Goal: Task Accomplishment & Management: Manage account settings

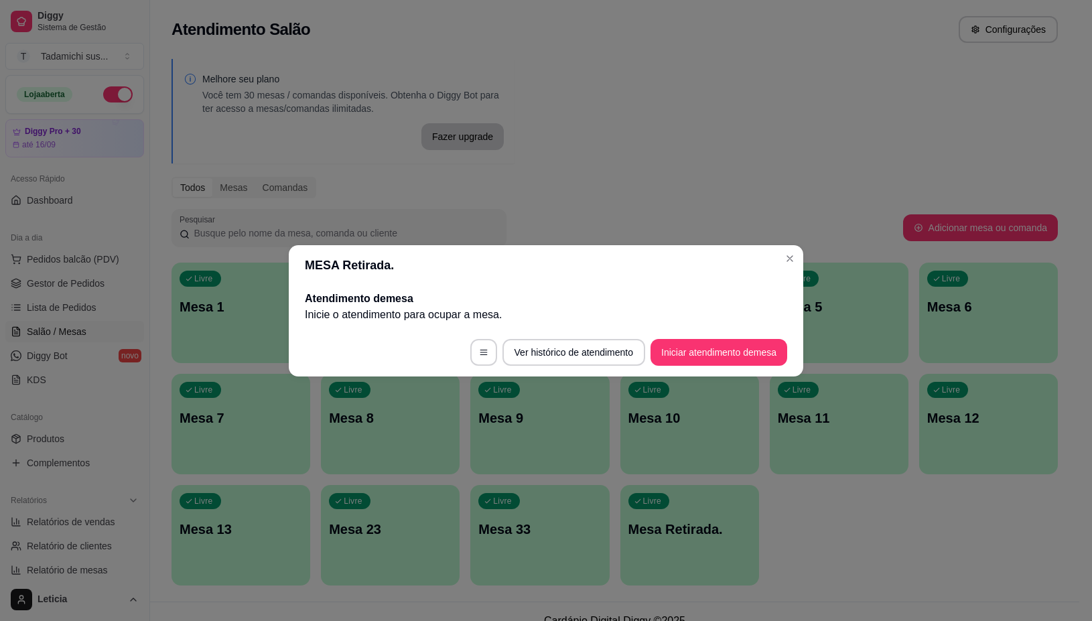
click at [778, 263] on header "MESA Retirada." at bounding box center [546, 265] width 514 height 40
click at [787, 259] on div "Melhore seu plano Você tem 30 mesas / comandas disponíveis. Obtenha o Diggy Bot…" at bounding box center [614, 326] width 929 height 551
click at [790, 258] on div "Melhore seu plano Você tem 30 mesas / comandas disponíveis. Obtenha o Diggy Bot…" at bounding box center [614, 326] width 929 height 551
click at [789, 251] on div "Melhore seu plano Você tem 30 mesas / comandas disponíveis. Obtenha o Diggy Bot…" at bounding box center [614, 326] width 929 height 551
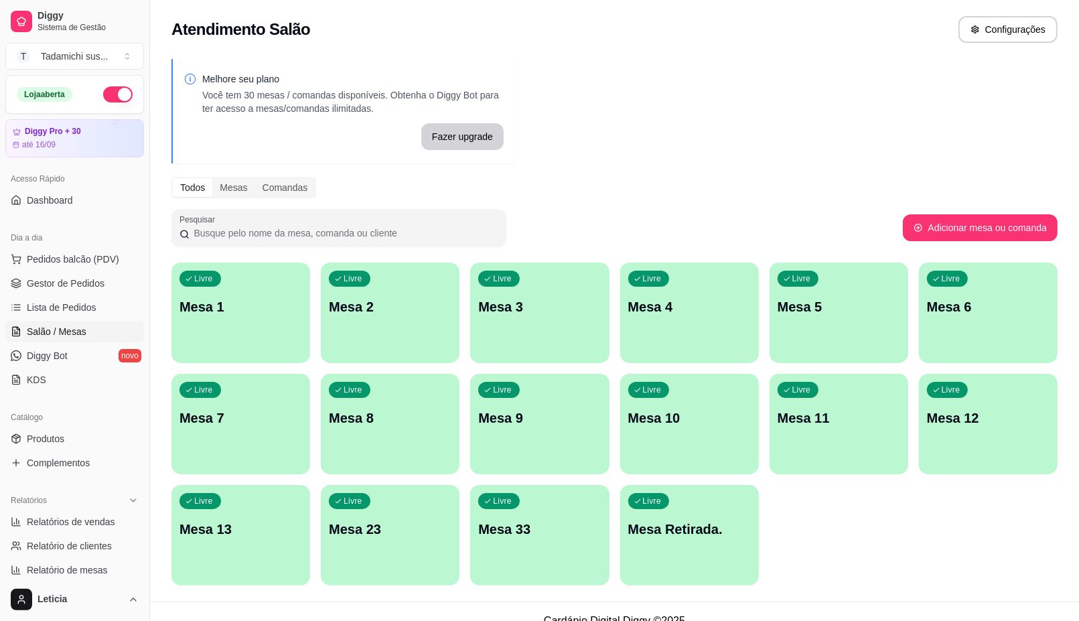
click at [796, 258] on div "Melhore seu plano Você tem 30 mesas / comandas disponíveis. Obtenha o Diggy Bot…" at bounding box center [614, 326] width 929 height 551
click at [72, 437] on link "Produtos" at bounding box center [74, 438] width 139 height 21
click at [684, 520] on p "Mesa Retirada." at bounding box center [689, 529] width 123 height 19
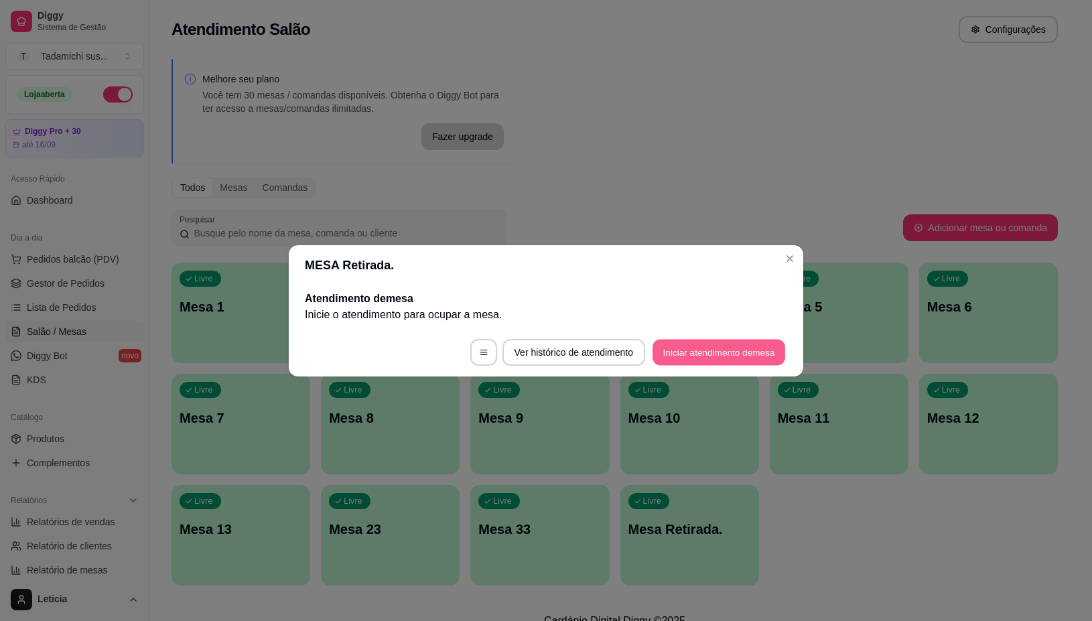
click at [754, 354] on button "Iniciar atendimento de mesa" at bounding box center [718, 352] width 133 height 26
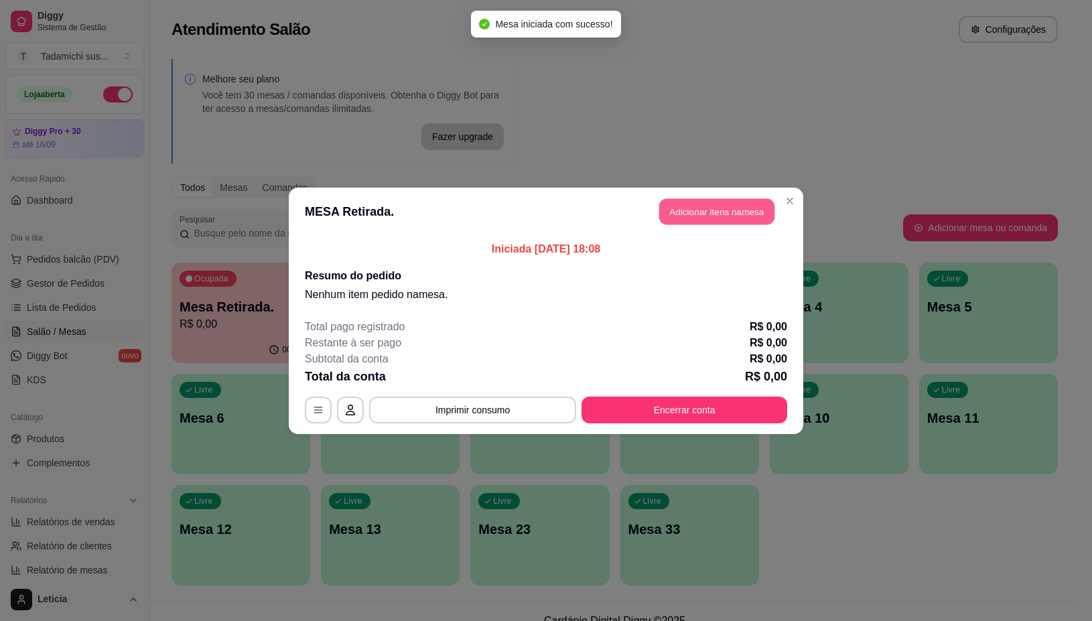
click at [670, 211] on button "Adicionar itens na mesa" at bounding box center [716, 211] width 115 height 26
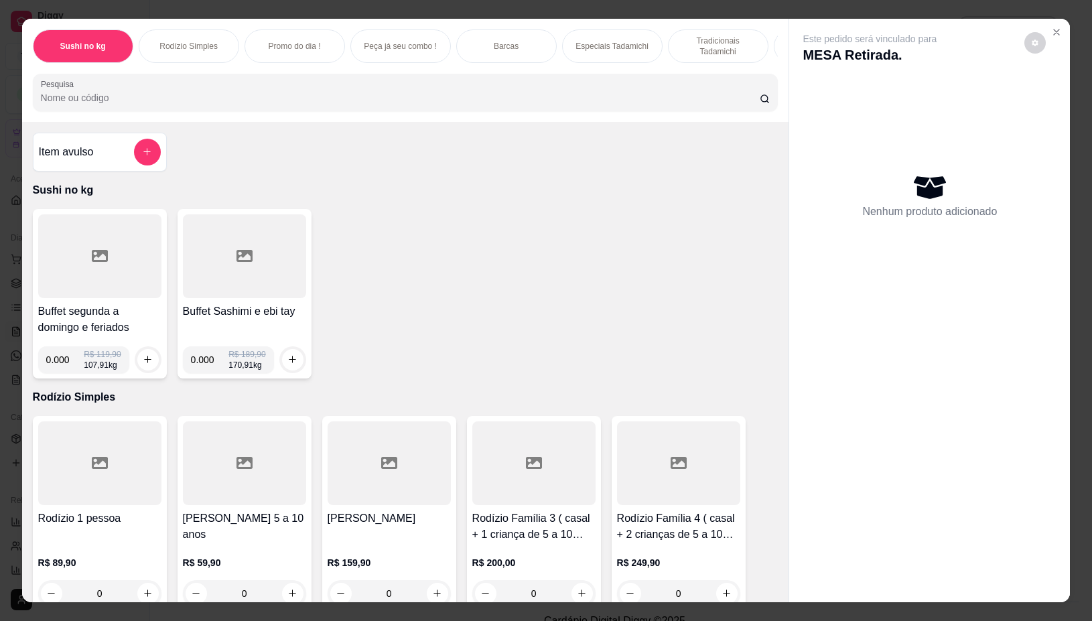
click at [261, 255] on div at bounding box center [244, 256] width 123 height 84
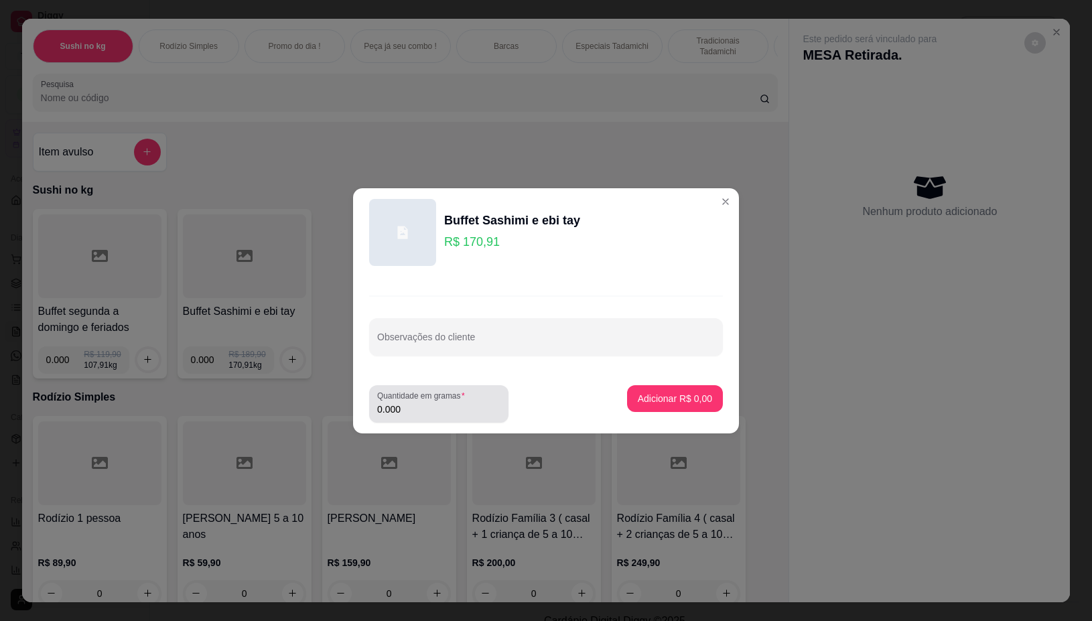
click at [425, 413] on input "0.000" at bounding box center [438, 409] width 123 height 13
type input "0.096"
click at [698, 399] on p "Adicionar R$ 16,41" at bounding box center [673, 398] width 78 height 13
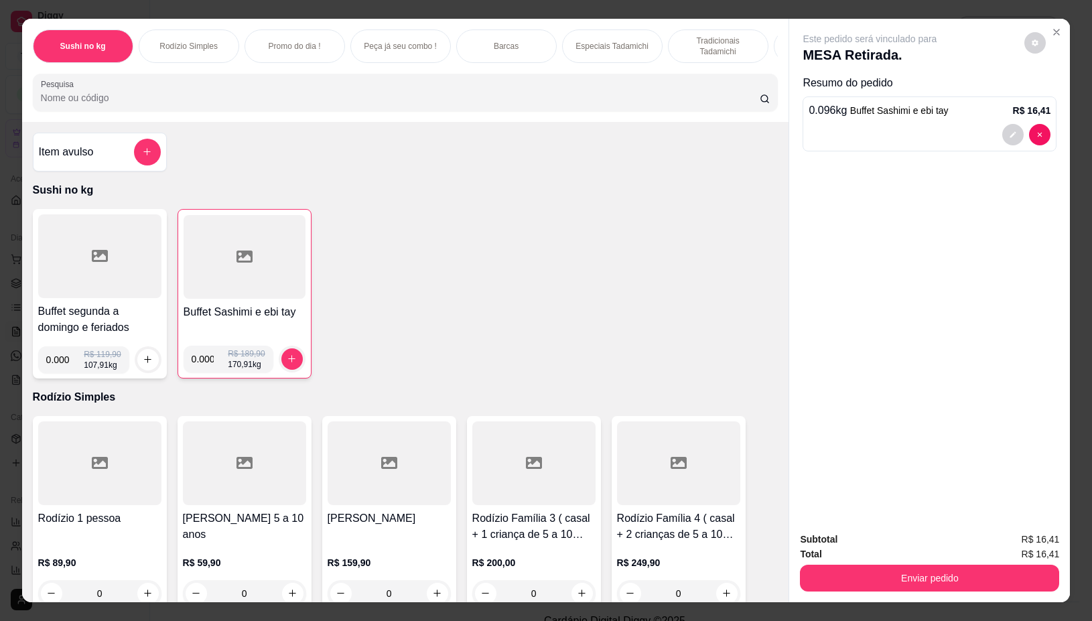
click at [115, 286] on div at bounding box center [99, 256] width 123 height 84
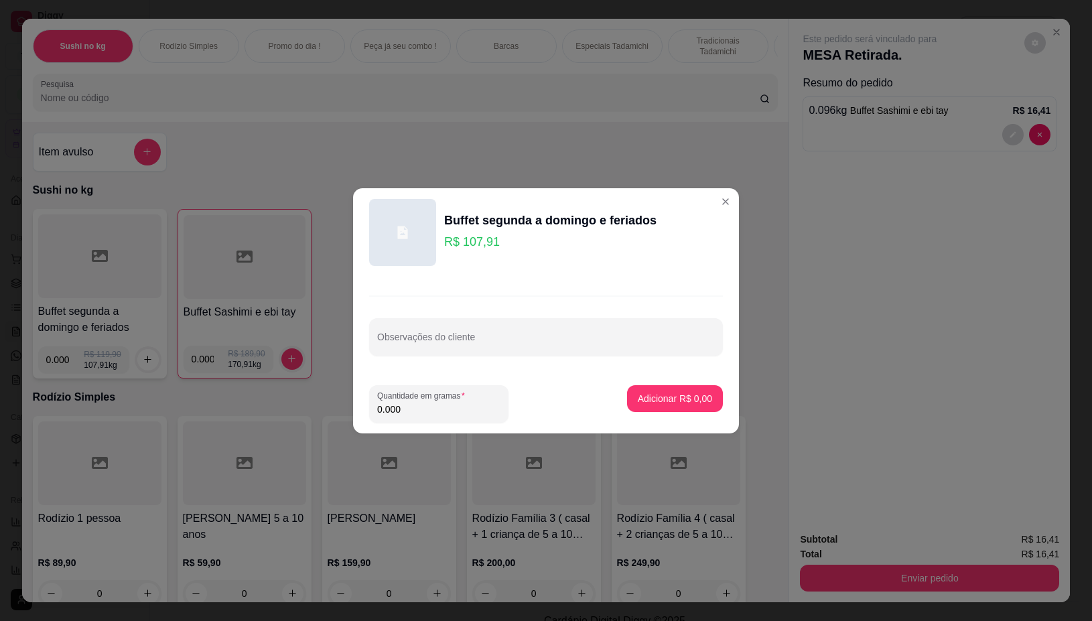
click at [419, 411] on input "0.000" at bounding box center [438, 409] width 123 height 13
type input "0.178"
click at [667, 400] on p "Adicionar R$ 19,21" at bounding box center [673, 398] width 78 height 13
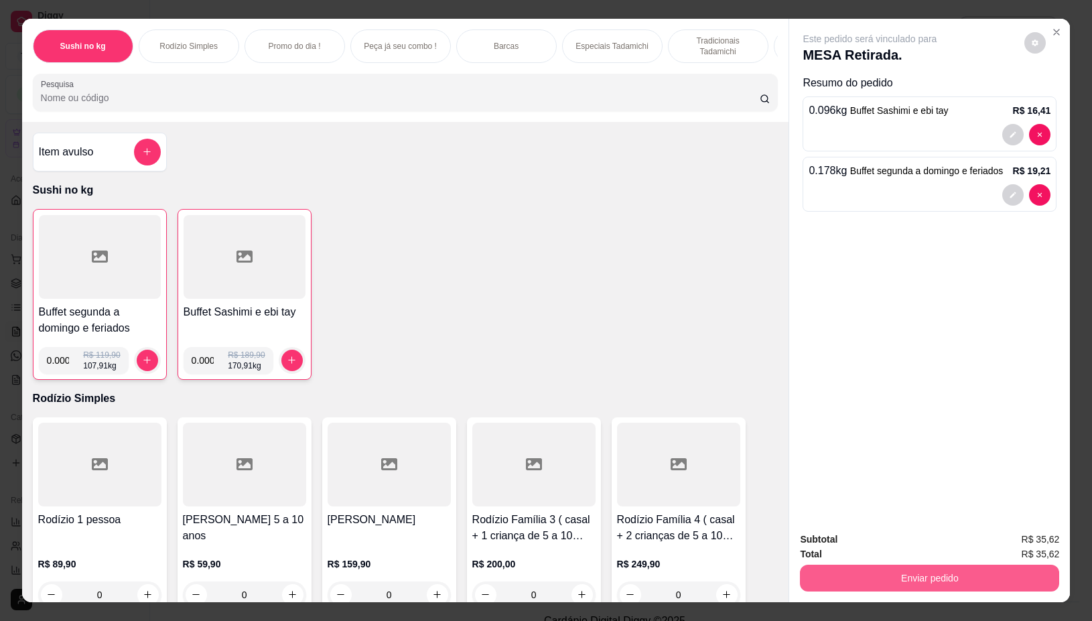
click at [866, 570] on button "Enviar pedido" at bounding box center [929, 578] width 259 height 27
click at [822, 543] on button "Não registrar e enviar pedido" at bounding box center [883, 538] width 135 height 25
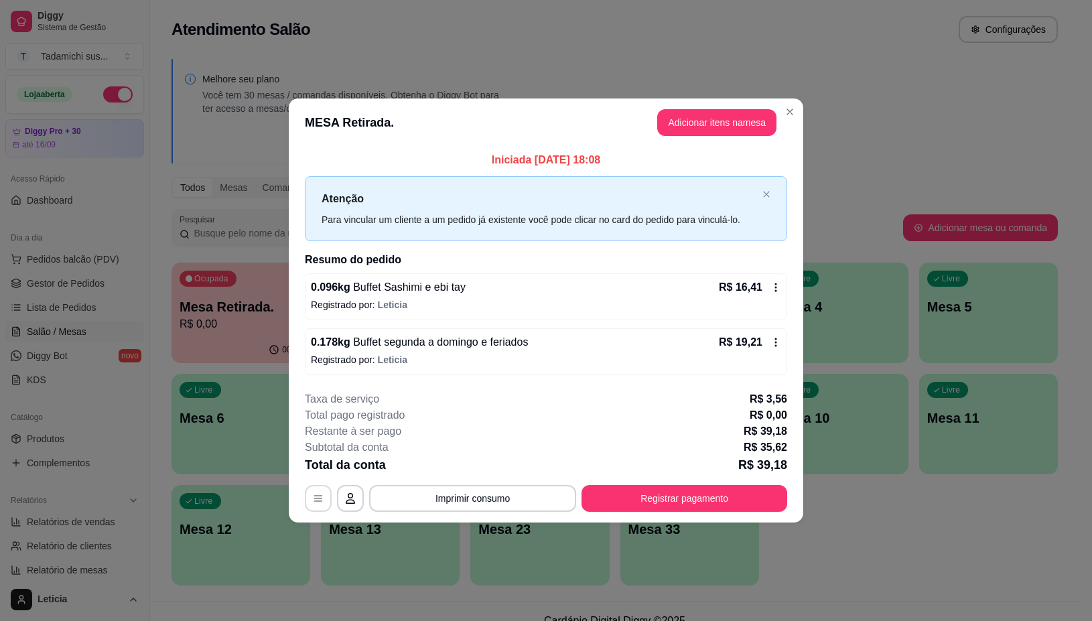
click at [311, 502] on button "button" at bounding box center [318, 498] width 27 height 27
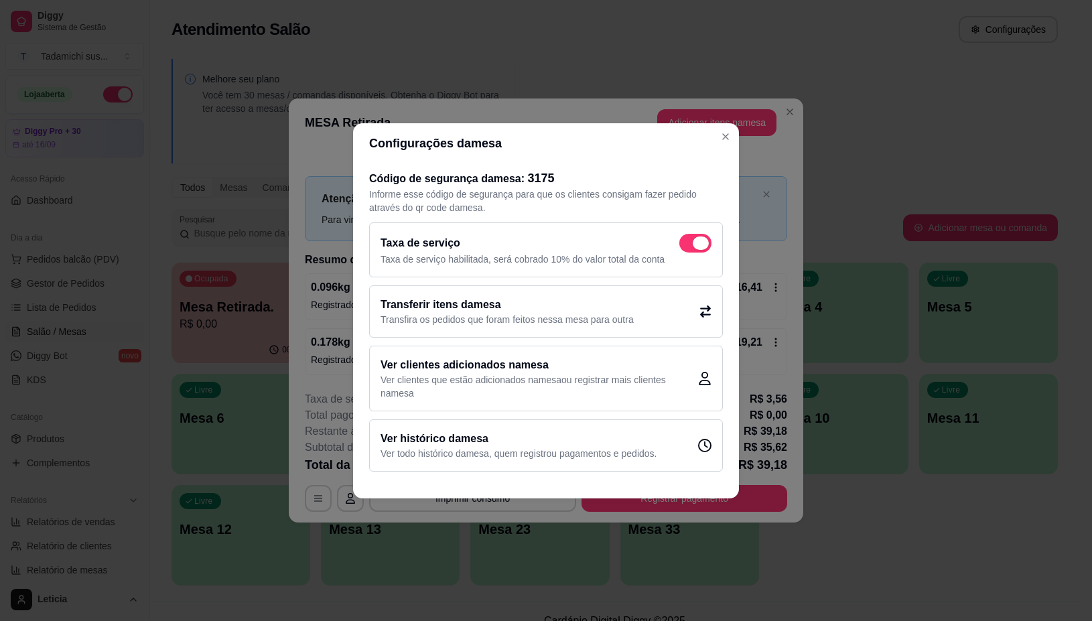
click at [694, 239] on span at bounding box center [695, 243] width 32 height 19
click at [687, 245] on input "checkbox" at bounding box center [682, 249] width 9 height 9
checkbox input "false"
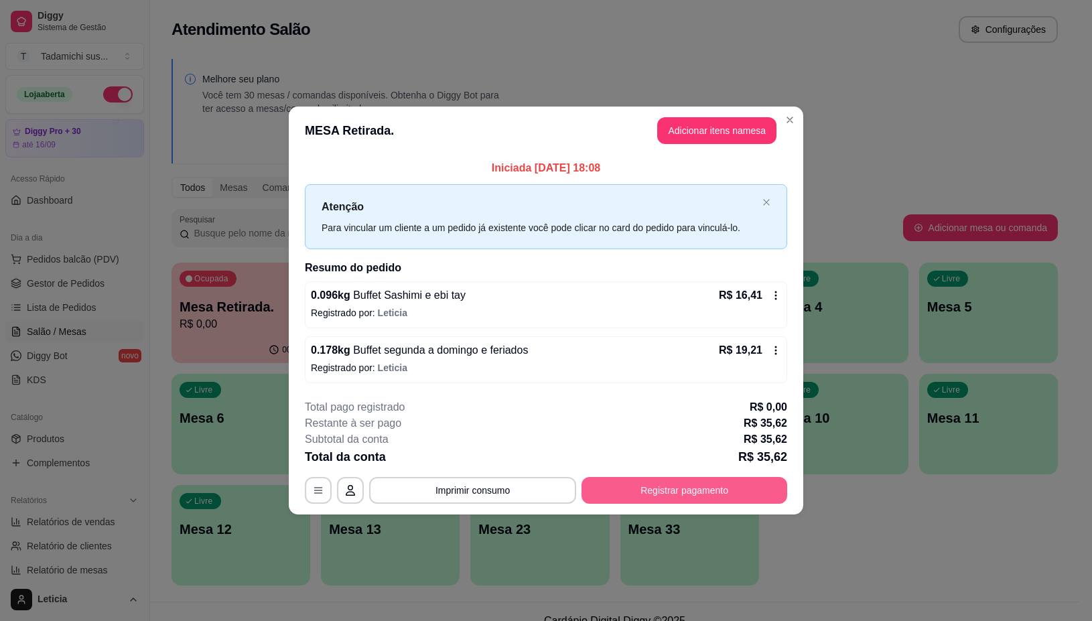
click at [668, 483] on button "Registrar pagamento" at bounding box center [684, 490] width 206 height 27
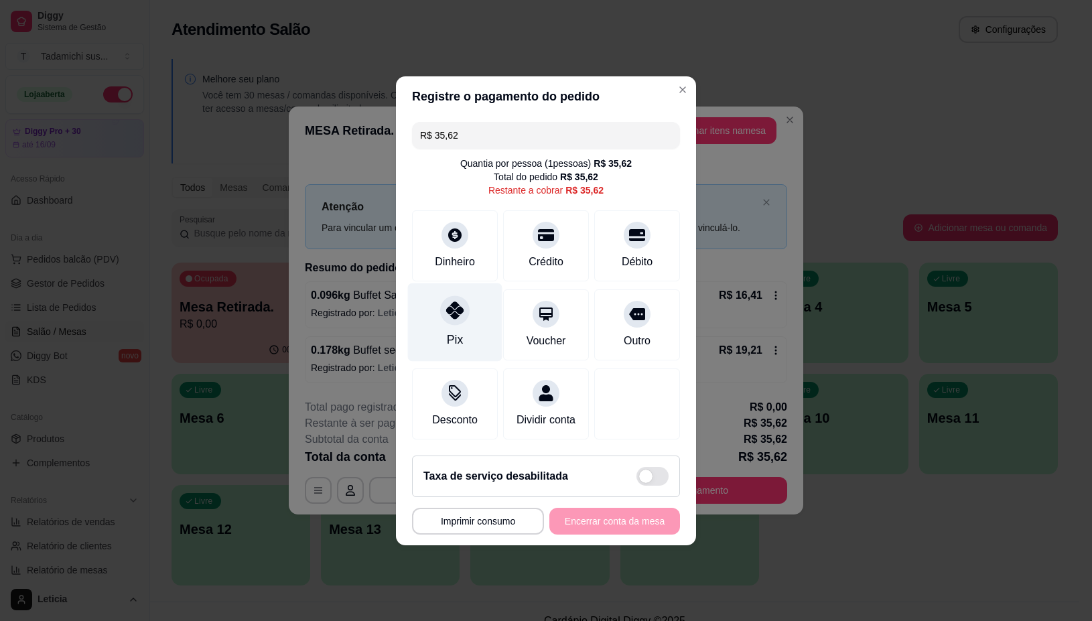
click at [440, 305] on div at bounding box center [454, 309] width 29 height 29
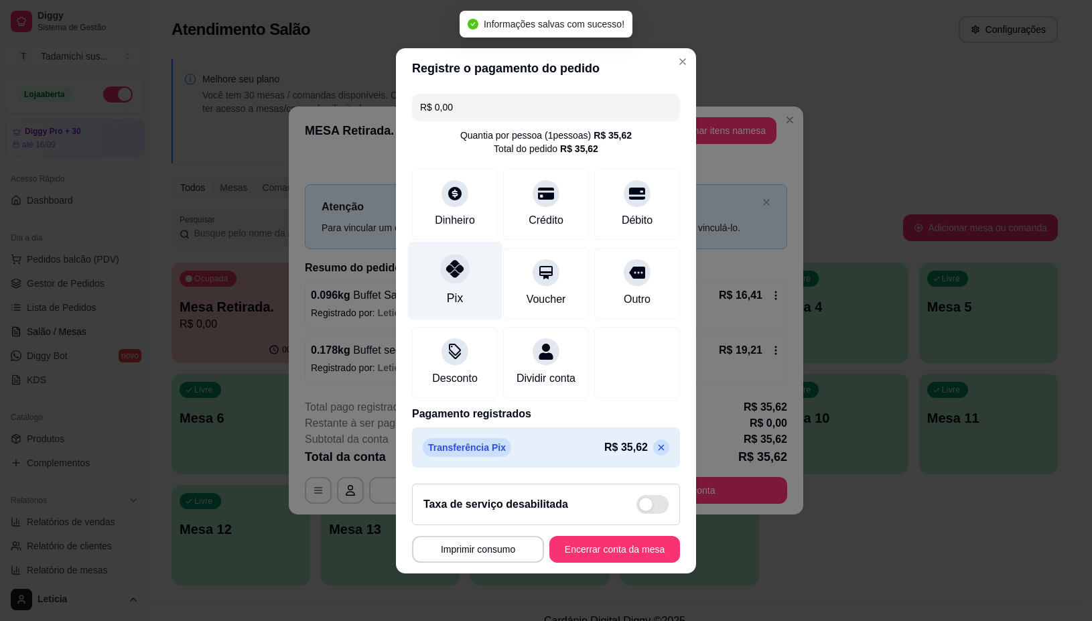
type input "R$ 0,00"
click at [460, 561] on button "Imprimir consumo" at bounding box center [478, 549] width 128 height 26
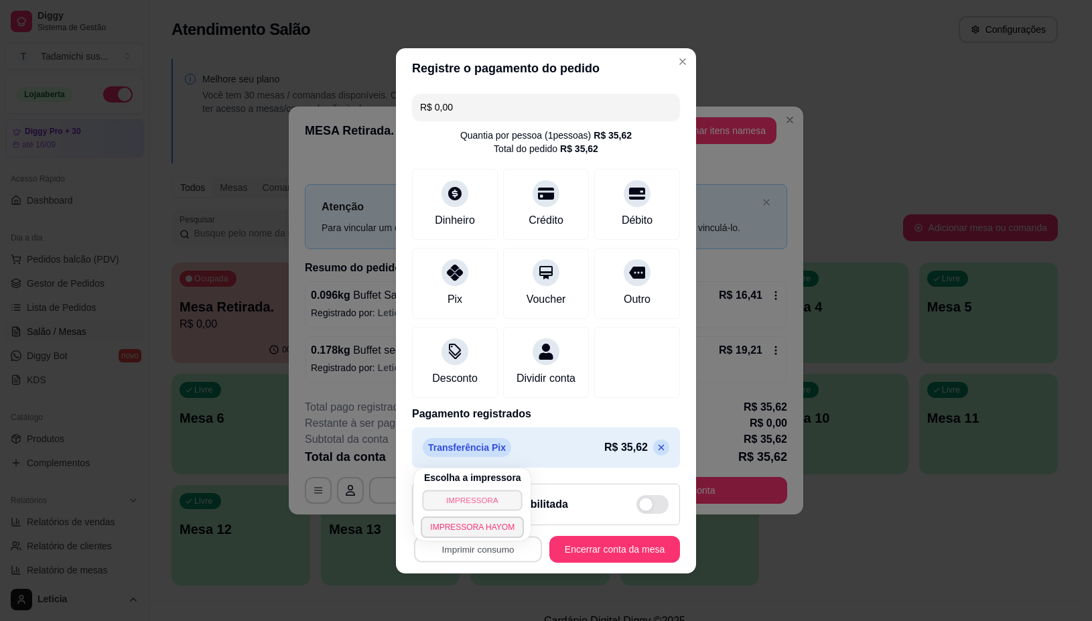
click at [459, 500] on button "IMPRESSORA" at bounding box center [473, 500] width 100 height 21
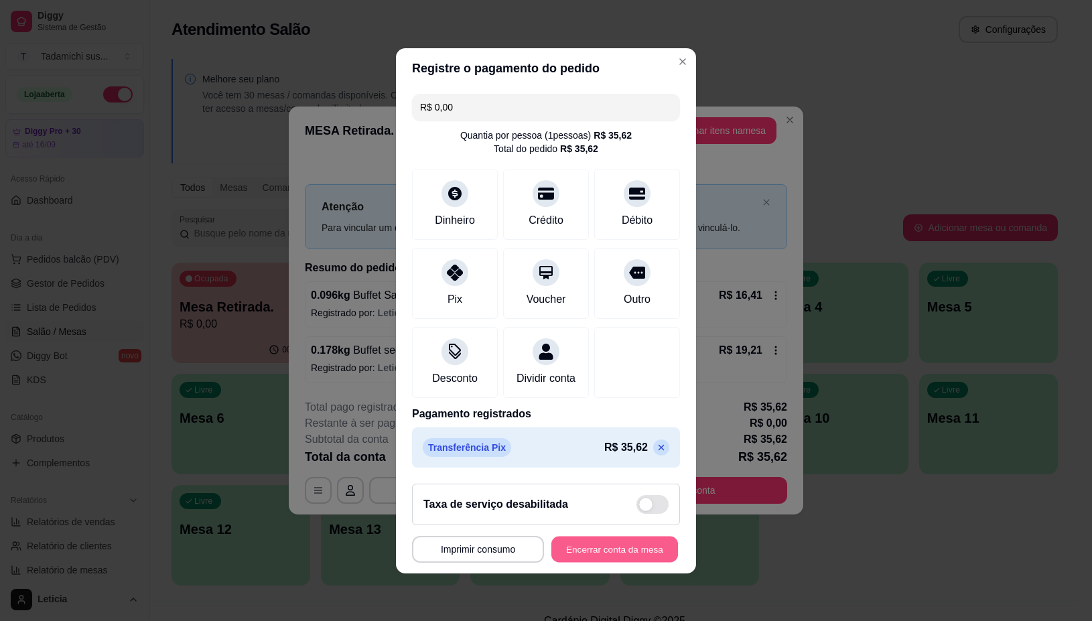
click at [589, 559] on button "Encerrar conta da mesa" at bounding box center [614, 549] width 127 height 26
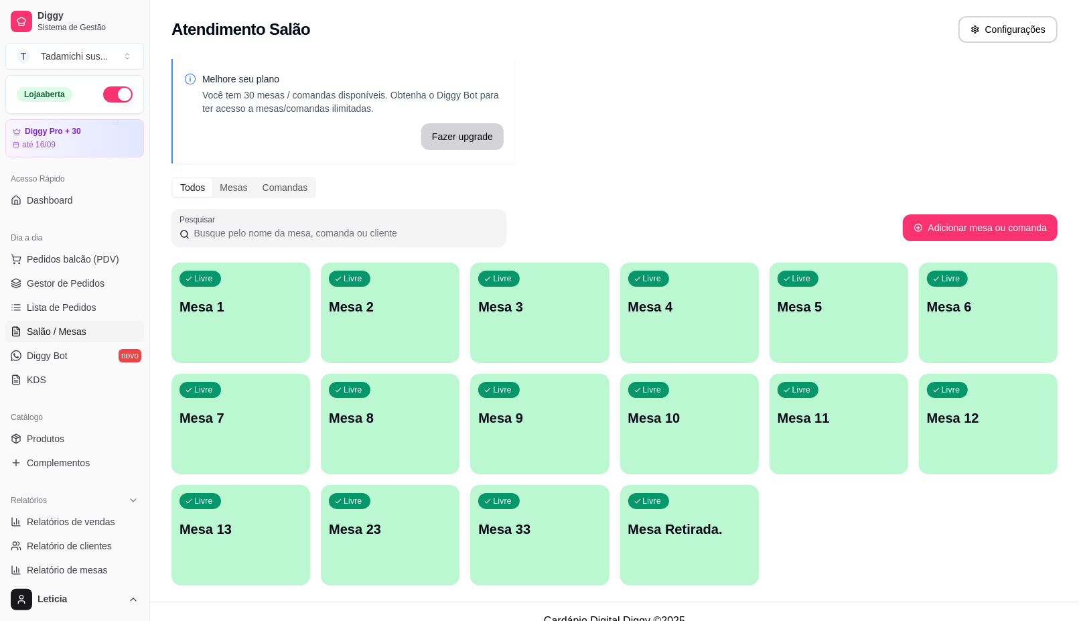
click at [233, 301] on p "Mesa 1" at bounding box center [240, 306] width 123 height 19
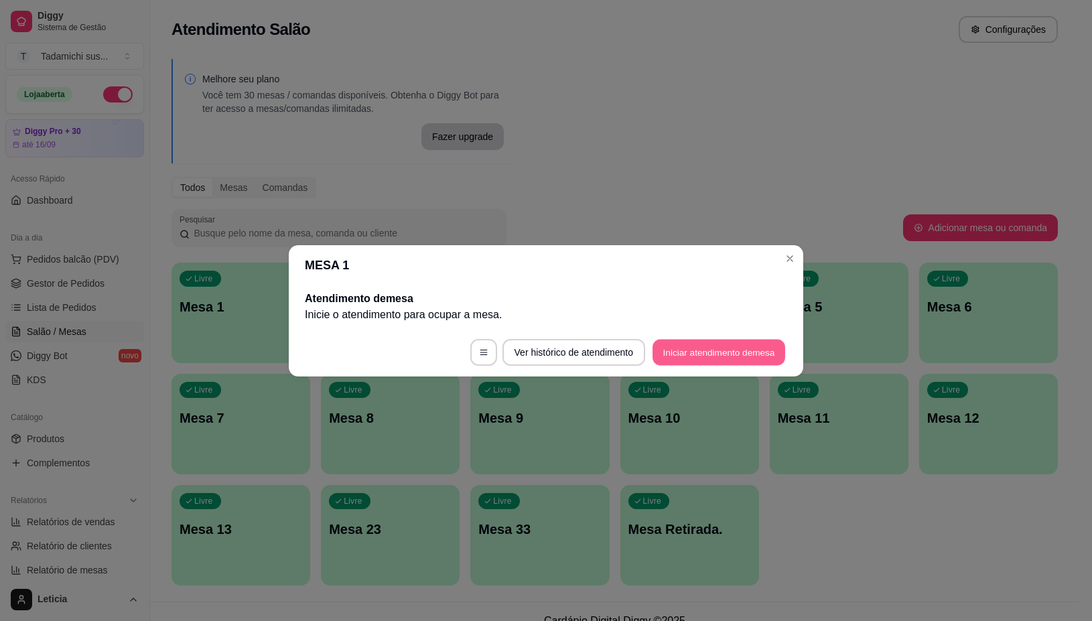
click at [674, 340] on button "Iniciar atendimento de mesa" at bounding box center [718, 352] width 133 height 26
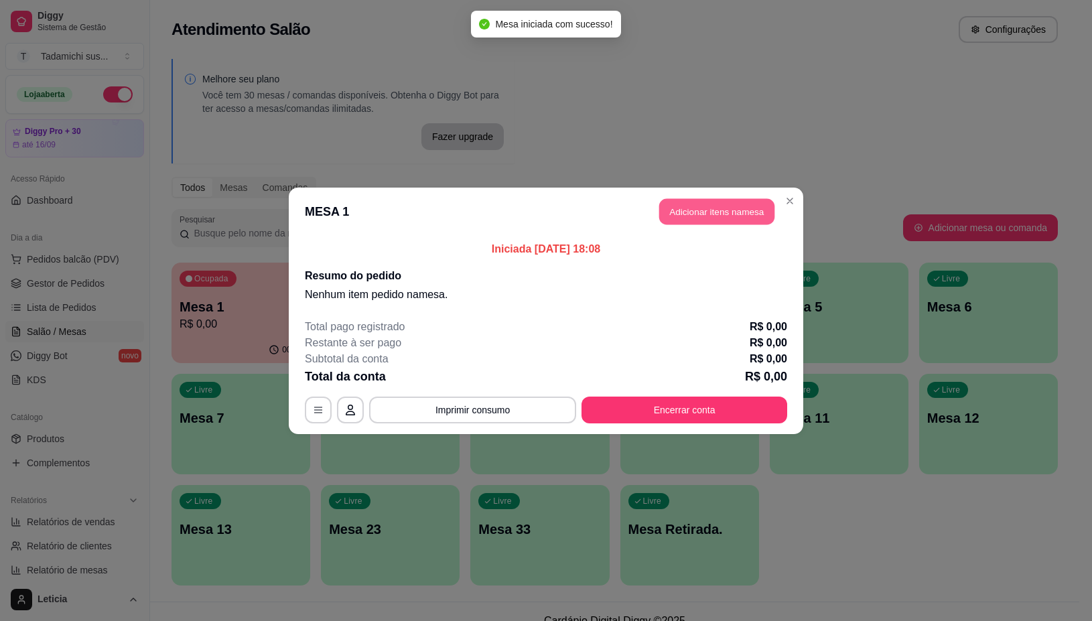
click at [715, 210] on button "Adicionar itens na mesa" at bounding box center [716, 211] width 115 height 26
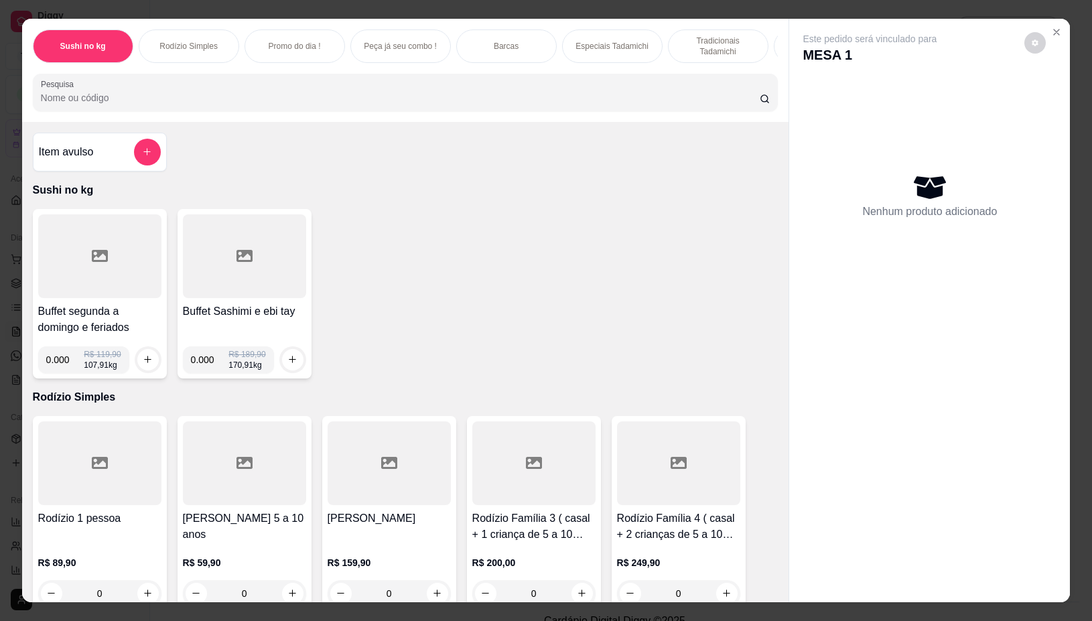
click at [74, 250] on div at bounding box center [99, 256] width 123 height 84
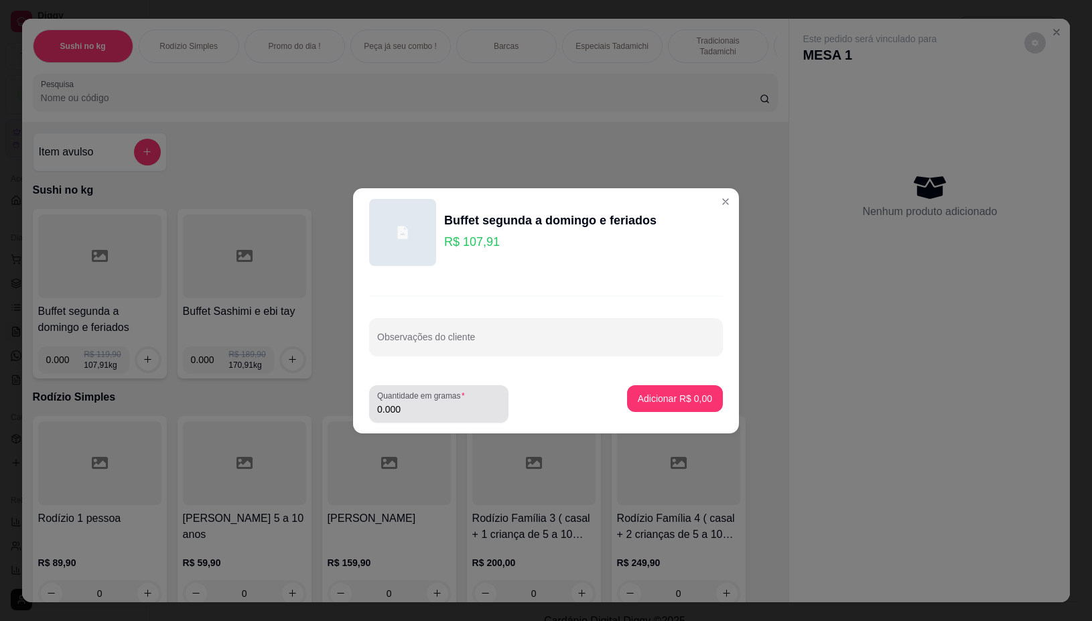
click at [432, 409] on input "0.000" at bounding box center [438, 409] width 123 height 13
type input "0.158"
click at [634, 399] on p "Adicionar R$ 17,05" at bounding box center [673, 398] width 78 height 13
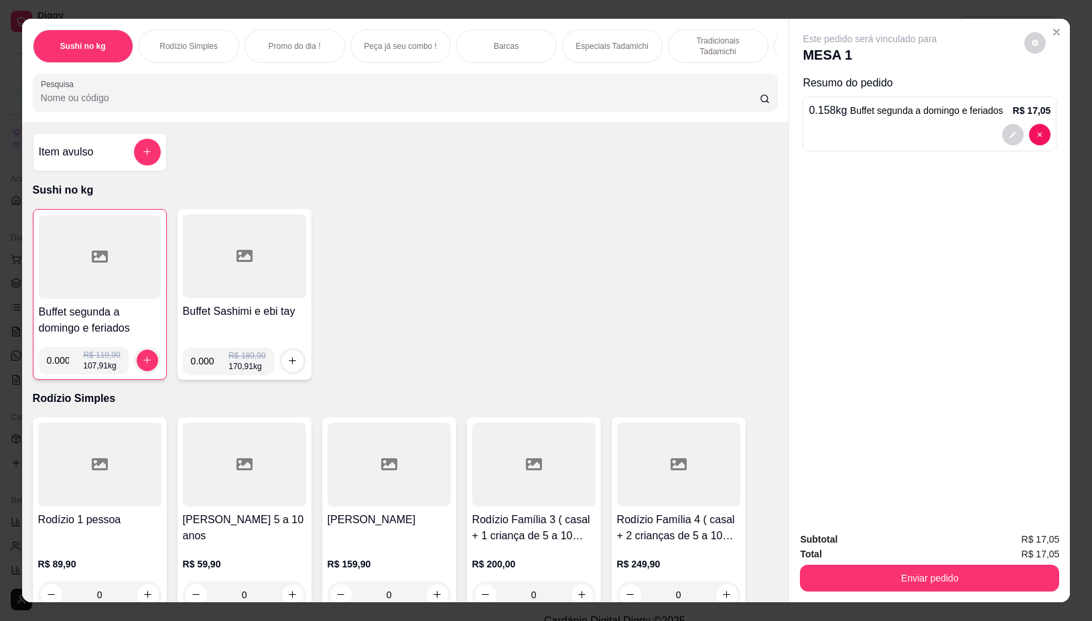
click at [66, 265] on div at bounding box center [100, 257] width 122 height 84
click at [88, 248] on div at bounding box center [100, 257] width 122 height 84
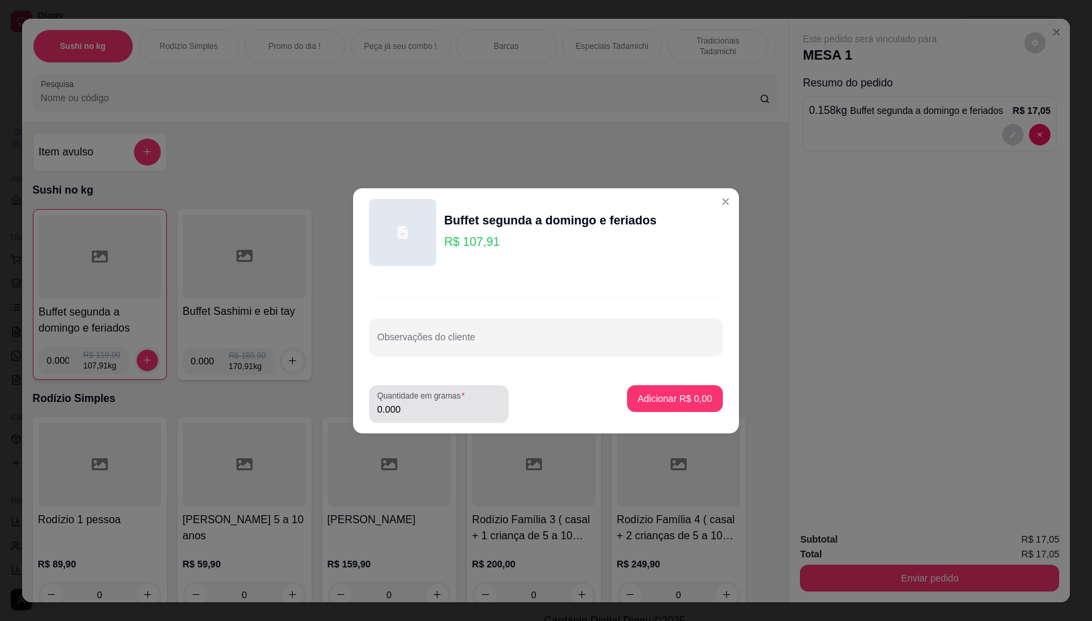
click at [460, 417] on div "Quantidade em gramas 0.000" at bounding box center [438, 404] width 139 height 38
type input "0.292"
click at [664, 397] on p "Adicionar R$ 31,51" at bounding box center [672, 398] width 80 height 13
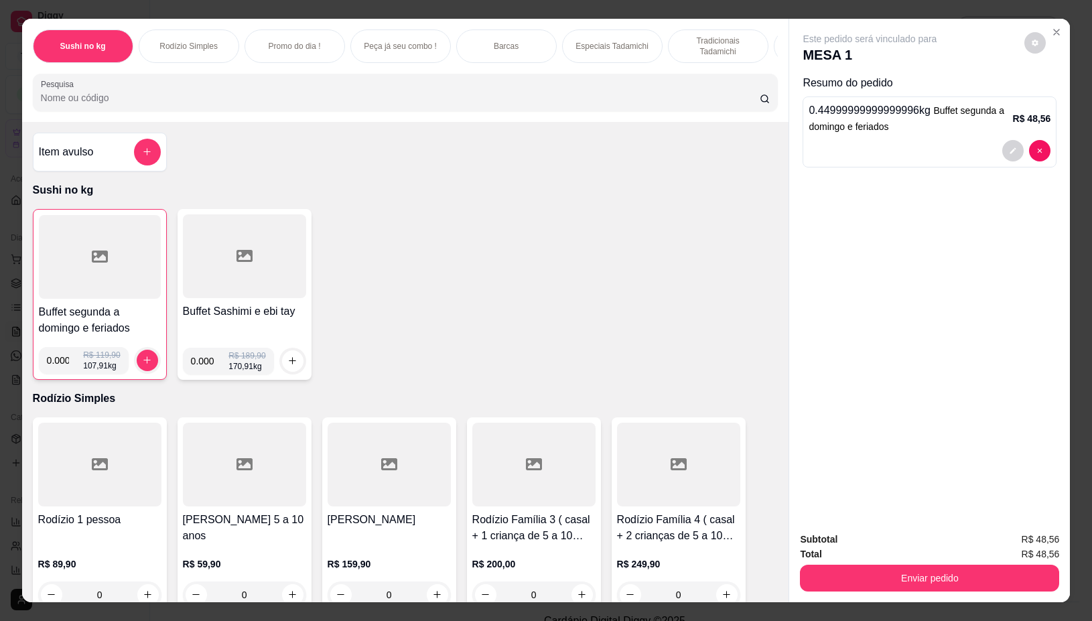
click at [54, 281] on div at bounding box center [100, 257] width 122 height 84
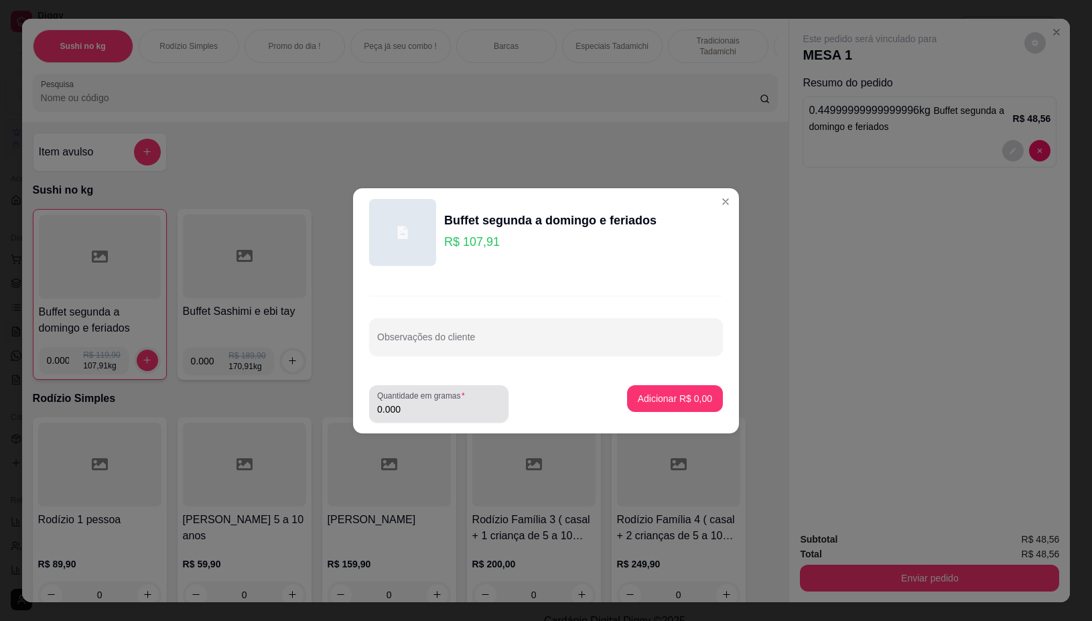
click at [454, 406] on input "0.000" at bounding box center [438, 409] width 123 height 13
type input "0.168"
click at [654, 399] on p "Adicionar R$ 18,13" at bounding box center [672, 398] width 80 height 13
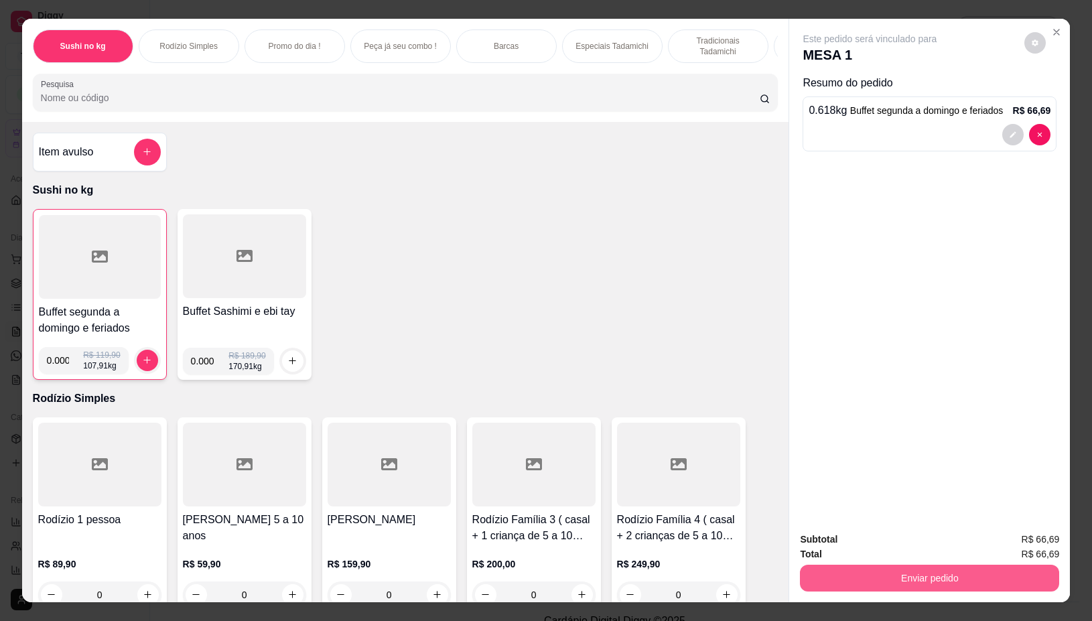
click at [989, 565] on button "Enviar pedido" at bounding box center [929, 578] width 259 height 27
click at [940, 544] on button "Não registrar e enviar pedido" at bounding box center [883, 538] width 135 height 25
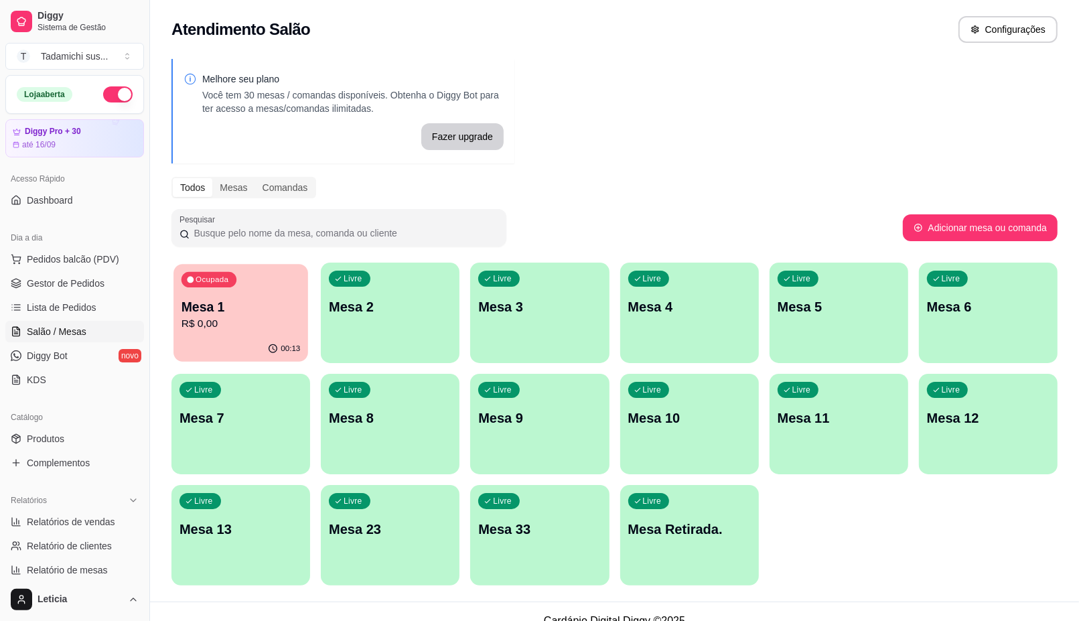
click at [238, 332] on div "Ocupada Mesa 1 R$ 0,00" at bounding box center [240, 300] width 135 height 72
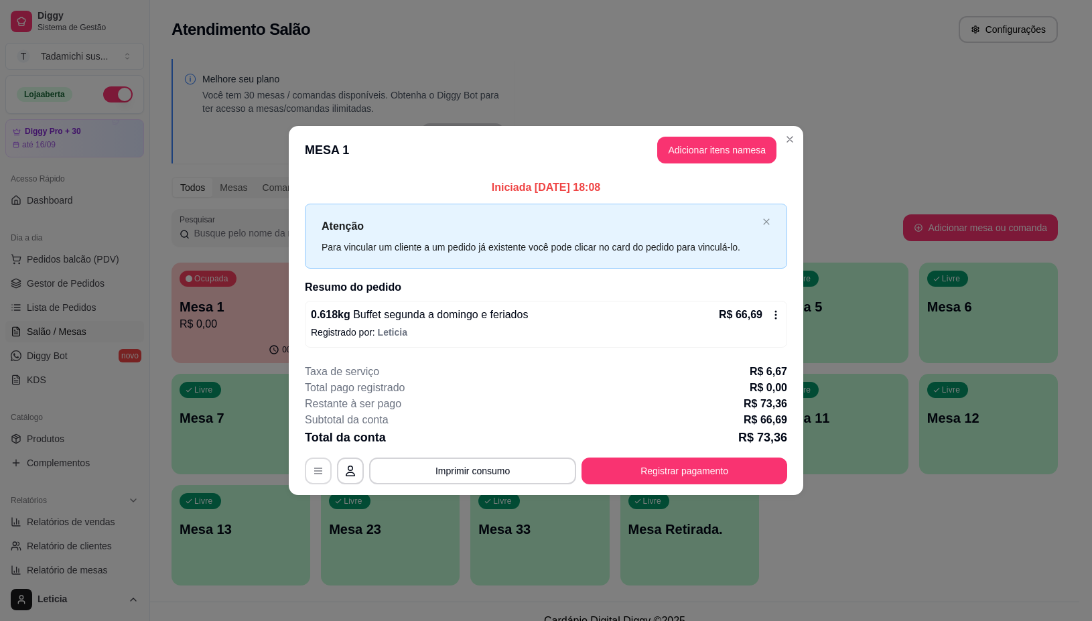
click at [323, 463] on button "button" at bounding box center [318, 470] width 27 height 27
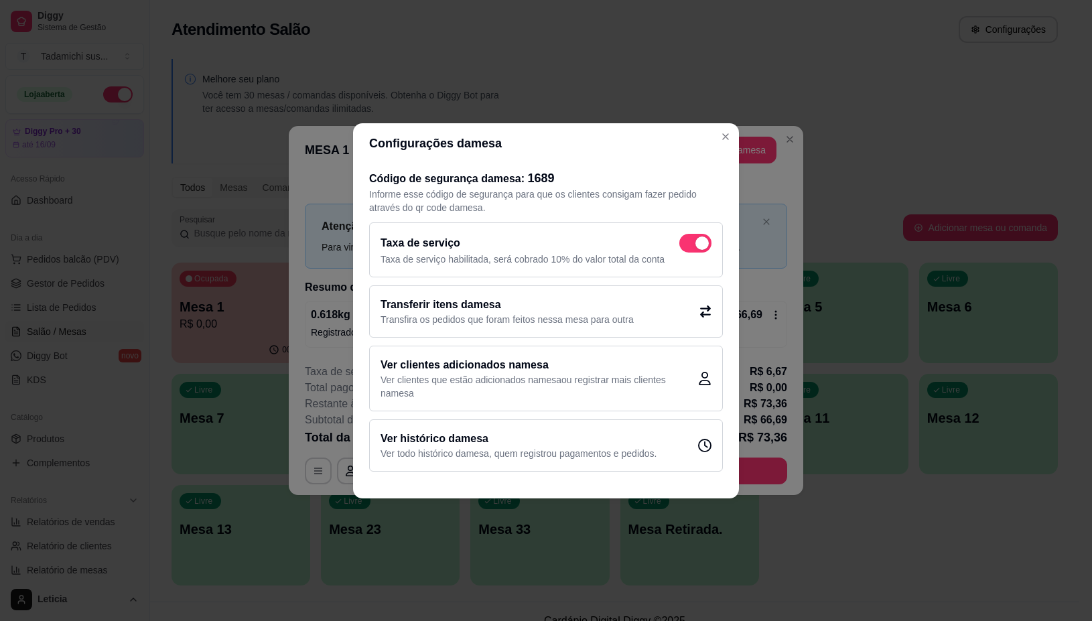
click at [693, 242] on span at bounding box center [695, 243] width 32 height 19
click at [687, 245] on input "checkbox" at bounding box center [682, 249] width 9 height 9
checkbox input "false"
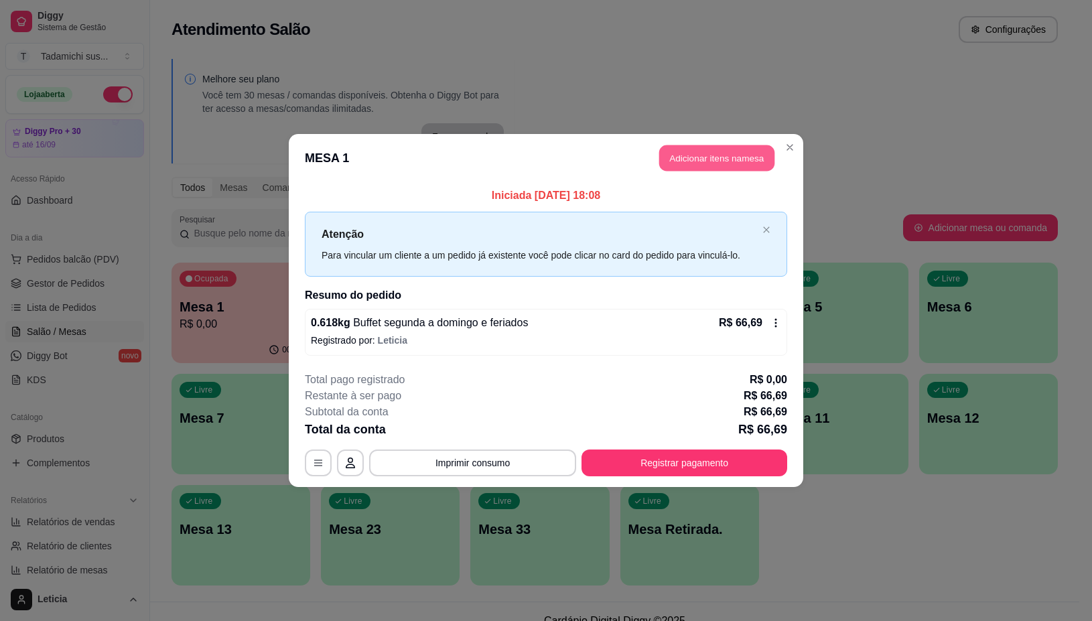
click at [711, 165] on button "Adicionar itens na mesa" at bounding box center [716, 158] width 115 height 26
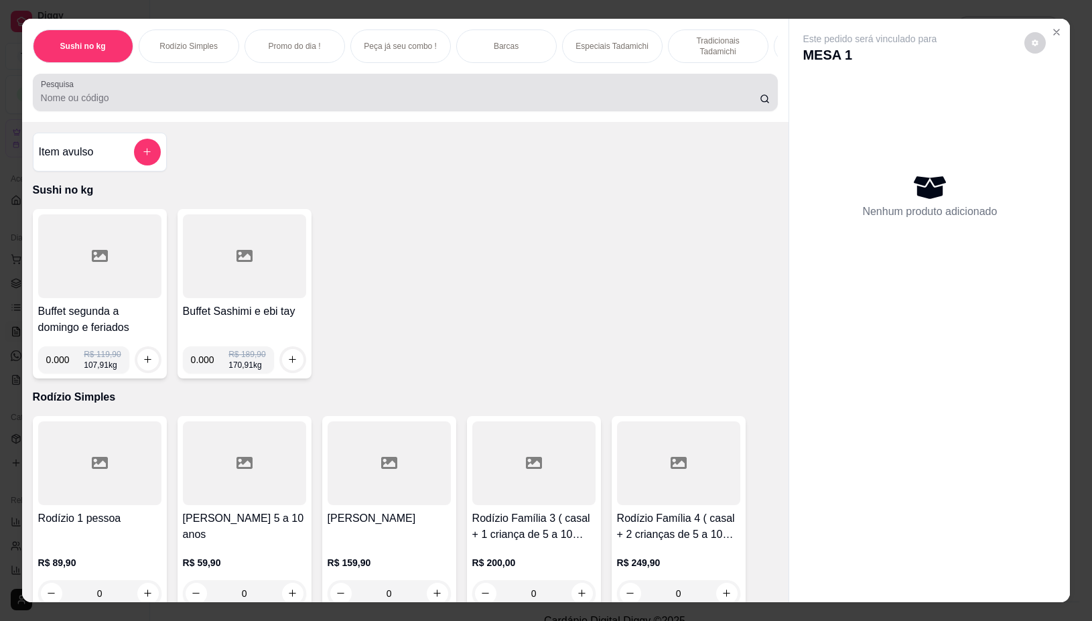
click at [627, 96] on div at bounding box center [405, 92] width 729 height 27
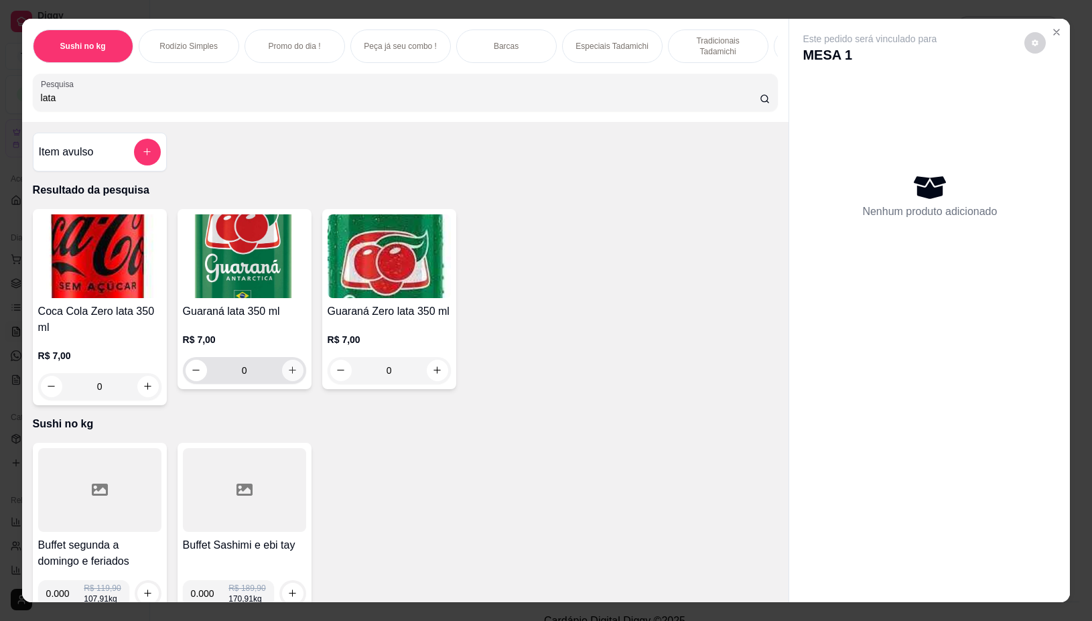
type input "lata"
click at [288, 375] on icon "increase-product-quantity" at bounding box center [292, 370] width 10 height 10
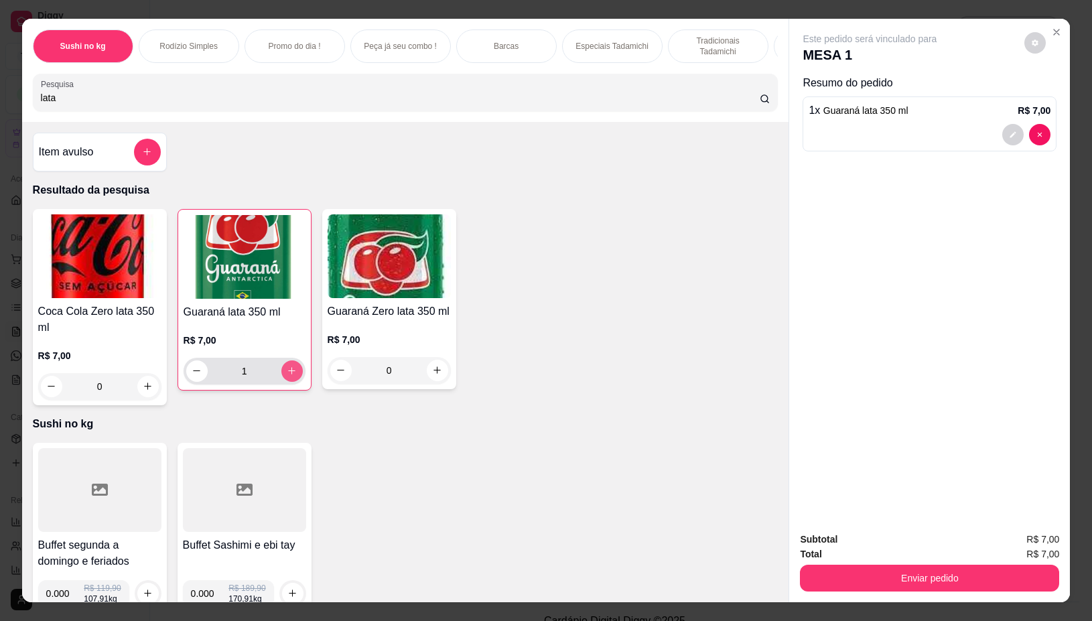
type input "1"
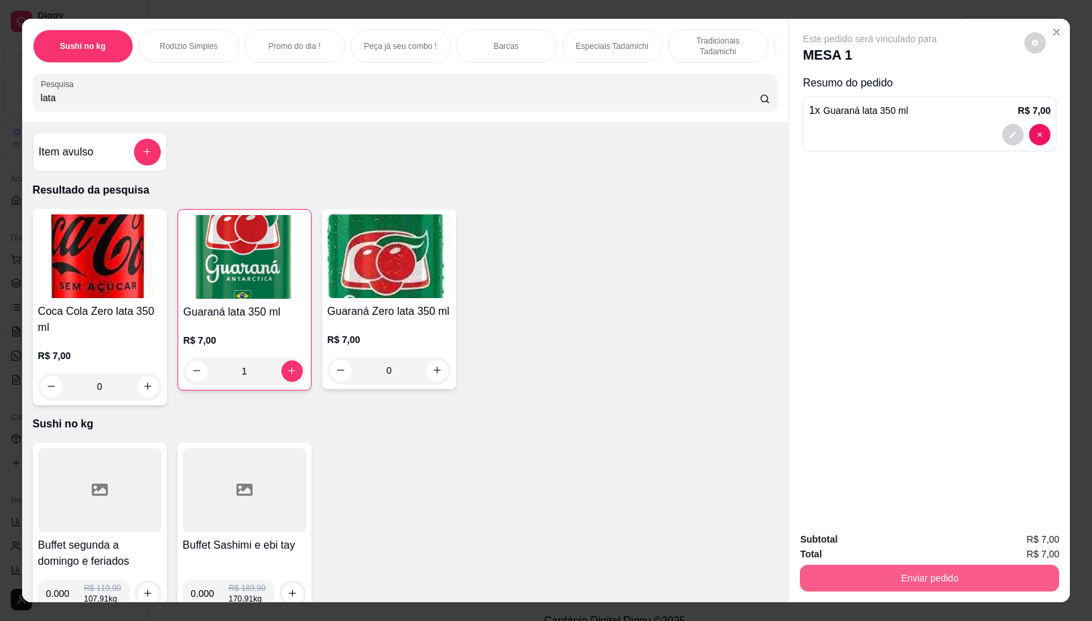
click at [866, 571] on button "Enviar pedido" at bounding box center [929, 578] width 259 height 27
click at [839, 538] on button "Não registrar e enviar pedido" at bounding box center [883, 538] width 135 height 25
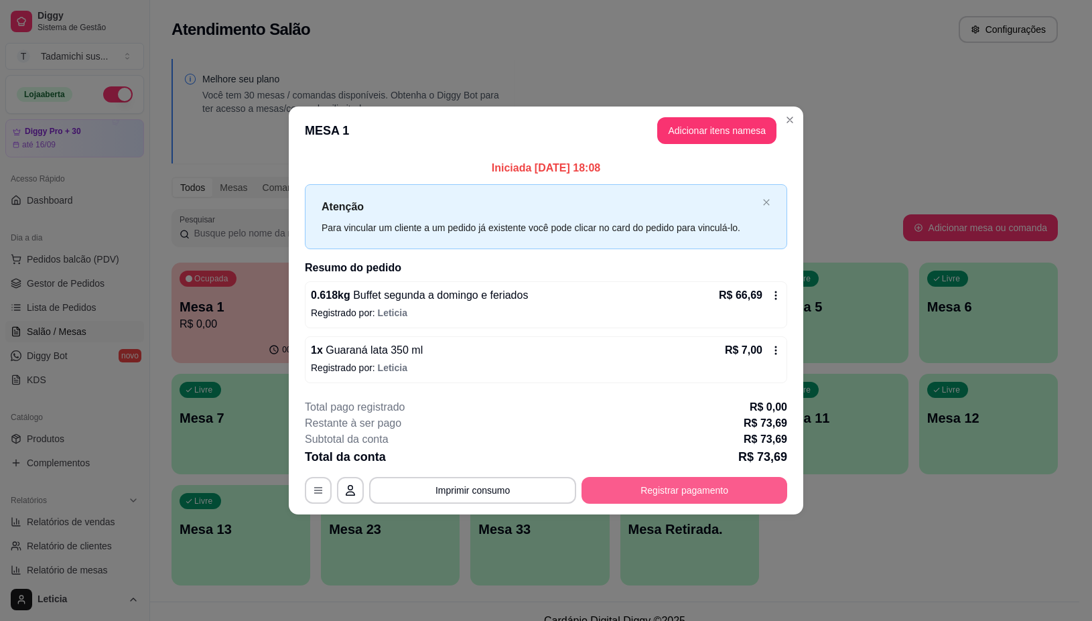
click at [702, 496] on button "Registrar pagamento" at bounding box center [684, 490] width 206 height 27
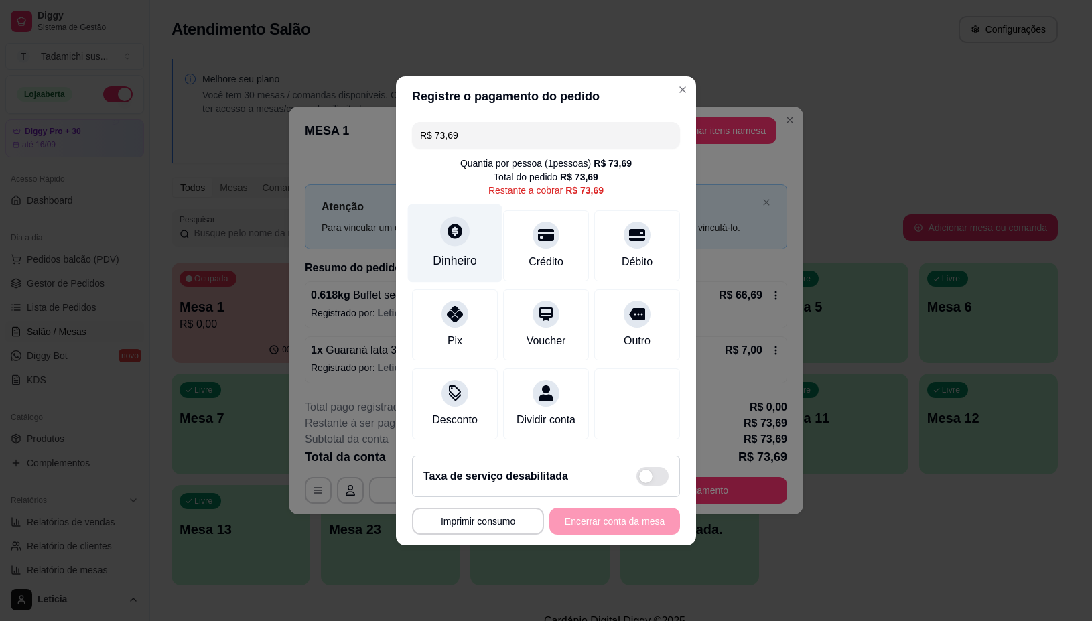
click at [446, 240] on div "Dinheiro" at bounding box center [455, 243] width 94 height 78
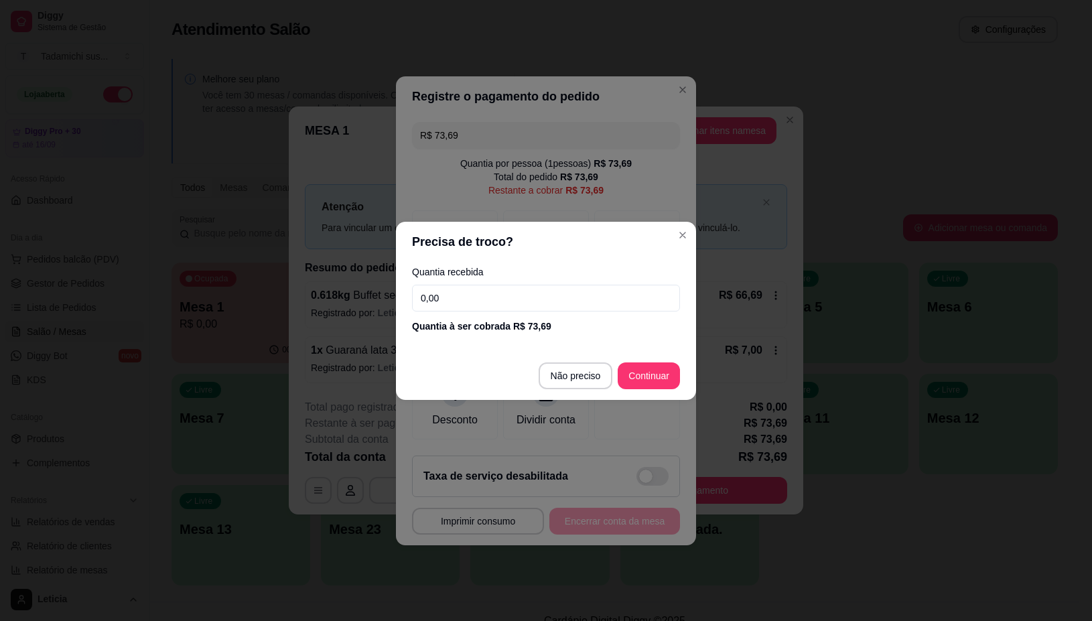
click at [555, 303] on input "0,00" at bounding box center [546, 298] width 268 height 27
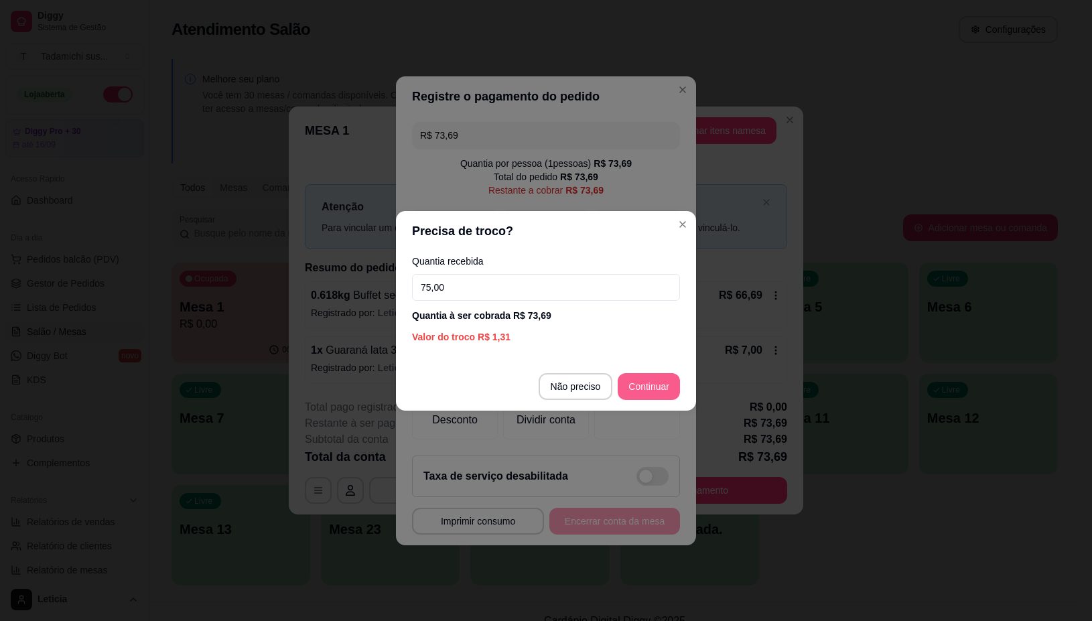
type input "75,00"
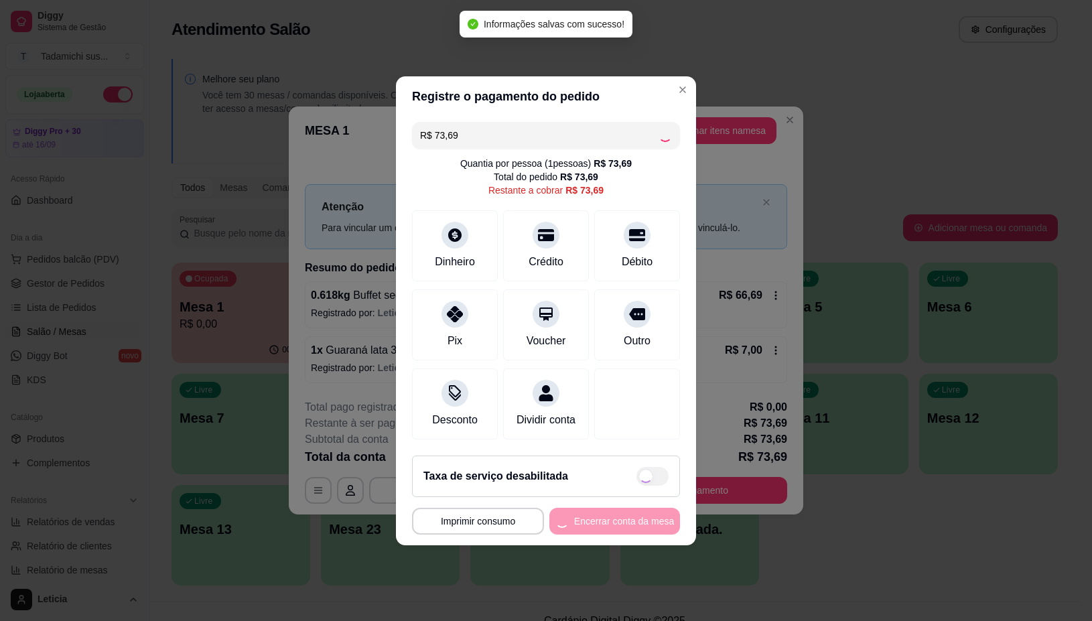
type input "R$ 0,00"
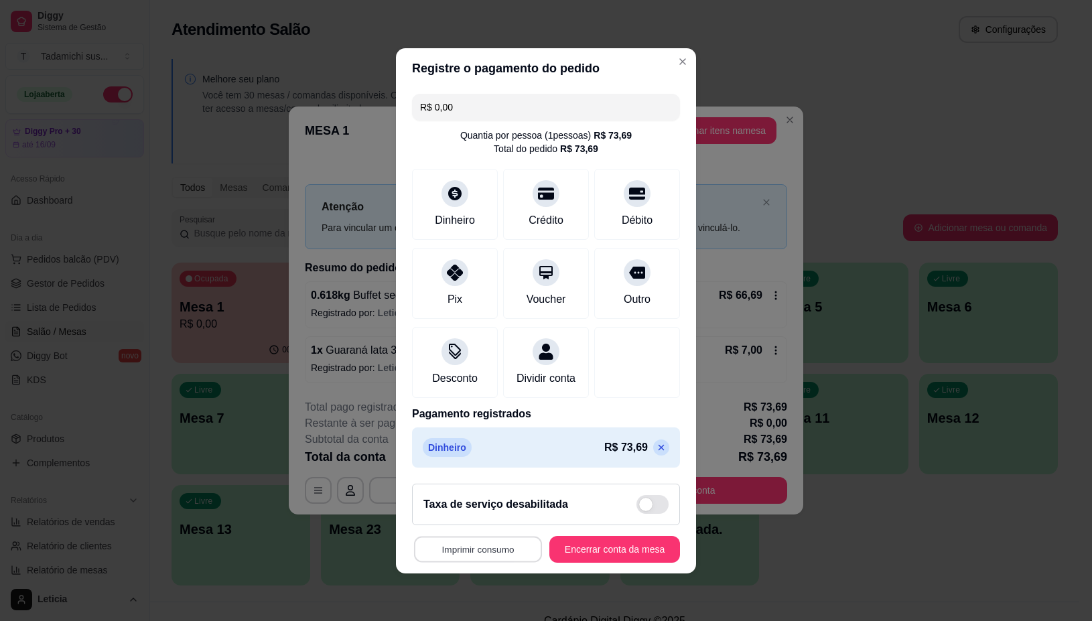
click at [481, 557] on button "Imprimir consumo" at bounding box center [478, 549] width 128 height 26
click at [471, 493] on button "IMPRESSORA" at bounding box center [473, 500] width 100 height 21
click at [611, 556] on button "Encerrar conta da mesa" at bounding box center [614, 549] width 131 height 27
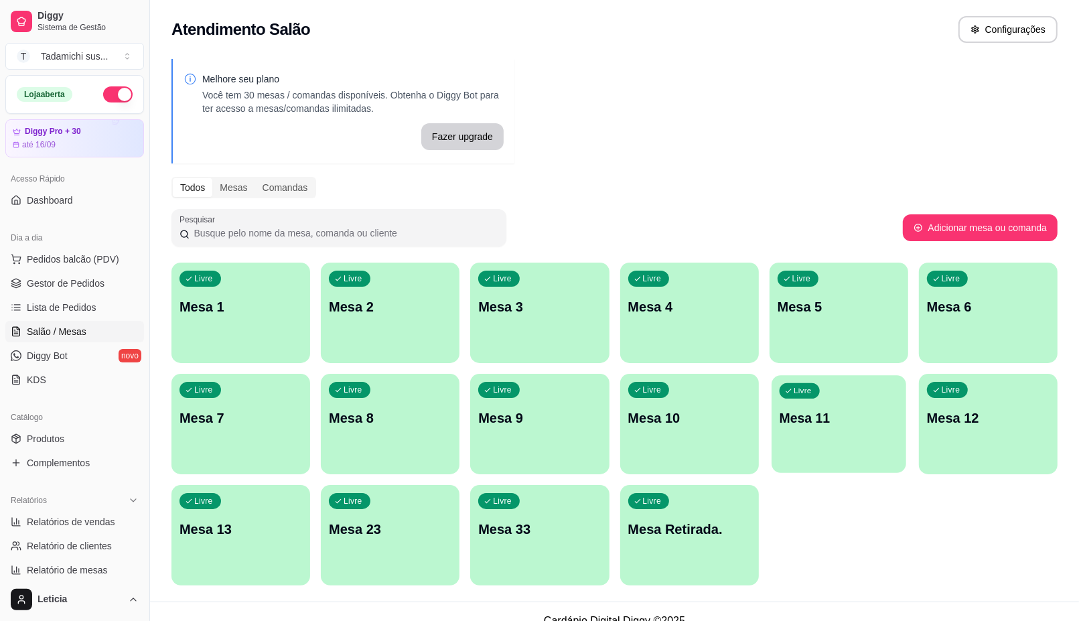
click at [867, 427] on div "Livre Mesa 11" at bounding box center [839, 416] width 135 height 82
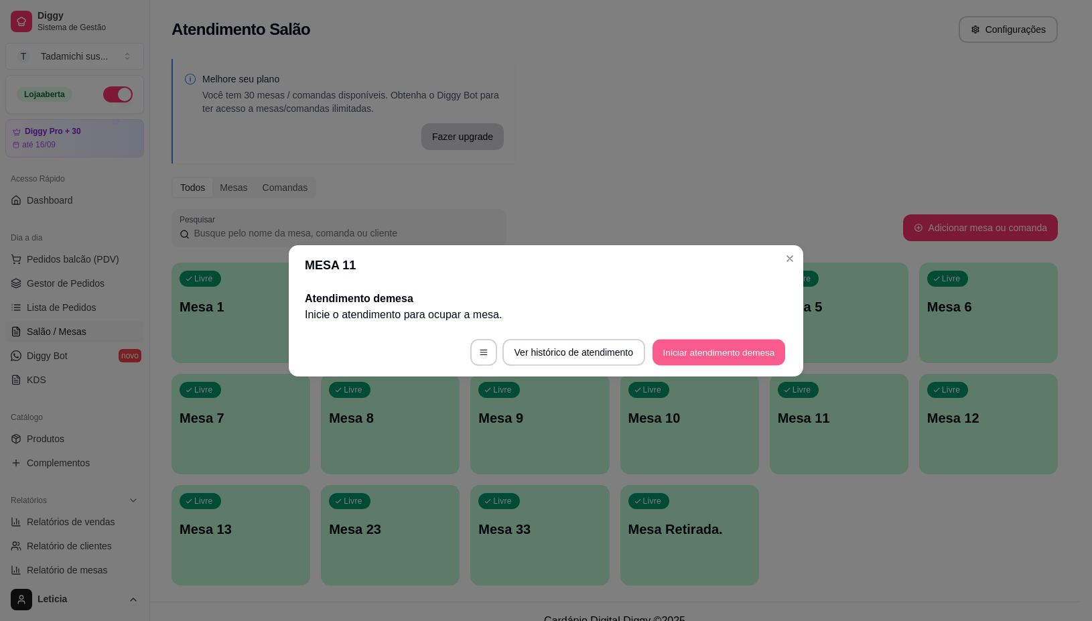
click at [711, 344] on button "Iniciar atendimento de mesa" at bounding box center [718, 352] width 133 height 26
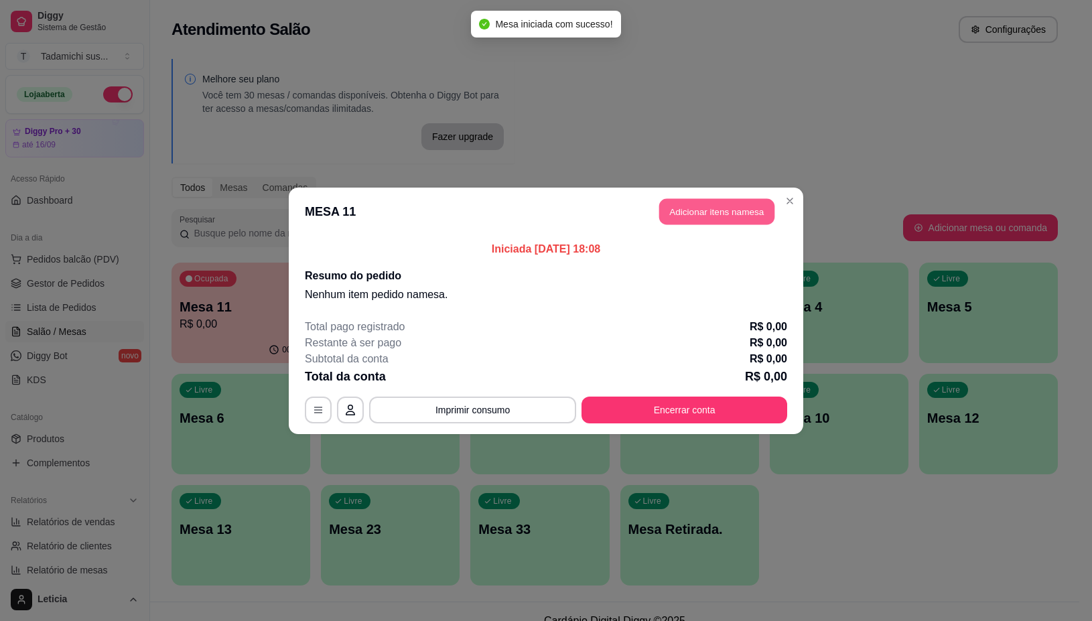
click at [688, 211] on button "Adicionar itens na mesa" at bounding box center [716, 211] width 115 height 26
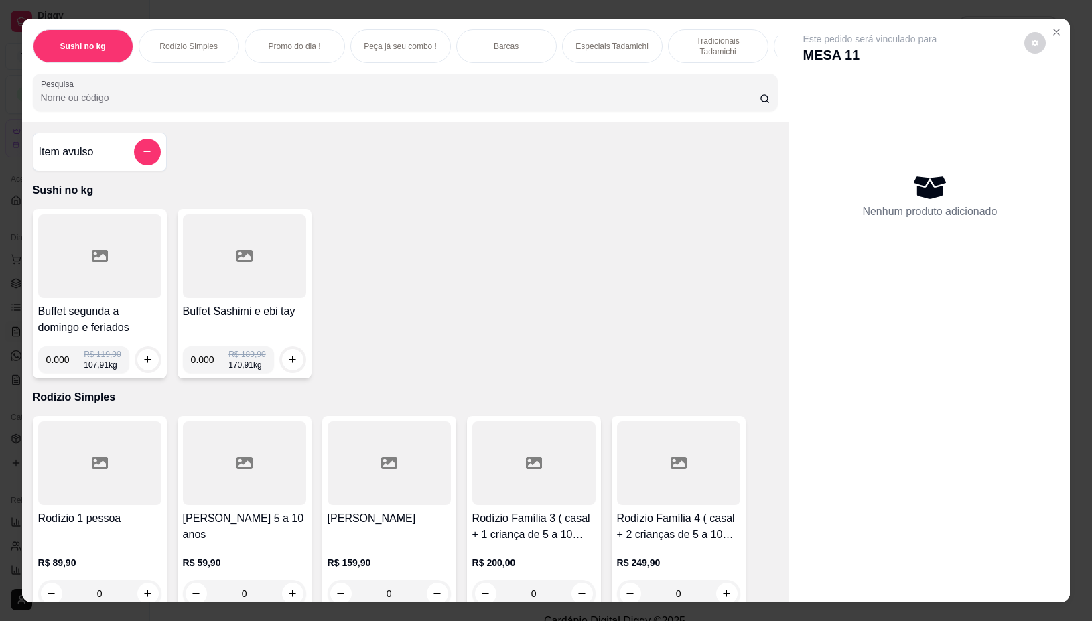
click at [92, 271] on div at bounding box center [99, 256] width 123 height 84
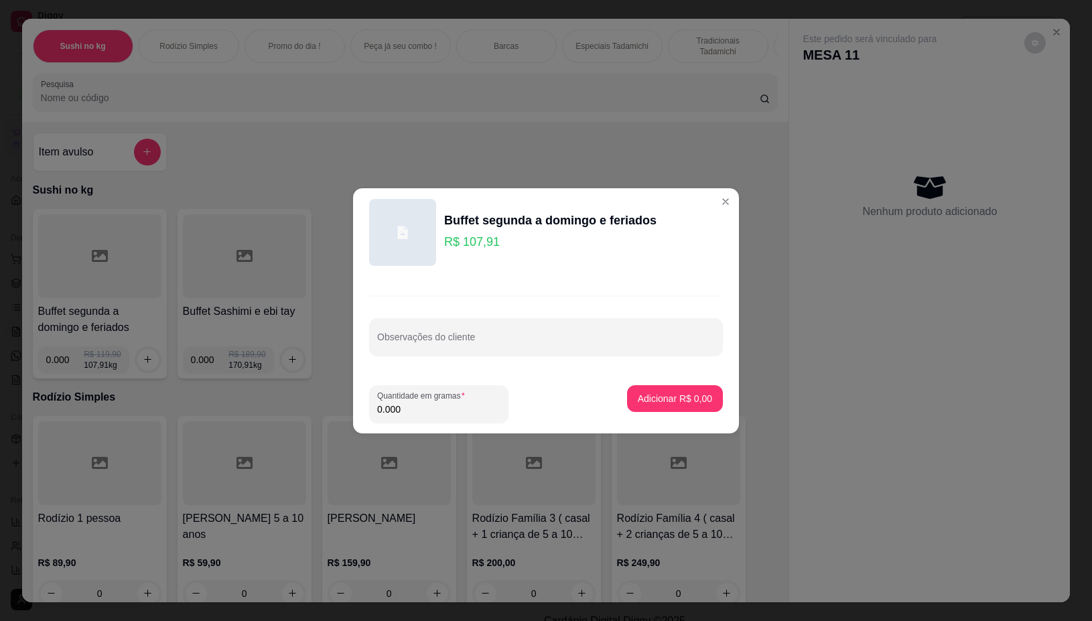
click at [409, 414] on input "0.000" at bounding box center [438, 409] width 123 height 13
type input "0.518"
click at [646, 402] on p "Adicionar R$ 55,90" at bounding box center [673, 398] width 78 height 13
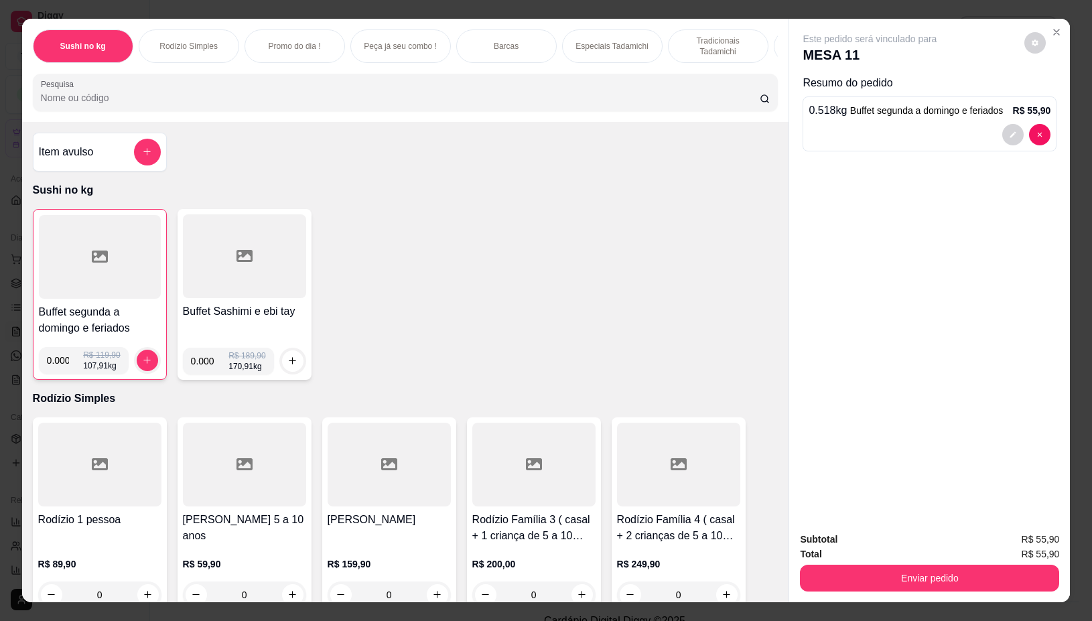
click at [39, 272] on div at bounding box center [100, 257] width 122 height 84
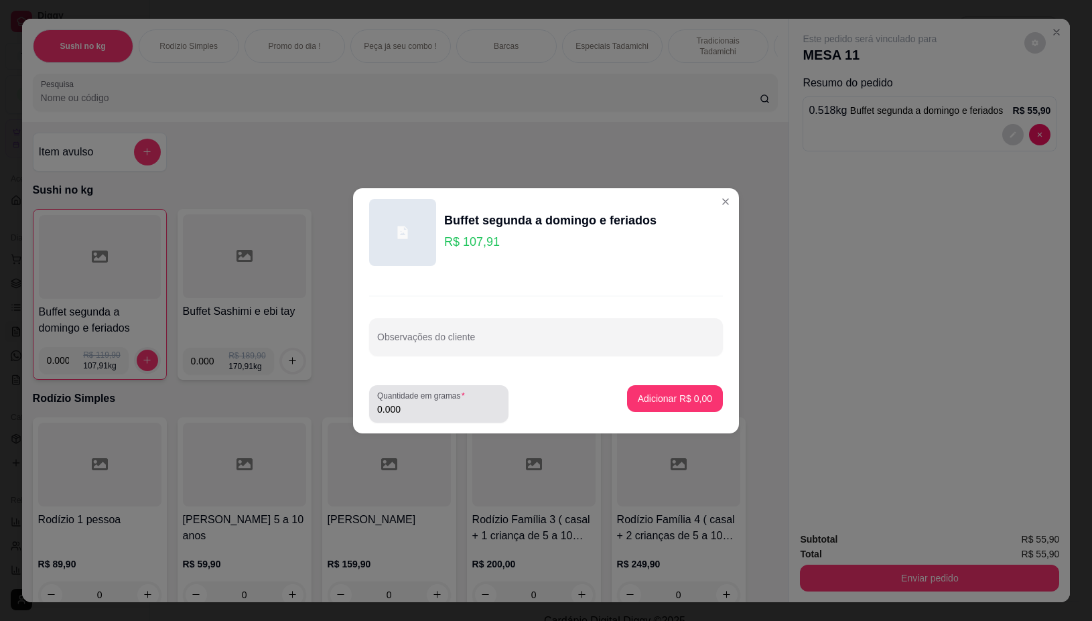
click at [409, 413] on input "0.000" at bounding box center [438, 409] width 123 height 13
type input "0.158"
click at [662, 393] on p "Adicionar R$ 17,05" at bounding box center [673, 398] width 78 height 13
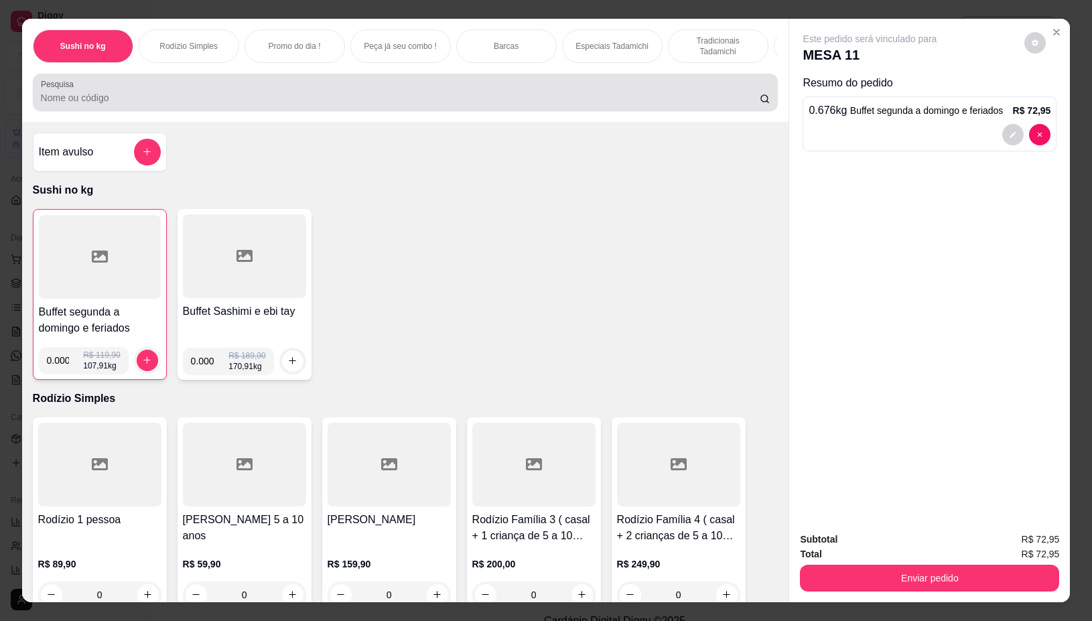
click at [432, 100] on input "Pesquisa" at bounding box center [400, 97] width 719 height 13
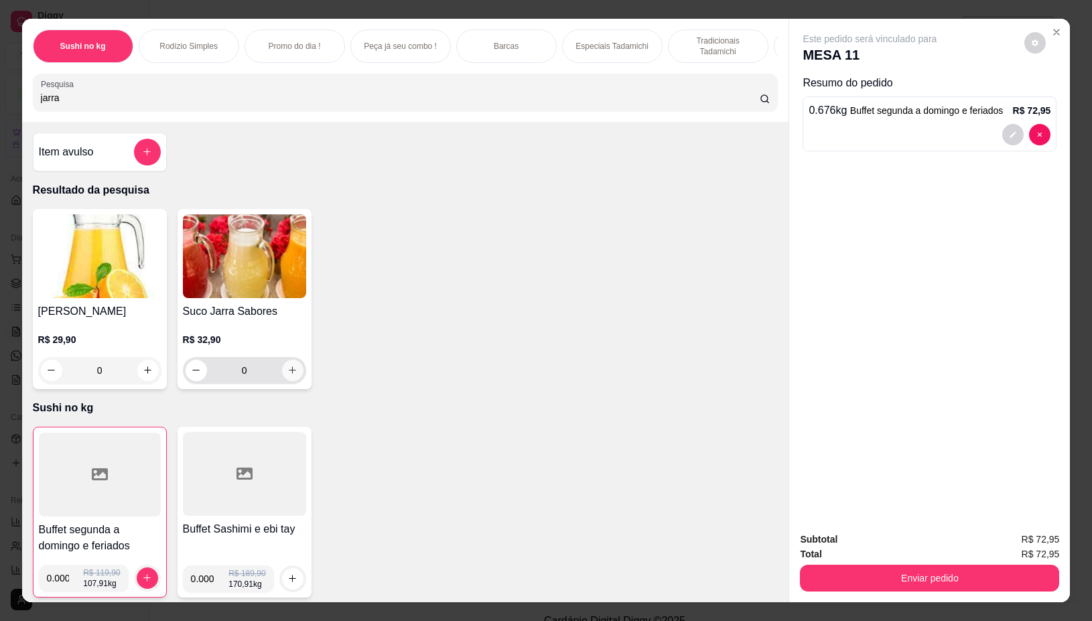
type input "jarra"
click at [287, 374] on icon "increase-product-quantity" at bounding box center [292, 370] width 10 height 10
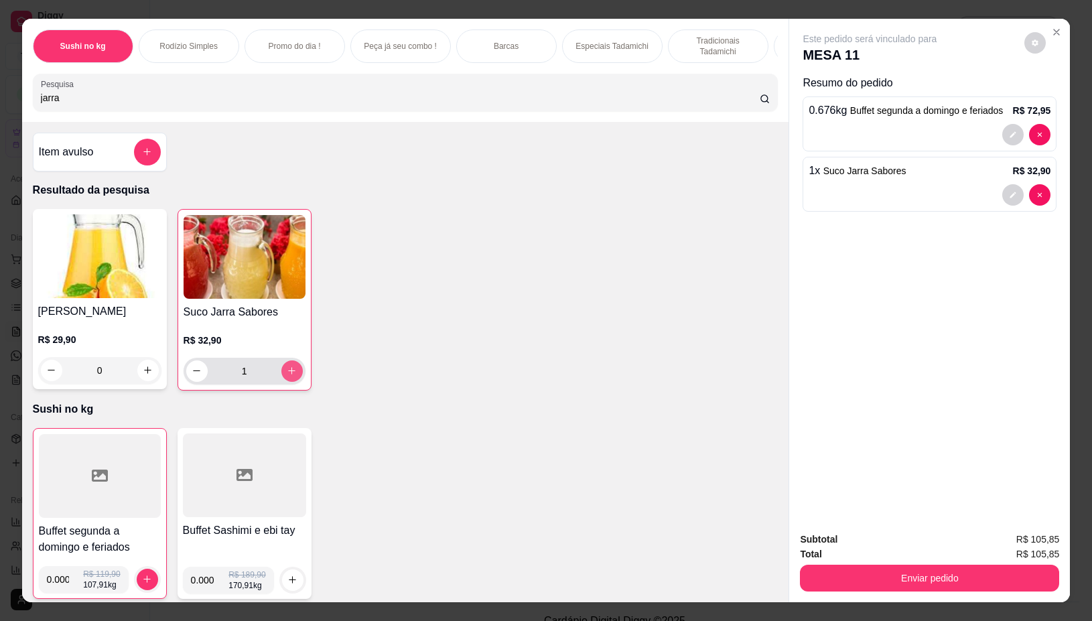
type input "1"
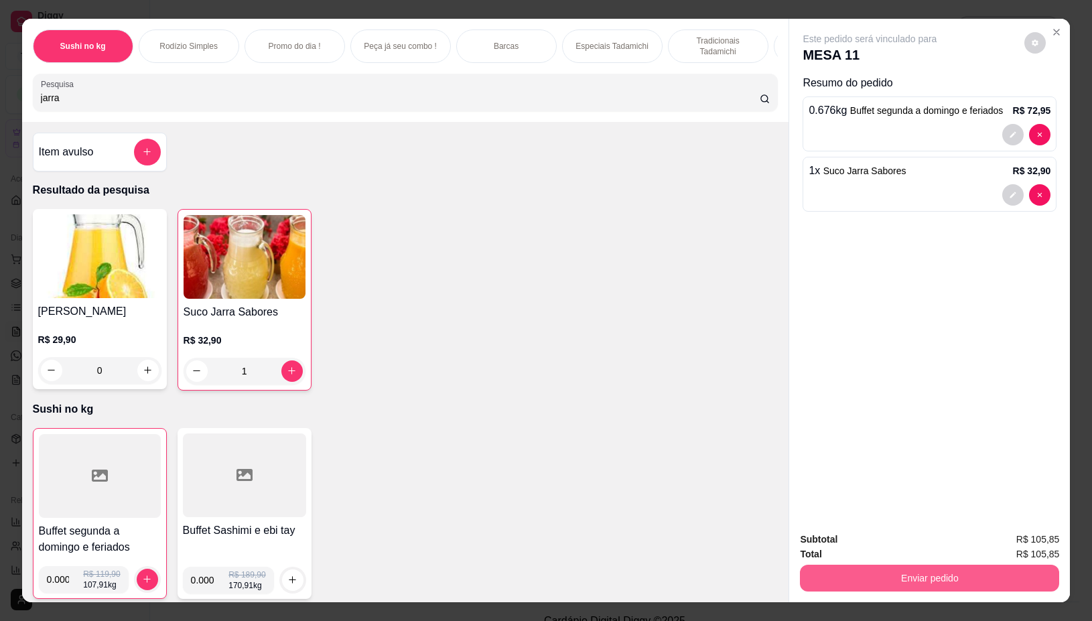
click at [926, 578] on button "Enviar pedido" at bounding box center [929, 578] width 259 height 27
click at [892, 543] on button "Não registrar e enviar pedido" at bounding box center [883, 538] width 135 height 25
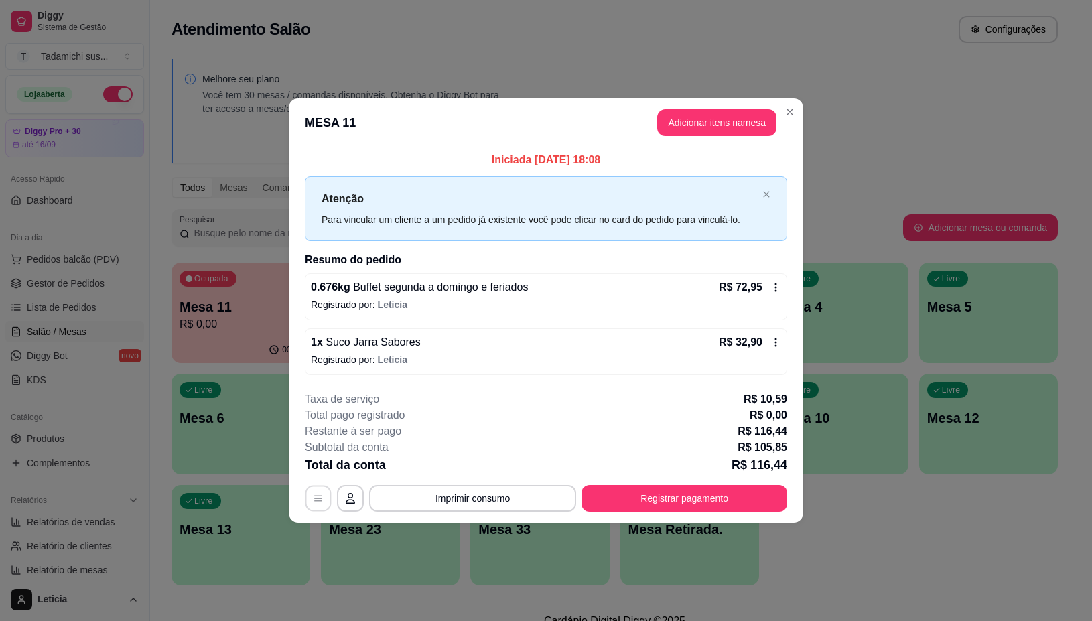
click at [323, 504] on button "button" at bounding box center [318, 499] width 26 height 26
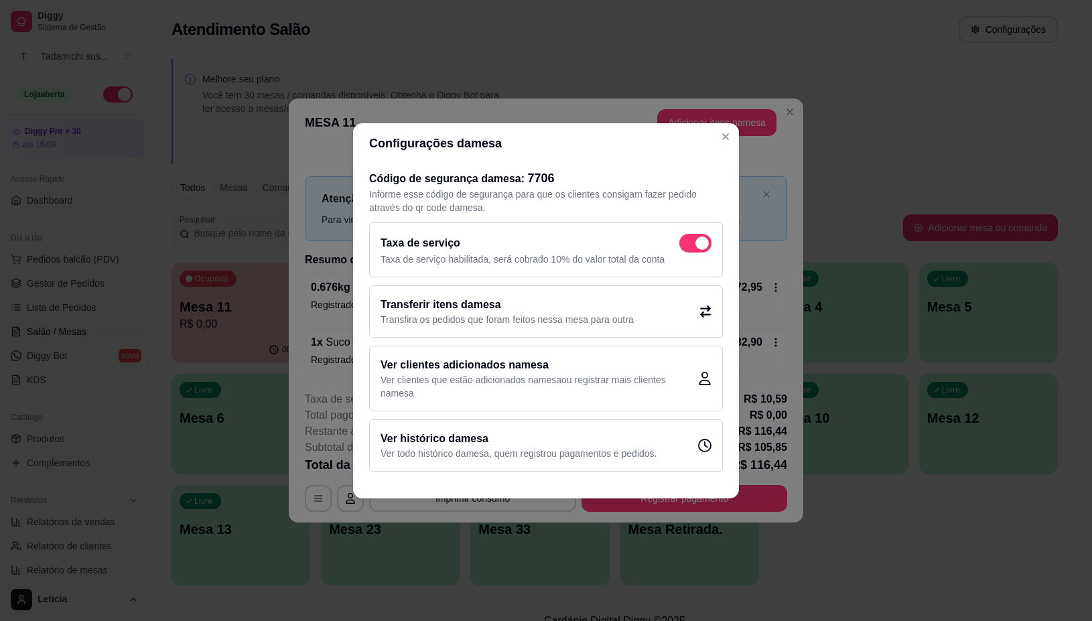
click at [691, 248] on span at bounding box center [695, 243] width 32 height 19
click at [687, 248] on input "checkbox" at bounding box center [682, 249] width 9 height 9
checkbox input "false"
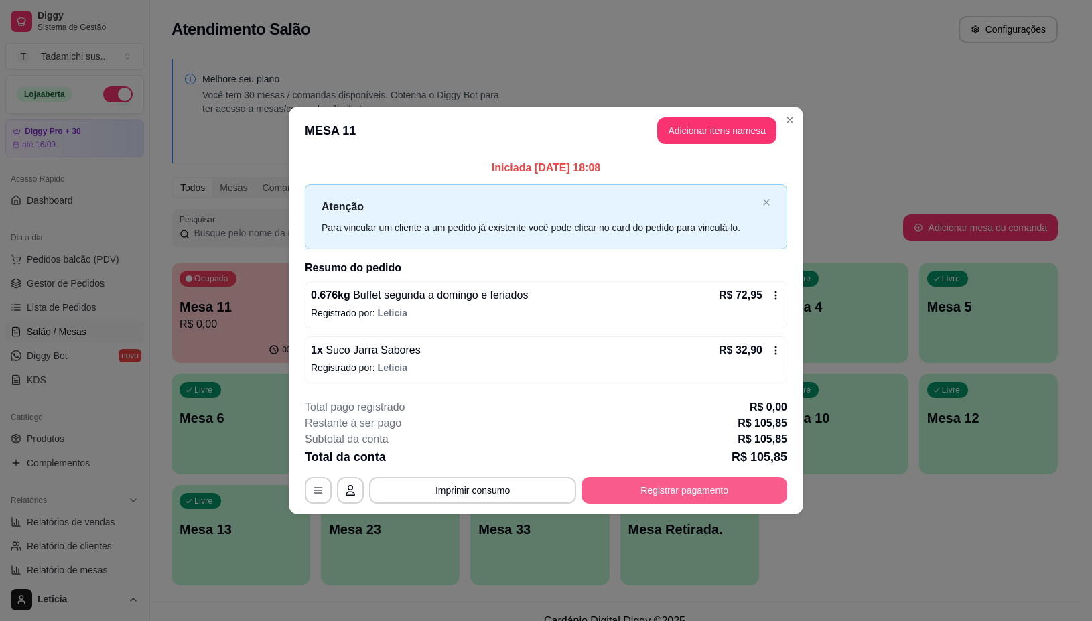
click at [637, 492] on button "Registrar pagamento" at bounding box center [684, 490] width 206 height 27
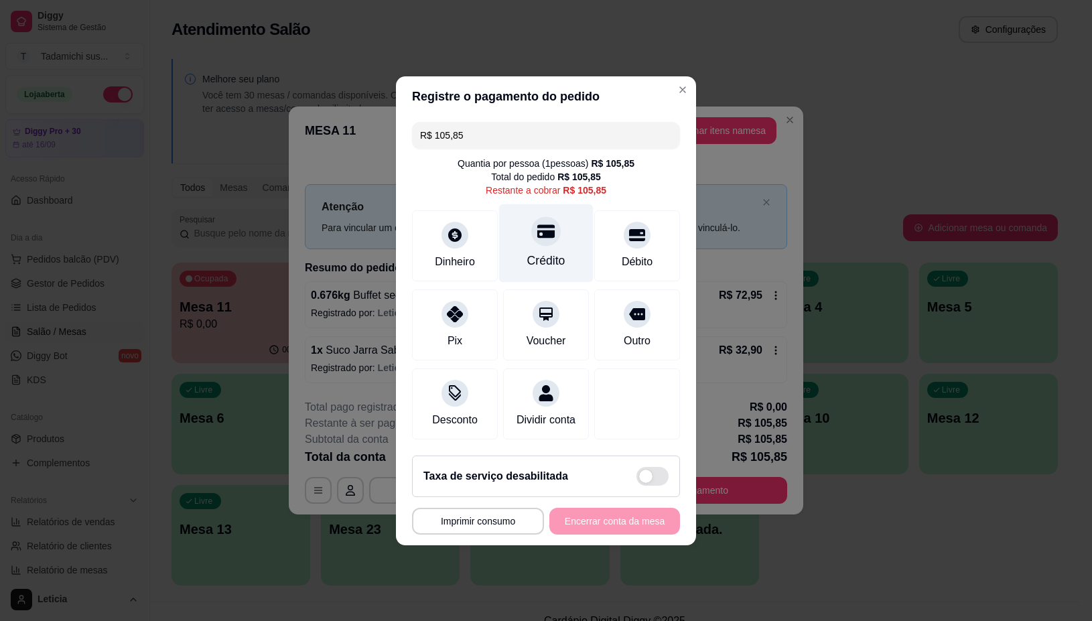
click at [534, 252] on div "Crédito" at bounding box center [546, 260] width 38 height 17
type input "R$ 0,00"
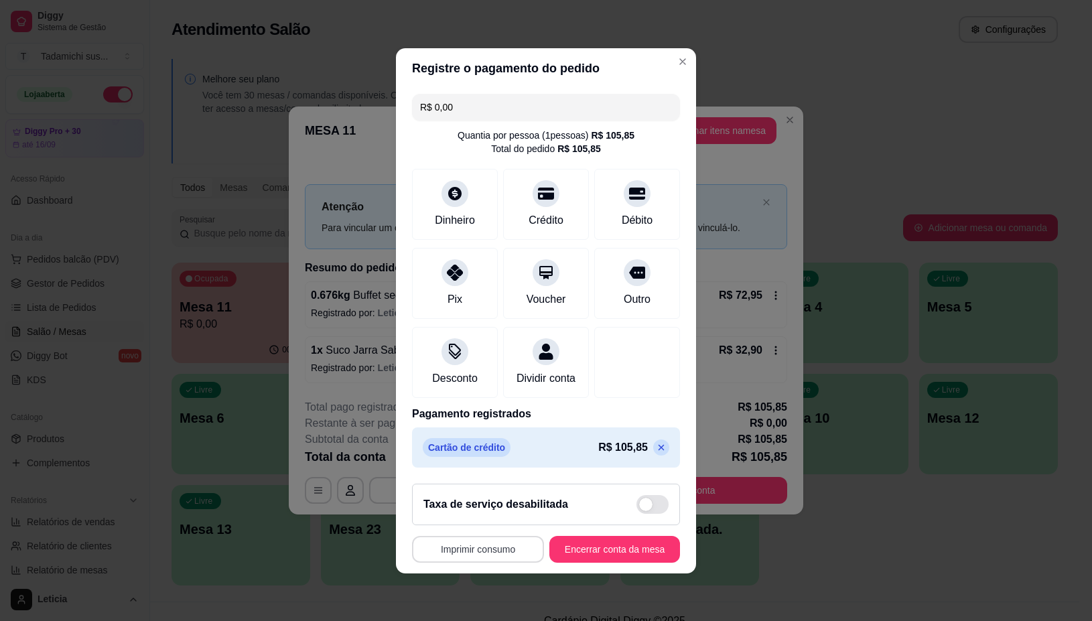
click at [443, 557] on button "Imprimir consumo" at bounding box center [478, 549] width 132 height 27
click at [450, 500] on button "IMPRESSORA" at bounding box center [472, 499] width 103 height 21
click at [581, 560] on button "Encerrar conta da mesa" at bounding box center [614, 549] width 131 height 27
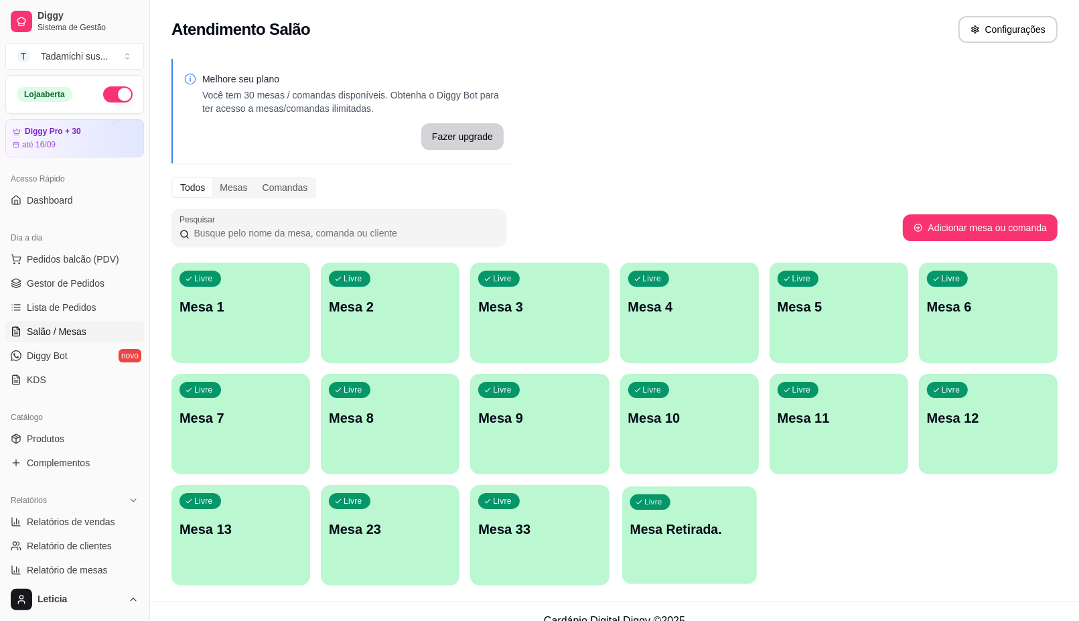
click at [683, 523] on p "Mesa Retirada." at bounding box center [689, 529] width 119 height 18
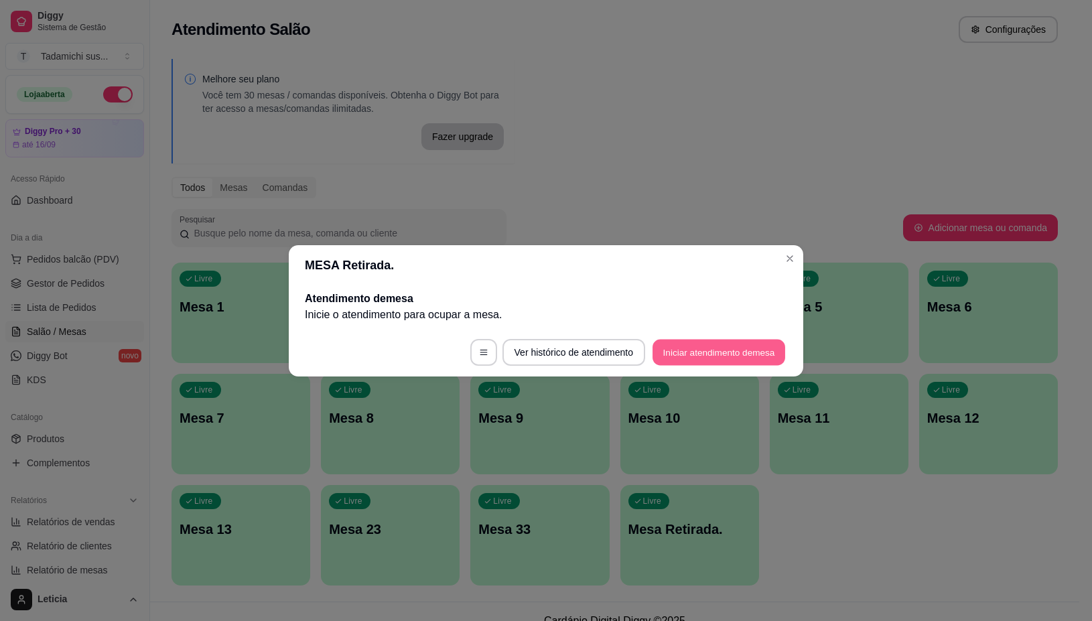
click at [701, 343] on button "Iniciar atendimento de mesa" at bounding box center [718, 352] width 133 height 26
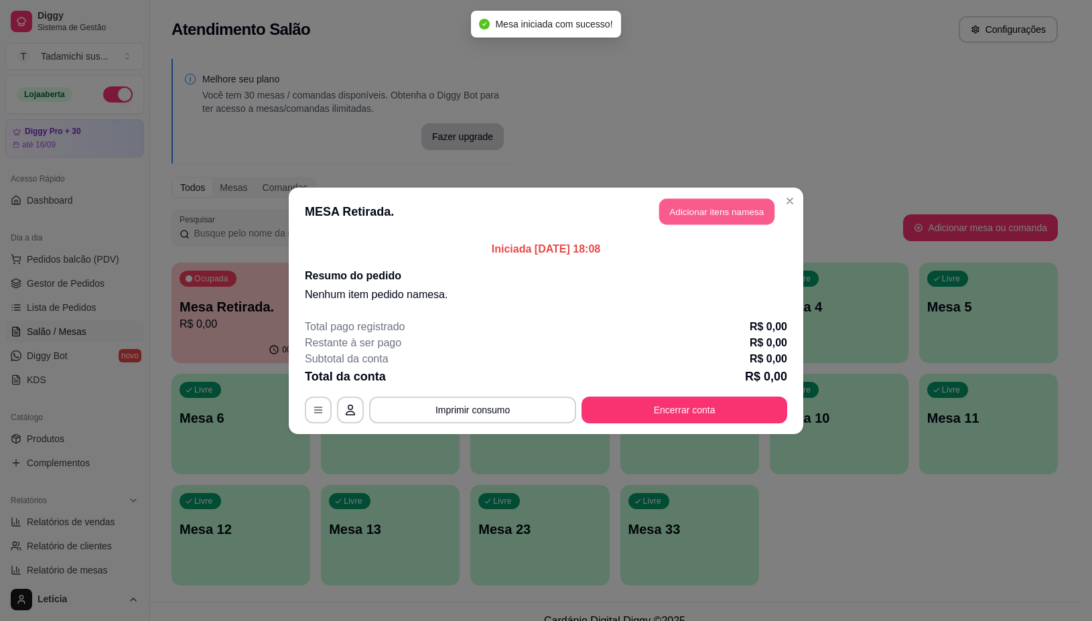
click at [715, 218] on button "Adicionar itens na mesa" at bounding box center [716, 211] width 115 height 26
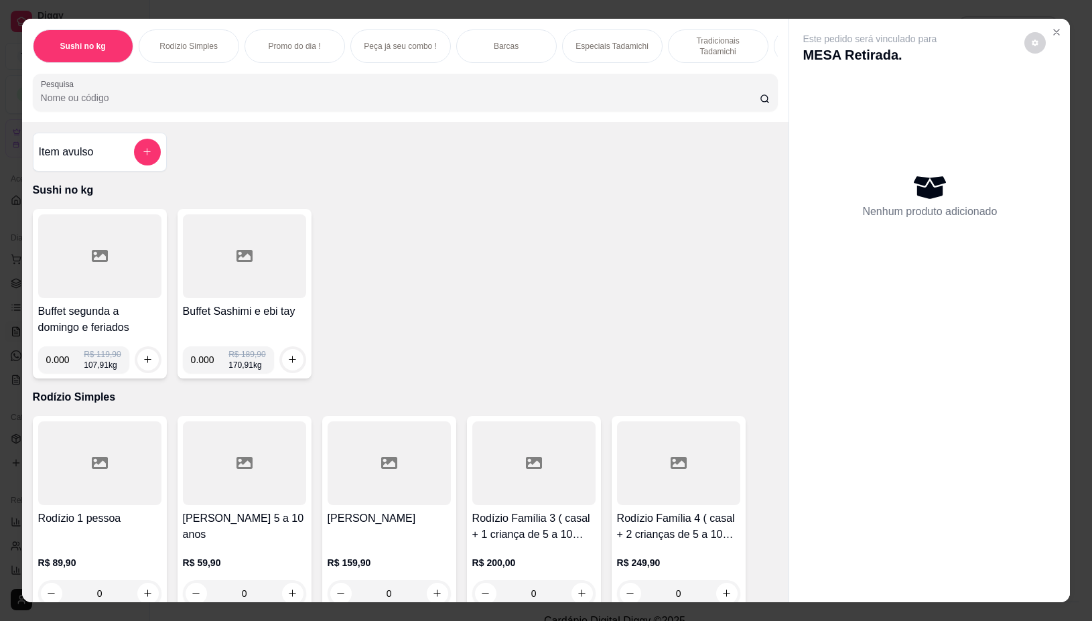
click at [113, 293] on div at bounding box center [99, 256] width 123 height 84
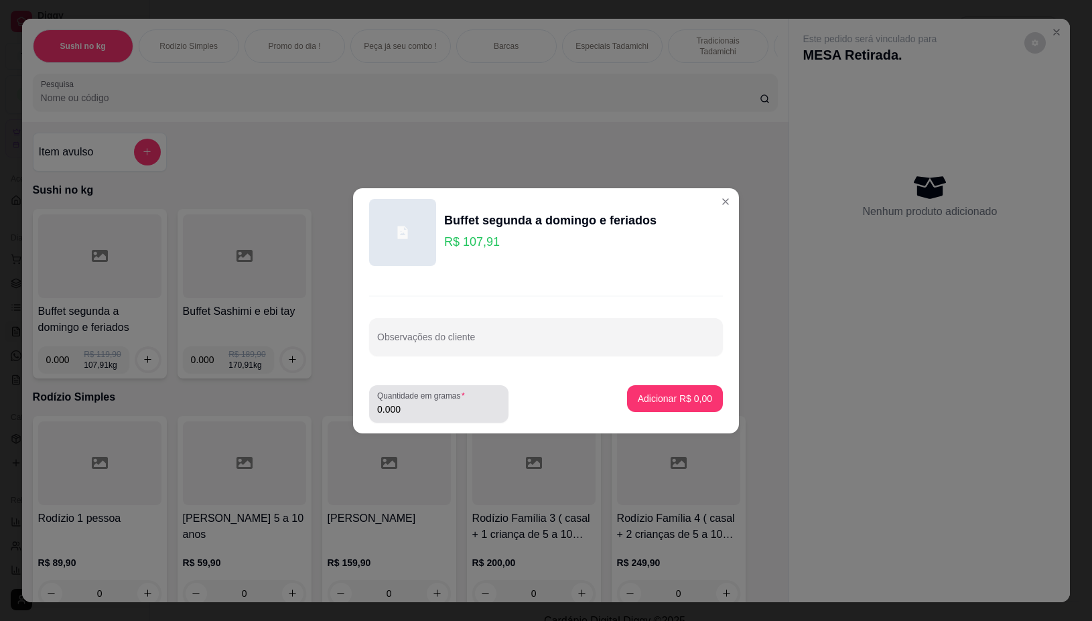
click at [415, 417] on div "Quantidade em gramas 0.000" at bounding box center [438, 404] width 139 height 38
type input "0.368"
click at [655, 402] on p "Adicionar R$ 39,71" at bounding box center [672, 398] width 80 height 13
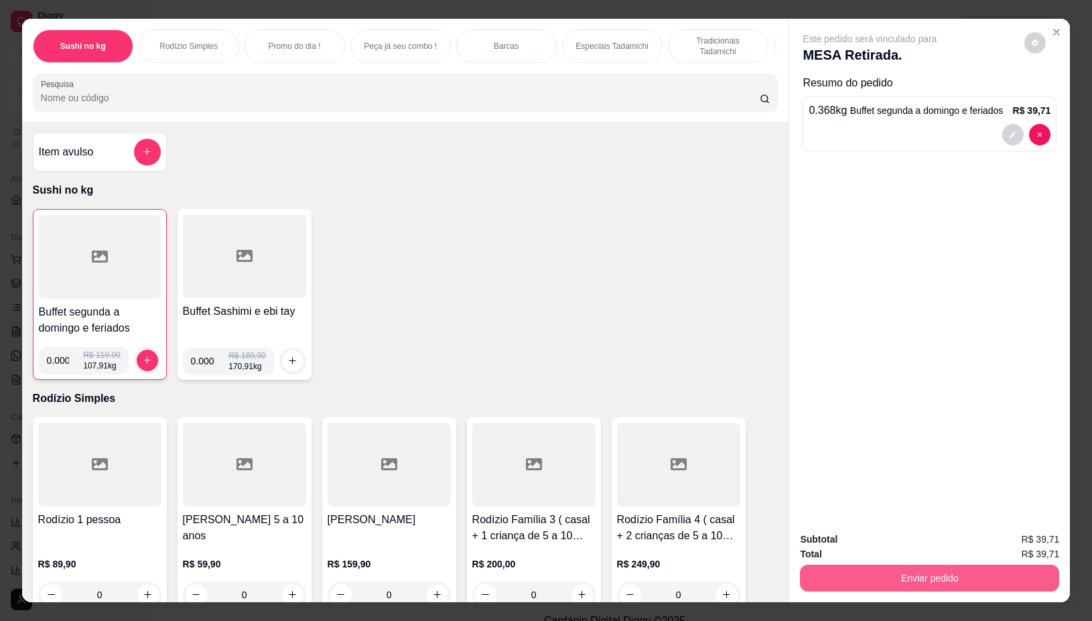
click at [838, 565] on button "Enviar pedido" at bounding box center [929, 578] width 259 height 27
click at [835, 538] on button "Não registrar e enviar pedido" at bounding box center [883, 538] width 135 height 25
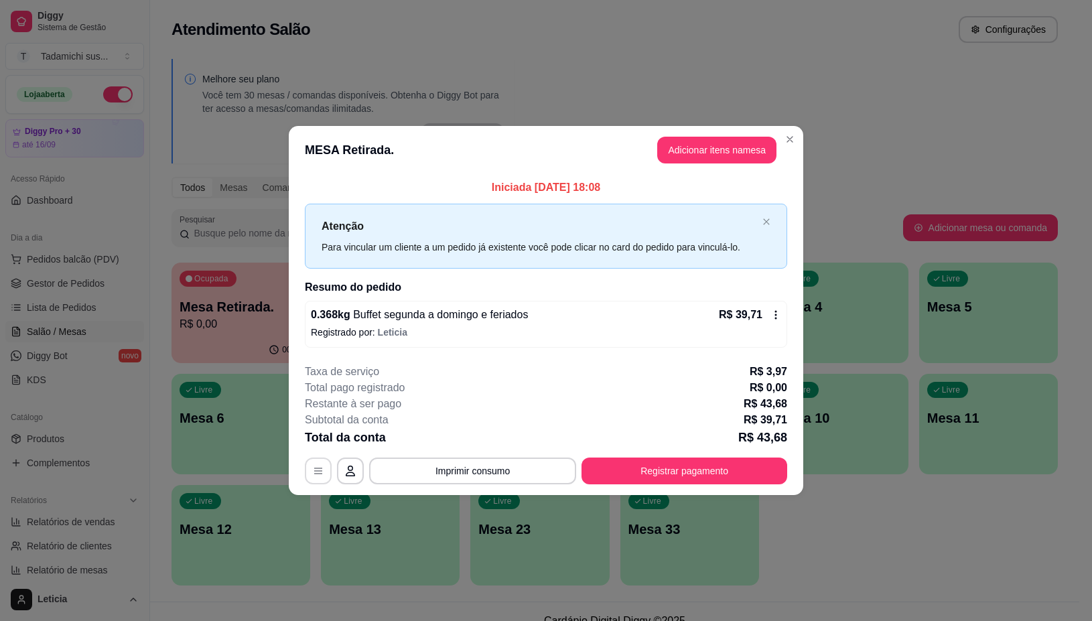
click at [323, 478] on button "button" at bounding box center [318, 470] width 27 height 27
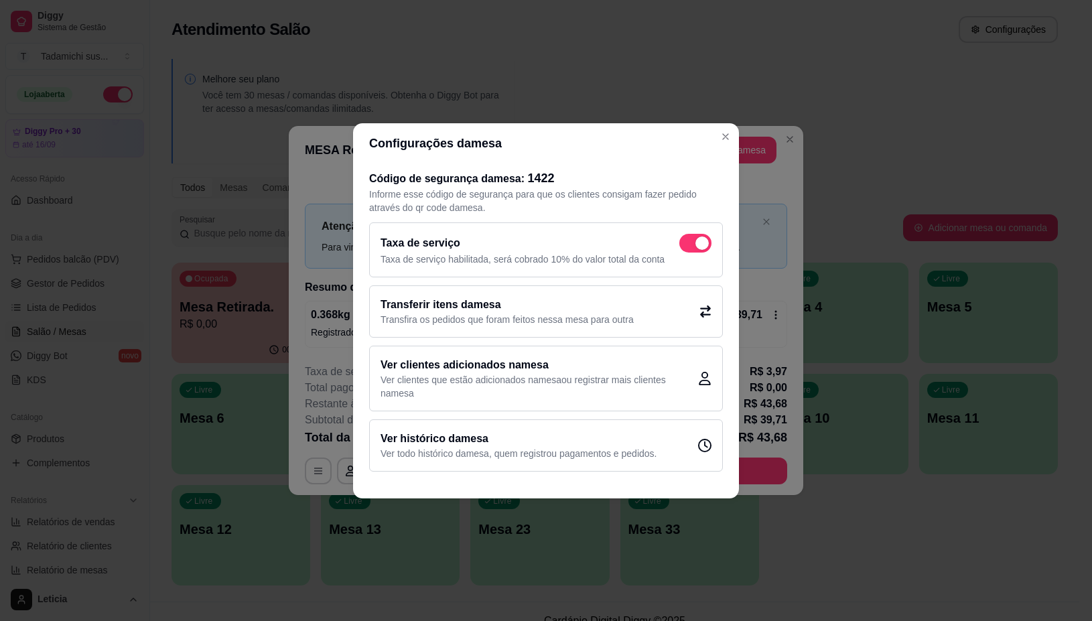
click at [692, 244] on span at bounding box center [695, 243] width 32 height 19
click at [687, 245] on input "checkbox" at bounding box center [682, 249] width 9 height 9
checkbox input "false"
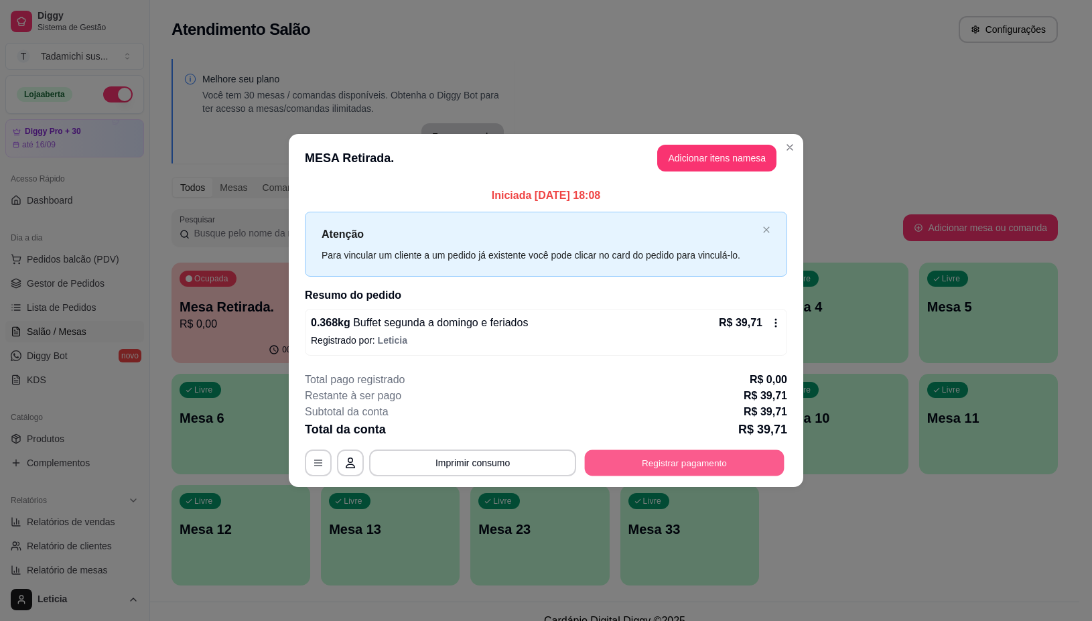
click at [654, 468] on button "Registrar pagamento" at bounding box center [685, 463] width 200 height 26
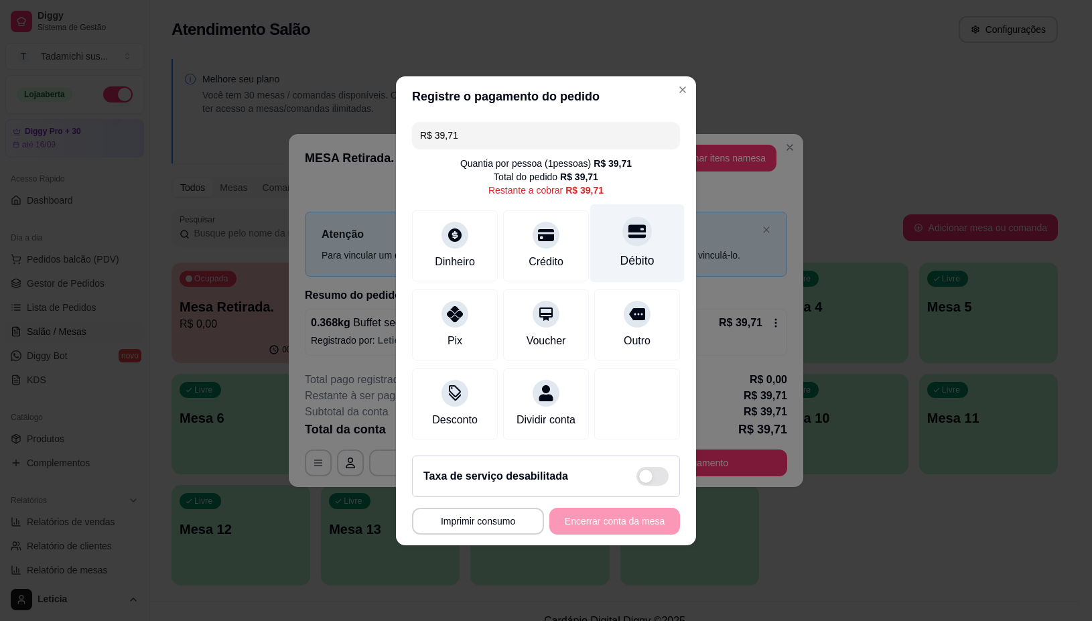
click at [633, 252] on div "Débito" at bounding box center [637, 260] width 34 height 17
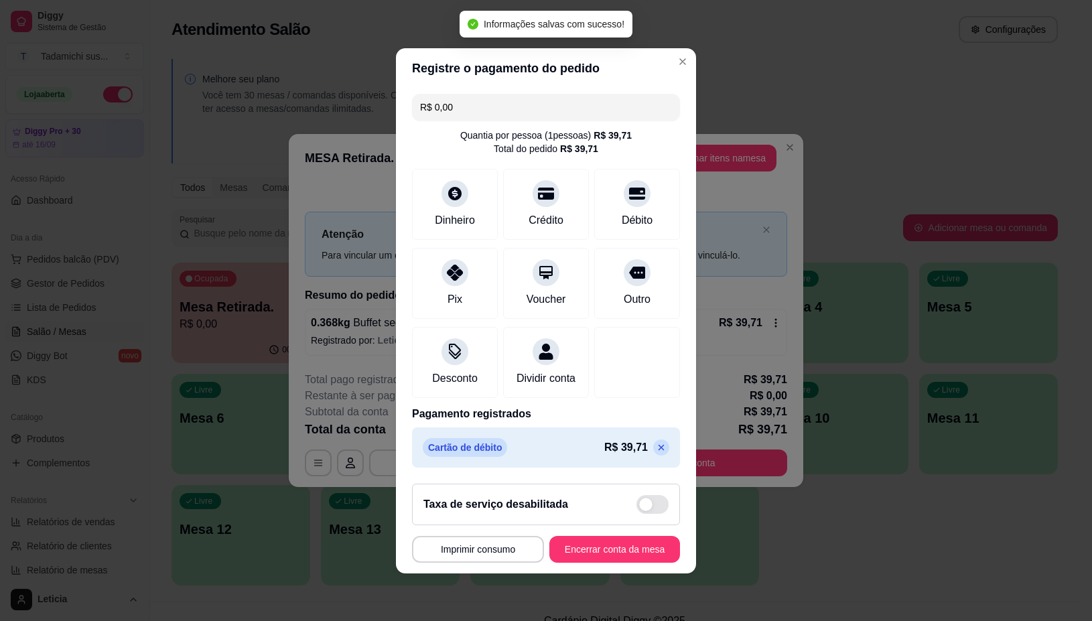
type input "R$ 0,00"
click at [473, 562] on button "Imprimir consumo" at bounding box center [478, 549] width 128 height 26
click at [464, 498] on button "IMPRESSORA" at bounding box center [473, 500] width 100 height 21
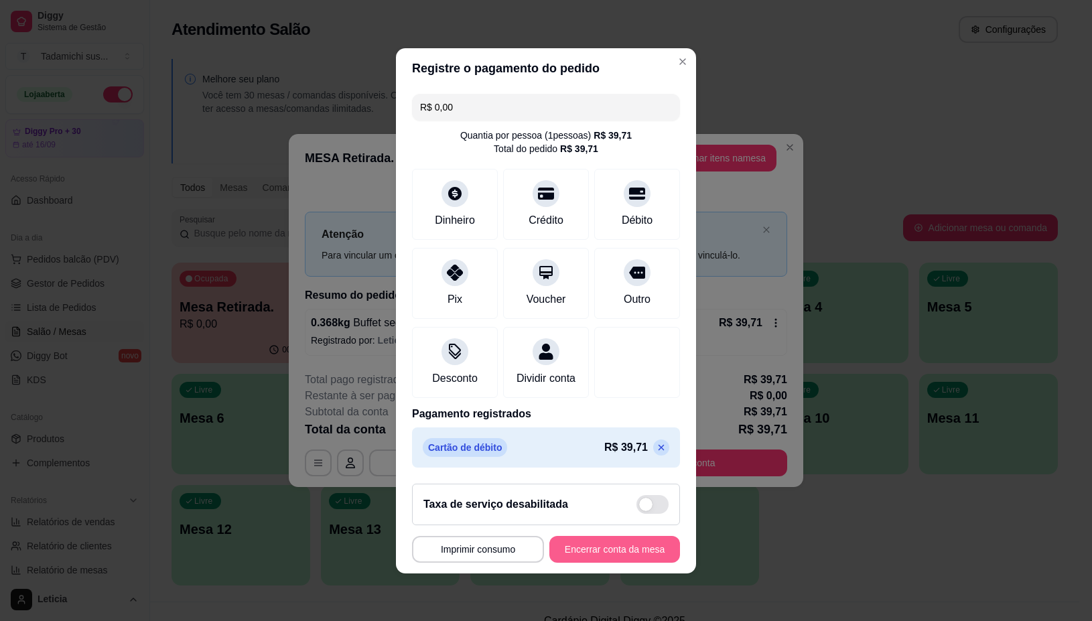
click at [578, 555] on button "Encerrar conta da mesa" at bounding box center [614, 549] width 131 height 27
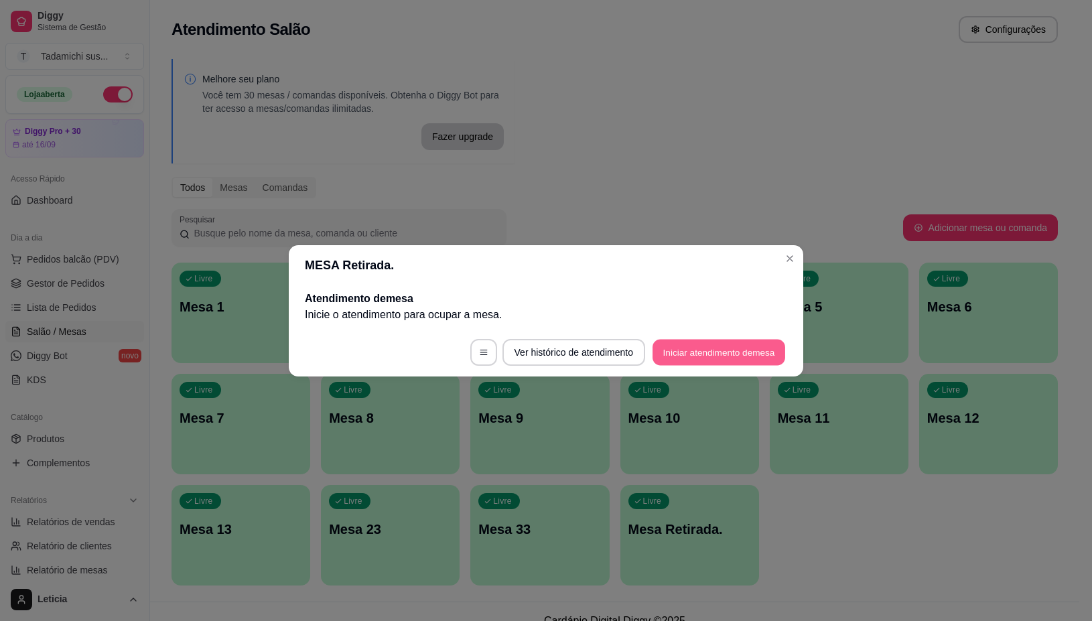
click at [727, 348] on button "Iniciar atendimento de mesa" at bounding box center [718, 352] width 133 height 26
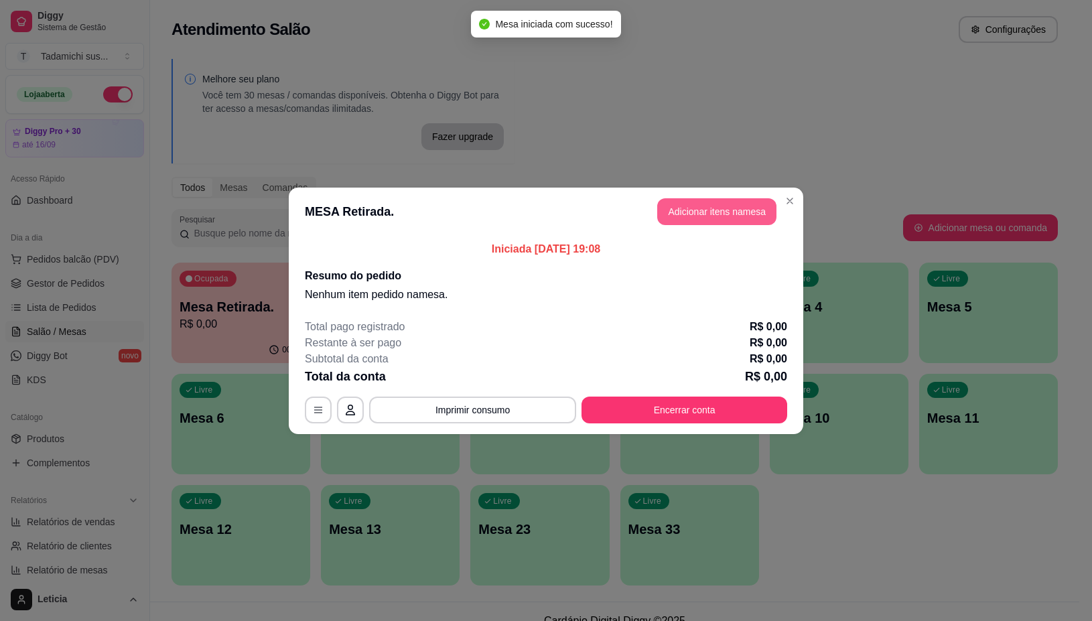
click at [722, 206] on button "Adicionar itens na mesa" at bounding box center [716, 211] width 119 height 27
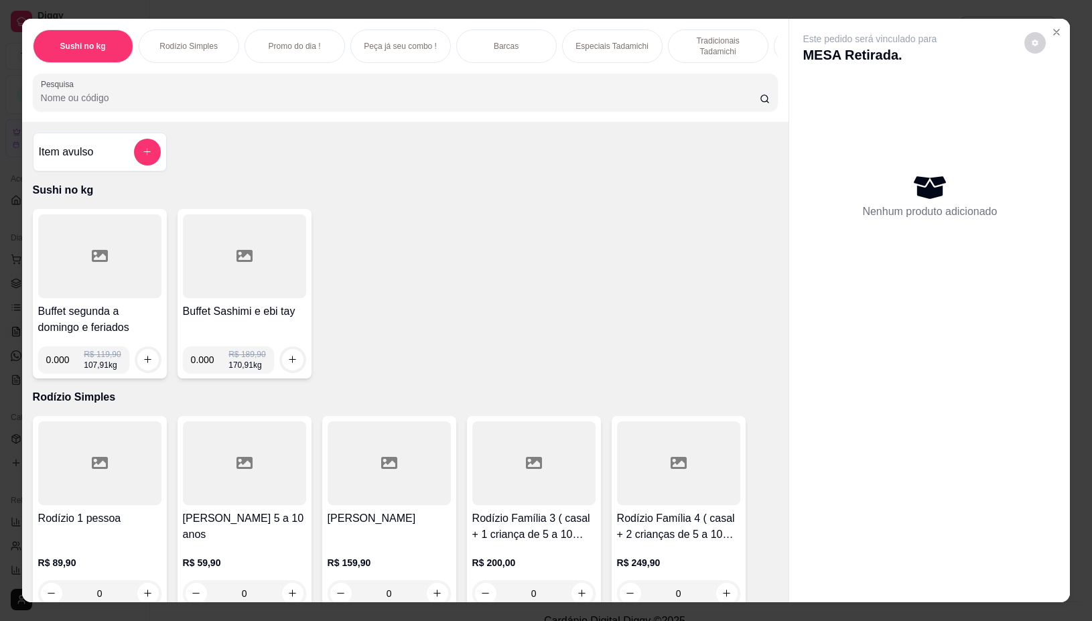
click at [97, 246] on div at bounding box center [99, 256] width 123 height 84
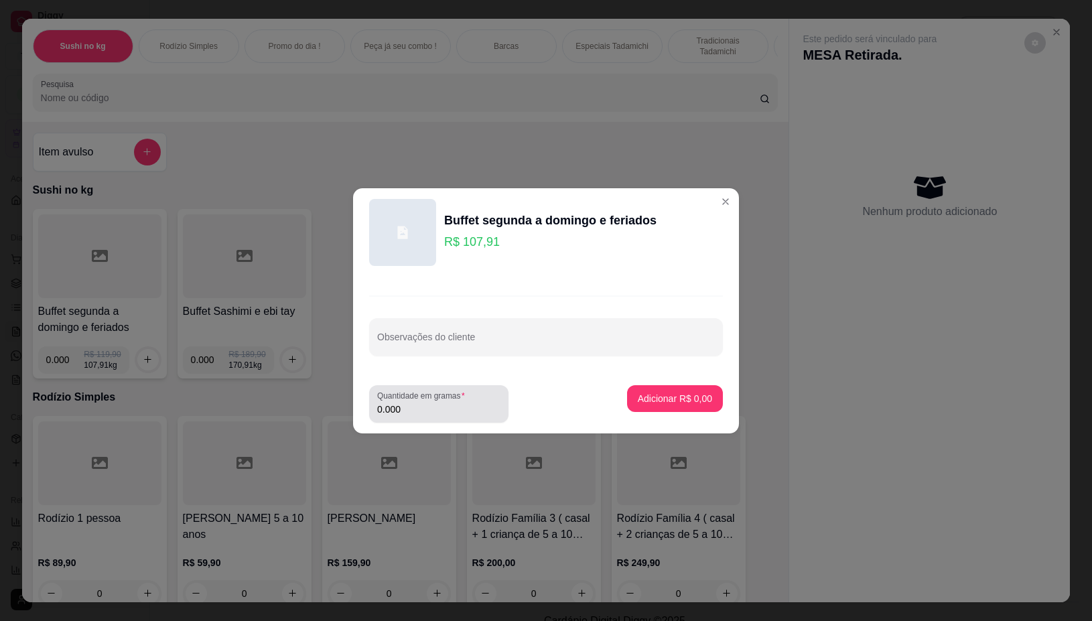
drag, startPoint x: 433, startPoint y: 405, endPoint x: 440, endPoint y: 402, distance: 8.1
click at [435, 404] on input "0.000" at bounding box center [438, 409] width 123 height 13
type input "0.232"
click at [638, 397] on p "Adicionar R$ 25,04" at bounding box center [673, 398] width 78 height 13
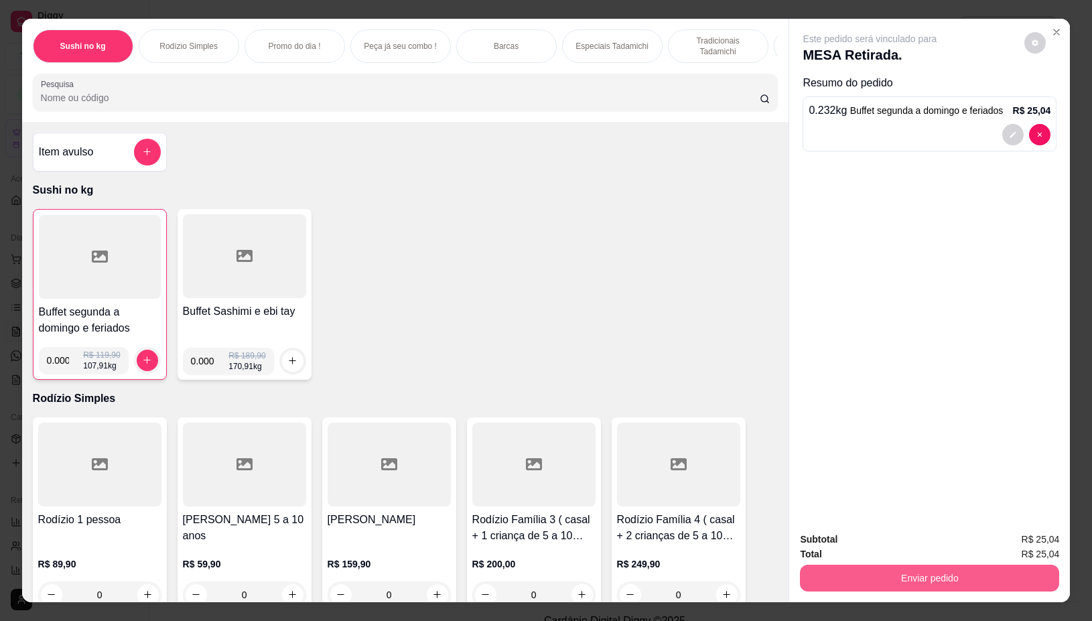
click at [879, 565] on button "Enviar pedido" at bounding box center [929, 578] width 259 height 27
click at [857, 538] on button "Não registrar e enviar pedido" at bounding box center [883, 538] width 135 height 25
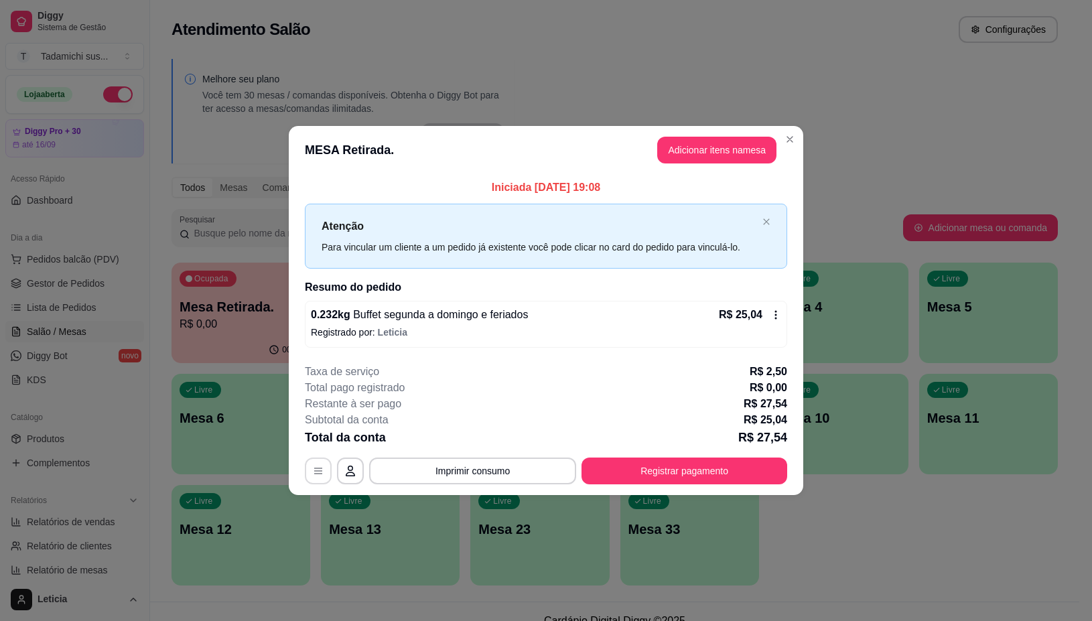
click at [315, 474] on icon "button" at bounding box center [318, 470] width 11 height 11
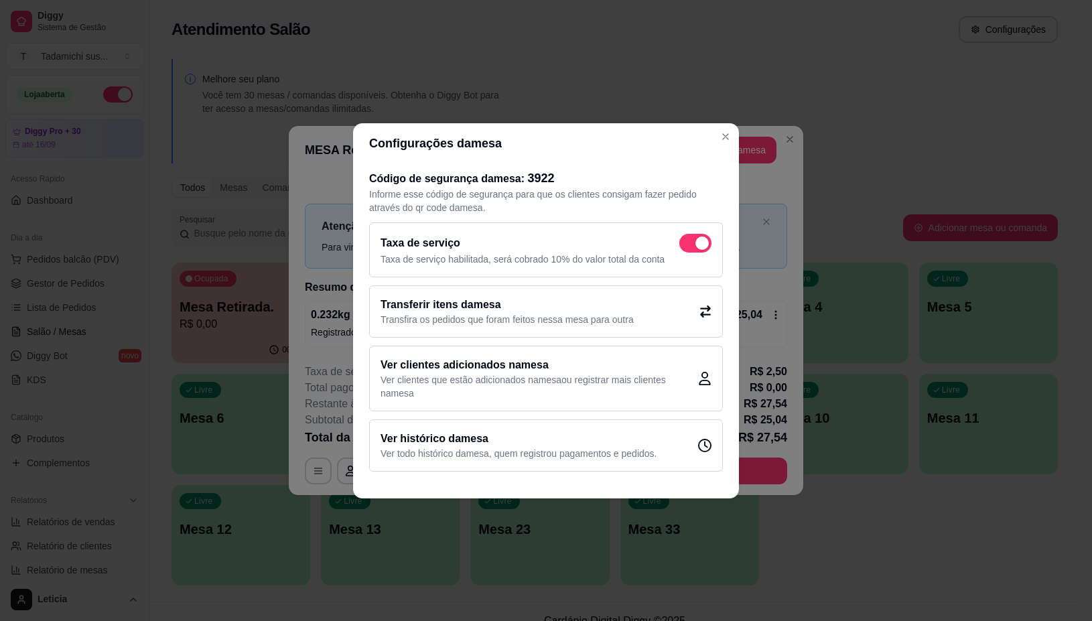
click at [695, 235] on span at bounding box center [695, 243] width 32 height 19
click at [687, 245] on input "checkbox" at bounding box center [682, 249] width 9 height 9
checkbox input "false"
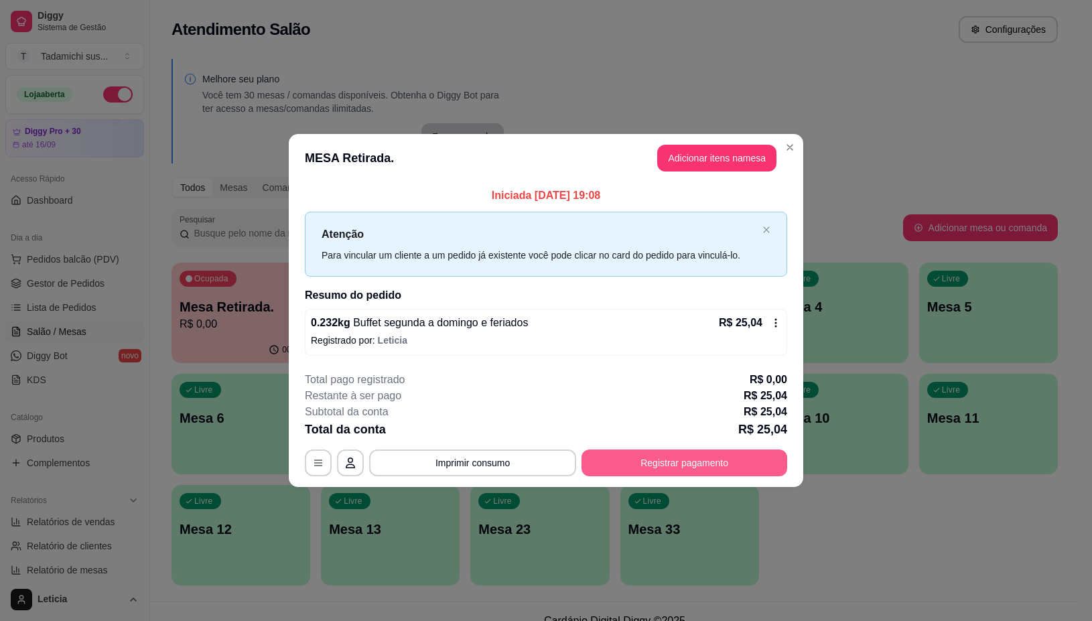
click at [671, 462] on button "Registrar pagamento" at bounding box center [684, 462] width 206 height 27
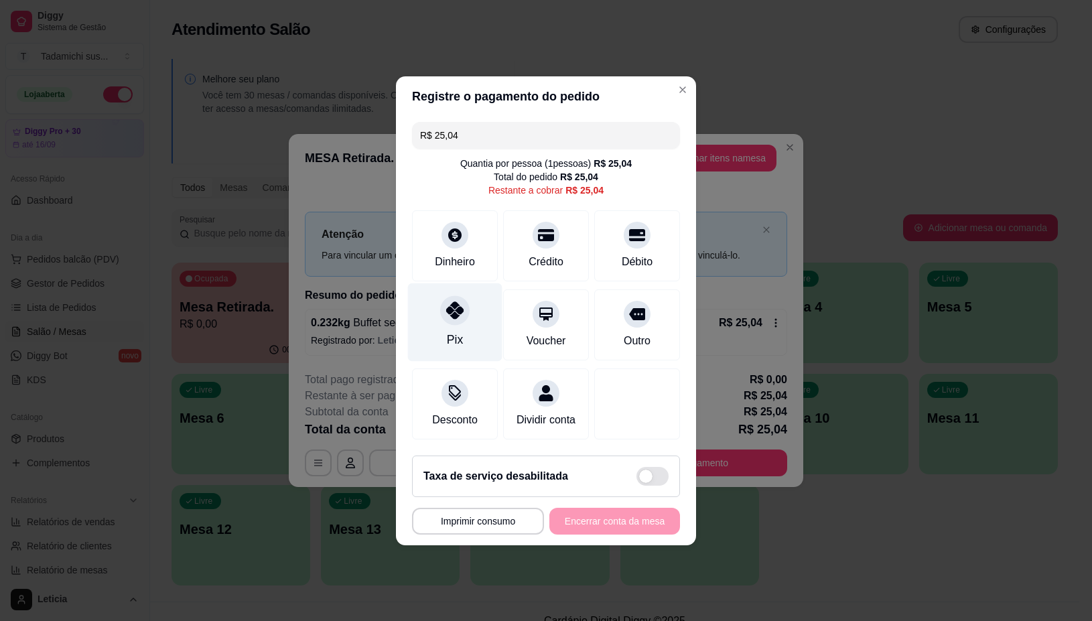
click at [456, 315] on div at bounding box center [454, 309] width 29 height 29
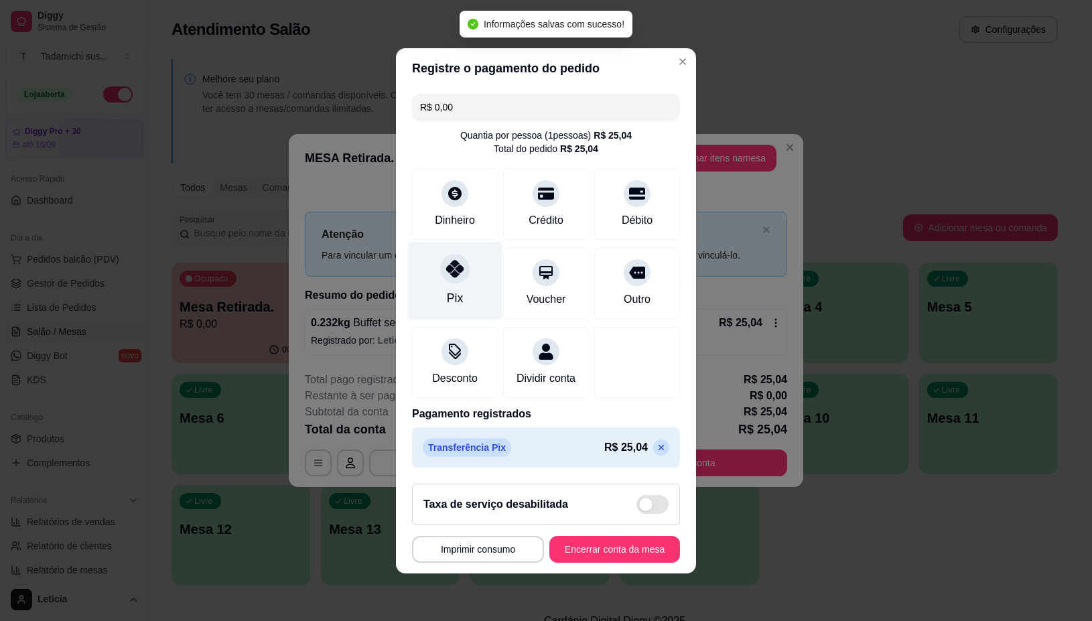
type input "R$ 0,00"
click at [482, 556] on button "Imprimir consumo" at bounding box center [478, 549] width 132 height 27
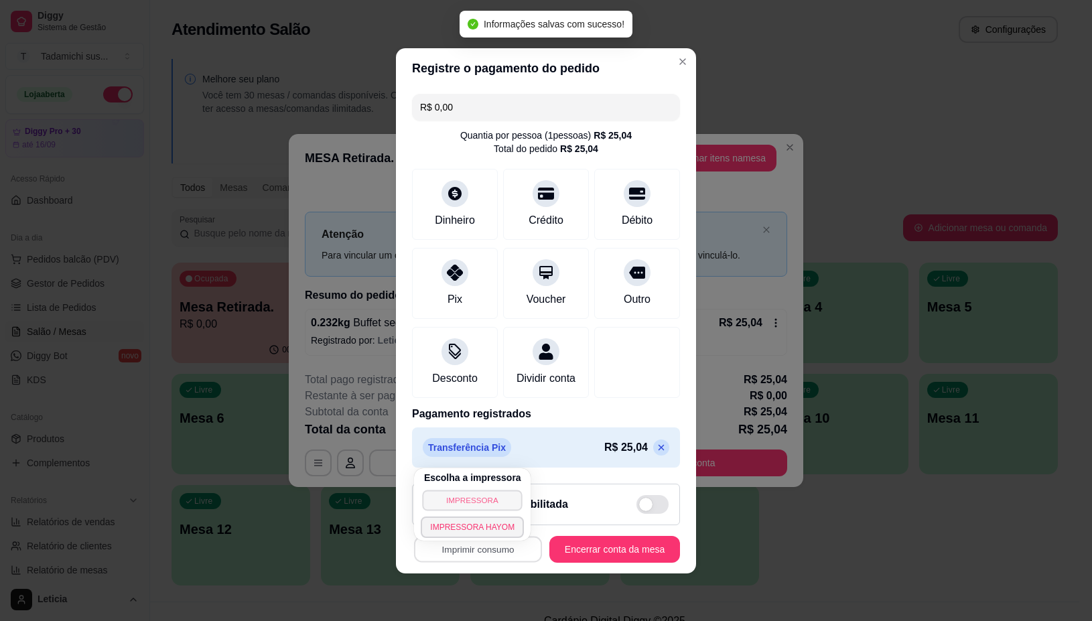
click at [465, 496] on button "IMPRESSORA" at bounding box center [473, 500] width 100 height 21
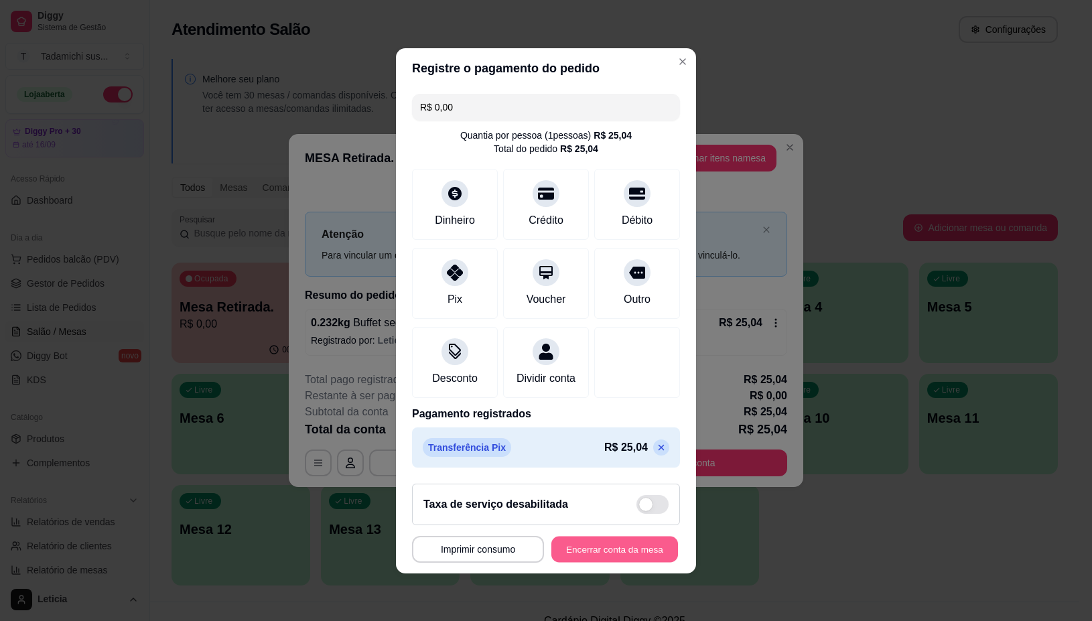
click at [634, 550] on button "Encerrar conta da mesa" at bounding box center [614, 549] width 127 height 26
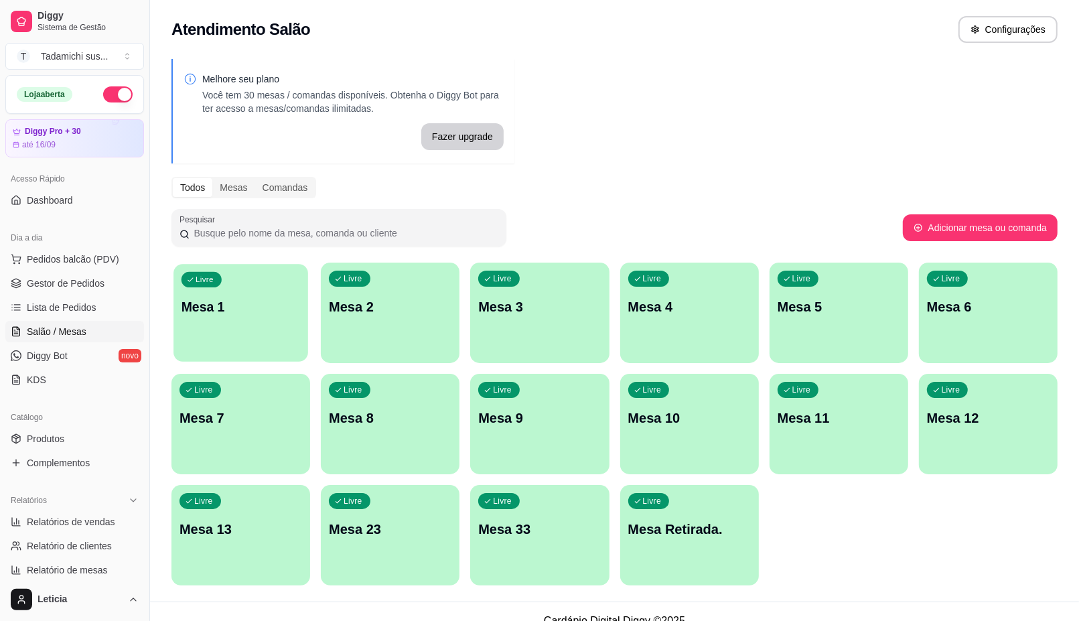
click at [262, 349] on div "button" at bounding box center [240, 353] width 135 height 15
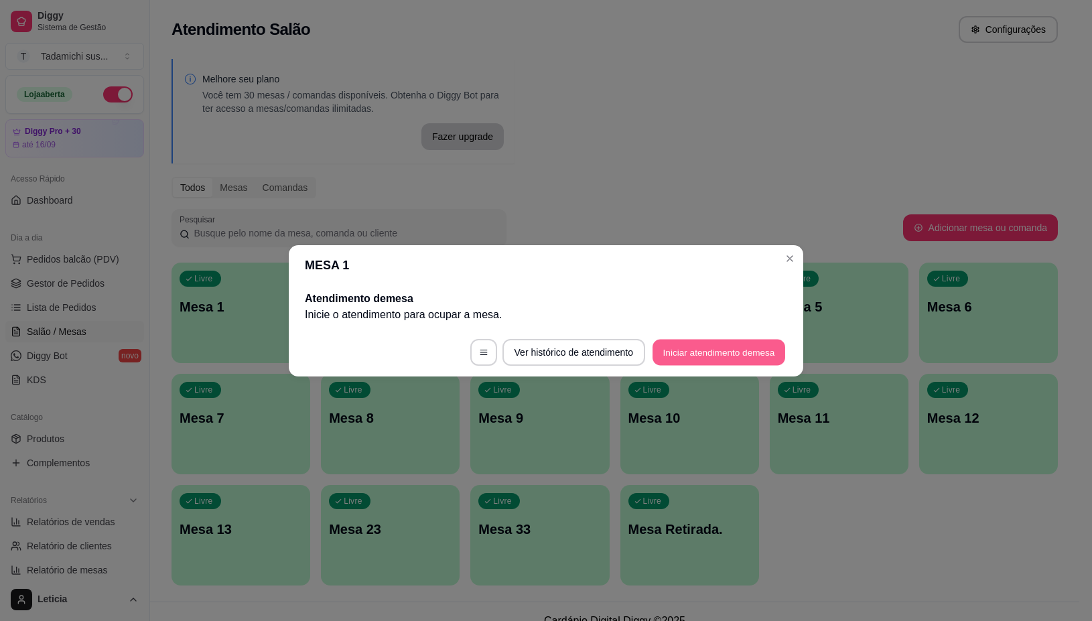
click at [727, 349] on button "Iniciar atendimento de mesa" at bounding box center [718, 352] width 133 height 26
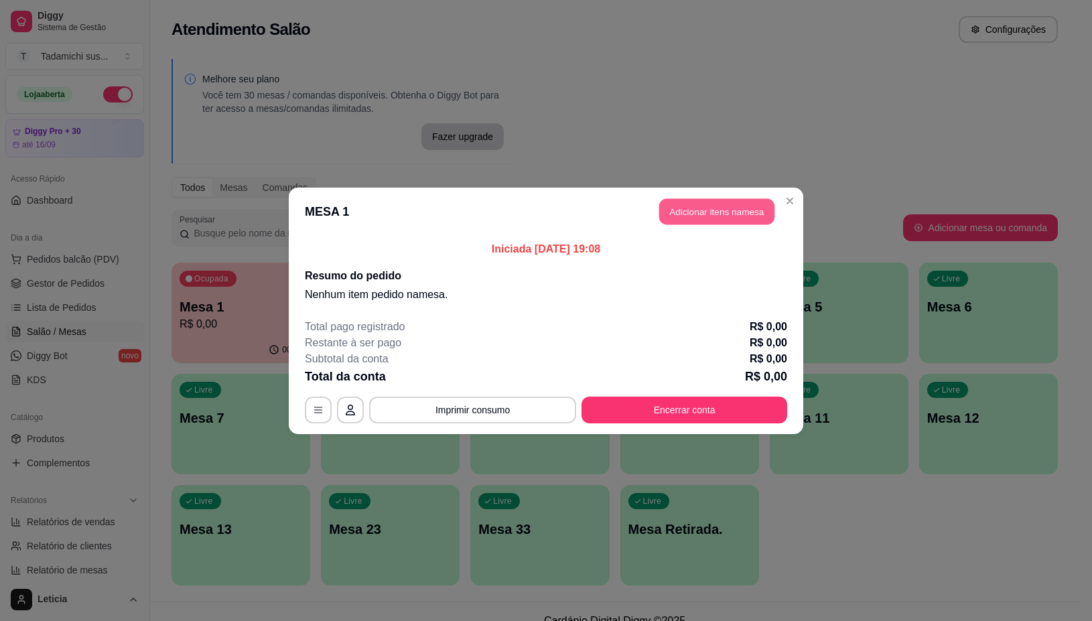
click at [680, 211] on button "Adicionar itens na mesa" at bounding box center [716, 211] width 115 height 26
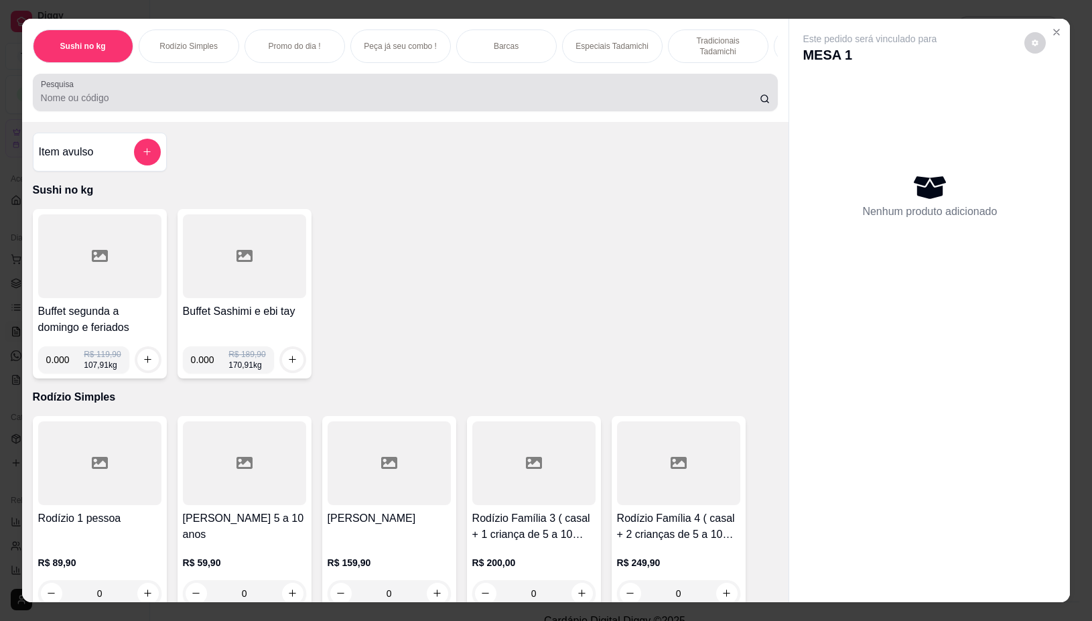
click at [238, 97] on div at bounding box center [405, 92] width 729 height 27
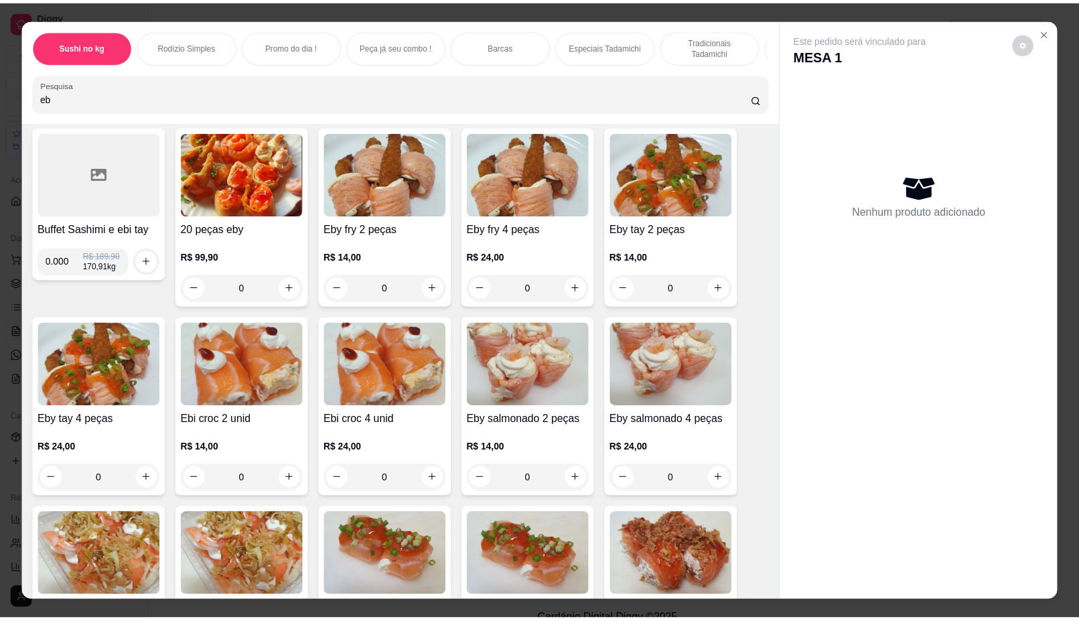
scroll to position [84, 0]
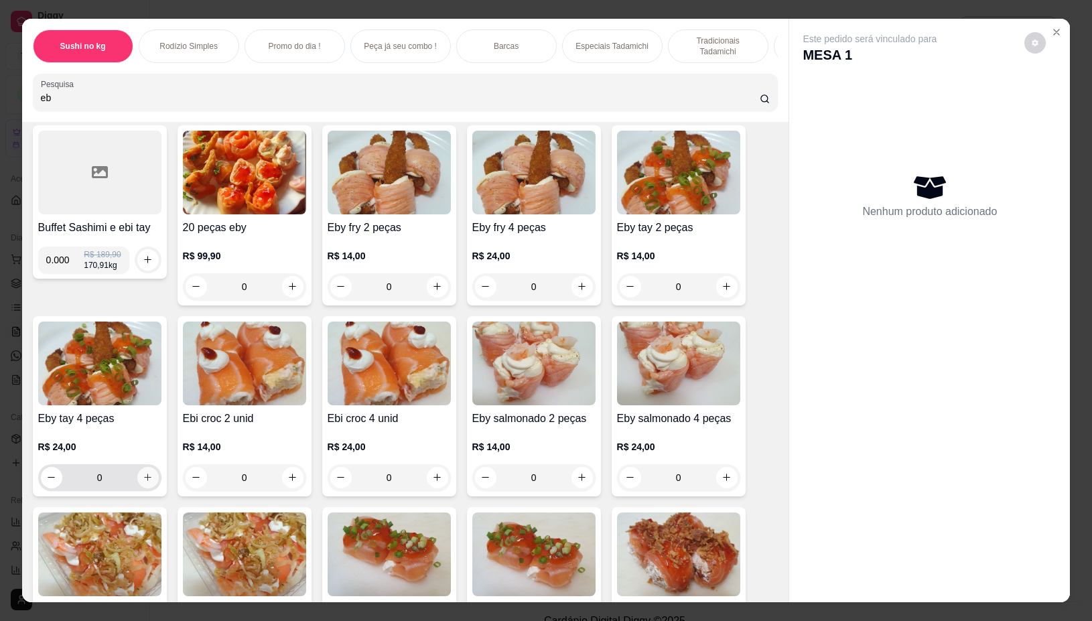
type input "eb"
click at [143, 482] on icon "increase-product-quantity" at bounding box center [148, 477] width 10 height 10
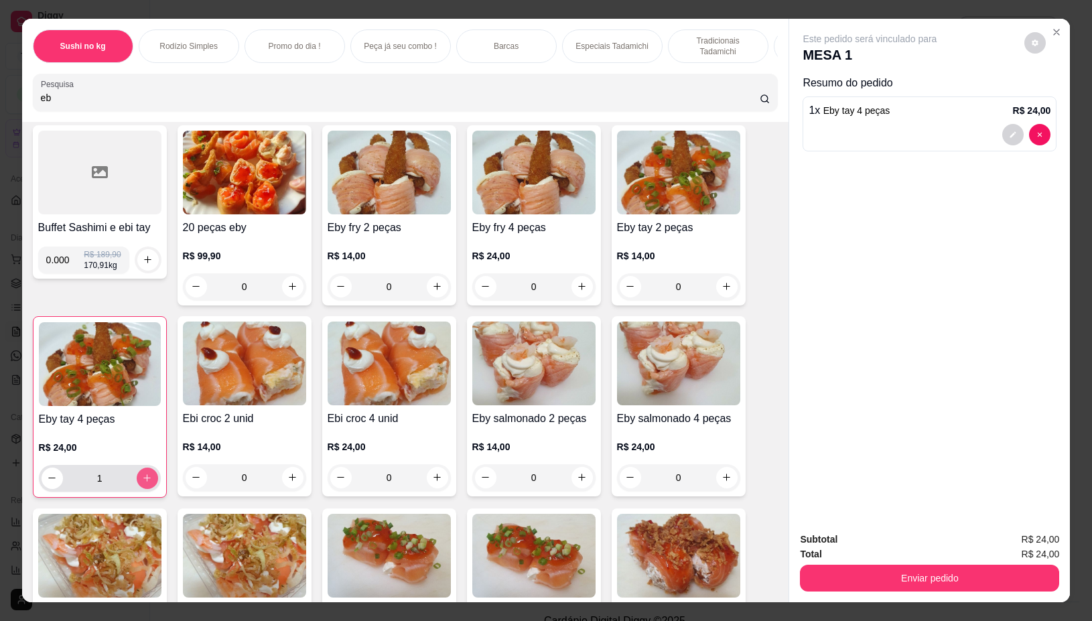
type input "1"
click at [143, 482] on icon "increase-product-quantity" at bounding box center [147, 479] width 10 height 10
type input "2"
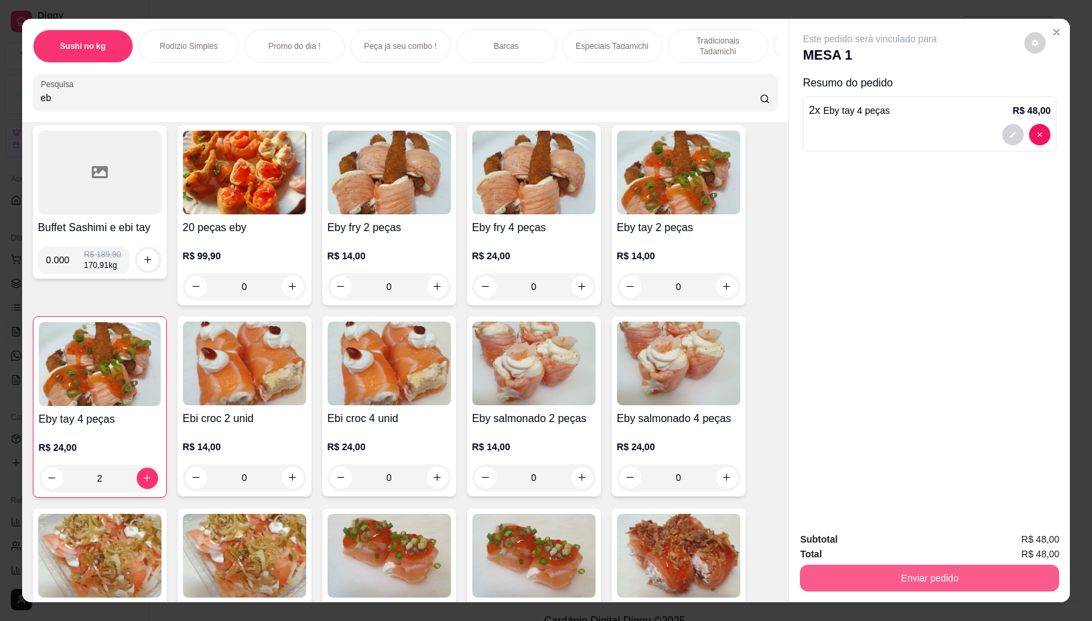
click at [912, 577] on button "Enviar pedido" at bounding box center [929, 578] width 259 height 27
click at [884, 541] on button "Não registrar e enviar pedido" at bounding box center [883, 538] width 135 height 25
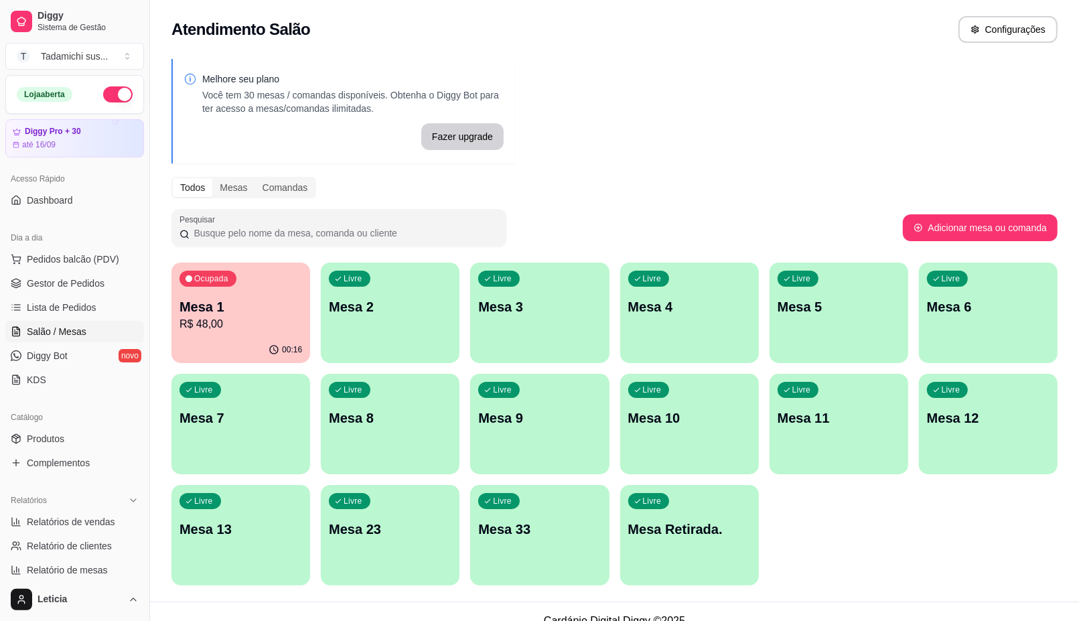
click at [222, 336] on div "Ocupada Mesa 1 R$ 48,00" at bounding box center [240, 300] width 139 height 74
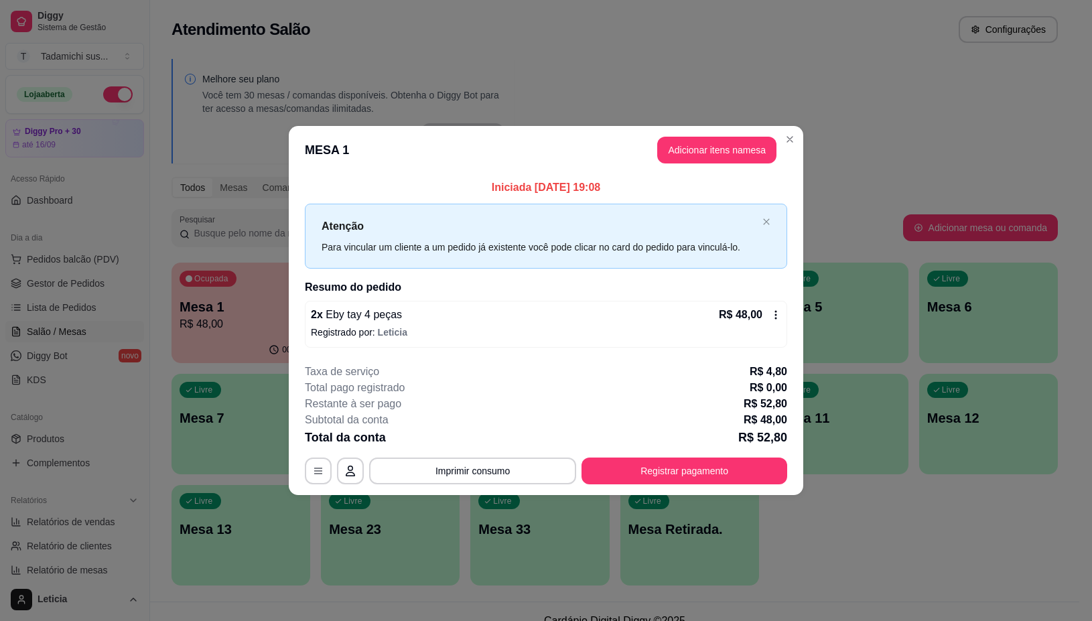
click at [777, 315] on icon at bounding box center [775, 314] width 11 height 11
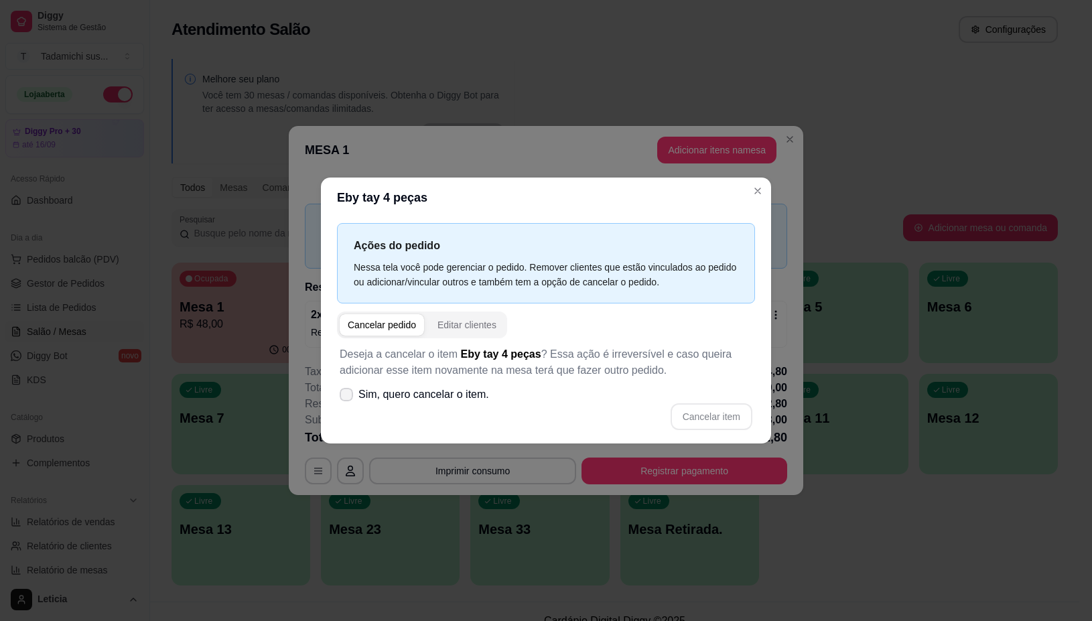
click at [344, 396] on icon at bounding box center [346, 394] width 11 height 8
click at [344, 397] on input "Sim, quero cancelar o item." at bounding box center [343, 401] width 9 height 9
checkbox input "true"
click at [715, 419] on button "Cancelar item" at bounding box center [711, 416] width 80 height 26
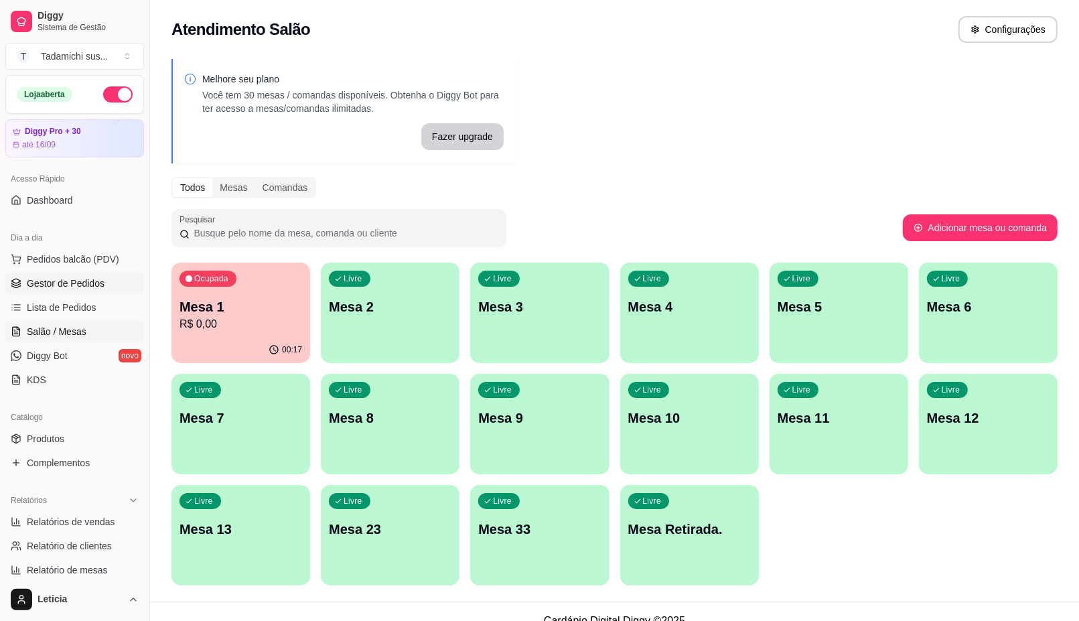
click at [86, 286] on span "Gestor de Pedidos" at bounding box center [66, 283] width 78 height 13
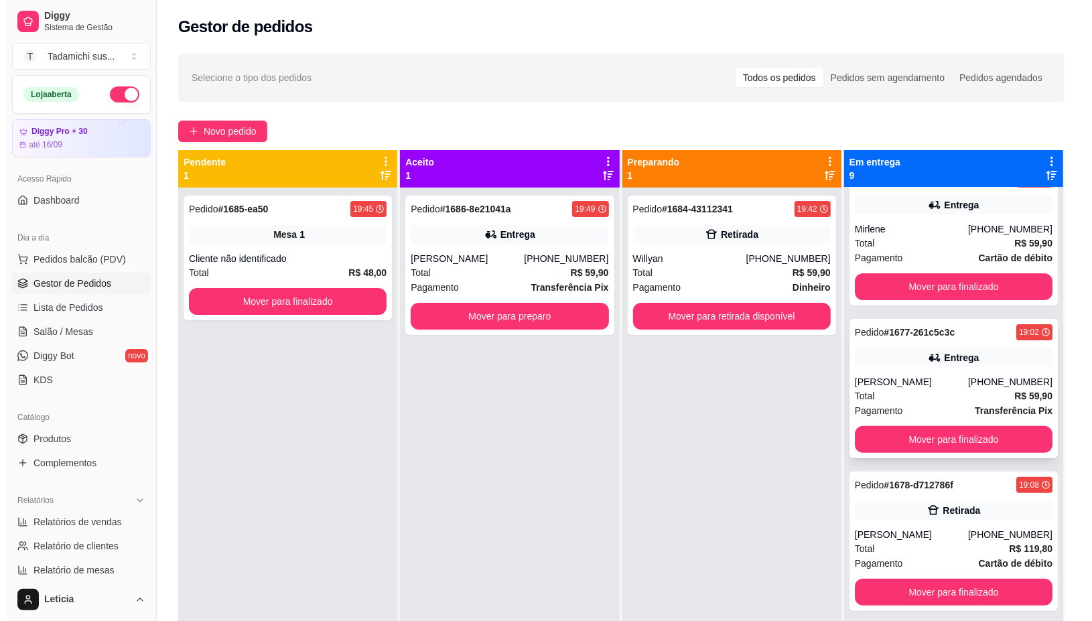
scroll to position [419, 0]
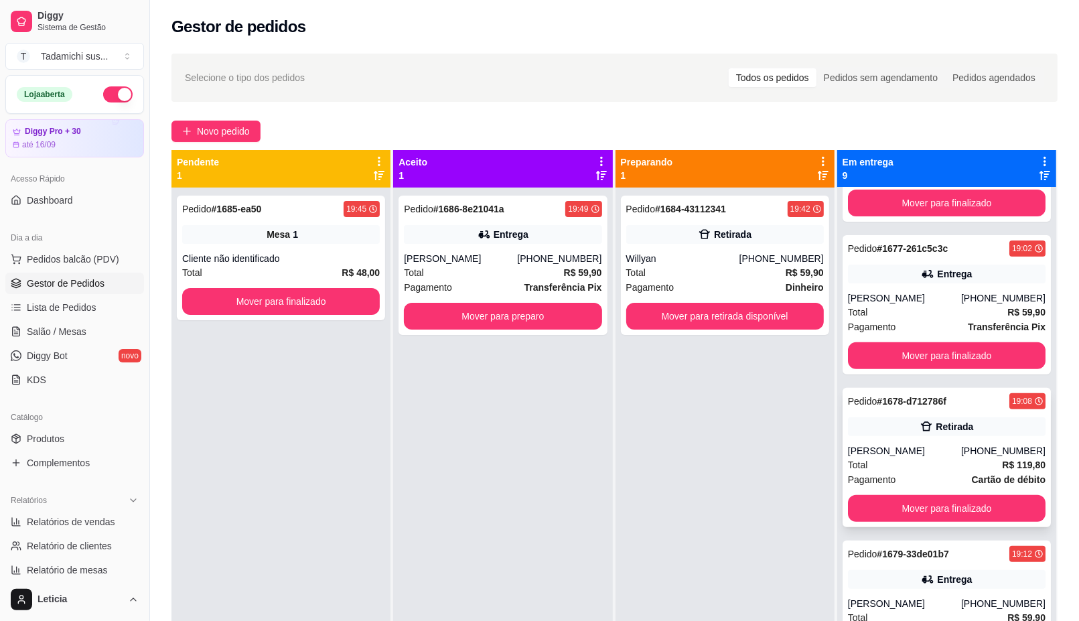
click at [910, 449] on div "[PERSON_NAME]" at bounding box center [904, 450] width 113 height 13
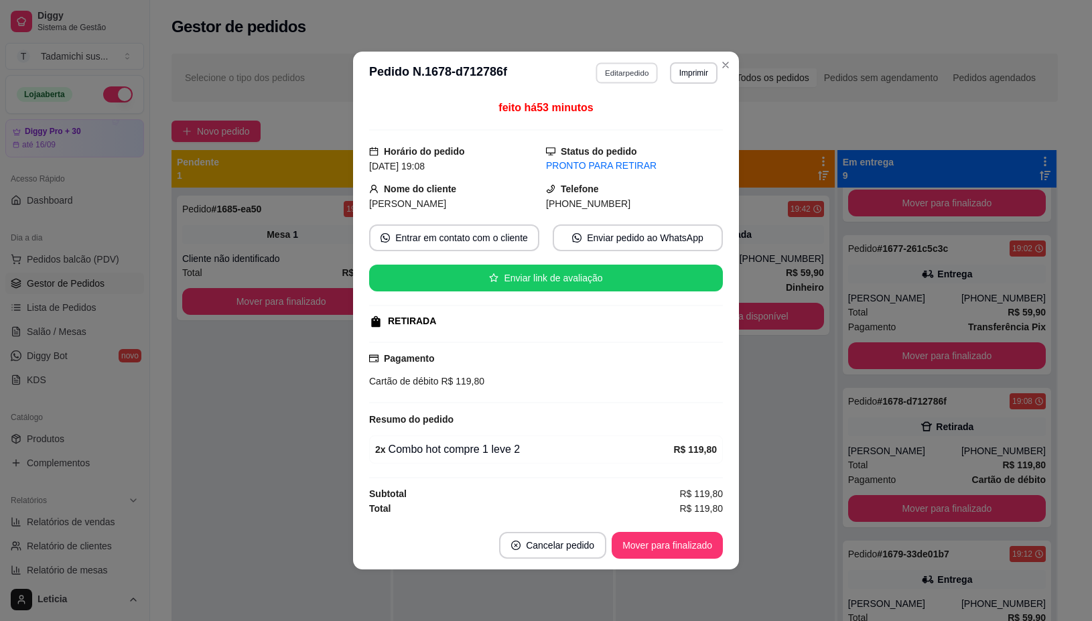
click at [626, 68] on button "Editar pedido" at bounding box center [627, 72] width 62 height 21
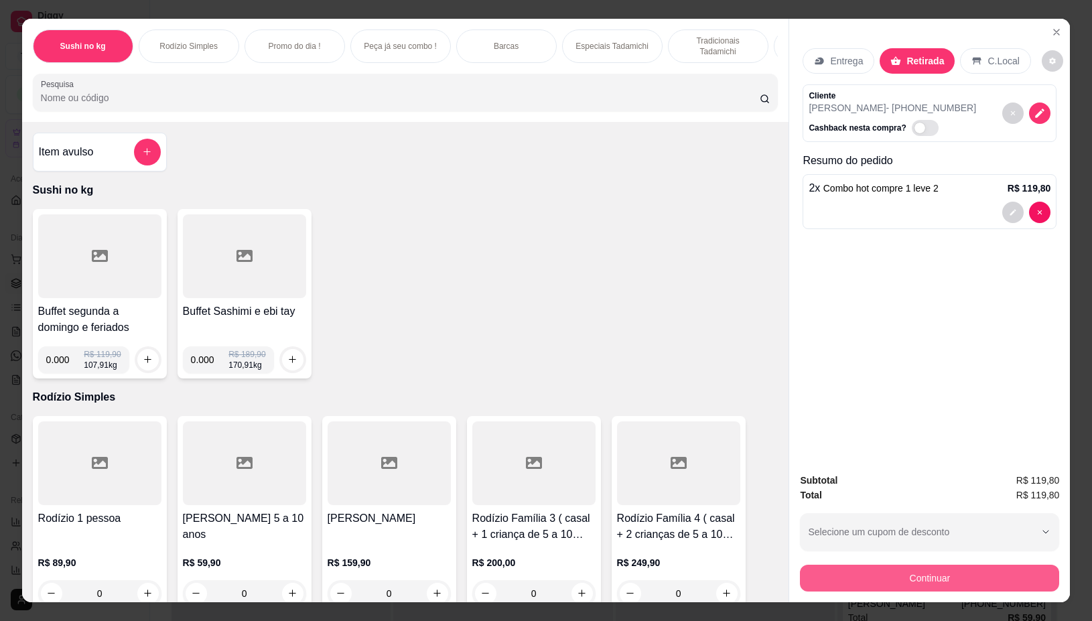
click at [925, 569] on button "Continuar" at bounding box center [929, 578] width 259 height 27
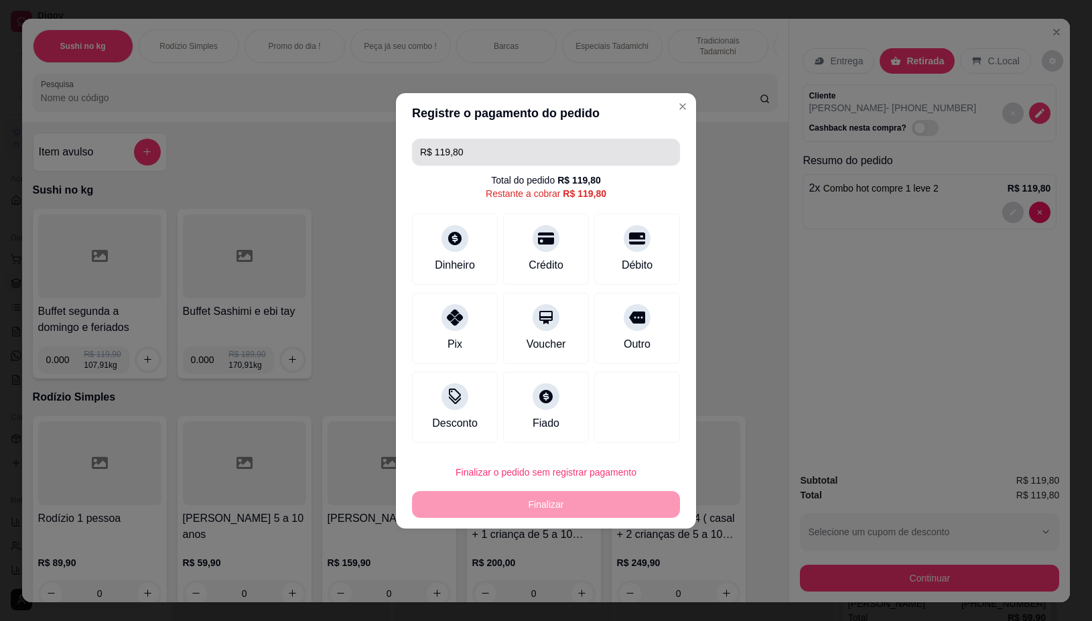
click at [512, 155] on input "R$ 119,80" at bounding box center [546, 152] width 252 height 27
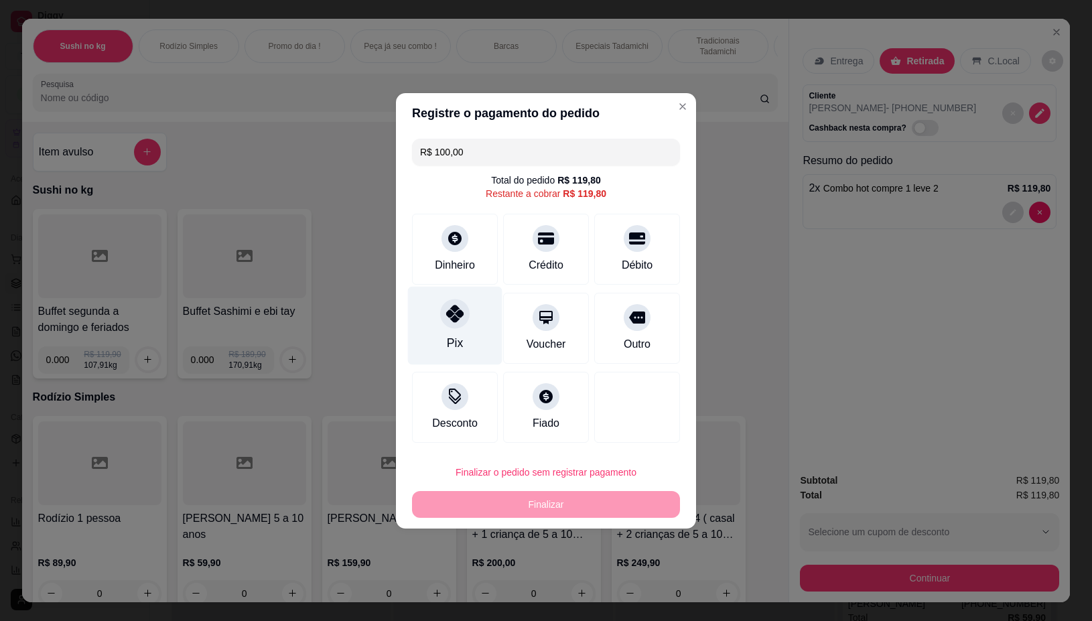
click at [465, 337] on div "Pix" at bounding box center [455, 325] width 94 height 78
type input "R$ 19,80"
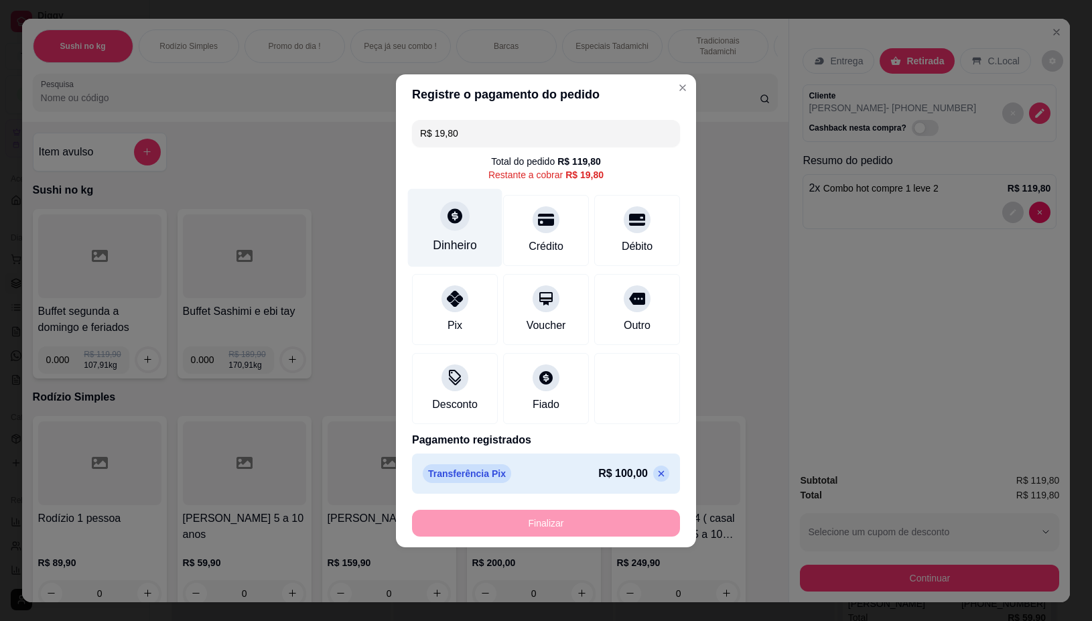
click at [453, 246] on div "Dinheiro" at bounding box center [455, 244] width 44 height 17
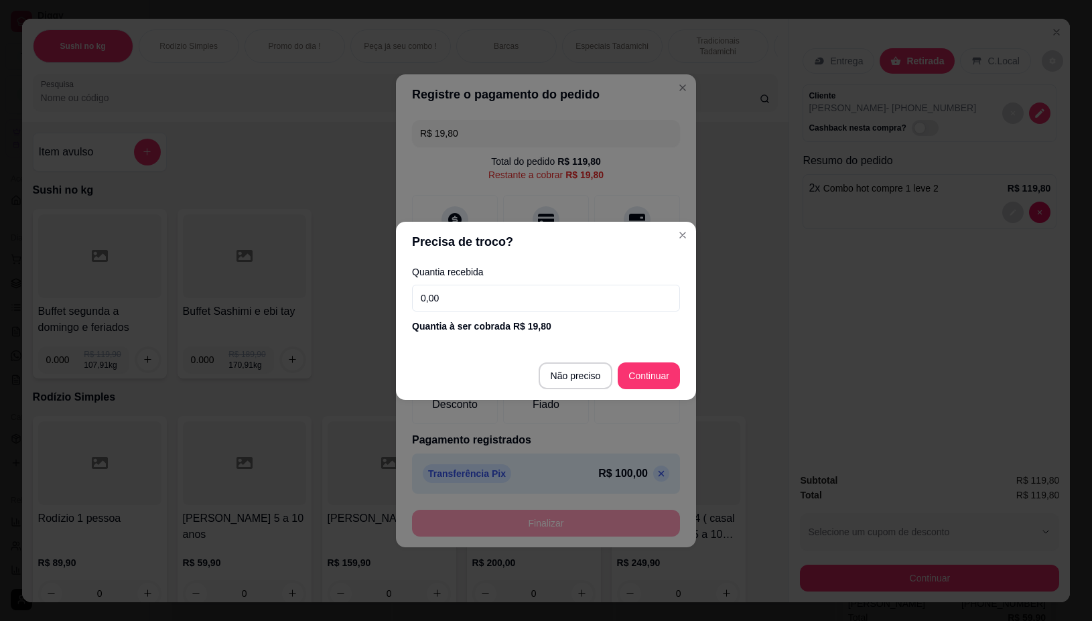
click at [546, 300] on input "0,00" at bounding box center [546, 298] width 268 height 27
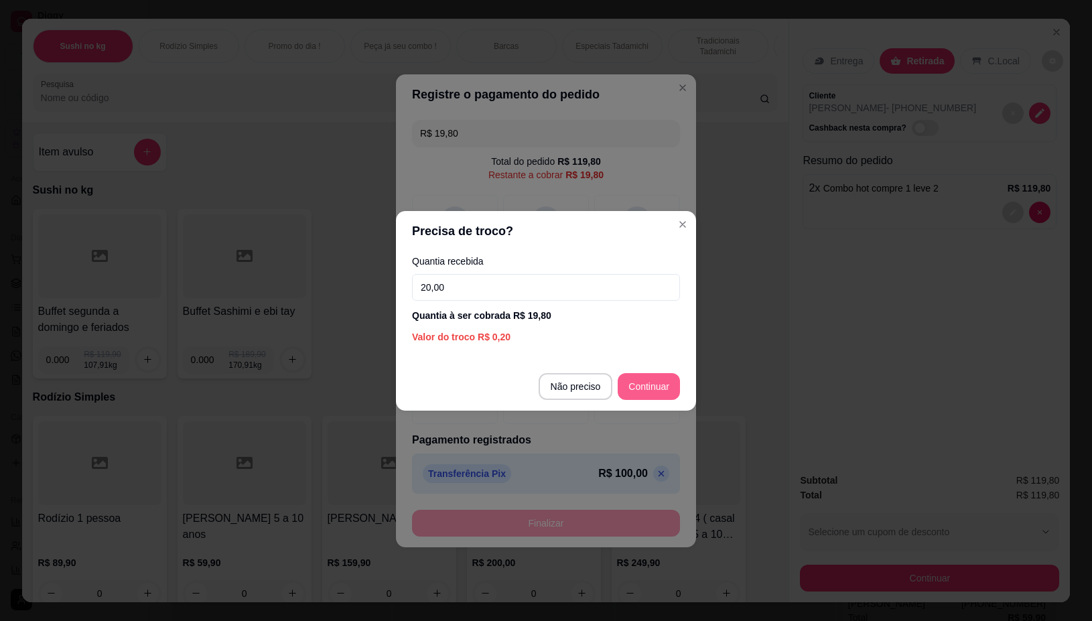
type input "20,00"
type input "R$ 0,00"
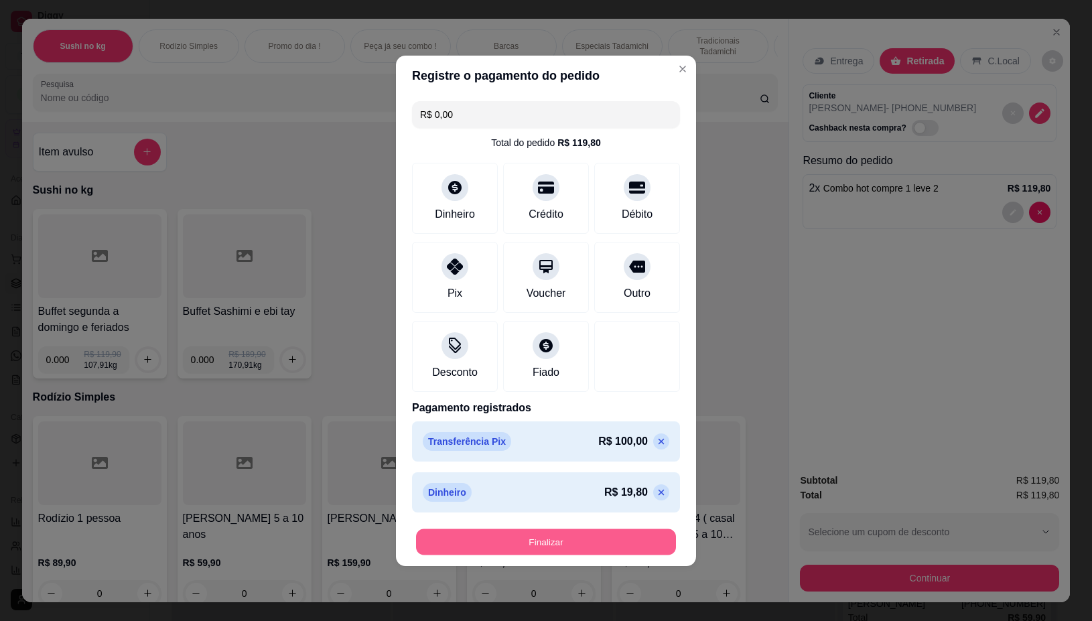
click at [593, 533] on button "Finalizar" at bounding box center [546, 541] width 260 height 26
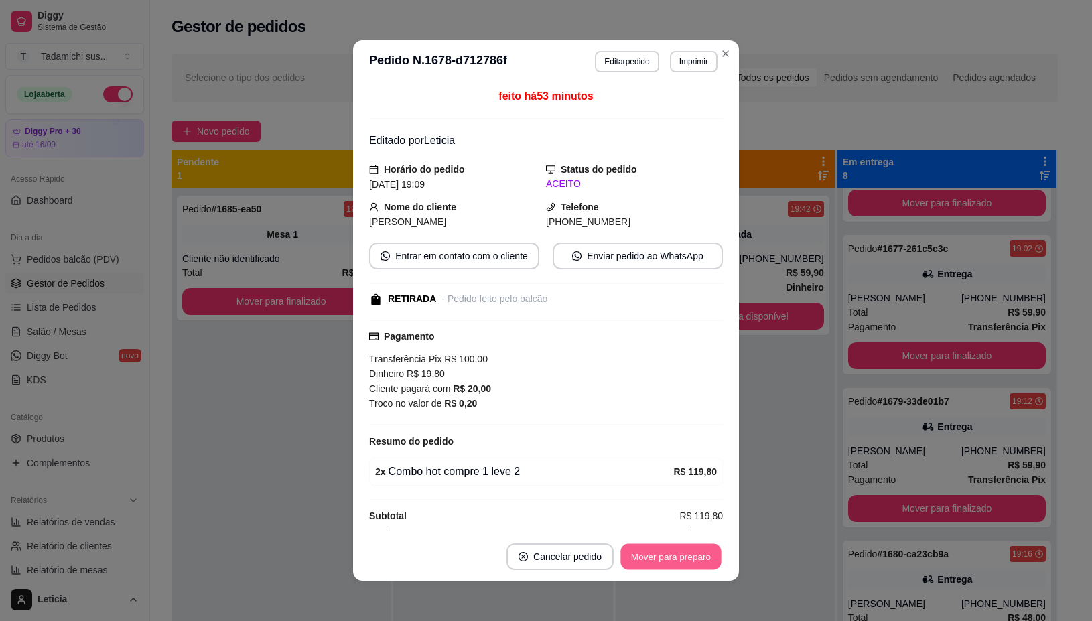
click at [648, 553] on button "Mover para preparo" at bounding box center [670, 557] width 100 height 26
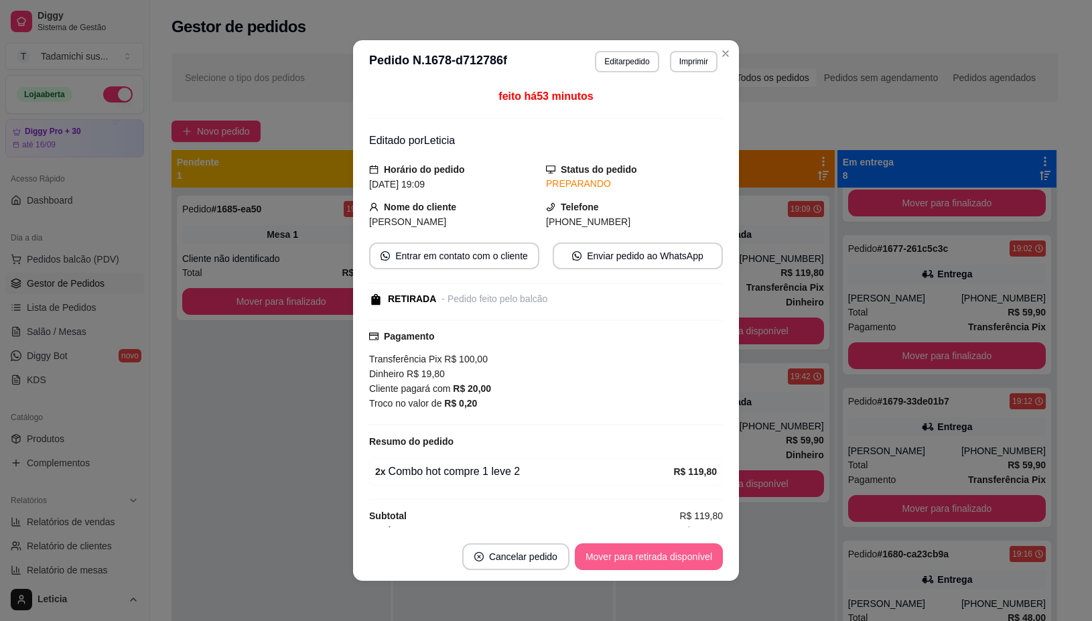
click at [648, 553] on button "Mover para retirada disponível" at bounding box center [649, 556] width 148 height 27
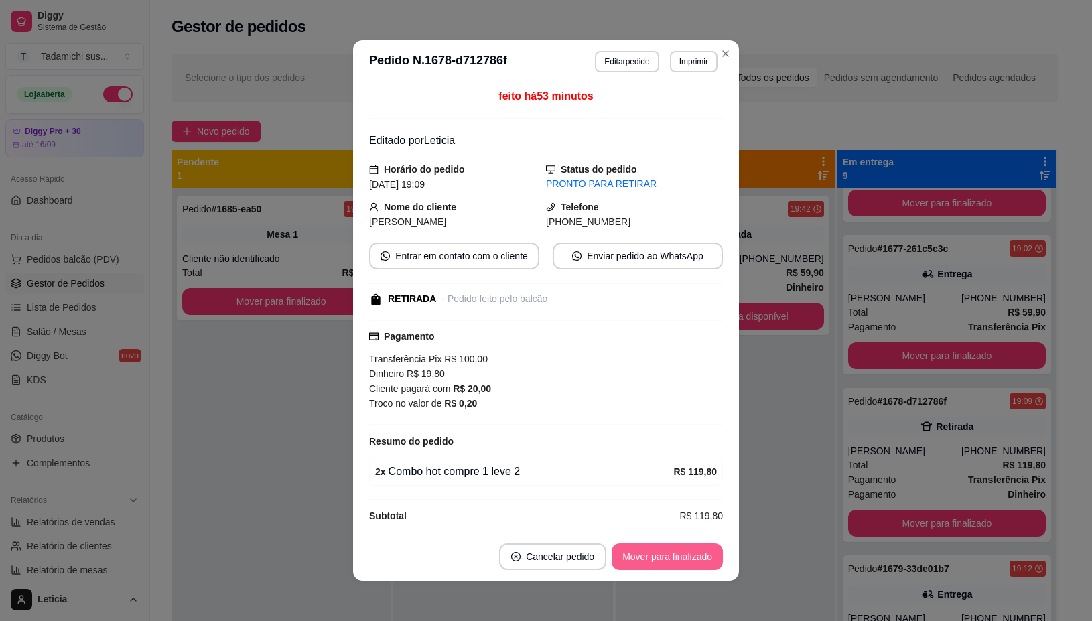
click at [648, 553] on button "Mover para finalizado" at bounding box center [667, 556] width 111 height 27
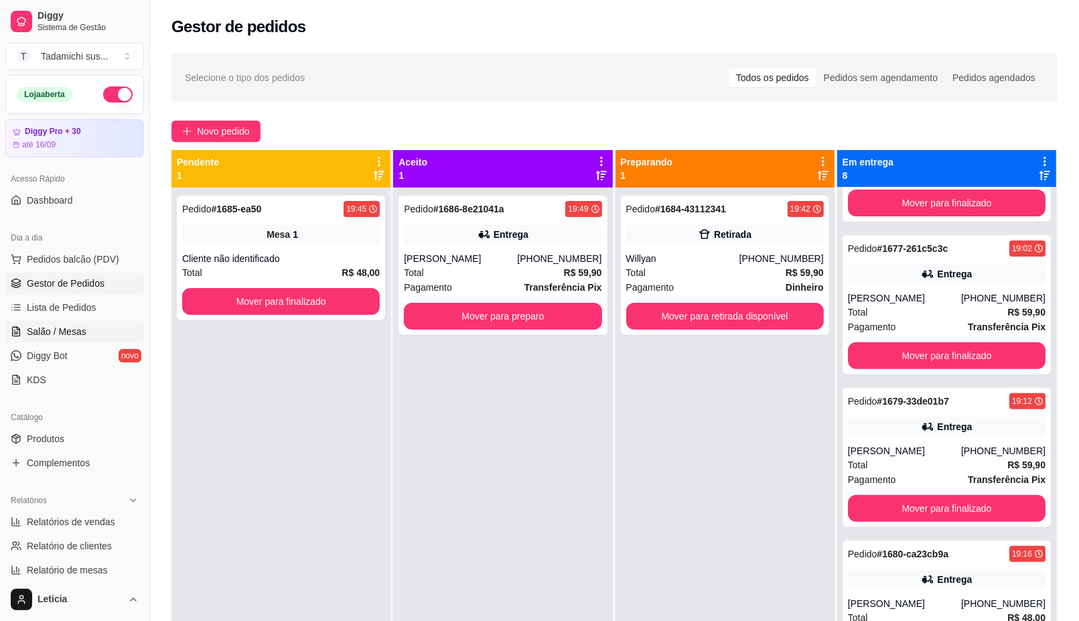
click at [77, 332] on span "Salão / Mesas" at bounding box center [57, 331] width 60 height 13
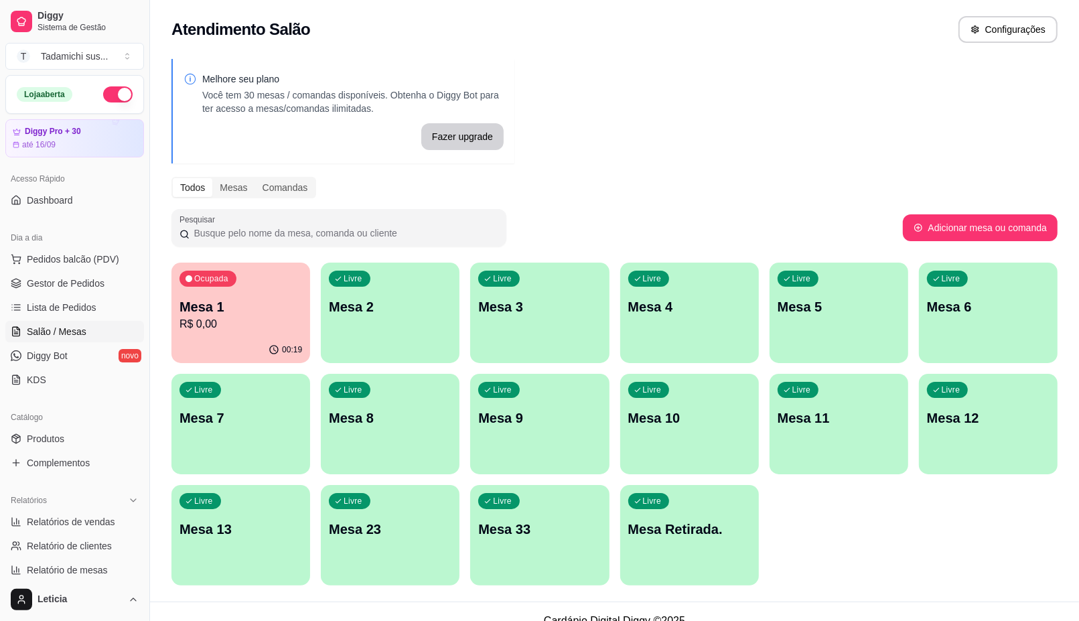
click at [802, 409] on p "Mesa 11" at bounding box center [839, 418] width 123 height 19
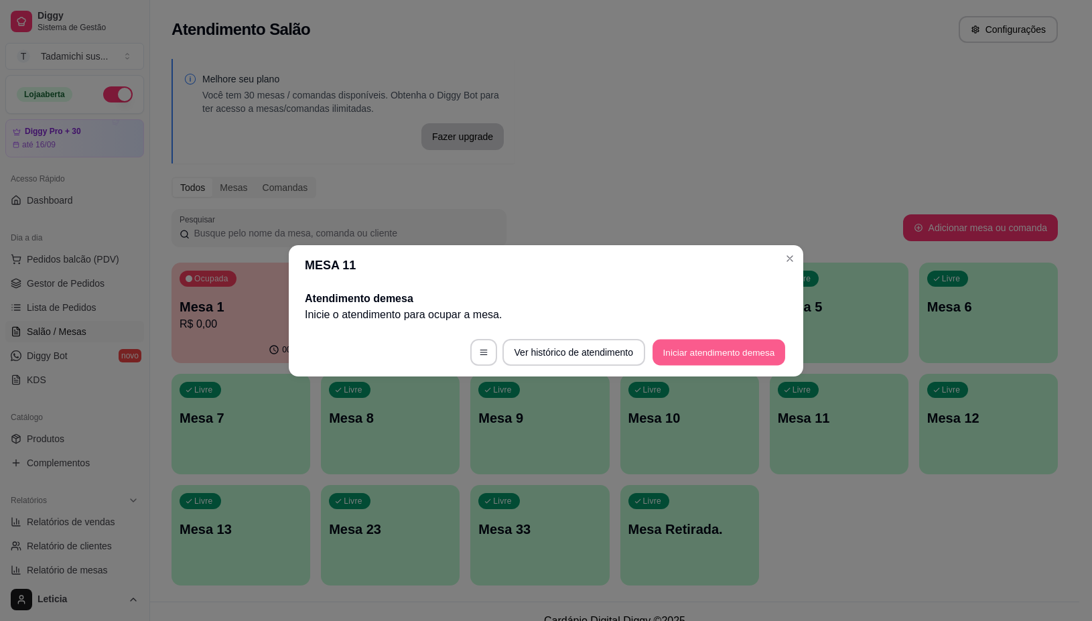
click at [704, 352] on button "Iniciar atendimento de mesa" at bounding box center [718, 352] width 133 height 26
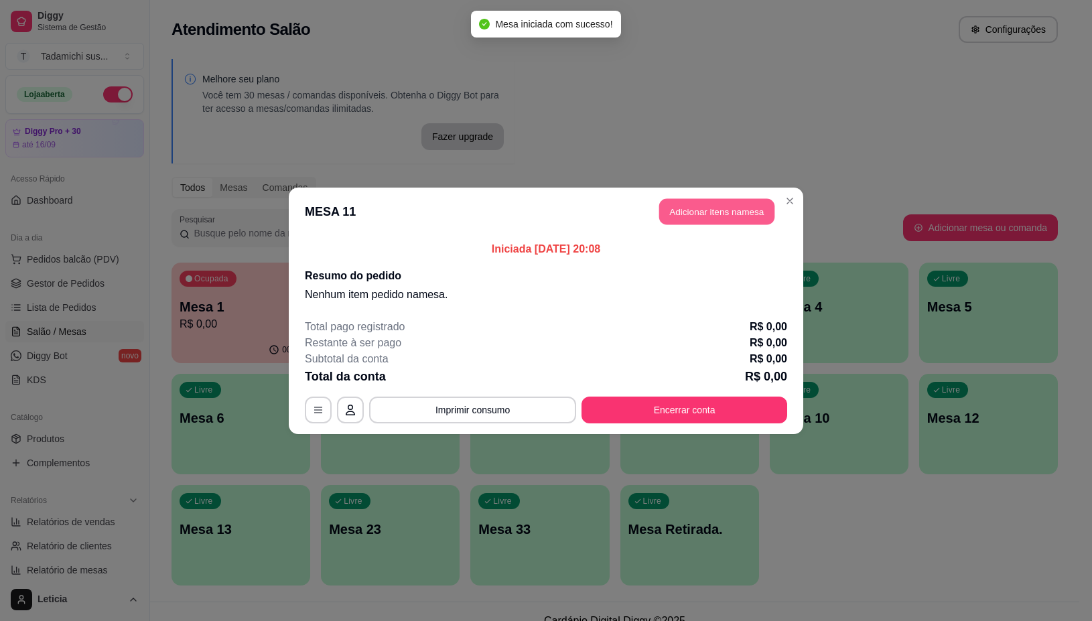
click at [680, 218] on button "Adicionar itens na mesa" at bounding box center [716, 211] width 115 height 26
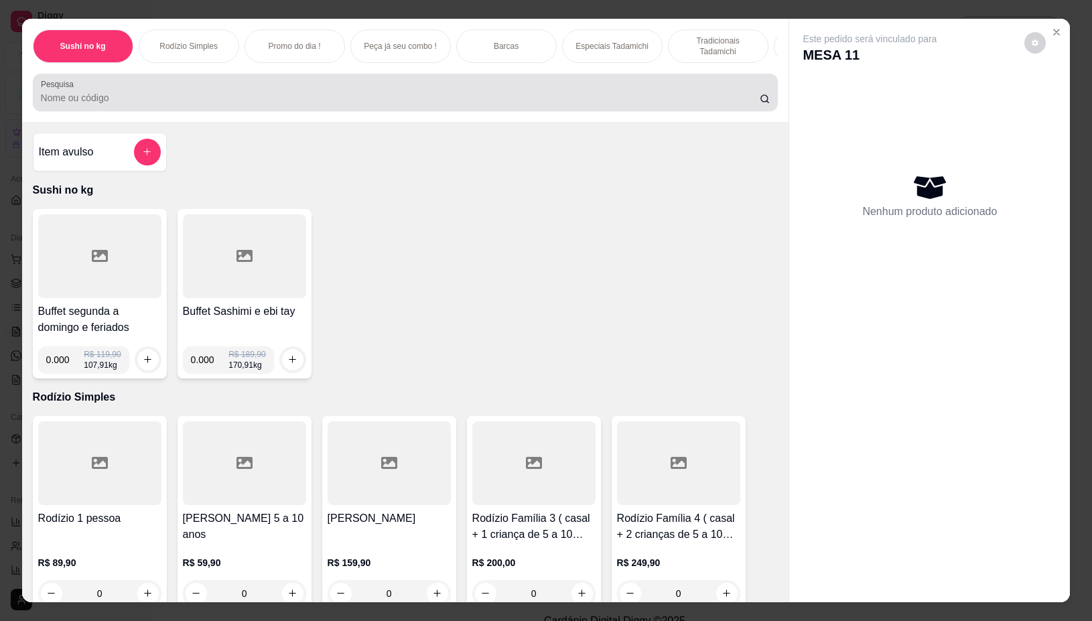
click at [127, 92] on div at bounding box center [405, 92] width 729 height 27
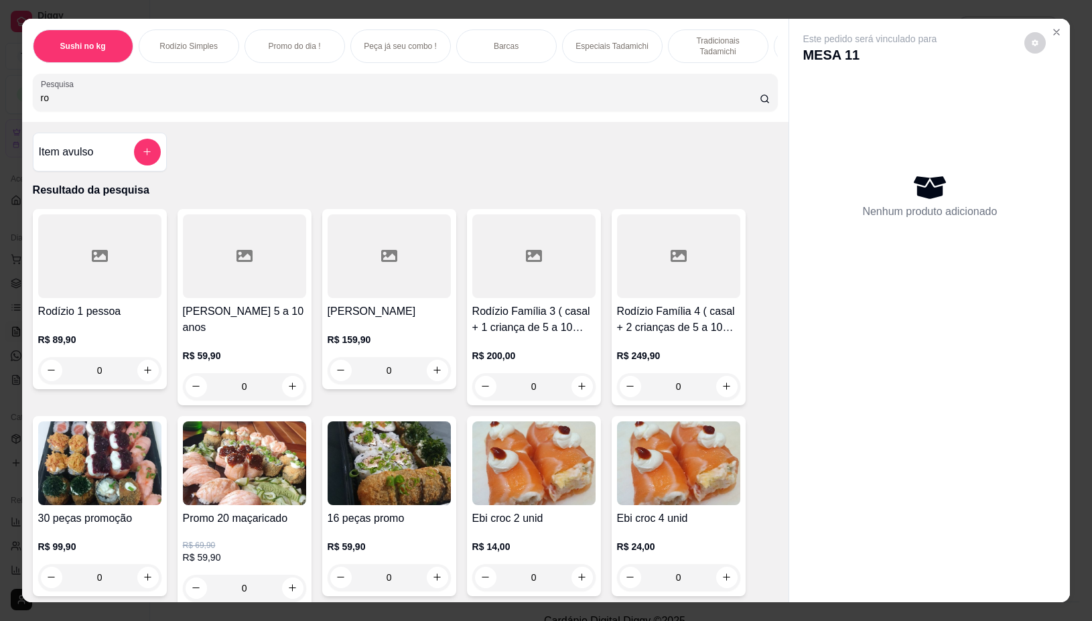
click at [88, 98] on input "ro" at bounding box center [400, 97] width 719 height 13
type input "r"
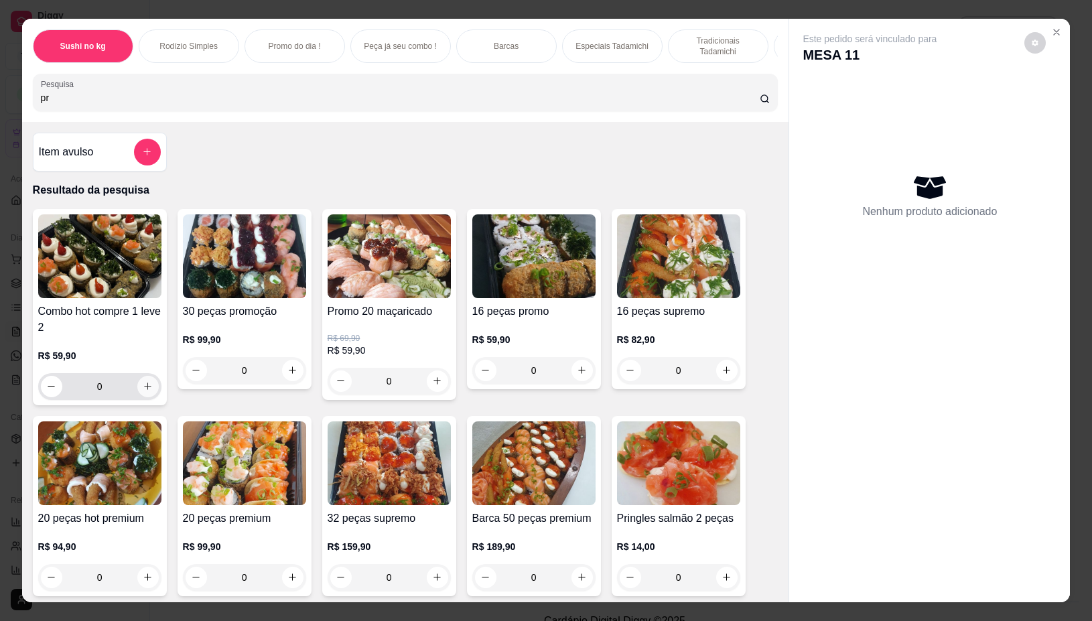
type input "pr"
click at [145, 391] on icon "increase-product-quantity" at bounding box center [148, 386] width 10 height 10
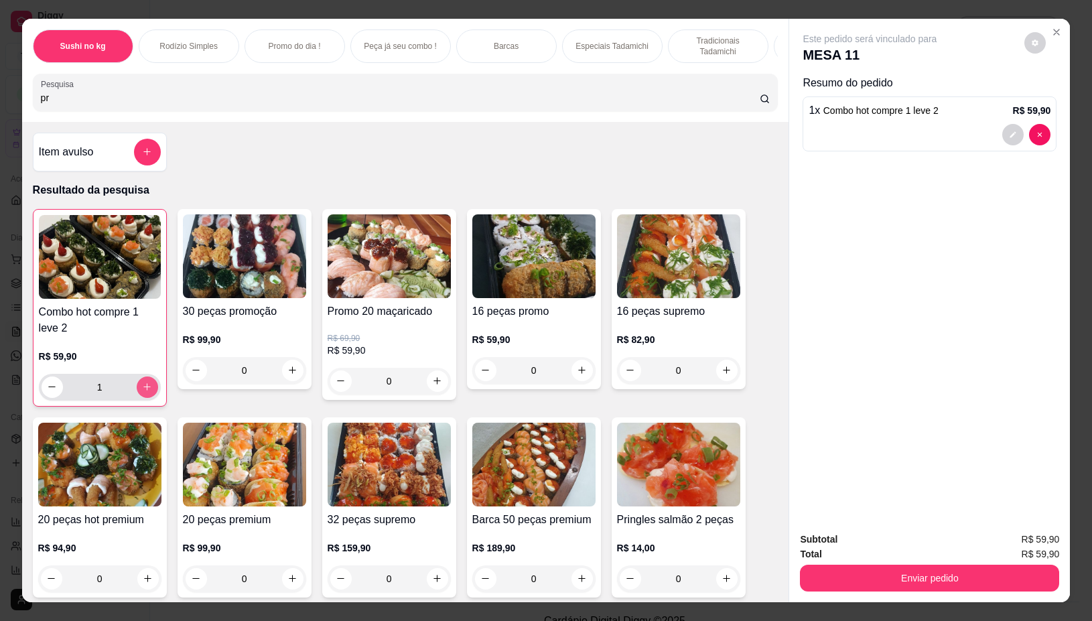
type input "1"
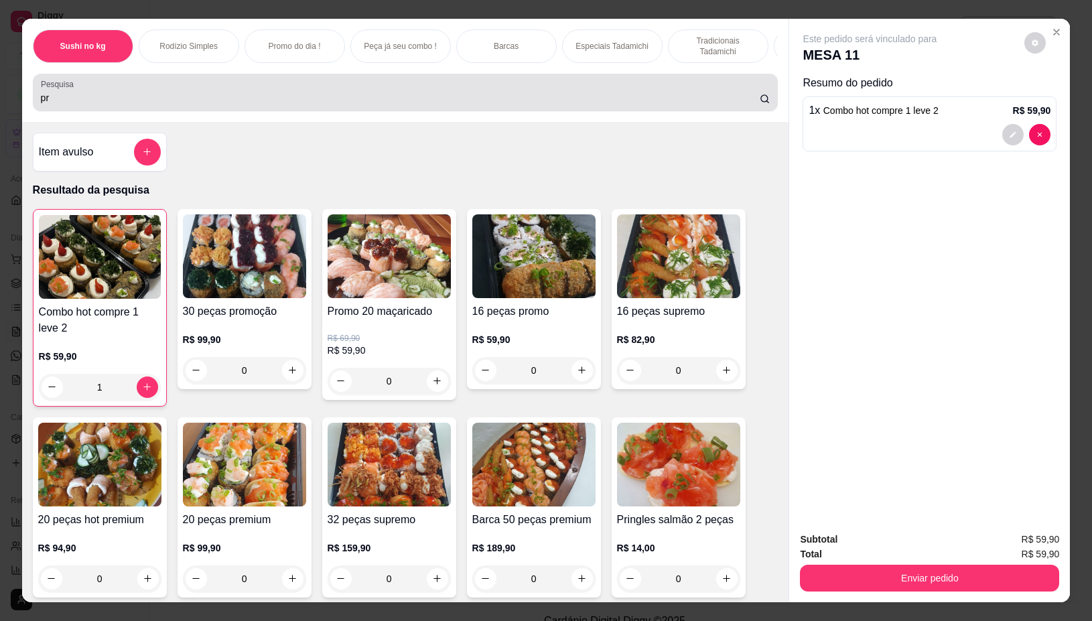
click at [97, 106] on div "pr" at bounding box center [405, 92] width 729 height 27
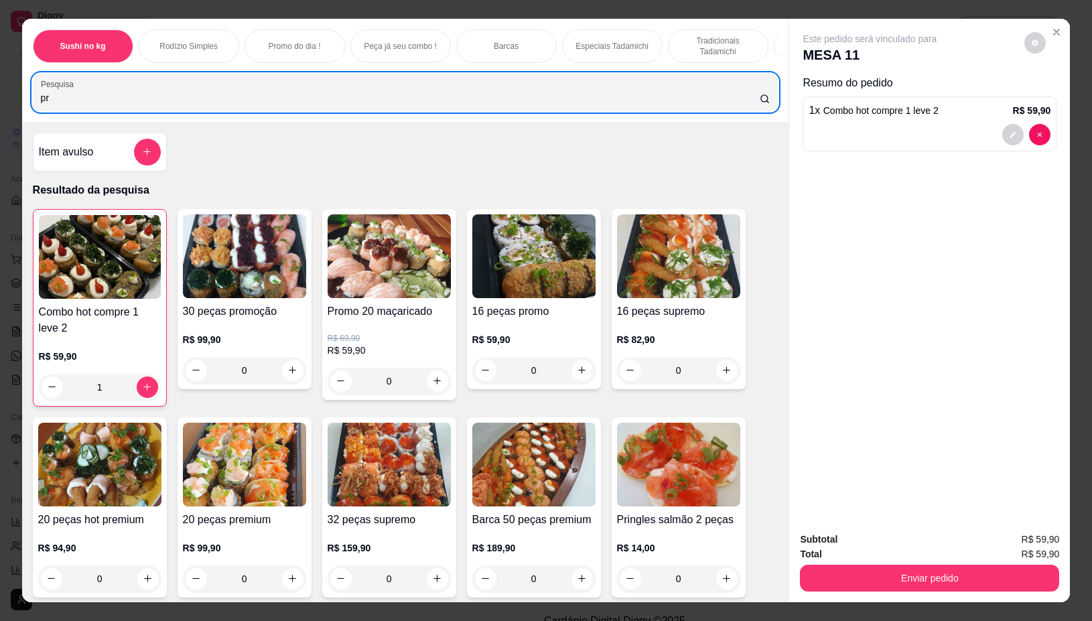
type input "p"
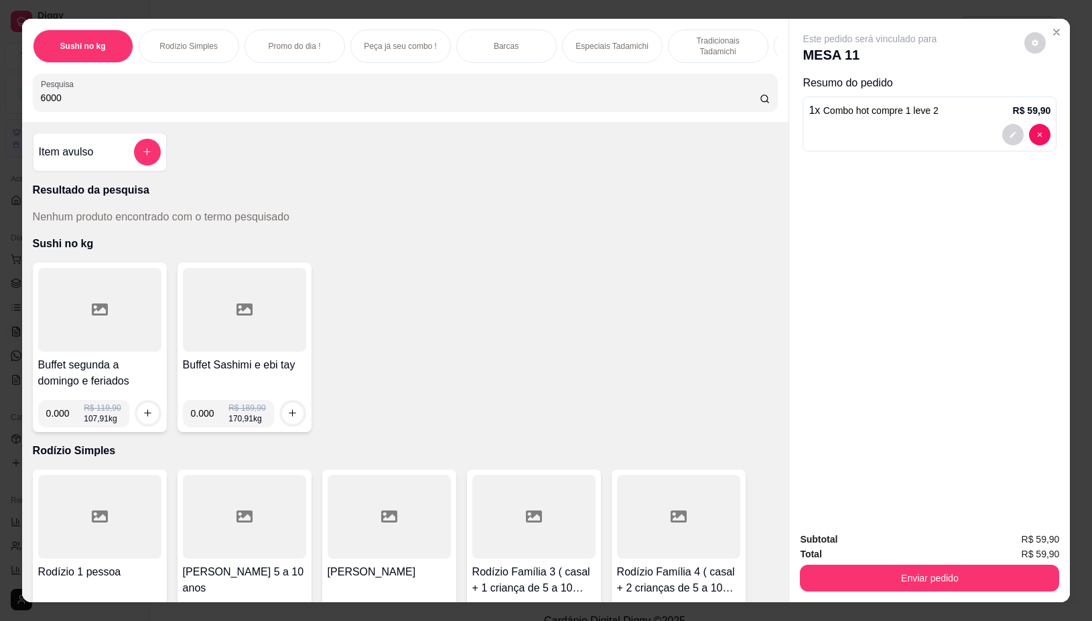
click at [214, 98] on input "6000" at bounding box center [400, 97] width 719 height 13
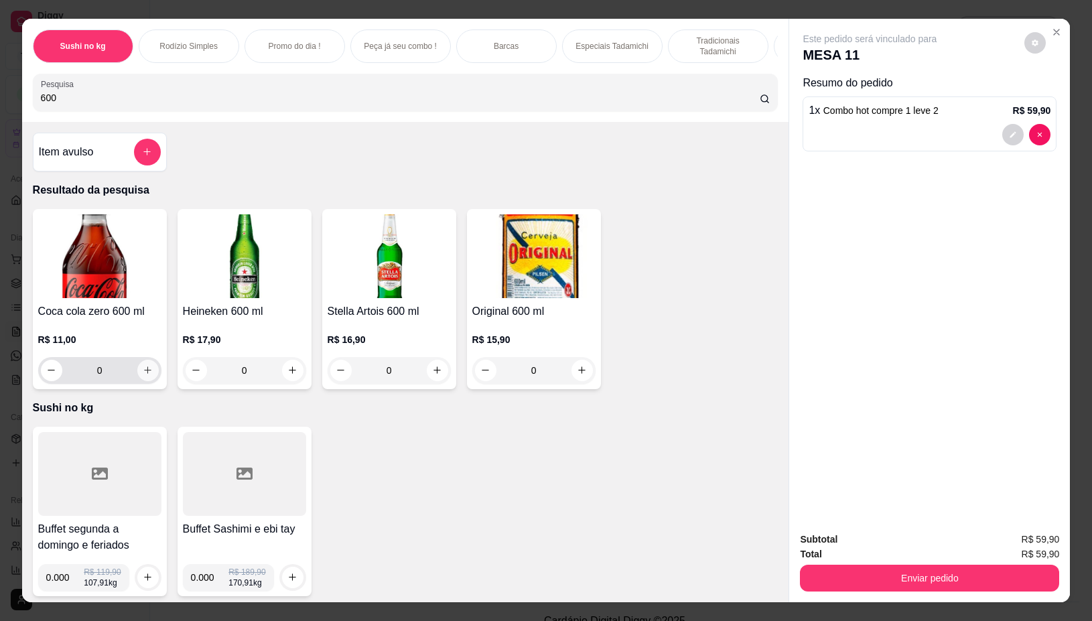
type input "600"
click at [147, 380] on button "increase-product-quantity" at bounding box center [147, 370] width 21 height 21
type input "1"
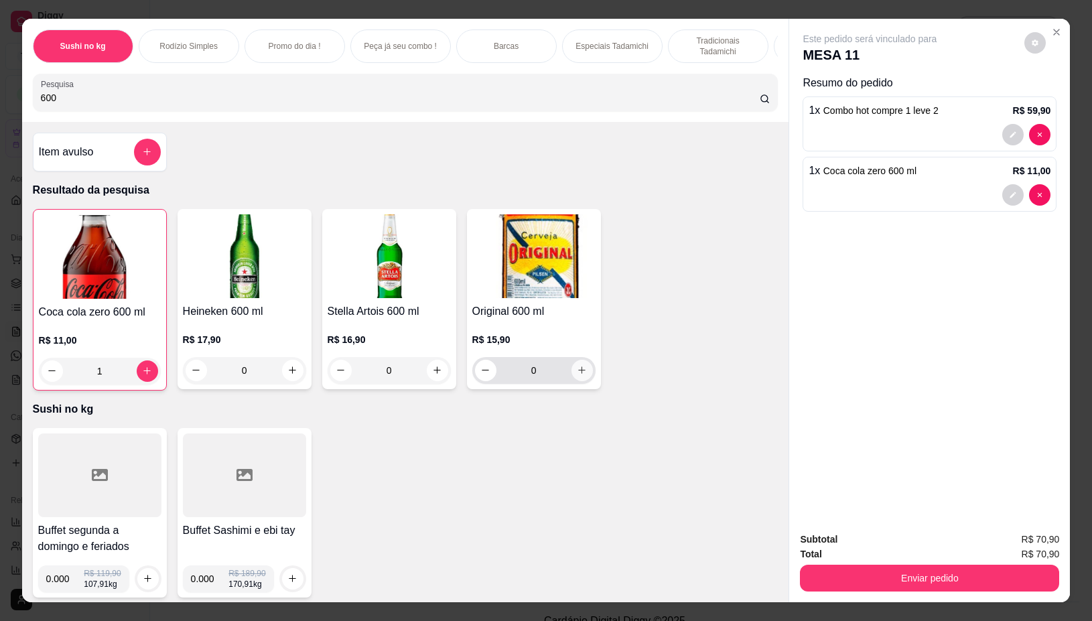
click at [579, 375] on icon "increase-product-quantity" at bounding box center [582, 370] width 10 height 10
type input "1"
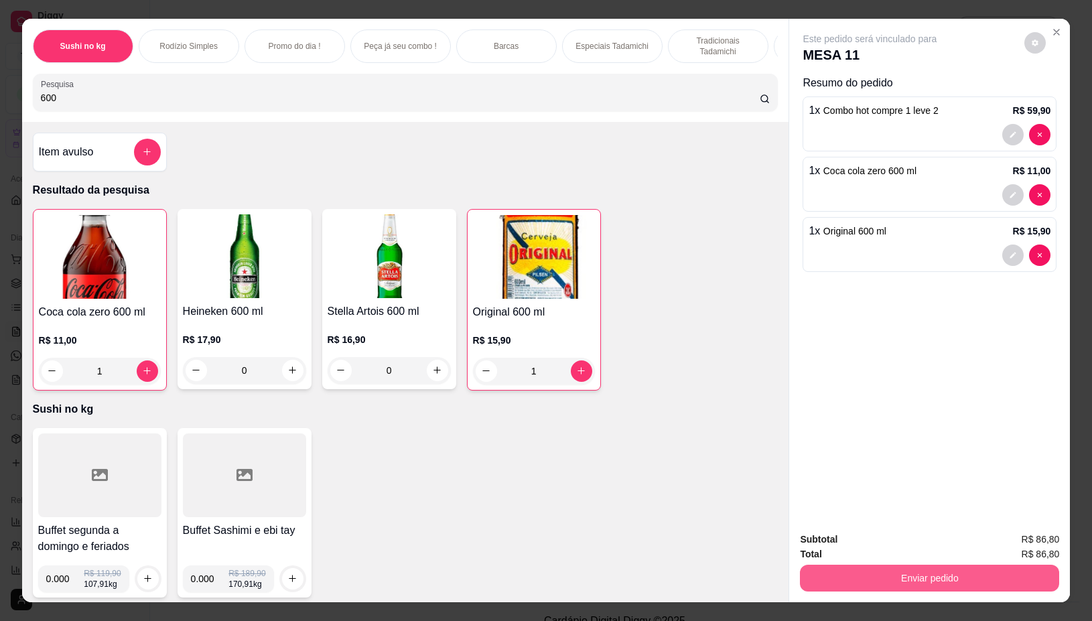
click at [834, 565] on button "Enviar pedido" at bounding box center [929, 578] width 259 height 27
click at [835, 544] on button "Não registrar e enviar pedido" at bounding box center [883, 538] width 135 height 25
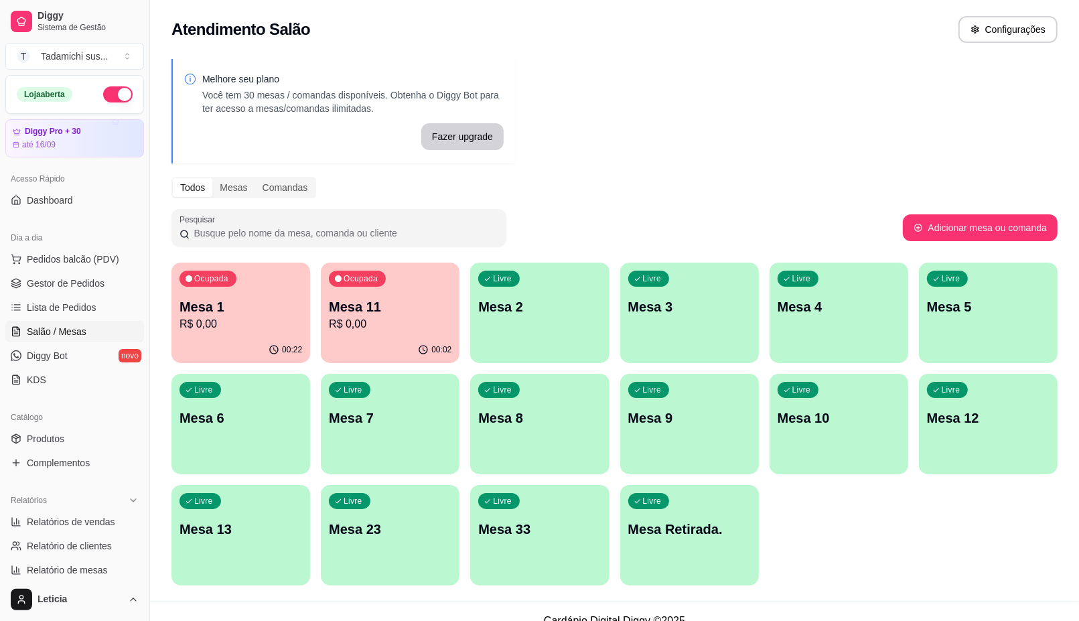
click at [985, 421] on p "Mesa 12" at bounding box center [988, 418] width 123 height 19
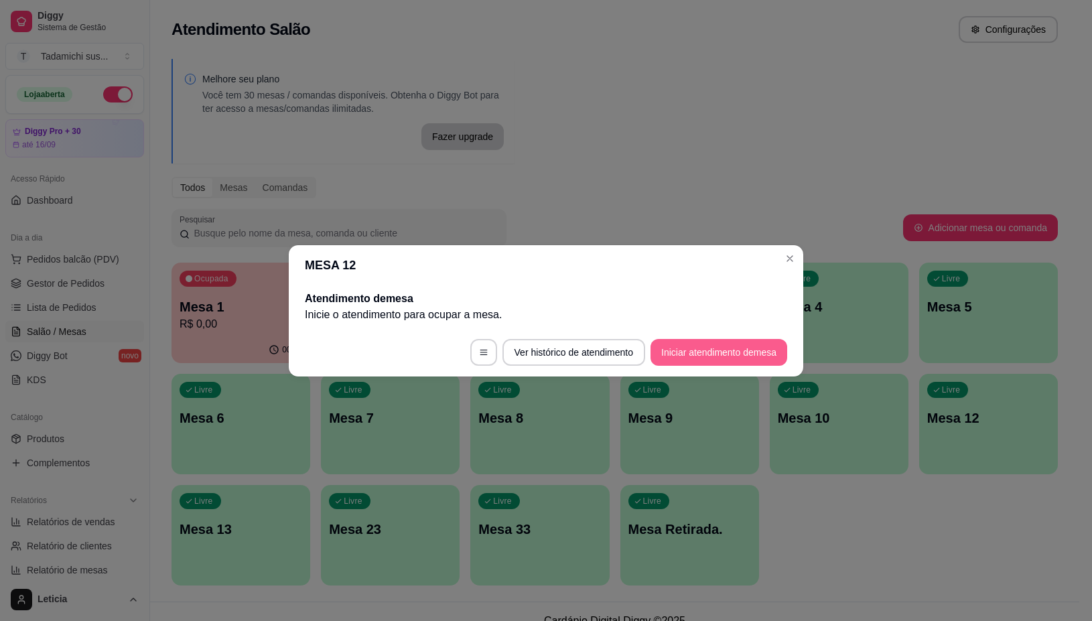
click at [704, 340] on button "Iniciar atendimento de mesa" at bounding box center [718, 352] width 137 height 27
click at [704, 340] on footer "Ver histórico de atendimento Iniciar atendimento de mesa" at bounding box center [546, 352] width 514 height 48
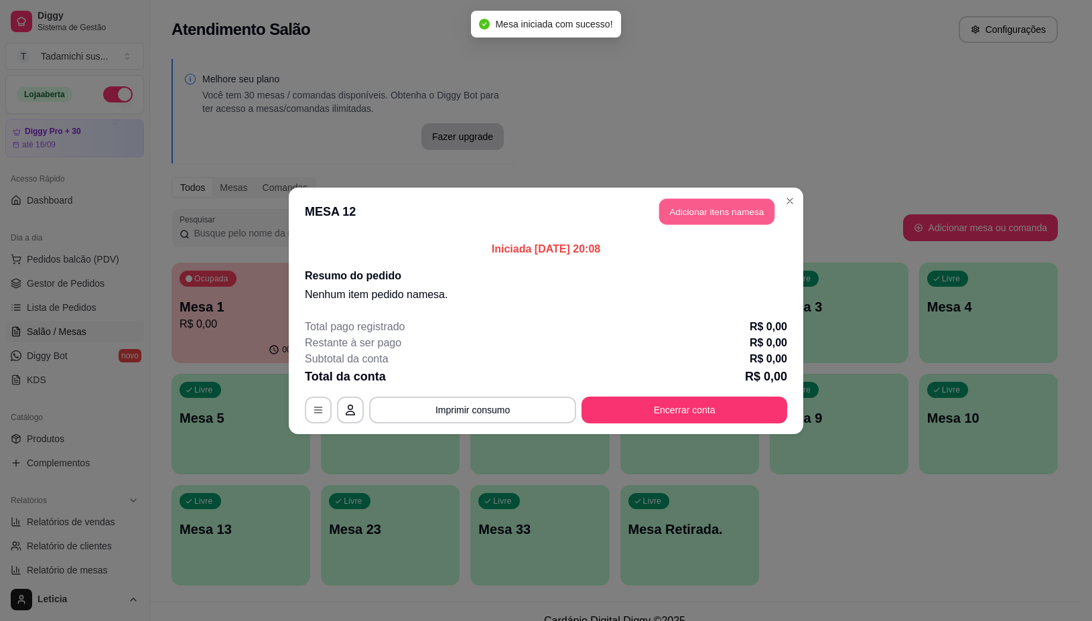
click at [697, 216] on button "Adicionar itens na mesa" at bounding box center [716, 211] width 115 height 26
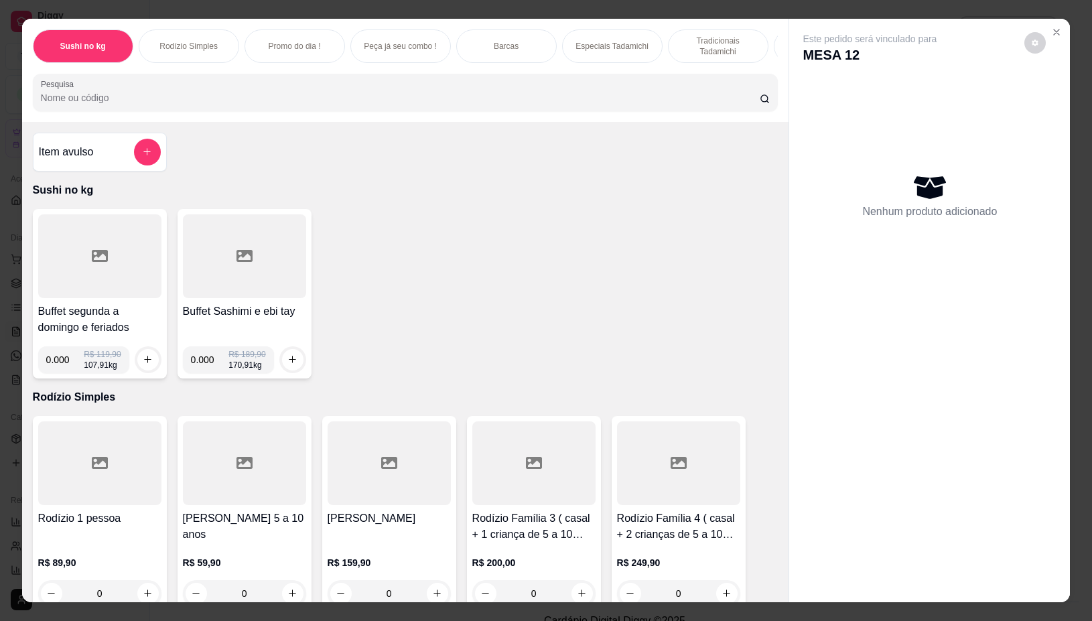
click at [119, 273] on div at bounding box center [99, 256] width 123 height 84
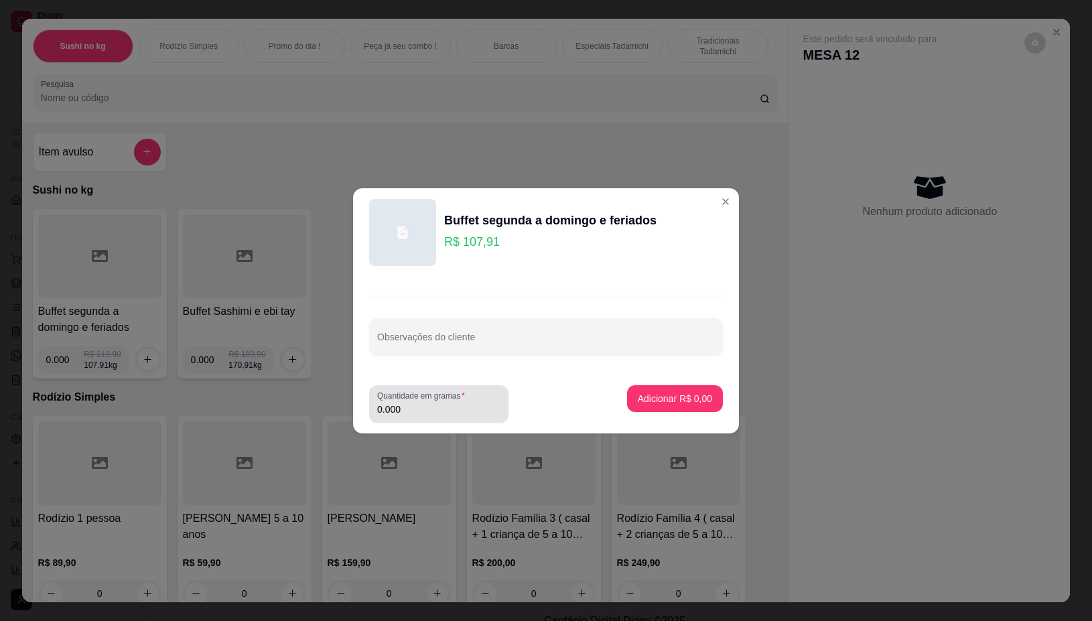
click at [407, 407] on input "0.000" at bounding box center [438, 409] width 123 height 13
type input "0.148"
click at [648, 402] on p "Adicionar R$ 15,97" at bounding box center [673, 398] width 78 height 13
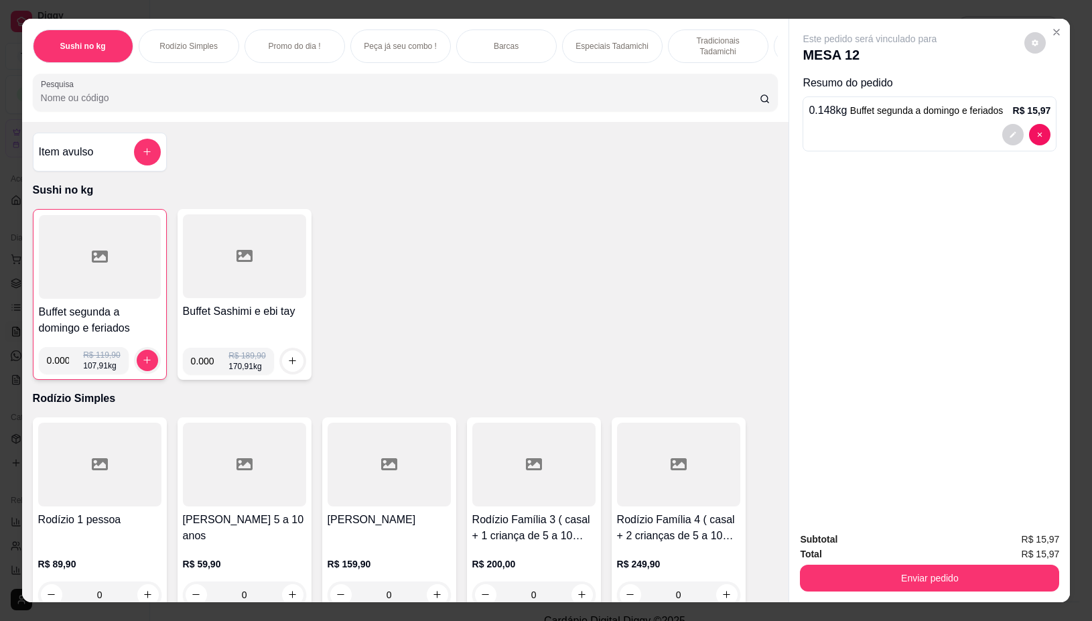
click at [129, 277] on div at bounding box center [100, 257] width 122 height 84
click at [95, 260] on icon at bounding box center [100, 256] width 16 height 12
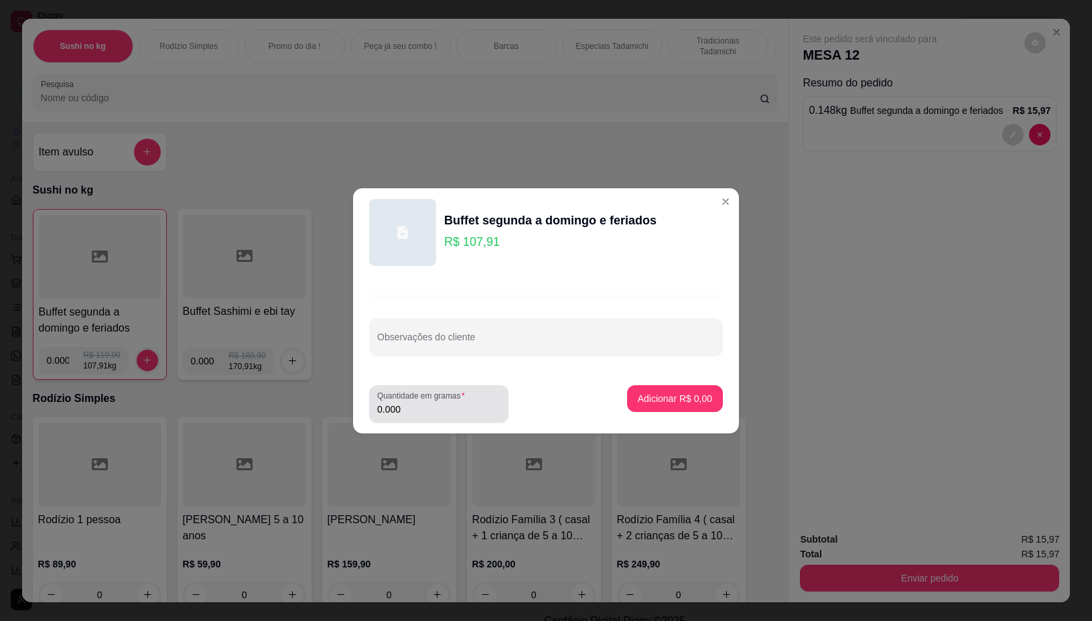
click at [417, 416] on div "0.000" at bounding box center [438, 403] width 123 height 27
type input "0.142"
click at [657, 396] on p "Adicionar R$ 15,32" at bounding box center [672, 398] width 80 height 13
click at [657, 396] on div "Item avulso Sushi no kg Buffet segunda a domingo e feriados 0.000 R$ 119,90 107…" at bounding box center [405, 362] width 767 height 480
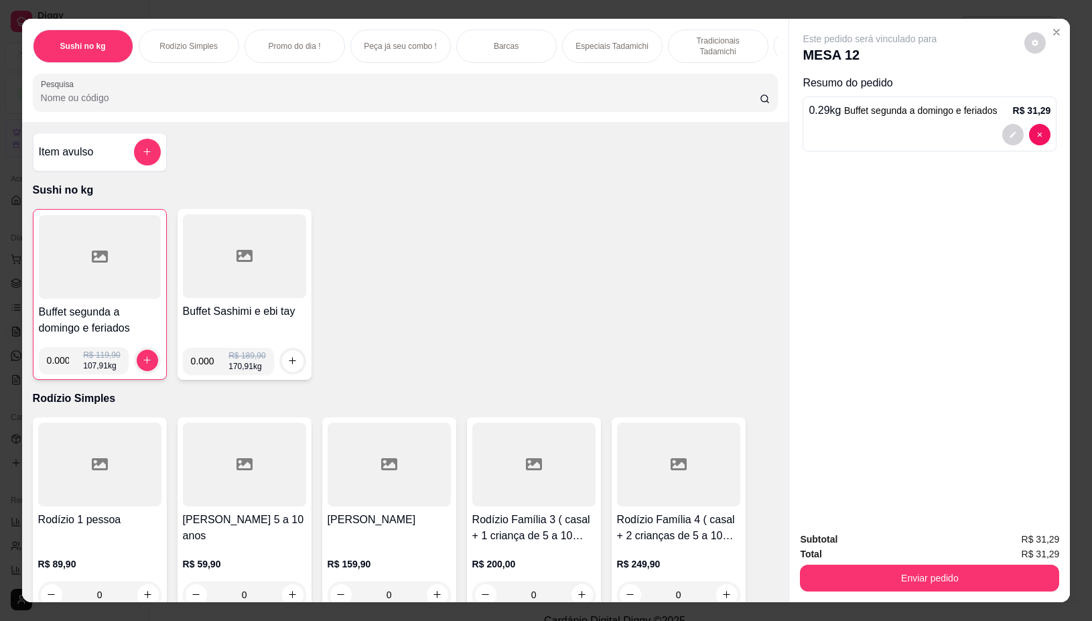
click at [122, 275] on div at bounding box center [100, 257] width 122 height 84
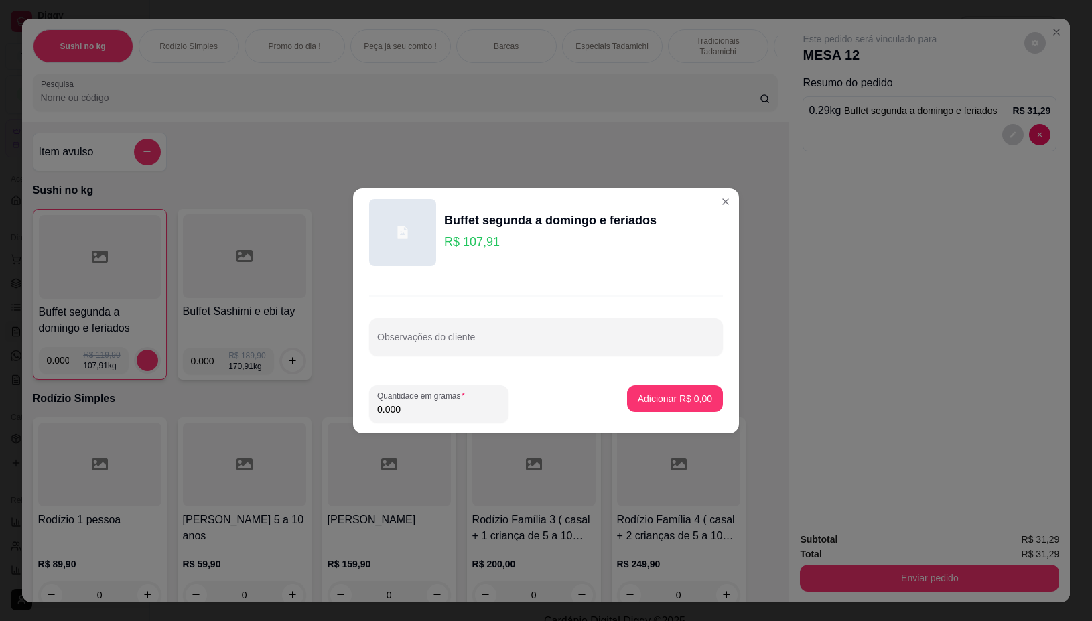
click at [424, 413] on input "0.000" at bounding box center [438, 409] width 123 height 13
type input "0.066"
click at [644, 393] on p "Adicionar R$ 7,12" at bounding box center [674, 398] width 72 height 13
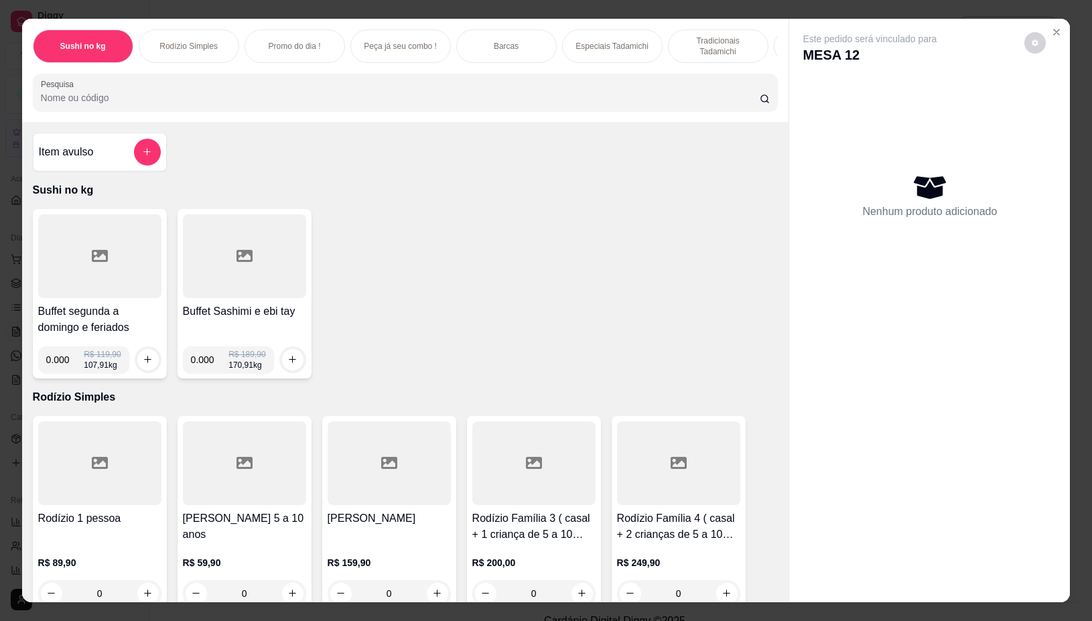
click at [72, 277] on div at bounding box center [99, 256] width 123 height 84
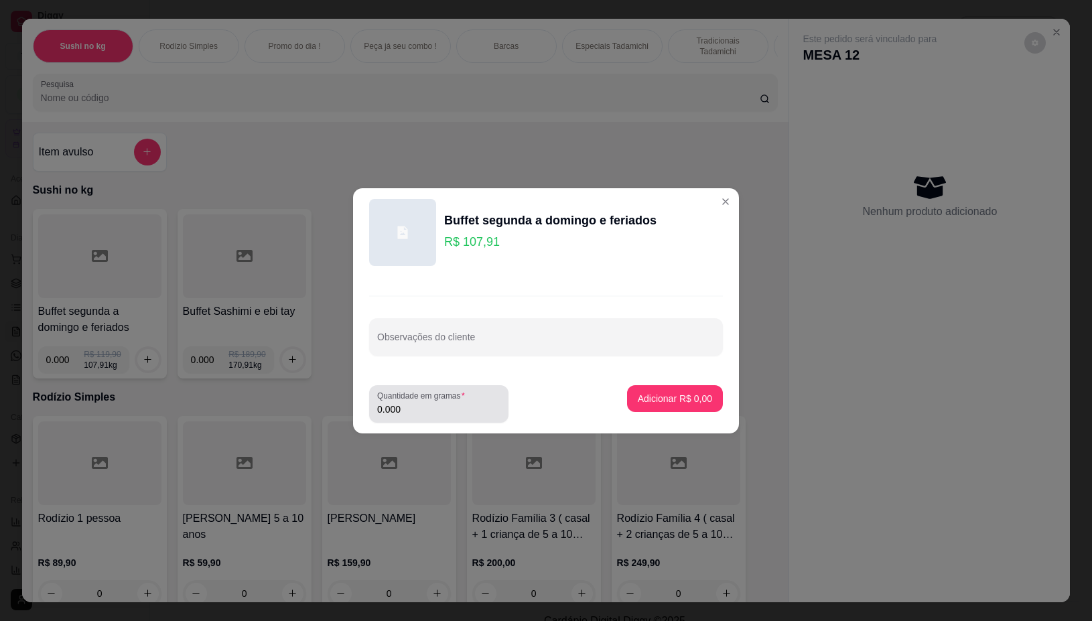
click at [414, 409] on input "0.000" at bounding box center [438, 409] width 123 height 13
type input "0.148"
click at [658, 392] on p "Adicionar R$ 15,97" at bounding box center [672, 398] width 80 height 13
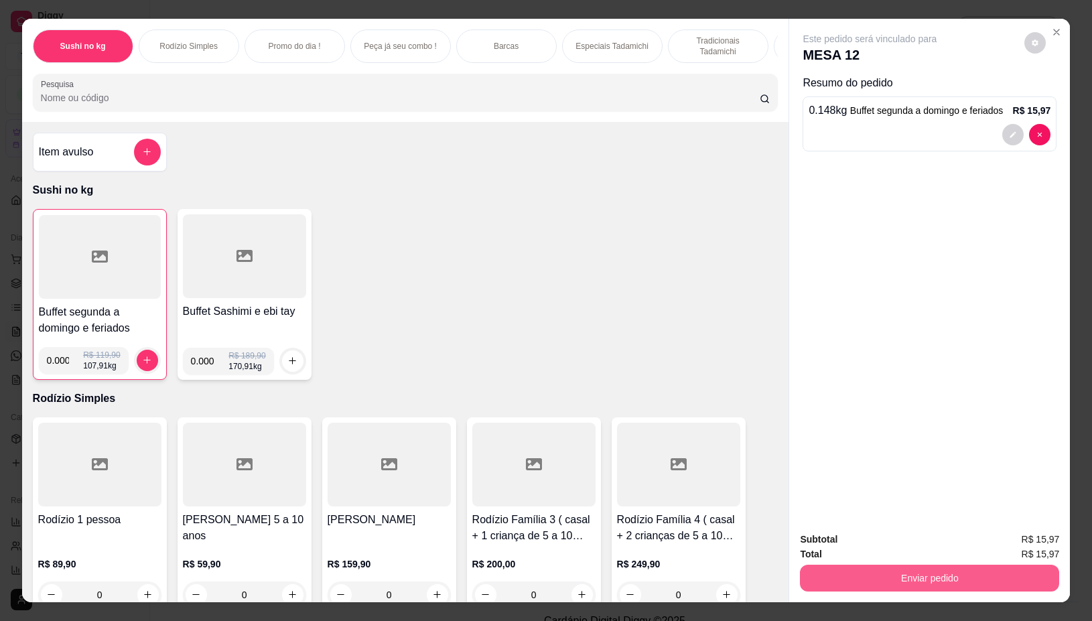
click at [946, 565] on button "Enviar pedido" at bounding box center [929, 578] width 259 height 27
click at [881, 541] on button "Não registrar e enviar pedido" at bounding box center [883, 538] width 139 height 25
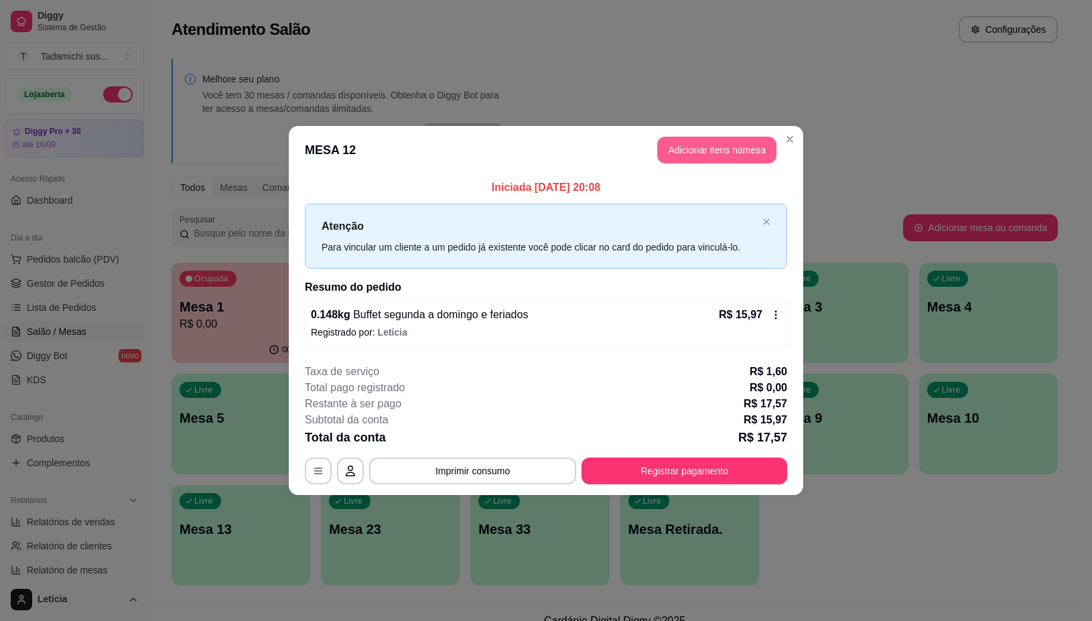
click at [757, 149] on button "Adicionar itens na mesa" at bounding box center [716, 150] width 119 height 27
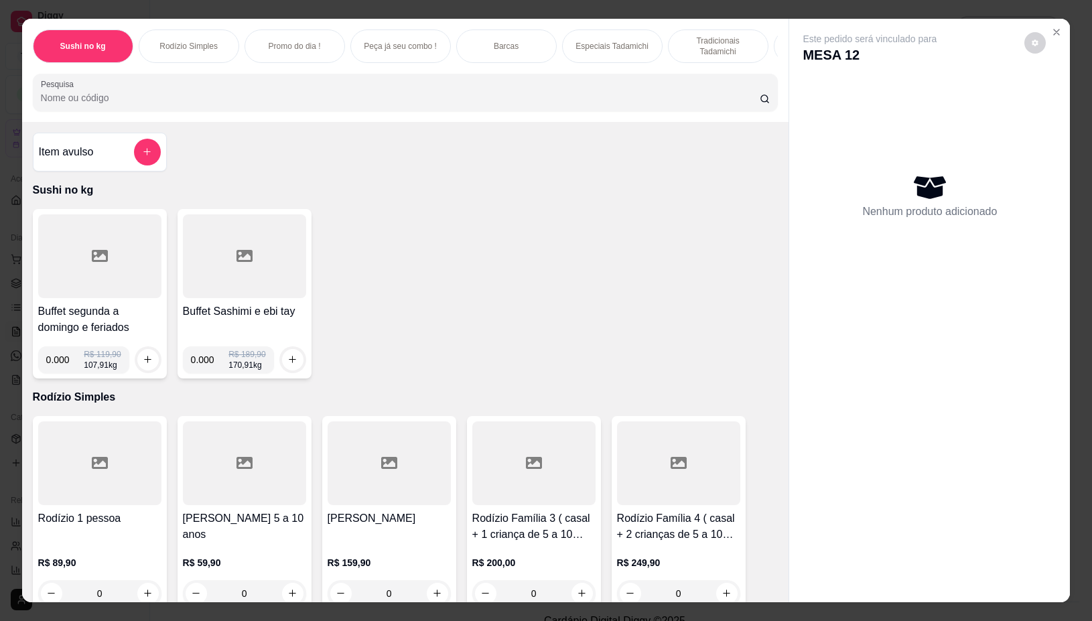
click at [101, 283] on div at bounding box center [99, 256] width 123 height 84
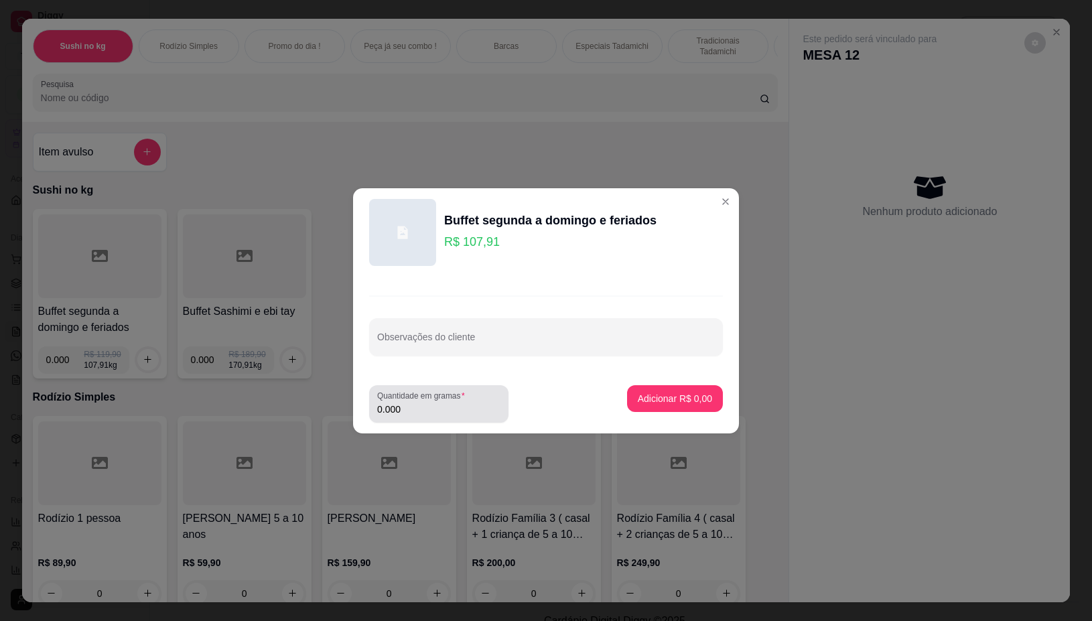
click at [427, 412] on input "0.000" at bounding box center [438, 409] width 123 height 13
type input "0.066"
click at [644, 397] on p "Adicionar R$ 7,12" at bounding box center [675, 398] width 74 height 13
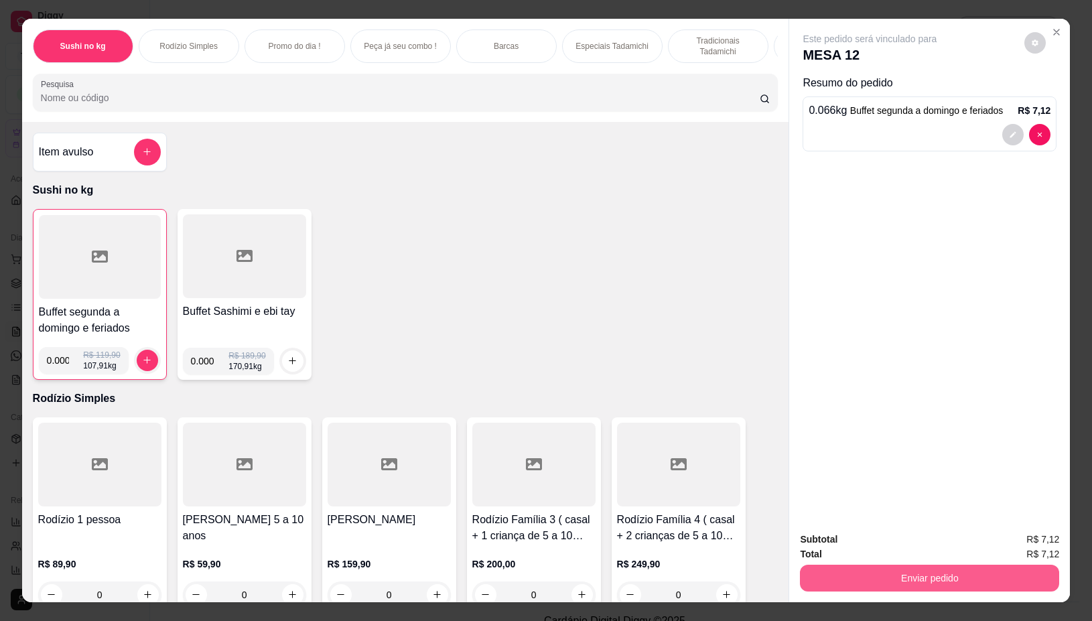
click at [888, 565] on button "Enviar pedido" at bounding box center [929, 578] width 259 height 27
click at [831, 534] on button "Não registrar e enviar pedido" at bounding box center [883, 538] width 139 height 25
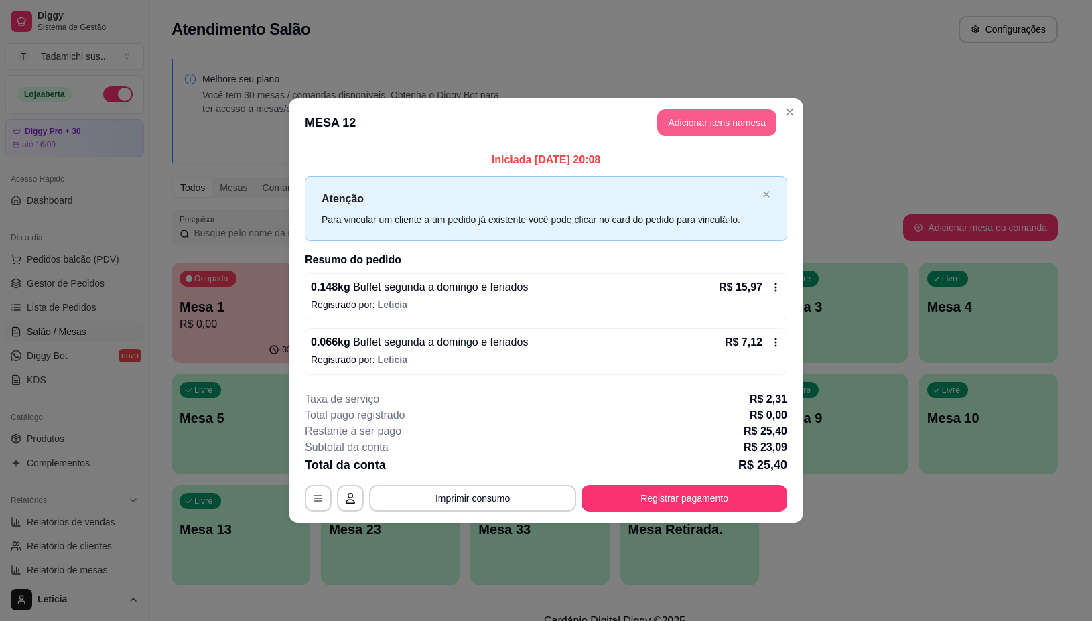
click at [705, 117] on button "Adicionar itens na mesa" at bounding box center [716, 122] width 119 height 27
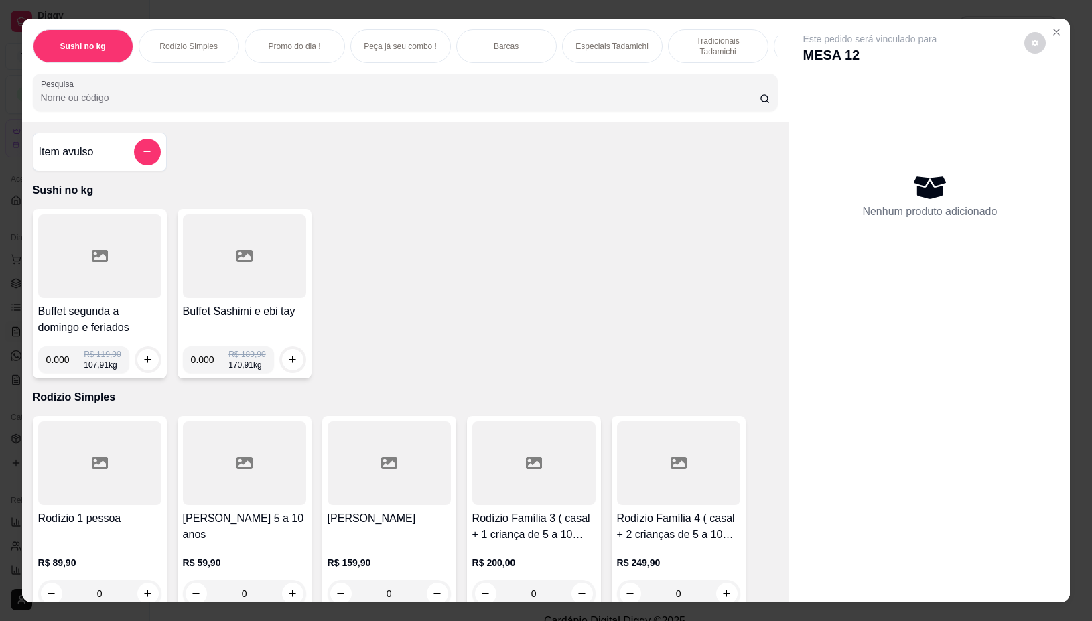
click at [102, 293] on div at bounding box center [99, 256] width 123 height 84
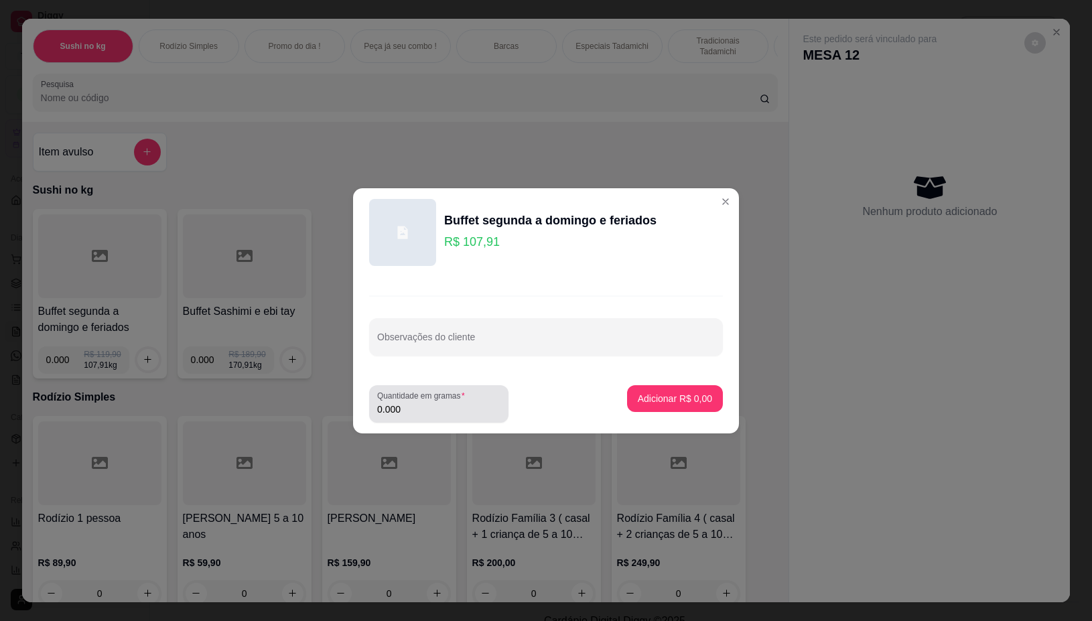
click at [453, 419] on div "Quantidade em gramas 0.000" at bounding box center [438, 404] width 139 height 38
type input "0.142"
click at [664, 395] on p "Adicionar R$ 15,32" at bounding box center [673, 398] width 78 height 13
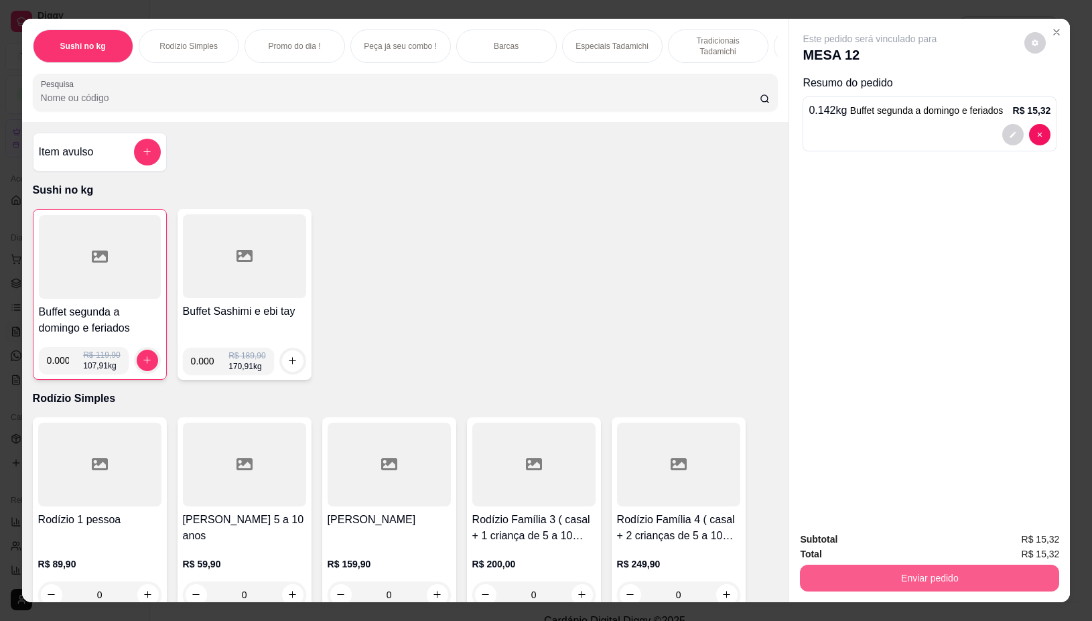
click at [833, 567] on button "Enviar pedido" at bounding box center [929, 578] width 259 height 27
click at [839, 534] on button "Não registrar e enviar pedido" at bounding box center [883, 538] width 135 height 25
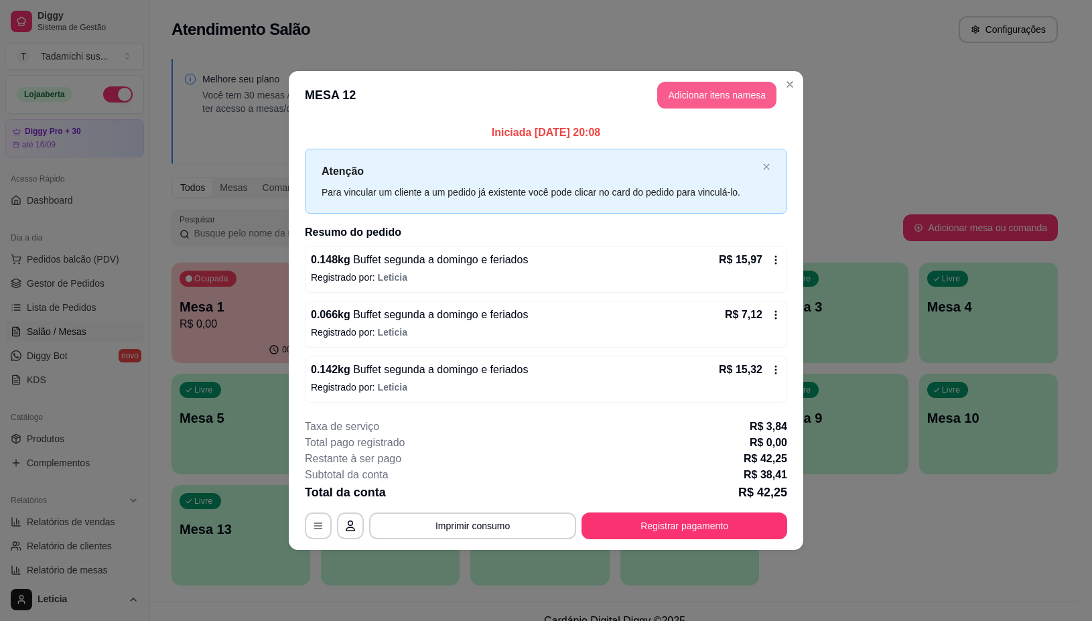
click at [722, 88] on button "Adicionar itens na mesa" at bounding box center [716, 95] width 119 height 27
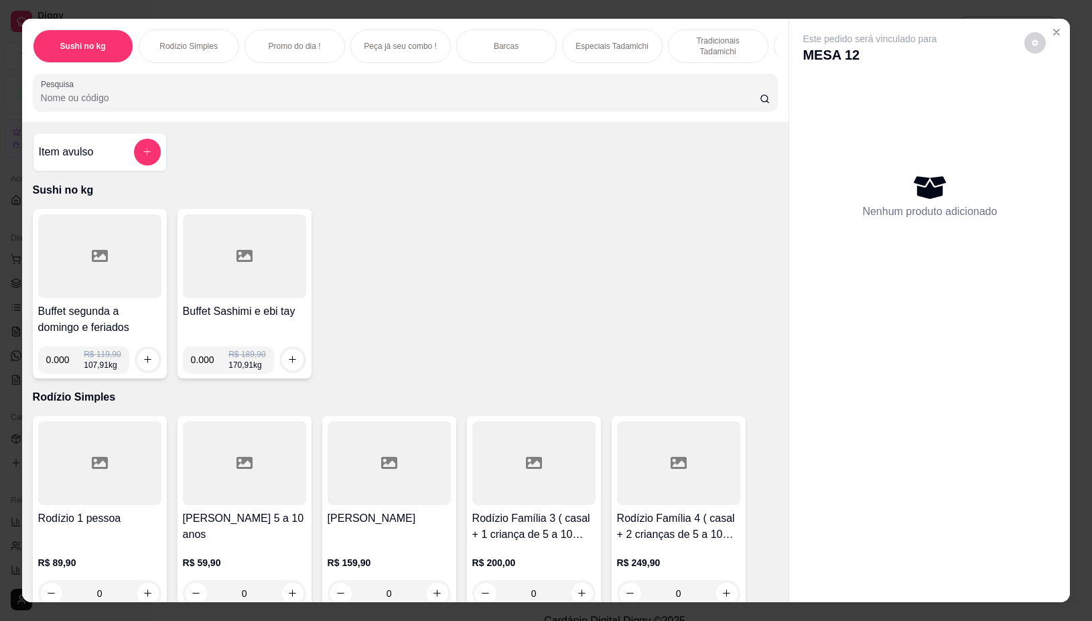
click at [100, 271] on div at bounding box center [99, 256] width 123 height 84
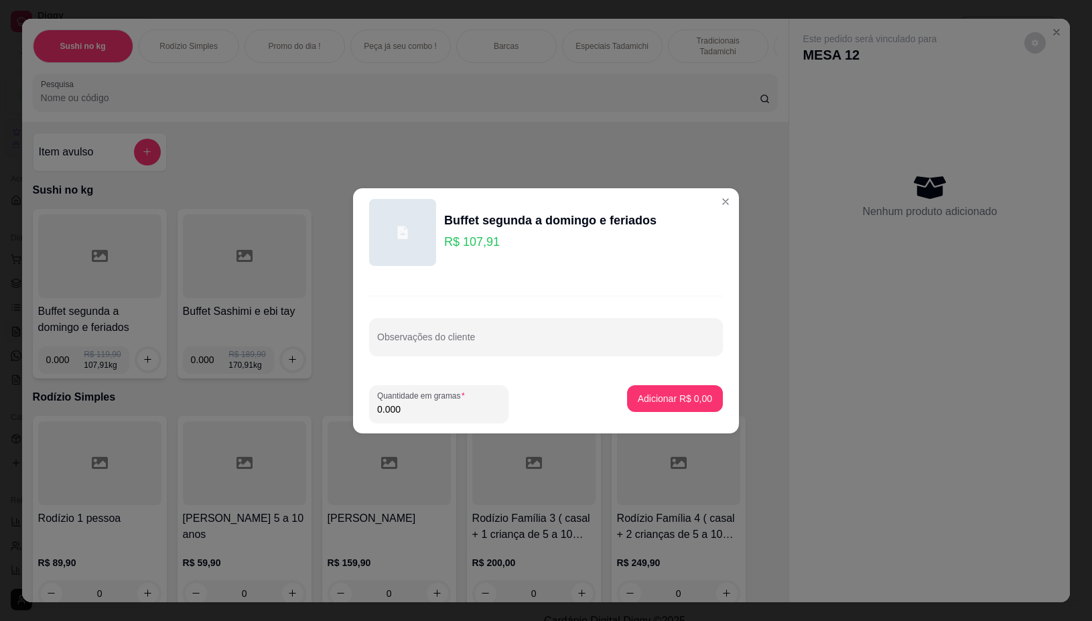
click at [443, 409] on input "0.000" at bounding box center [438, 409] width 123 height 13
type input "0.106"
click at [661, 392] on p "Adicionar R$ 11,44" at bounding box center [672, 398] width 80 height 13
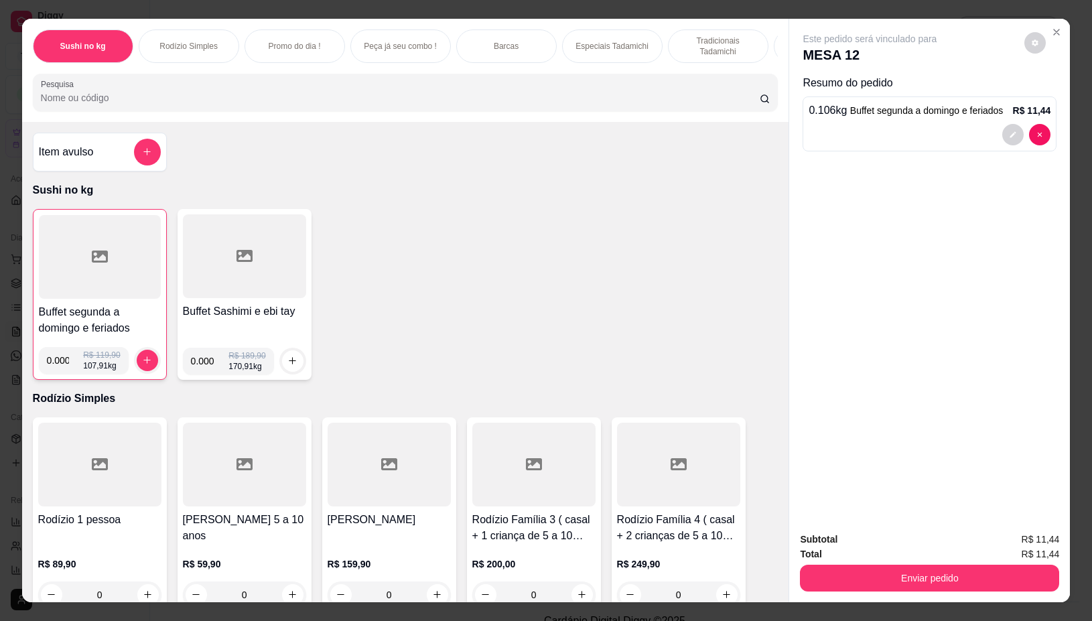
click at [134, 287] on div at bounding box center [100, 257] width 122 height 84
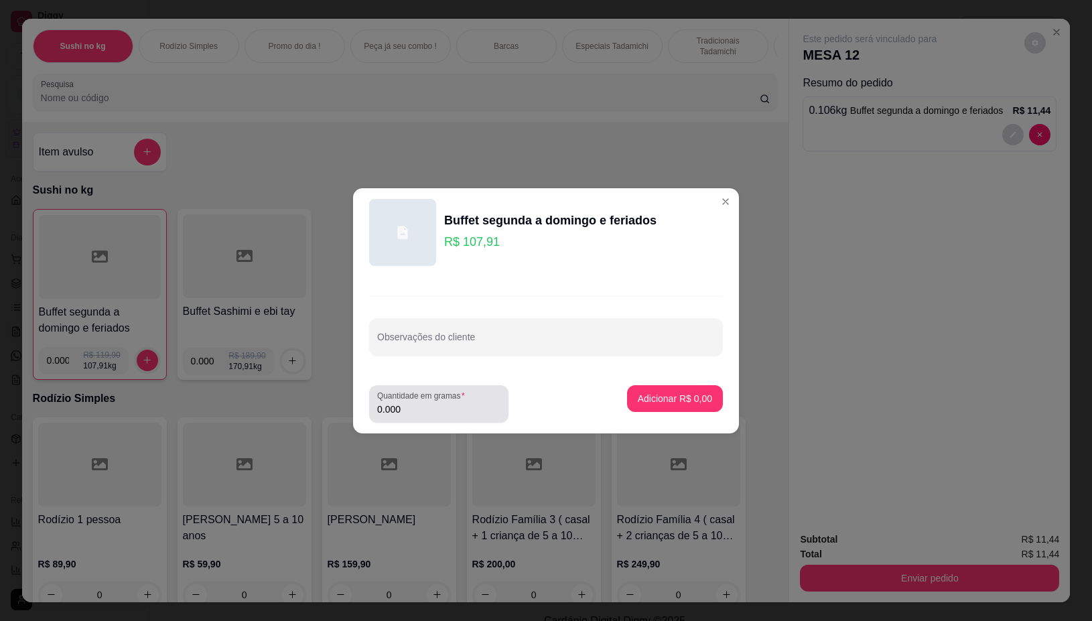
click at [427, 416] on div "0.000" at bounding box center [438, 403] width 123 height 27
type input "0.192"
click at [654, 397] on p "Adicionar R$ 20,72" at bounding box center [673, 398] width 78 height 13
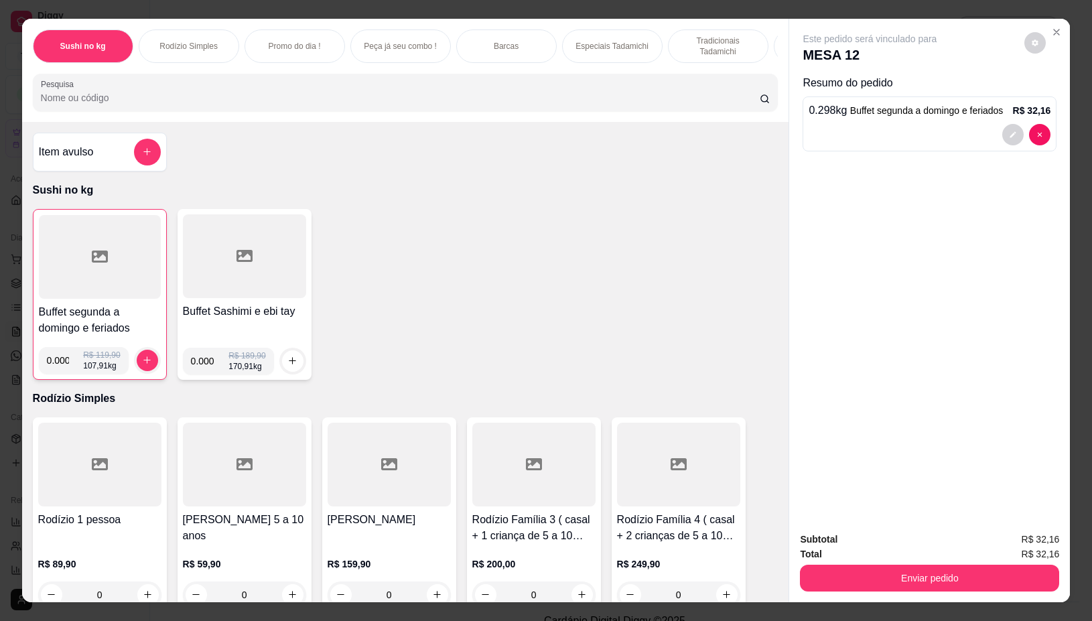
click at [279, 276] on div at bounding box center [244, 256] width 123 height 84
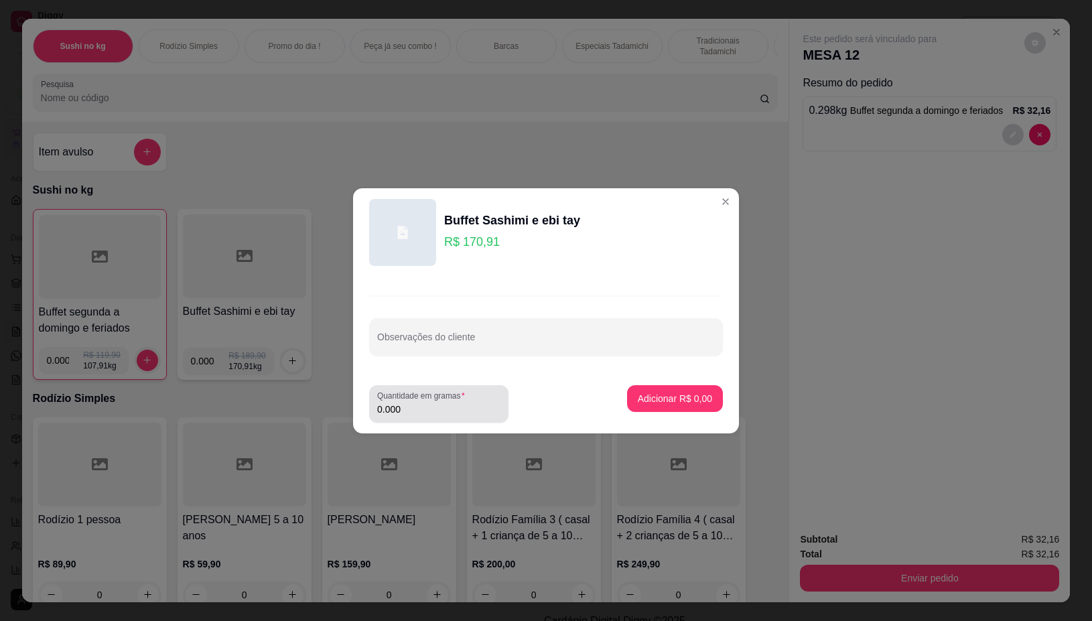
click at [417, 406] on input "0.000" at bounding box center [438, 409] width 123 height 13
type input "0.430"
click at [634, 404] on p "Adicionar R$ 73,49" at bounding box center [673, 398] width 78 height 13
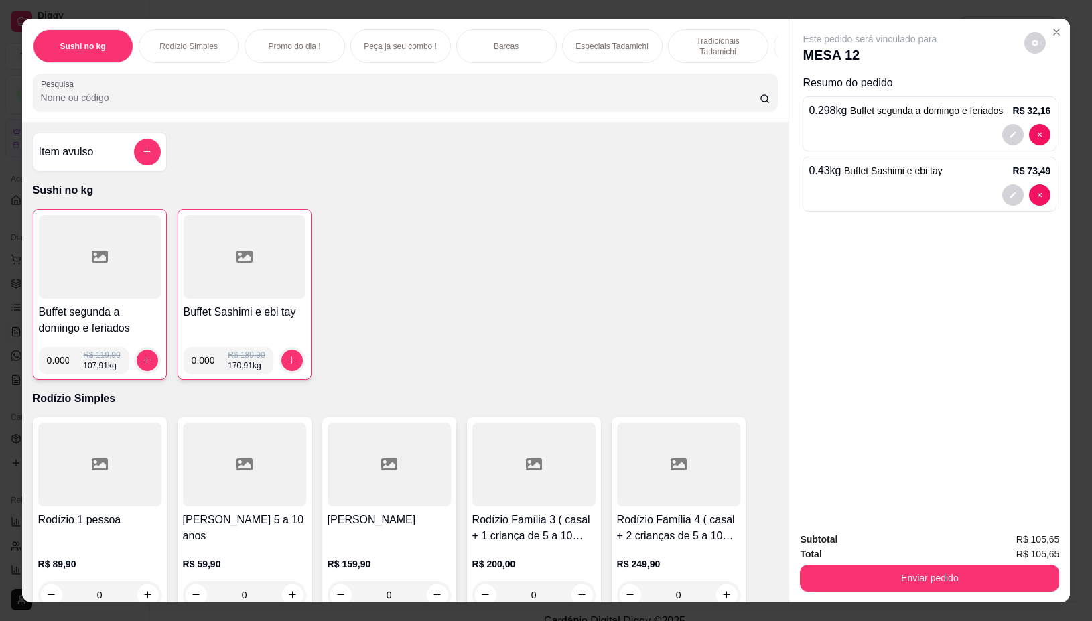
click at [104, 270] on div at bounding box center [100, 257] width 122 height 84
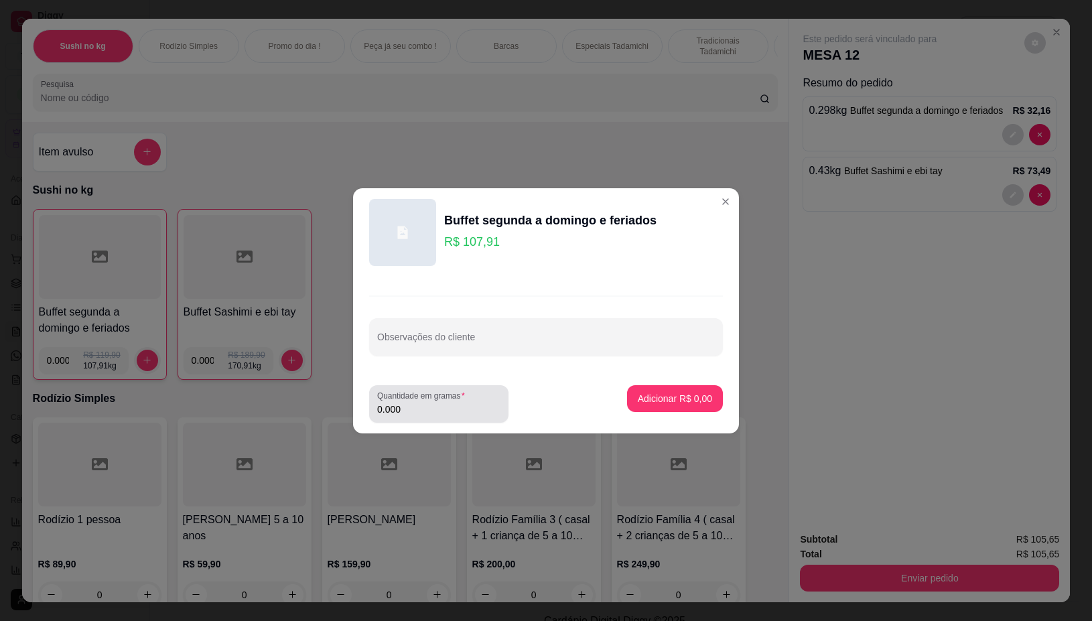
click at [429, 411] on input "0.000" at bounding box center [438, 409] width 123 height 13
type input "0.216"
click at [685, 404] on p "Adicionar R$ 23,31" at bounding box center [672, 398] width 80 height 13
click at [685, 404] on p "Rodízio Simples" at bounding box center [405, 398] width 745 height 16
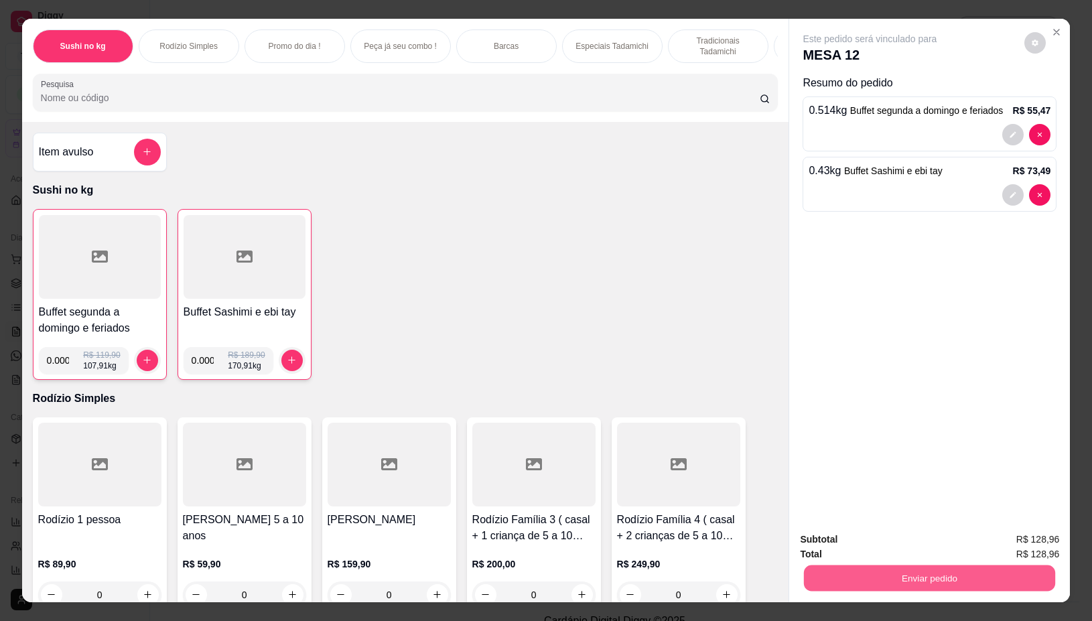
click at [869, 565] on button "Enviar pedido" at bounding box center [929, 578] width 251 height 26
click at [864, 536] on button "Não registrar e enviar pedido" at bounding box center [883, 538] width 139 height 25
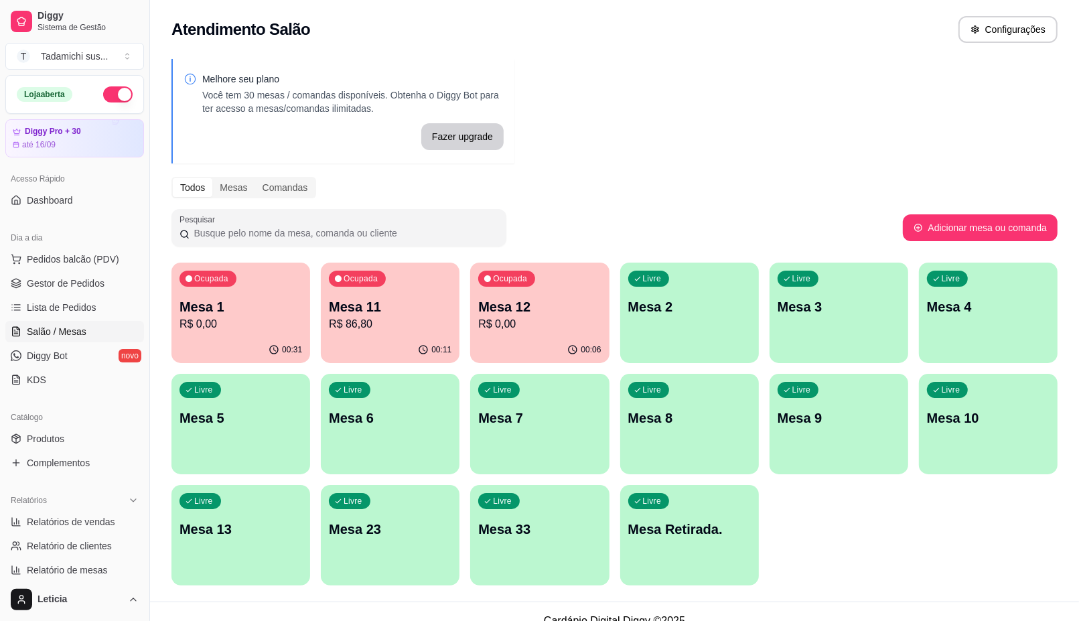
click at [565, 323] on p "R$ 0,00" at bounding box center [539, 324] width 123 height 16
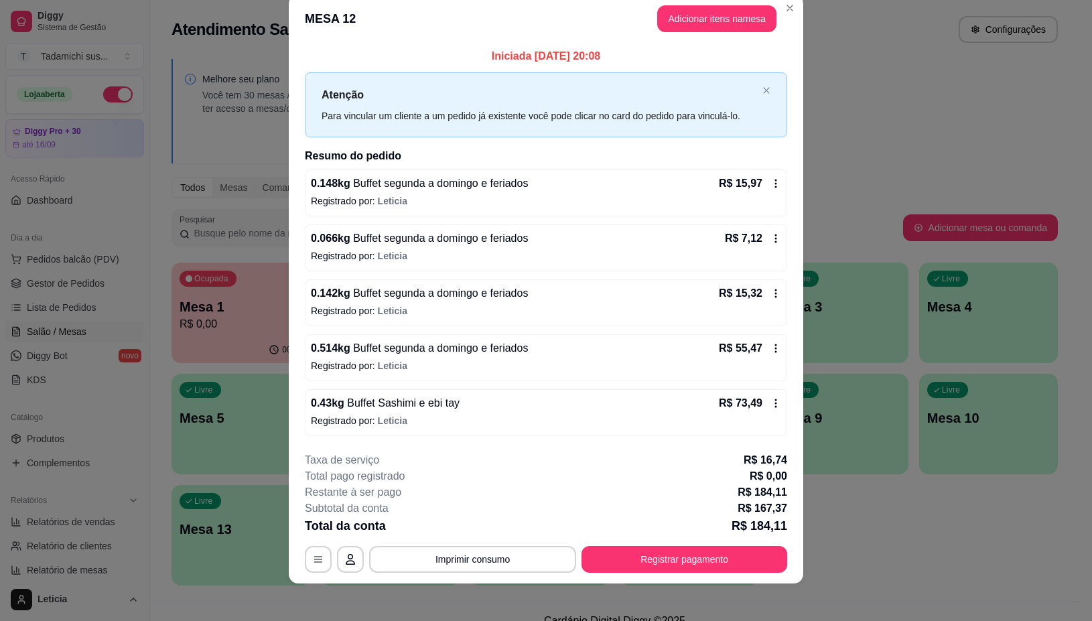
scroll to position [27, 0]
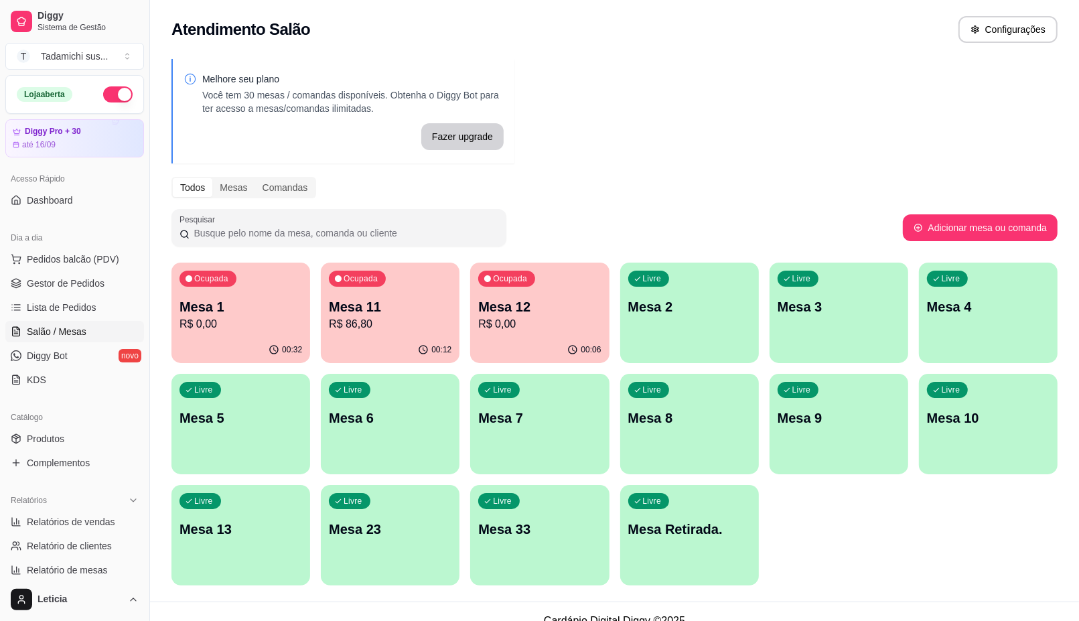
click at [576, 316] on p "R$ 0,00" at bounding box center [539, 324] width 123 height 16
click at [299, 316] on p "R$ 0,00" at bounding box center [240, 324] width 123 height 16
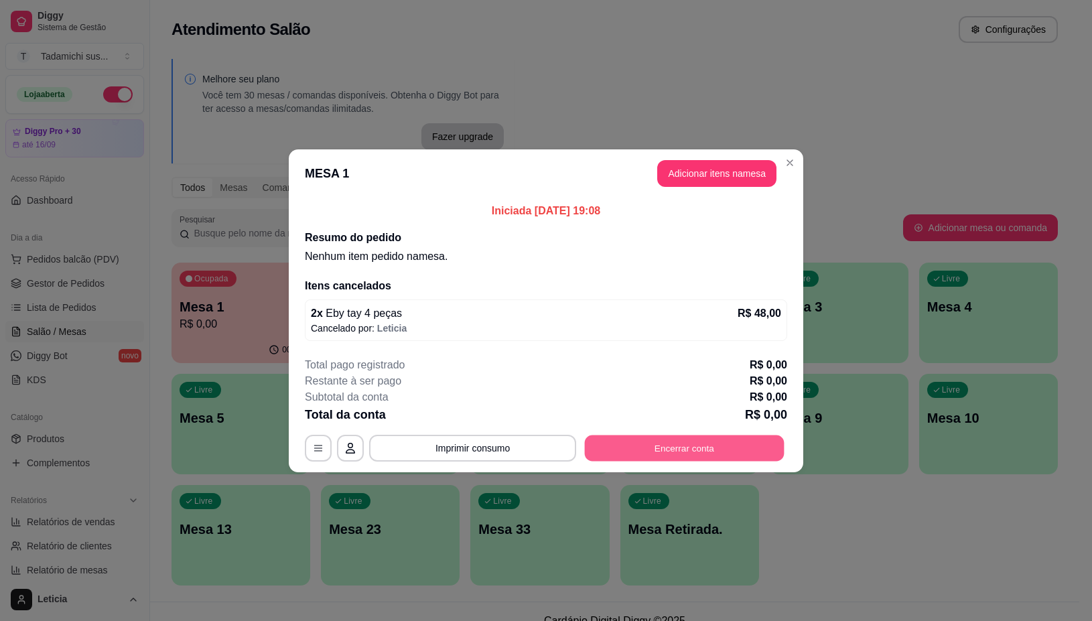
click at [648, 449] on button "Encerrar conta" at bounding box center [685, 448] width 200 height 26
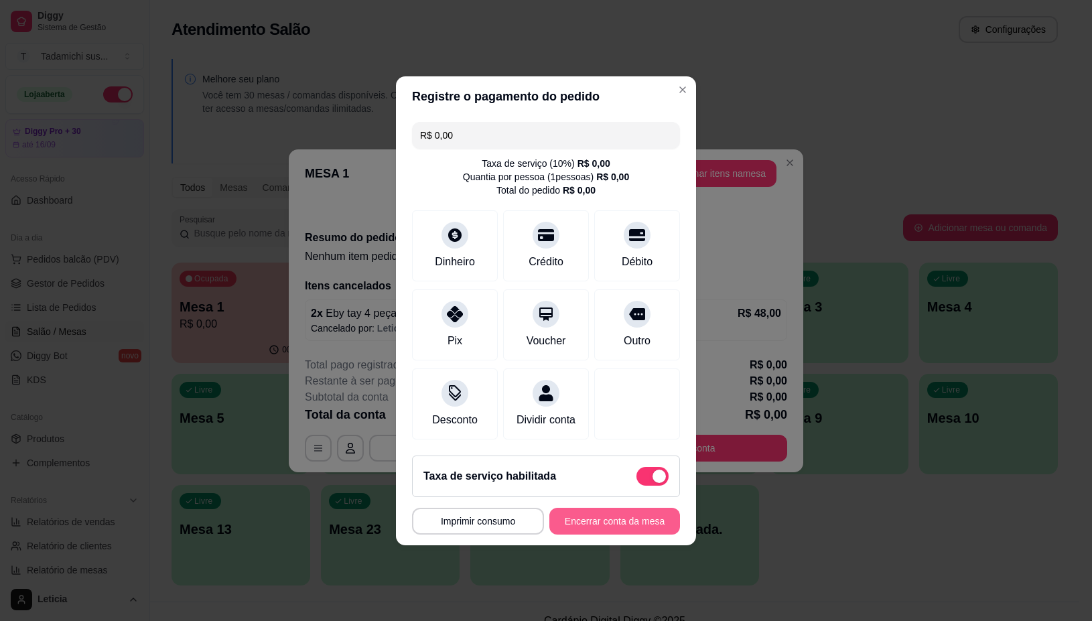
click at [583, 524] on button "Encerrar conta da mesa" at bounding box center [614, 521] width 131 height 27
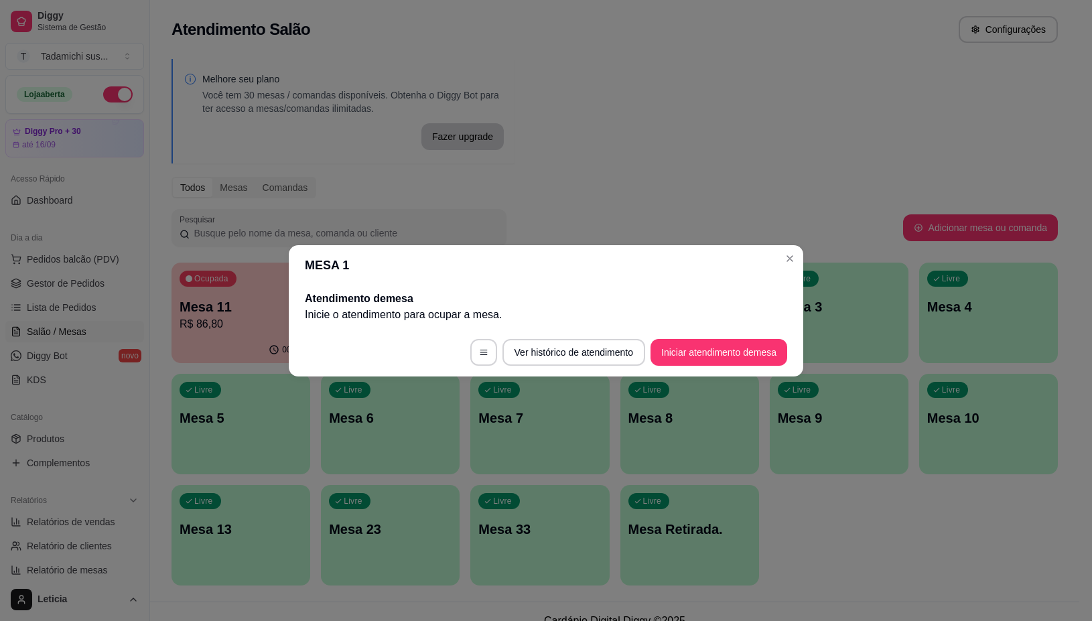
click at [800, 265] on header "MESA 1" at bounding box center [546, 265] width 514 height 40
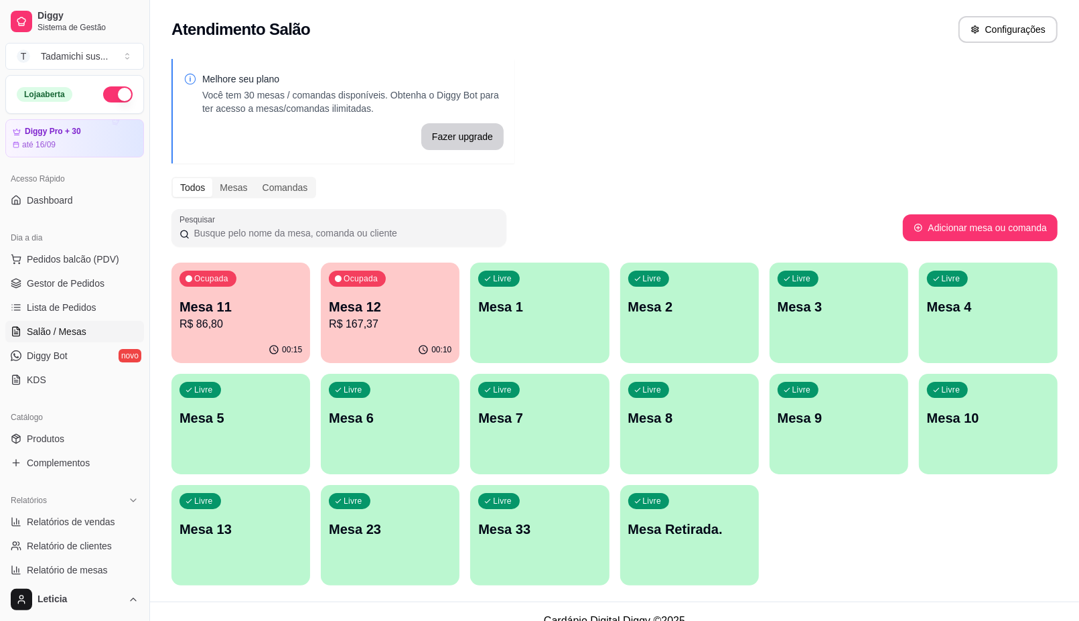
click at [413, 320] on p "R$ 167,37" at bounding box center [390, 324] width 123 height 16
click at [407, 330] on div "Ocupada Mesa 12 R$ 167,37" at bounding box center [390, 300] width 135 height 72
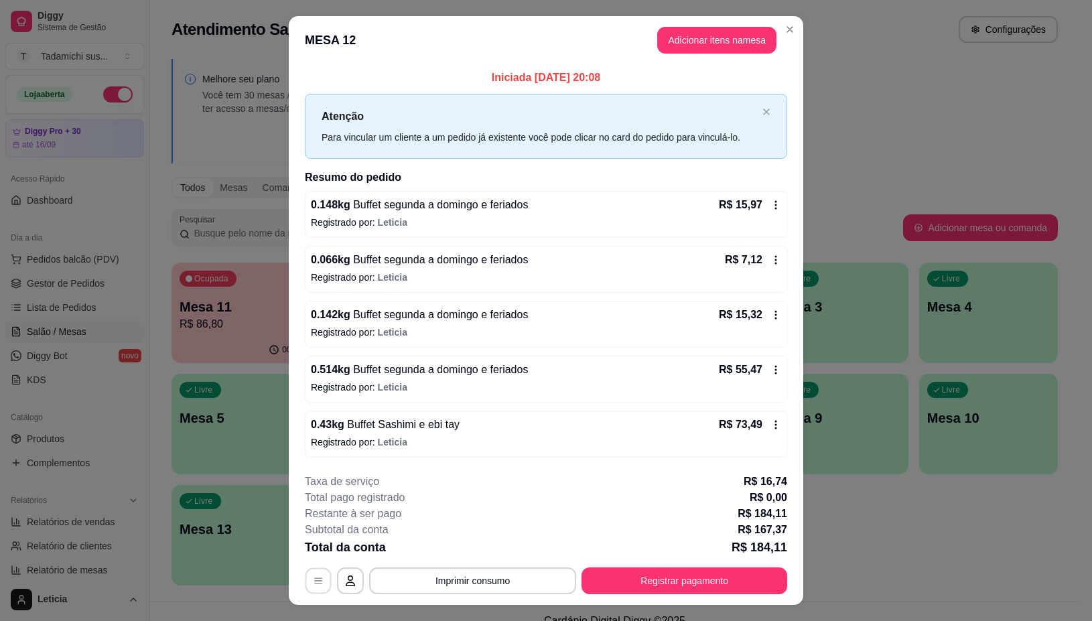
click at [305, 581] on button "button" at bounding box center [318, 581] width 26 height 26
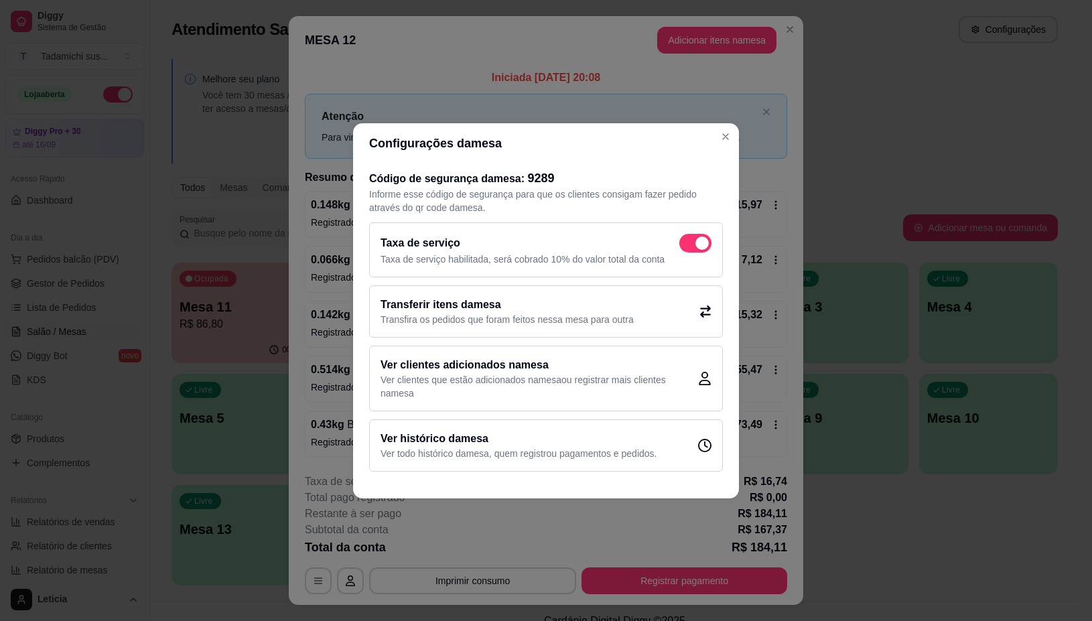
click at [499, 311] on h2 "Transferir itens da mesa" at bounding box center [506, 305] width 253 height 16
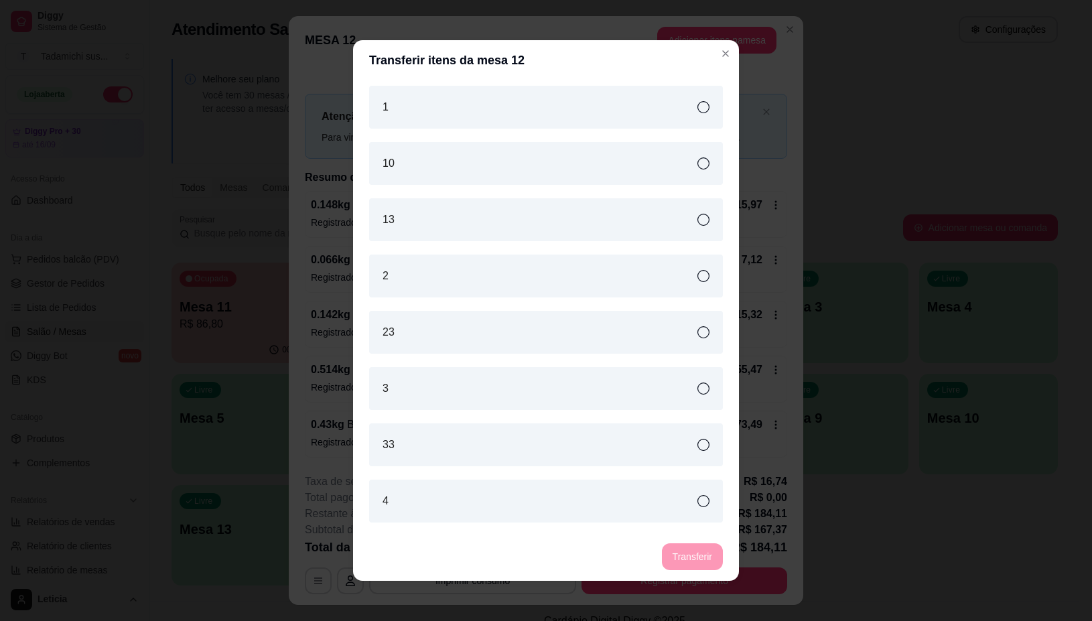
drag, startPoint x: 507, startPoint y: 107, endPoint x: 507, endPoint y: 118, distance: 10.7
click at [507, 105] on div "1" at bounding box center [546, 107] width 354 height 43
click at [680, 553] on button "Transferir" at bounding box center [692, 557] width 60 height 26
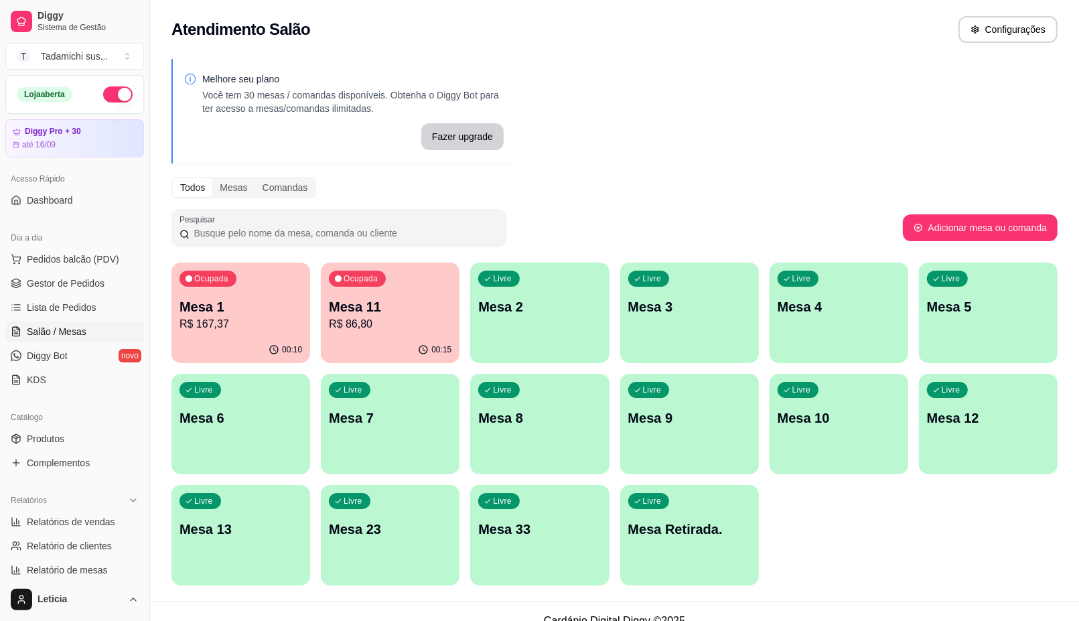
click at [211, 524] on p "Mesa 13" at bounding box center [240, 529] width 123 height 19
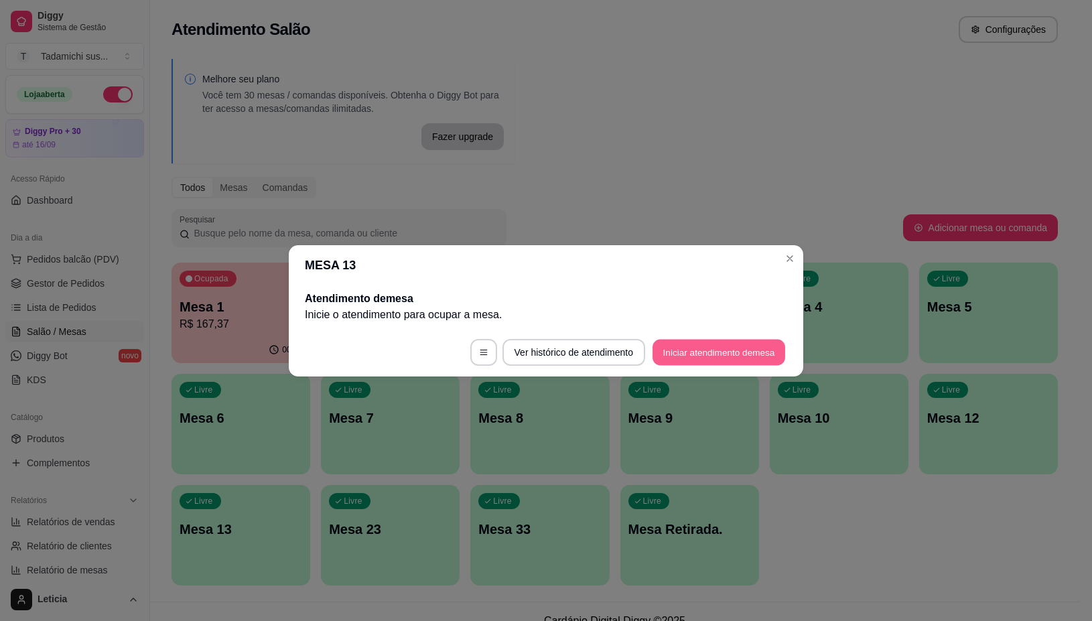
click at [678, 348] on button "Iniciar atendimento de mesa" at bounding box center [718, 352] width 133 height 26
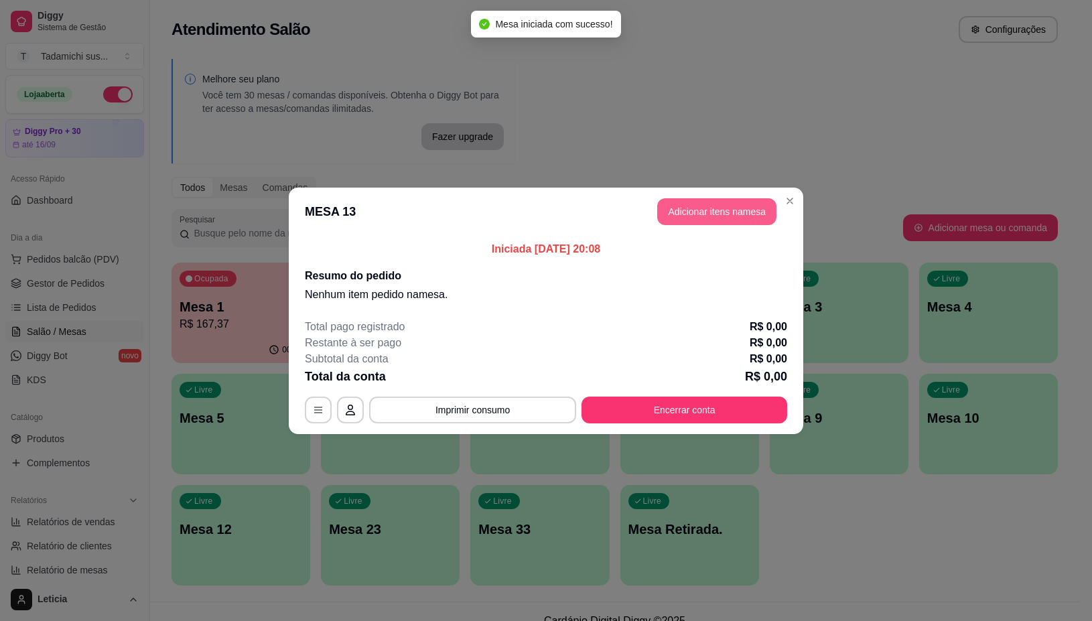
click at [707, 202] on button "Adicionar itens na mesa" at bounding box center [716, 211] width 119 height 27
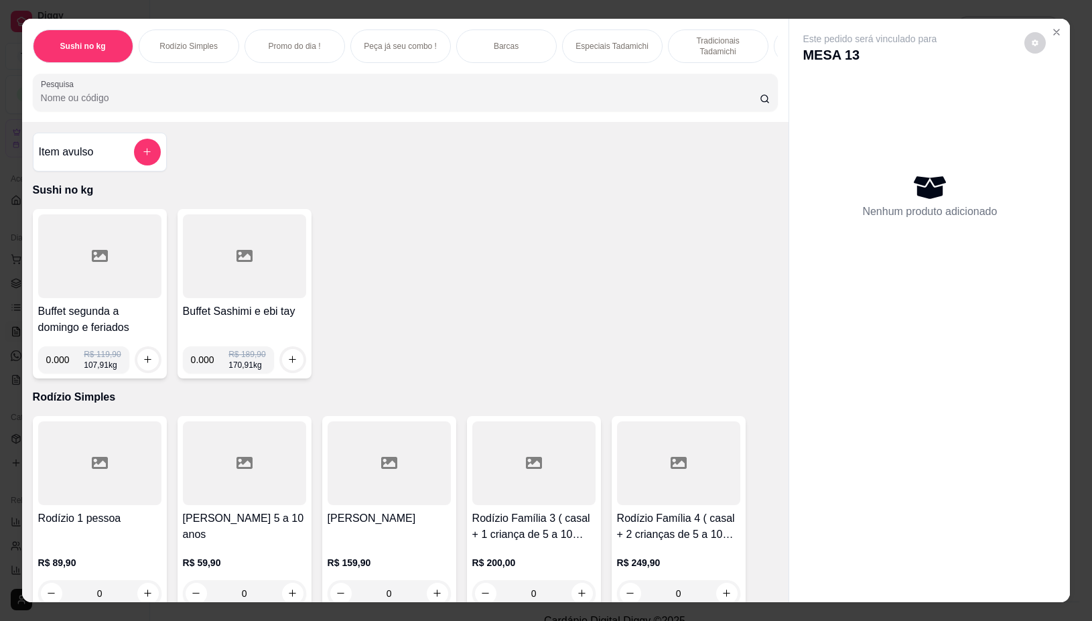
scroll to position [167, 0]
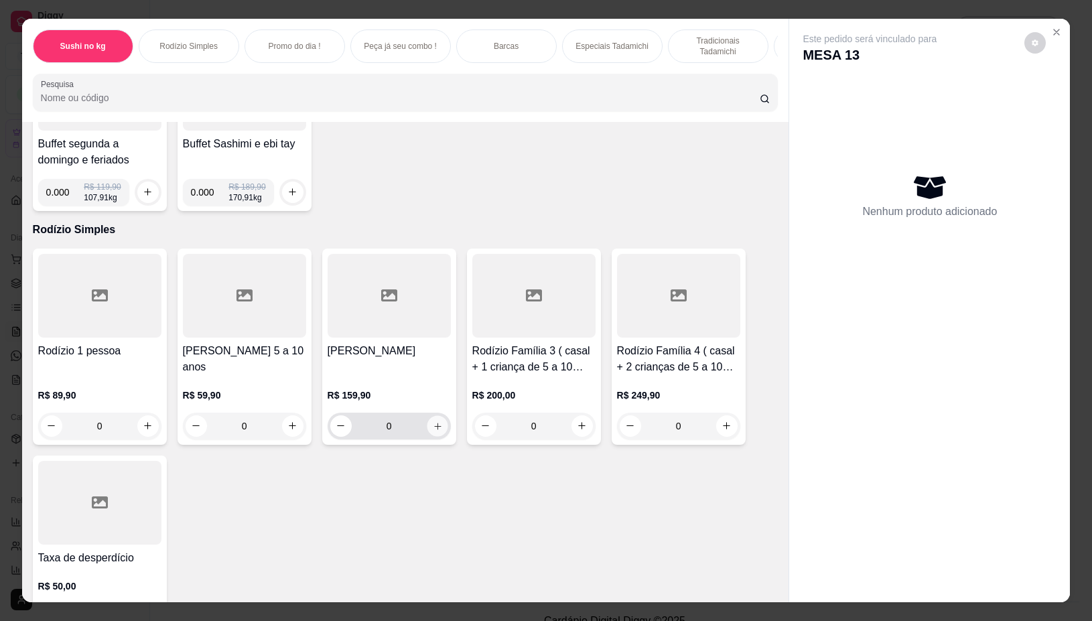
click at [432, 431] on icon "increase-product-quantity" at bounding box center [437, 426] width 10 height 10
type input "1"
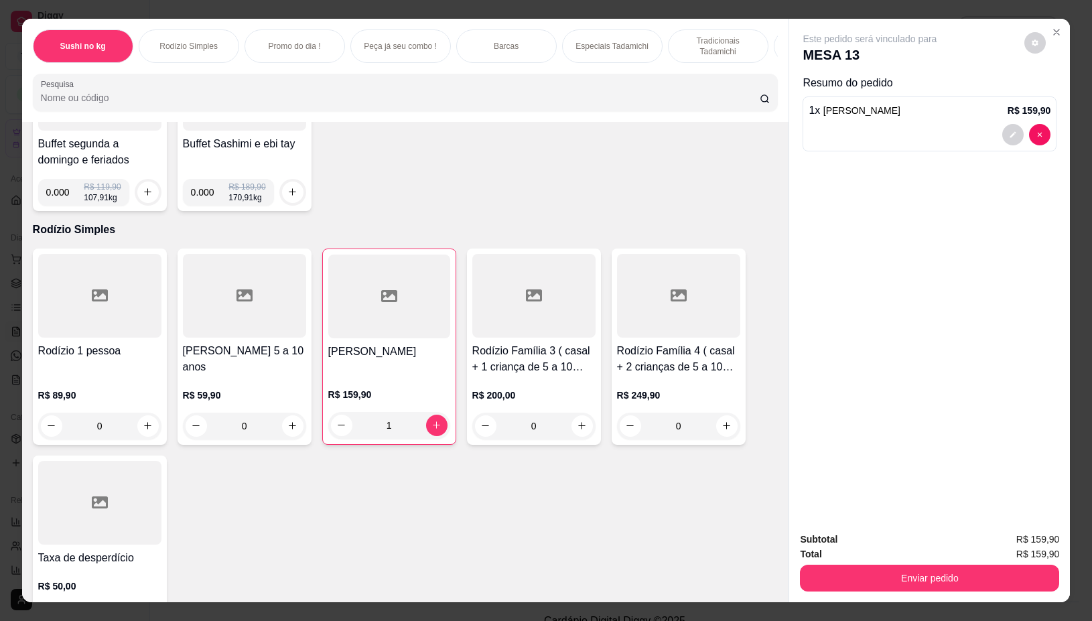
scroll to position [0, 0]
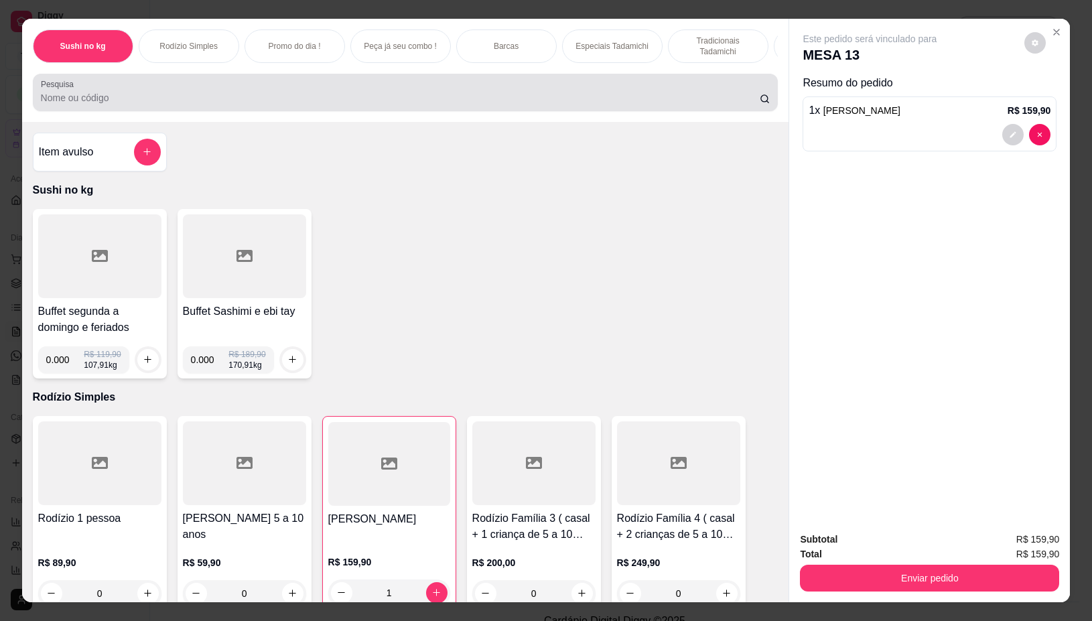
click at [243, 104] on input "Pesquisa" at bounding box center [400, 97] width 719 height 13
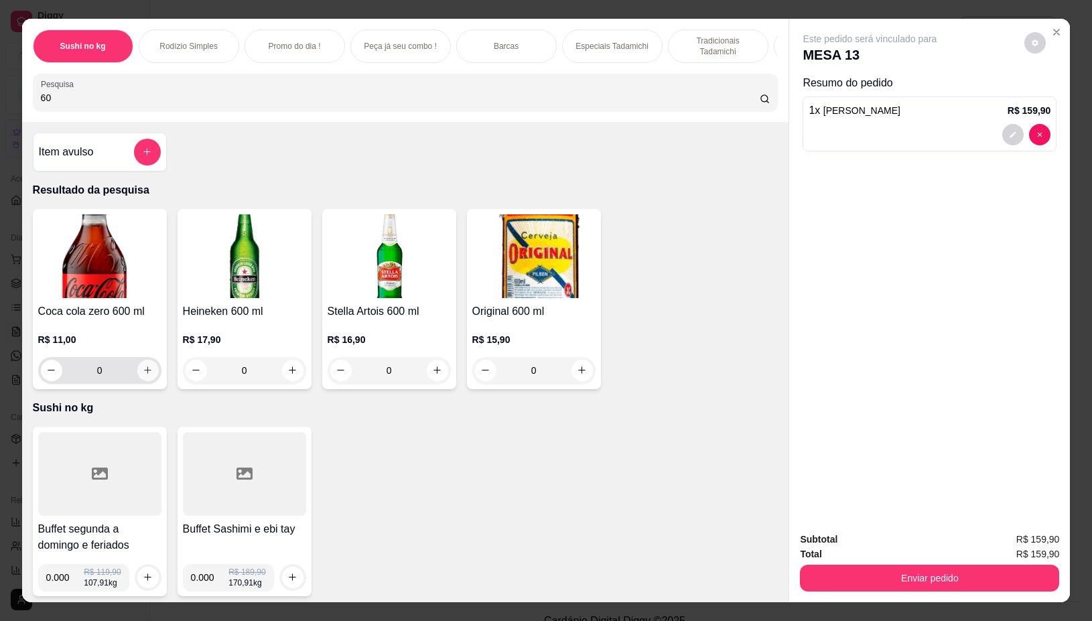
type input "60"
click at [143, 375] on icon "increase-product-quantity" at bounding box center [148, 370] width 10 height 10
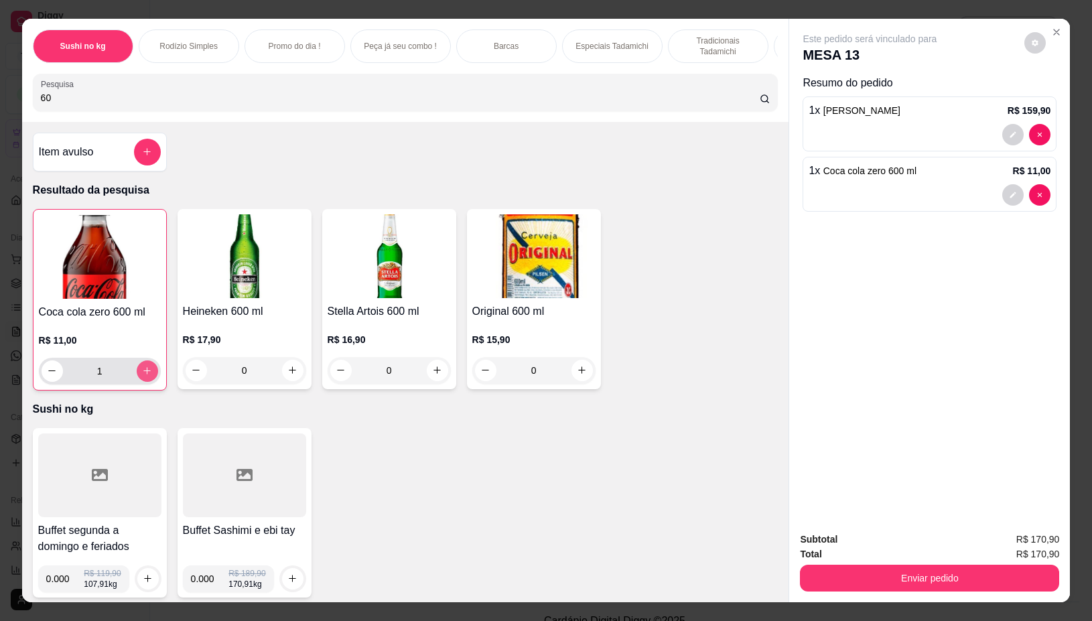
type input "1"
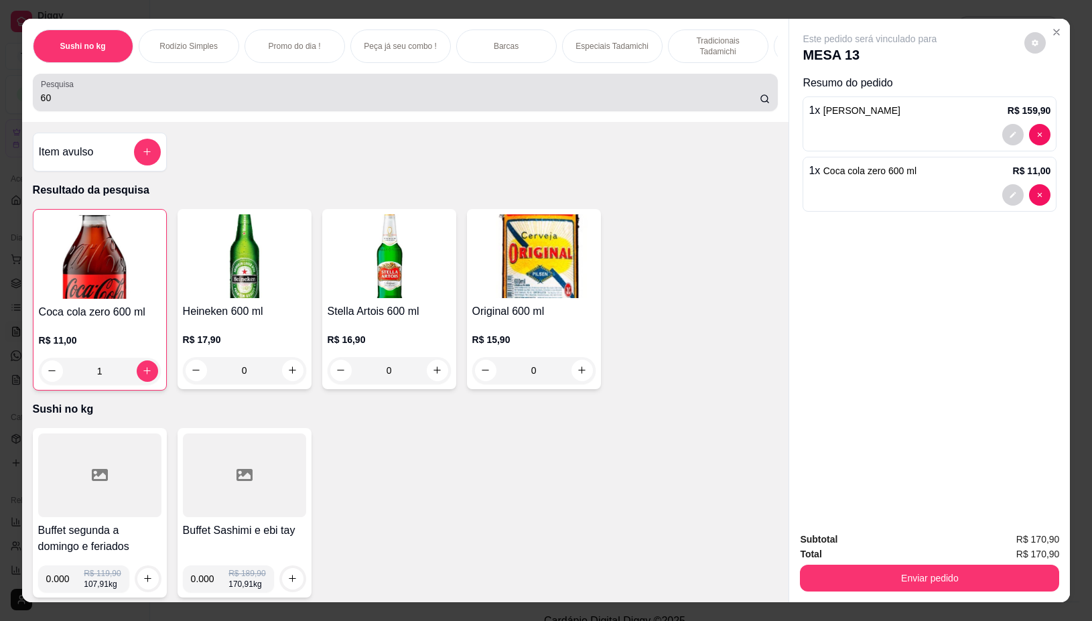
click at [196, 98] on input "60" at bounding box center [400, 97] width 719 height 13
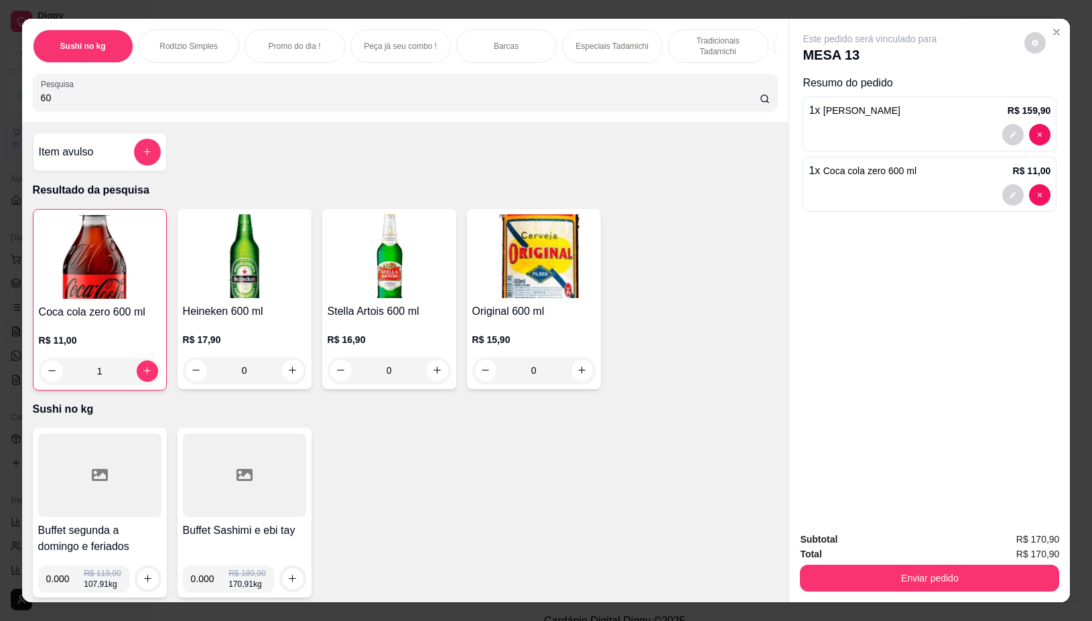
type input "6"
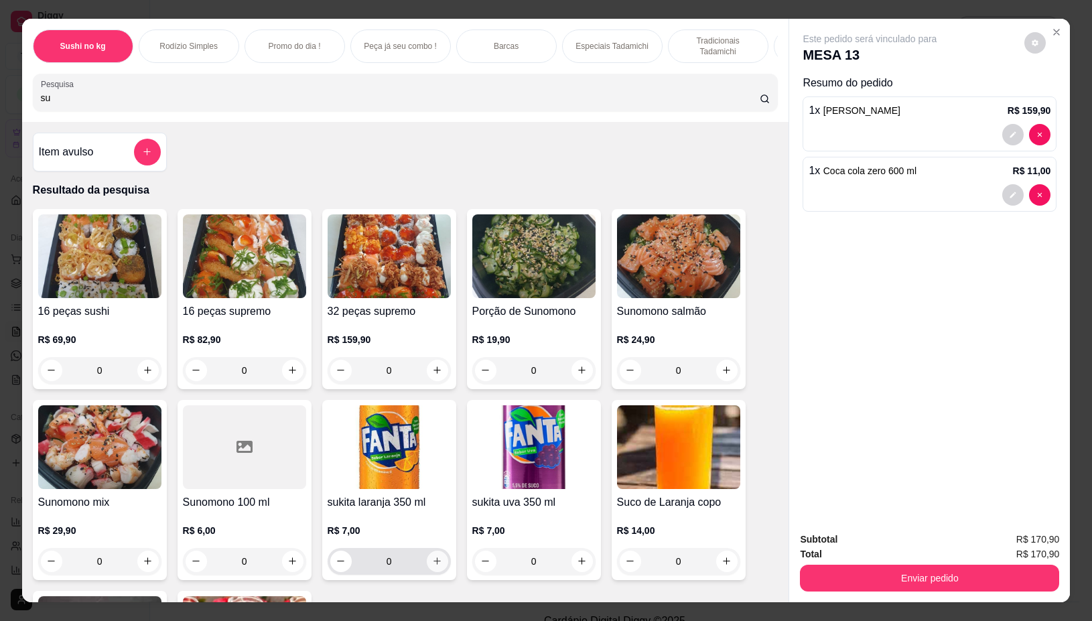
type input "su"
click at [432, 567] on icon "increase-product-quantity" at bounding box center [437, 562] width 10 height 10
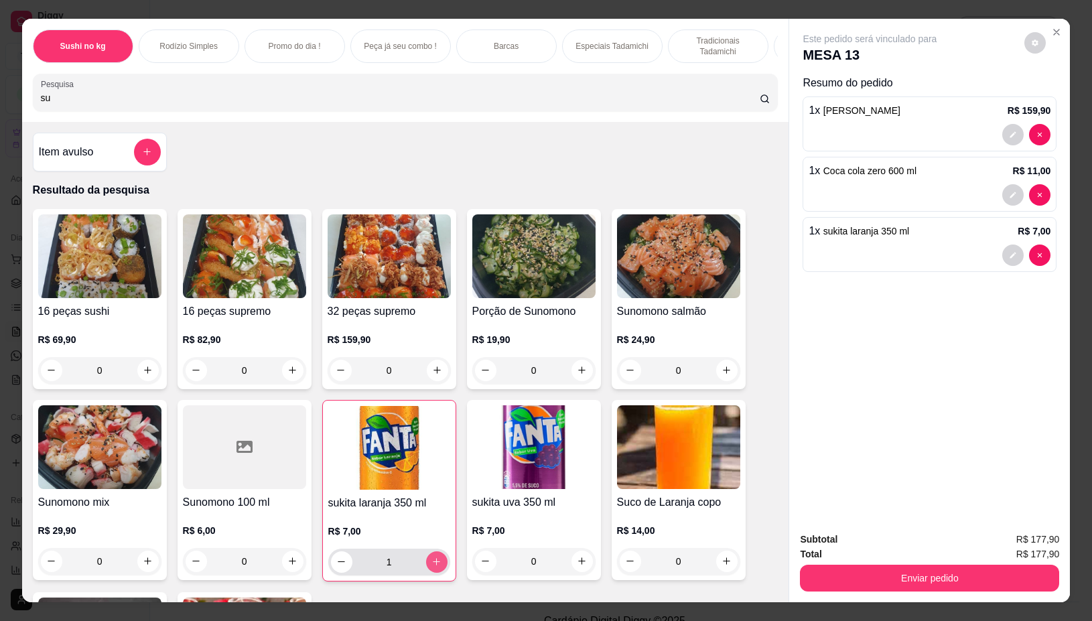
type input "1"
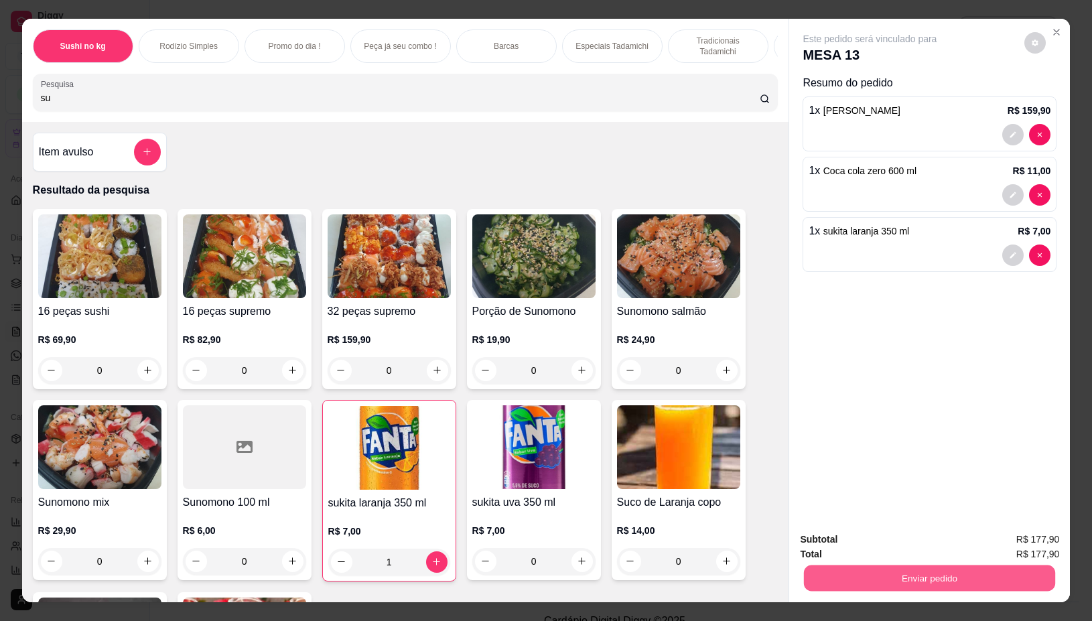
click at [832, 565] on button "Enviar pedido" at bounding box center [929, 578] width 251 height 26
click at [849, 573] on button "Enviar pedido" at bounding box center [929, 578] width 259 height 27
click at [839, 537] on button "Não registrar e enviar pedido" at bounding box center [883, 538] width 135 height 25
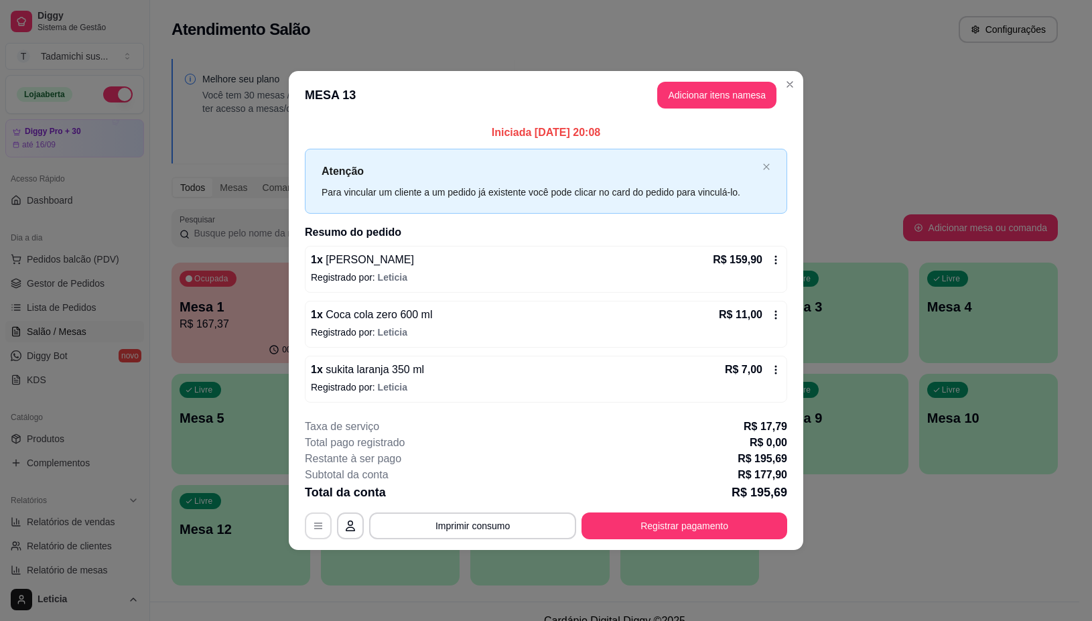
click at [315, 524] on icon "button" at bounding box center [318, 526] width 8 height 6
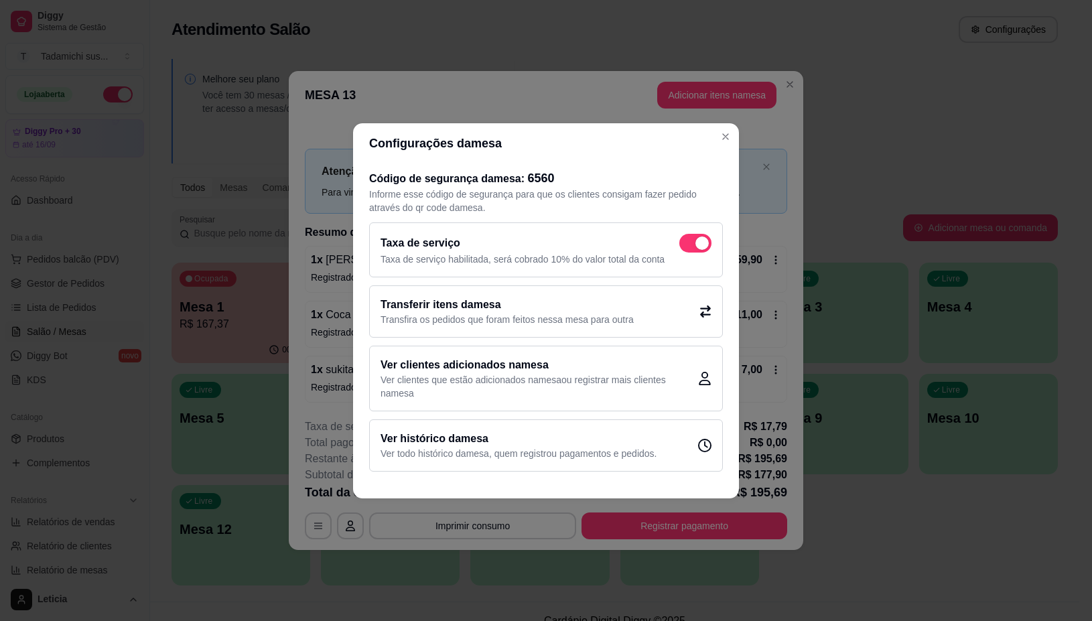
click at [697, 250] on span at bounding box center [695, 243] width 32 height 19
click at [687, 250] on input "checkbox" at bounding box center [682, 249] width 9 height 9
click at [697, 250] on div "Taxa de serviço" at bounding box center [545, 243] width 331 height 19
checkbox input "false"
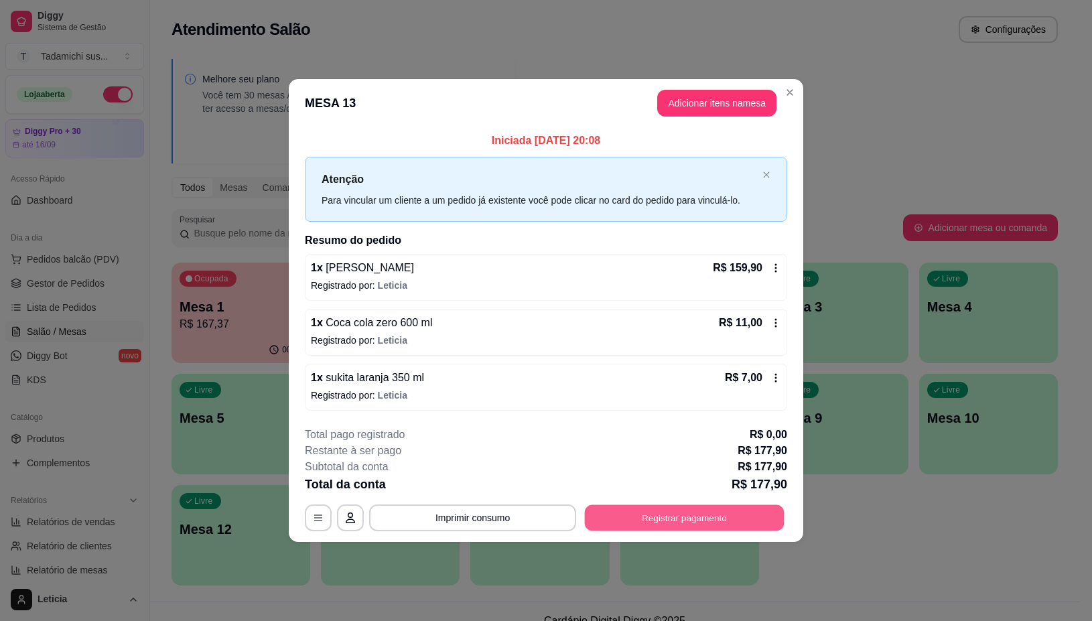
click at [684, 522] on button "Registrar pagamento" at bounding box center [685, 518] width 200 height 26
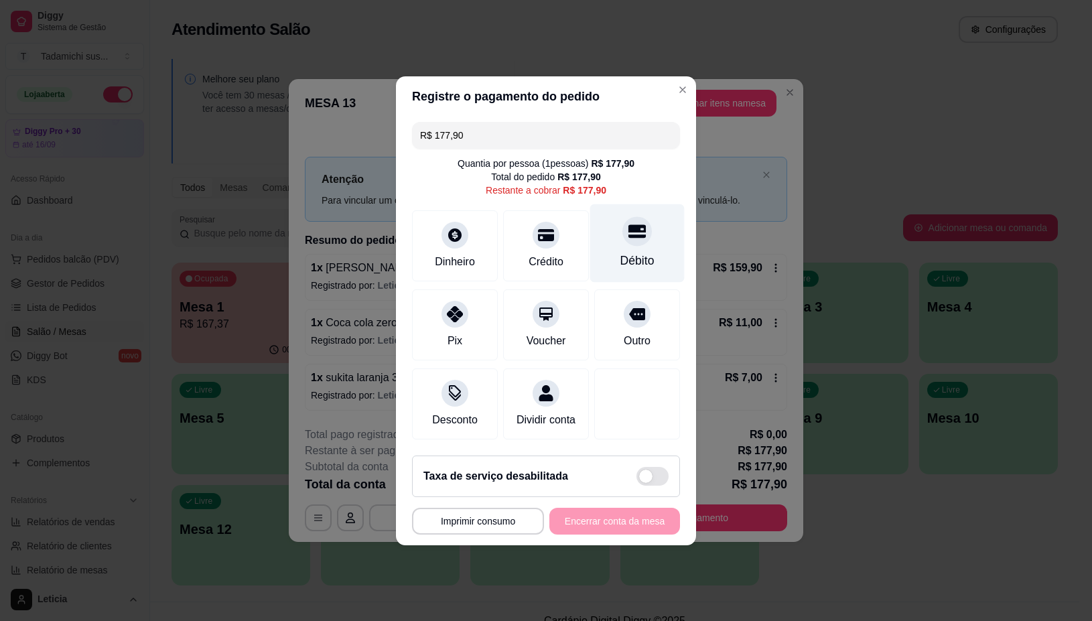
click at [637, 233] on div at bounding box center [636, 230] width 29 height 29
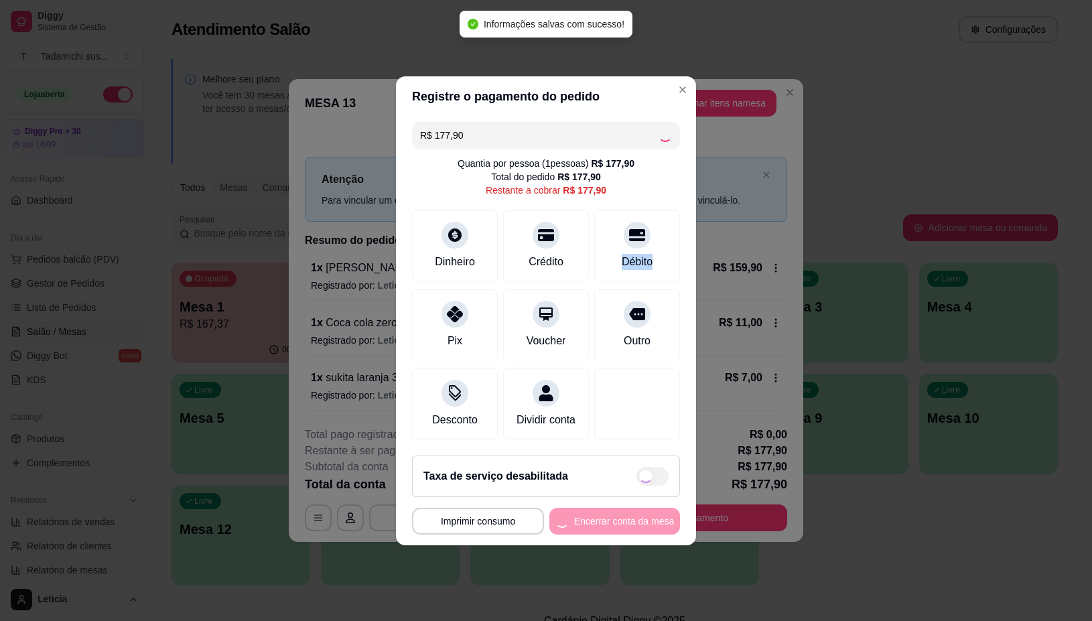
type input "R$ 0,00"
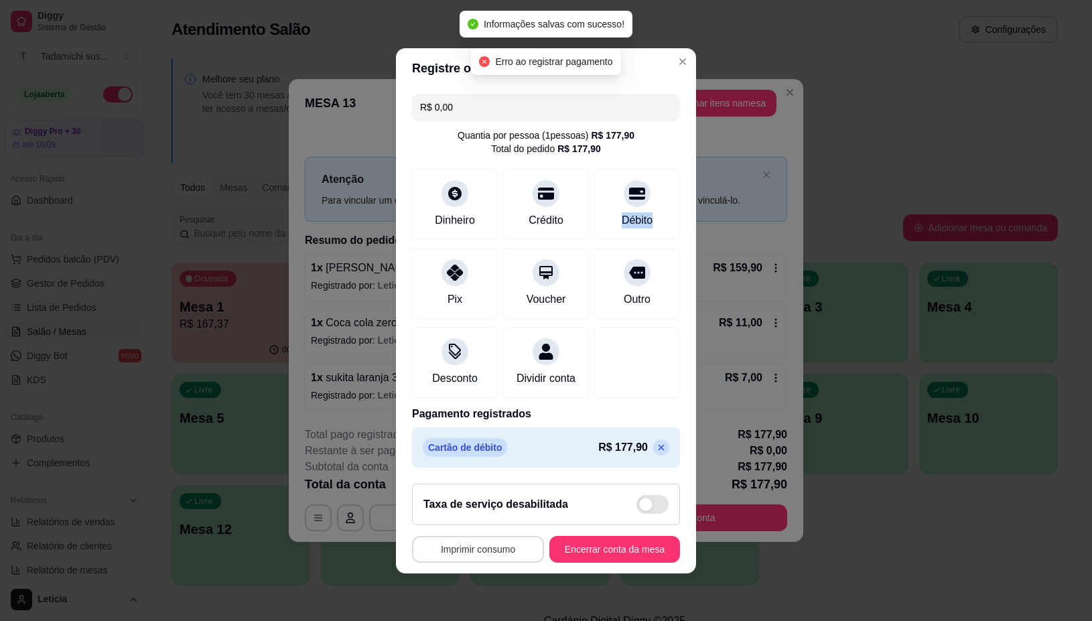
click at [478, 561] on button "Imprimir consumo" at bounding box center [478, 549] width 132 height 27
click at [472, 496] on button "IMPRESSORA" at bounding box center [472, 500] width 103 height 21
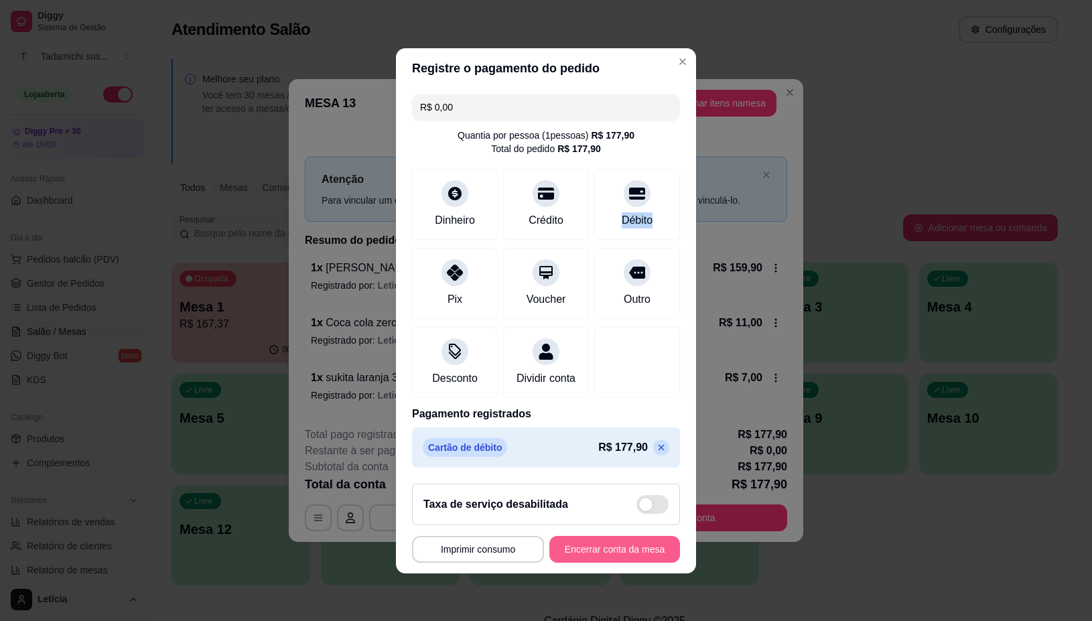
click at [584, 563] on button "Encerrar conta da mesa" at bounding box center [614, 549] width 131 height 27
click at [584, 563] on div "**********" at bounding box center [546, 549] width 268 height 27
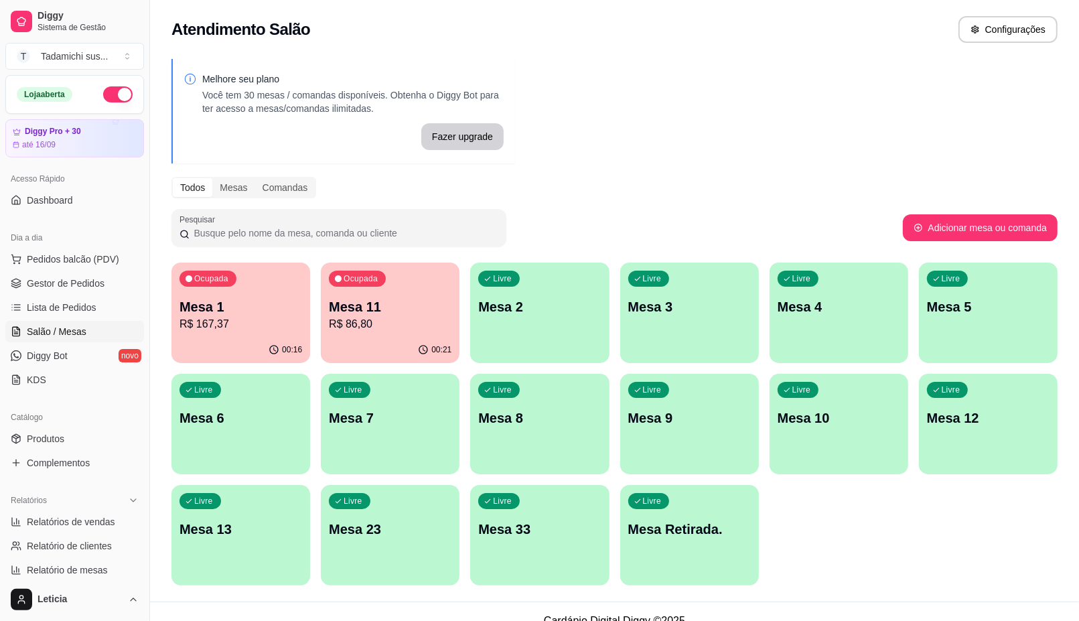
click at [236, 343] on div "00:16" at bounding box center [240, 350] width 139 height 26
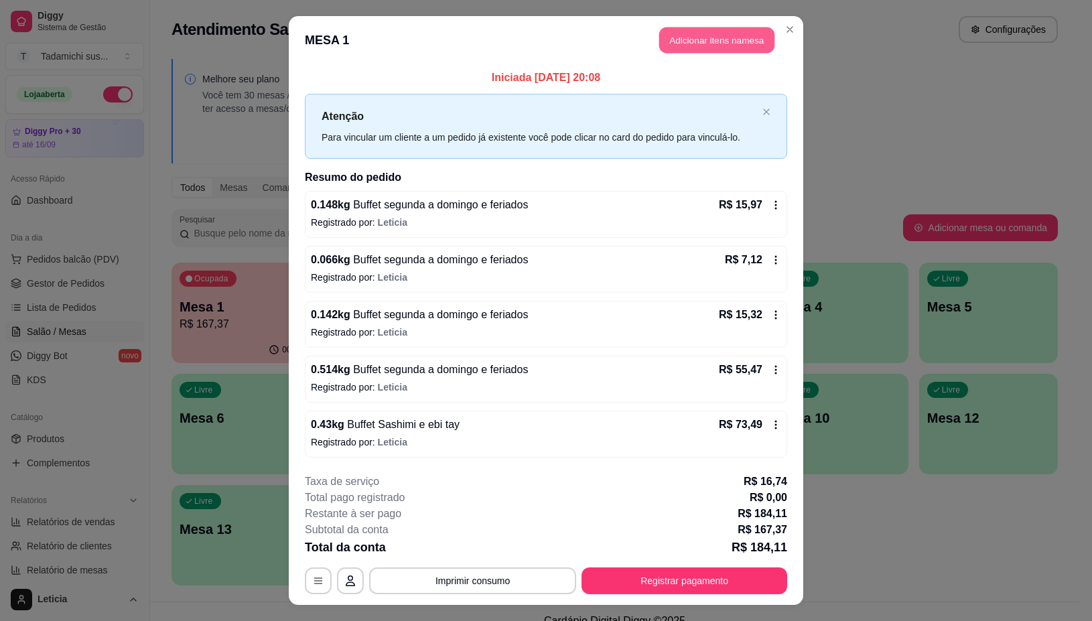
click at [708, 44] on button "Adicionar itens na mesa" at bounding box center [716, 40] width 115 height 26
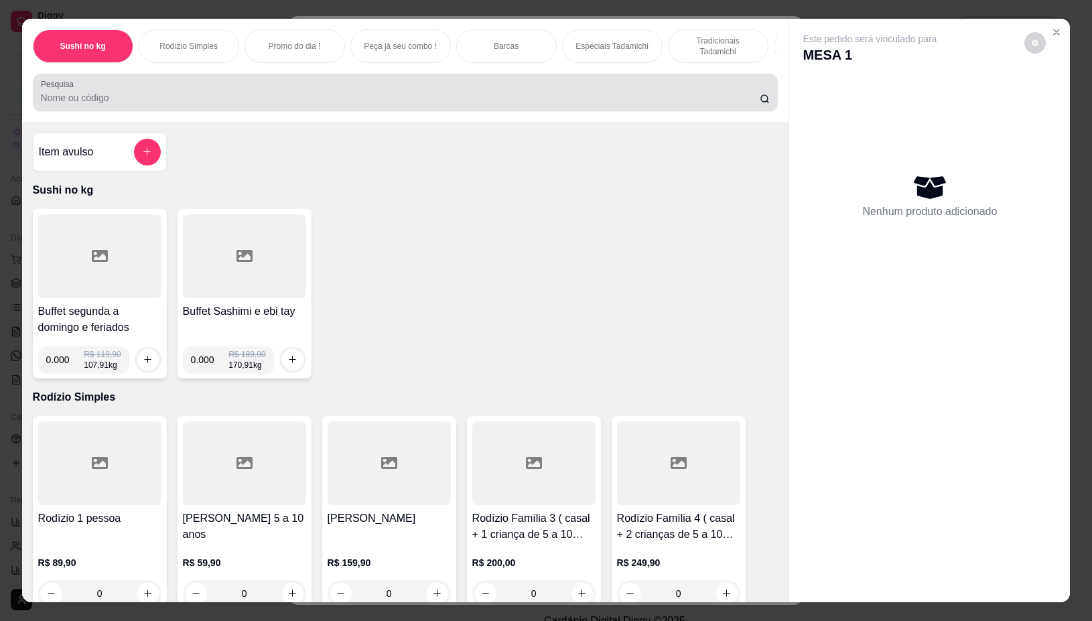
click at [466, 104] on input "Pesquisa" at bounding box center [400, 97] width 719 height 13
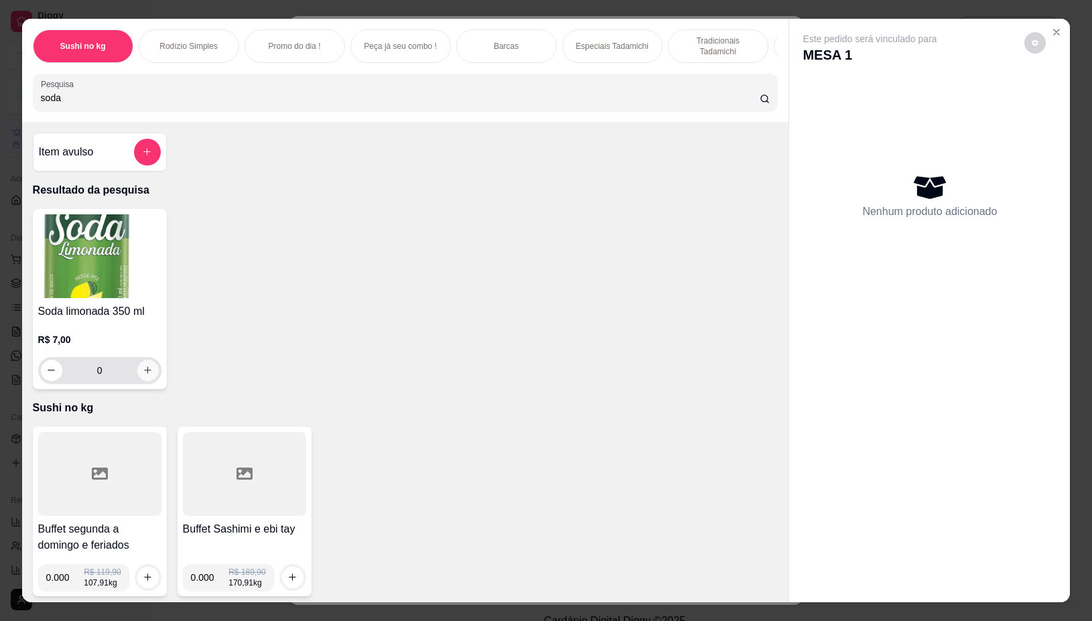
type input "soda"
click at [137, 375] on button "increase-product-quantity" at bounding box center [147, 370] width 21 height 21
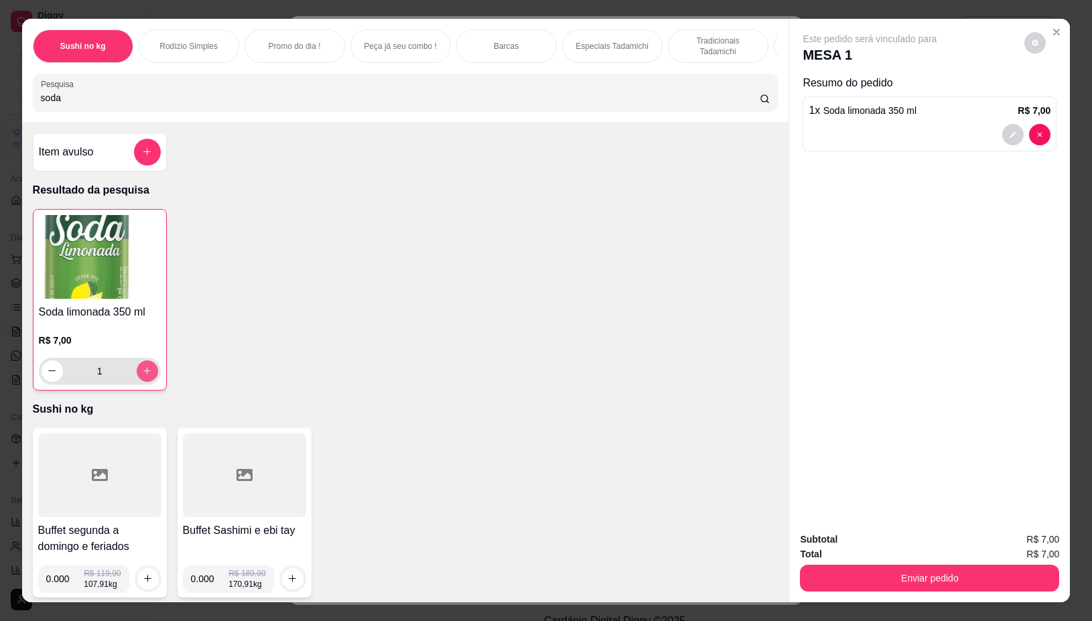
type input "1"
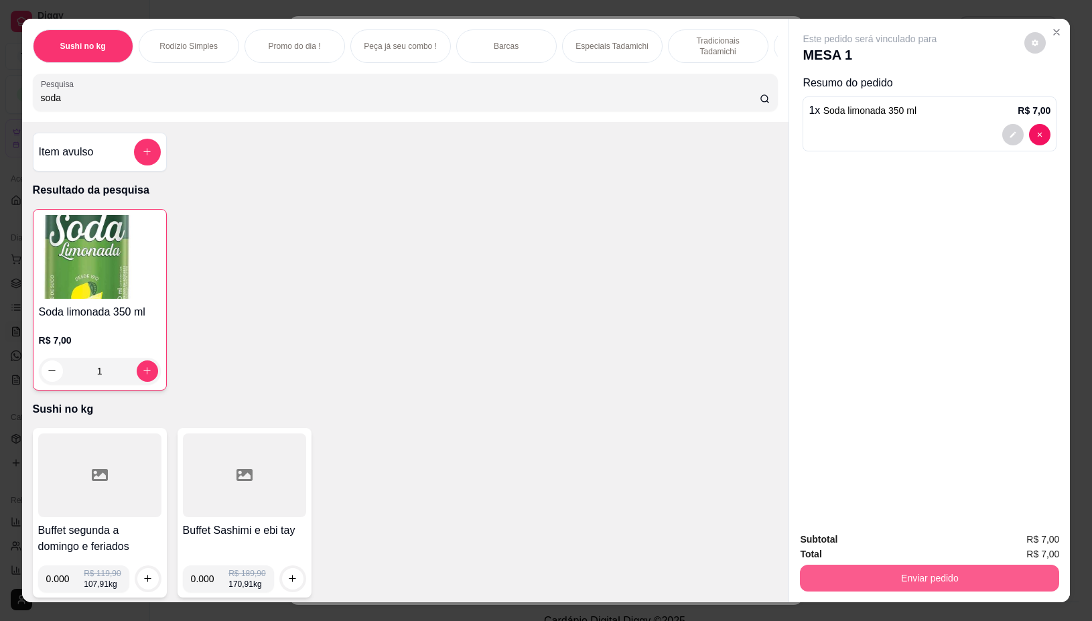
click at [897, 571] on button "Enviar pedido" at bounding box center [929, 578] width 259 height 27
click at [881, 546] on button "Não registrar e enviar pedido" at bounding box center [883, 538] width 135 height 25
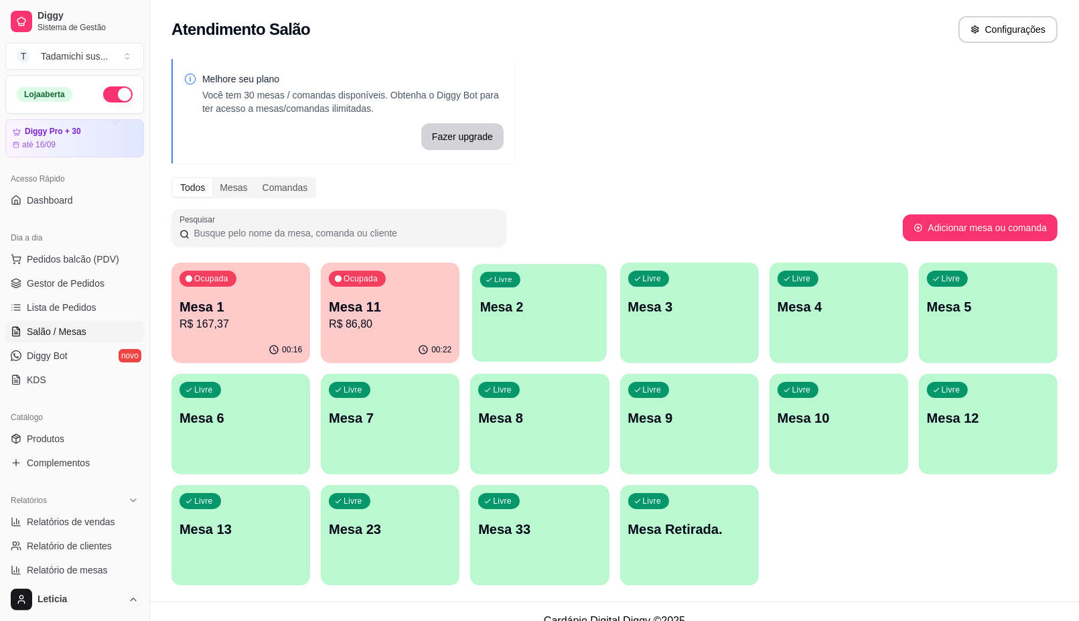
click at [568, 340] on div "Livre Mesa 2" at bounding box center [539, 305] width 135 height 82
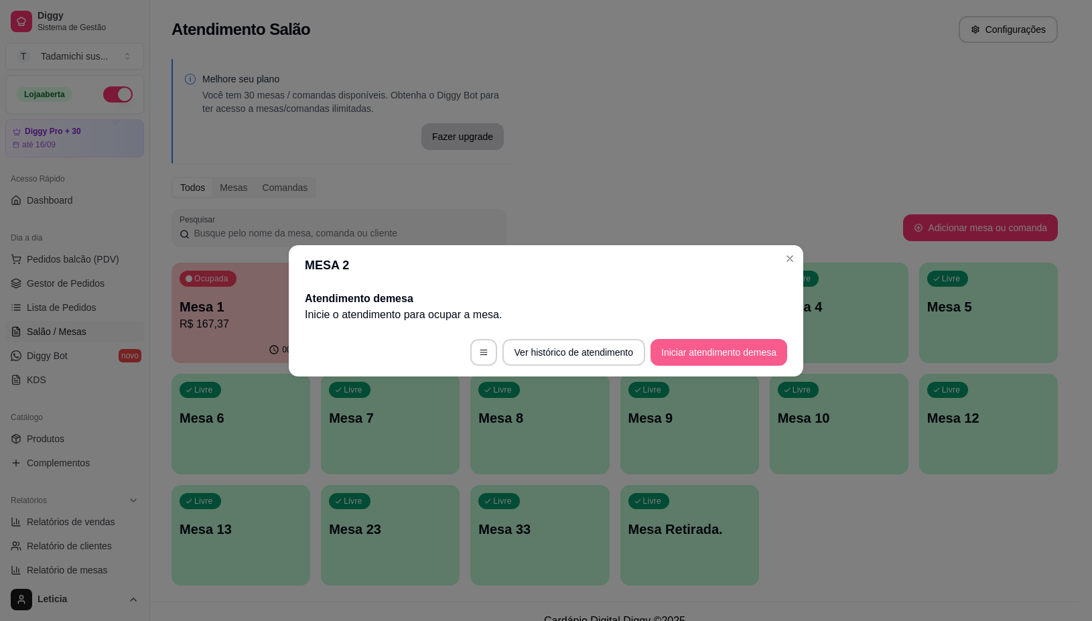
click at [691, 355] on button "Iniciar atendimento de mesa" at bounding box center [718, 352] width 137 height 27
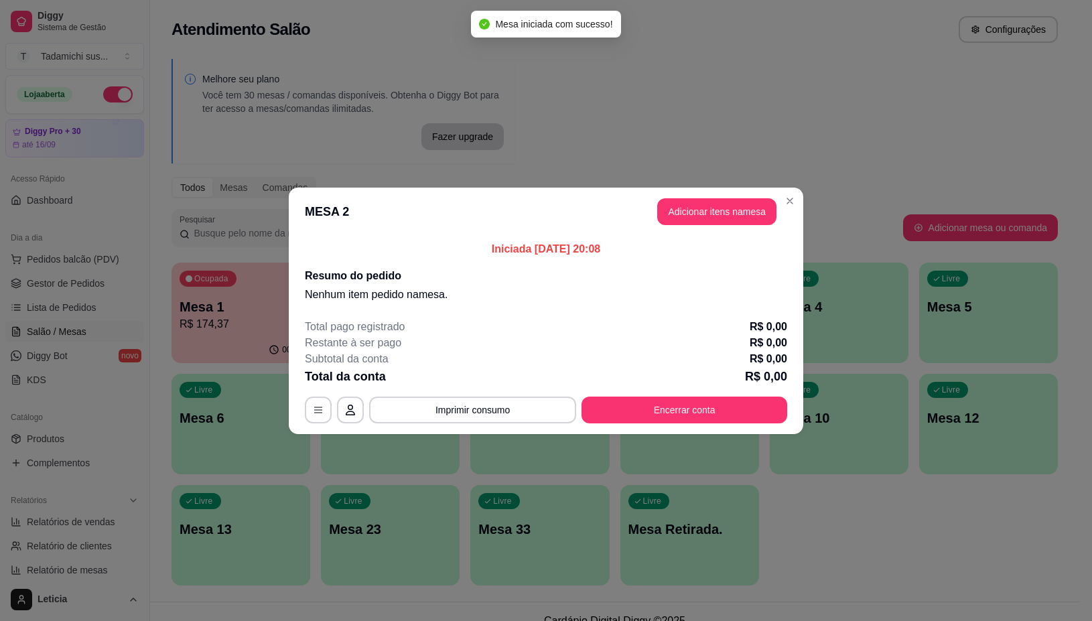
click at [721, 194] on header "MESA 2 Adicionar itens na mesa" at bounding box center [546, 212] width 514 height 48
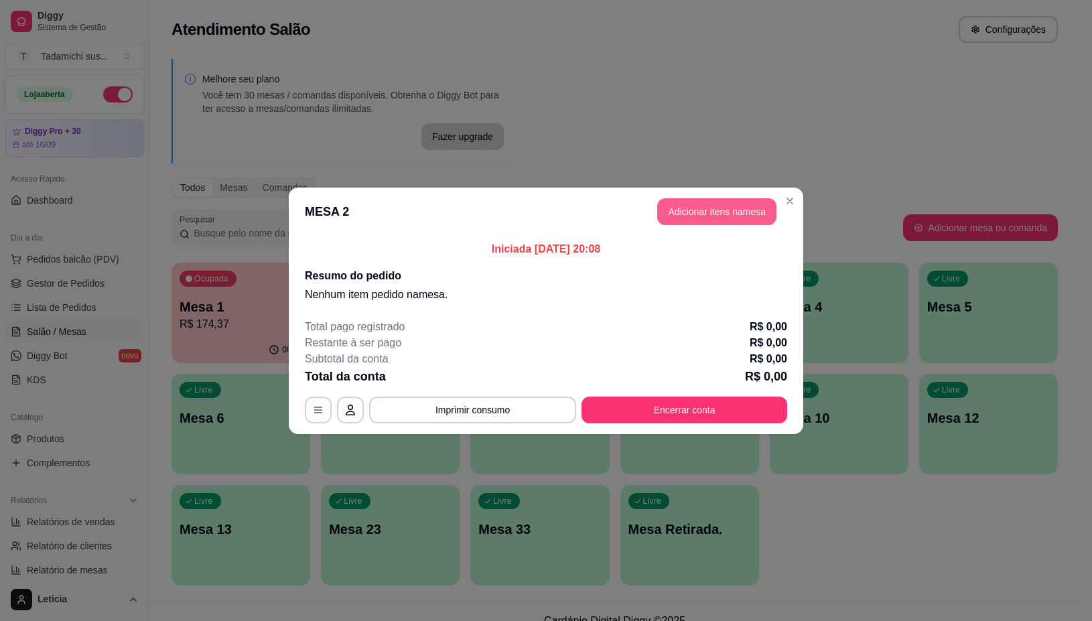
click at [717, 208] on button "Adicionar itens na mesa" at bounding box center [716, 211] width 119 height 27
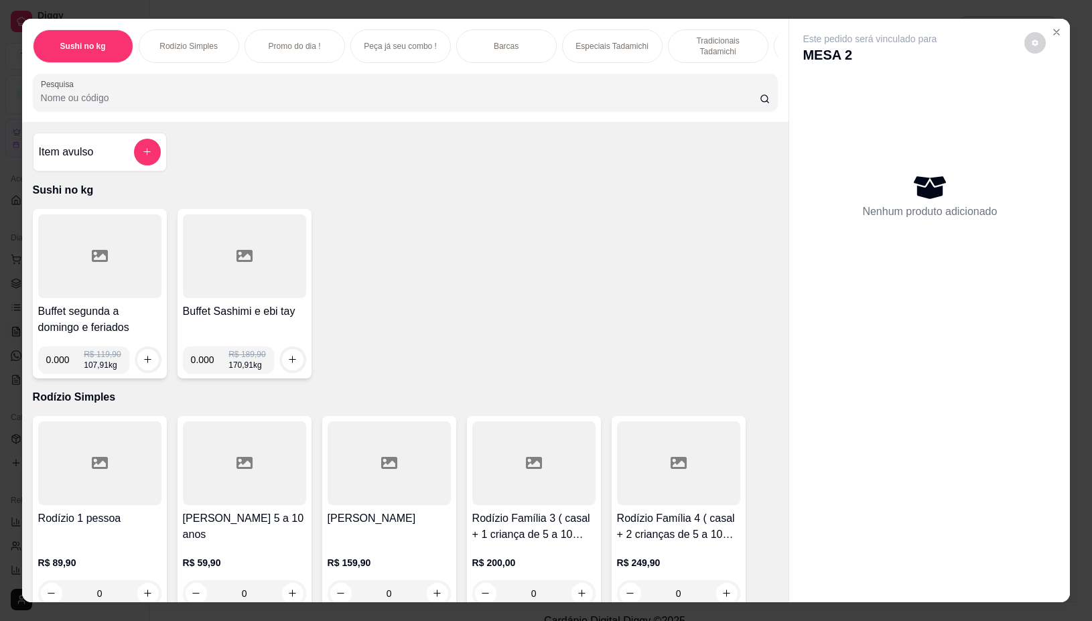
click at [133, 266] on div at bounding box center [99, 256] width 123 height 84
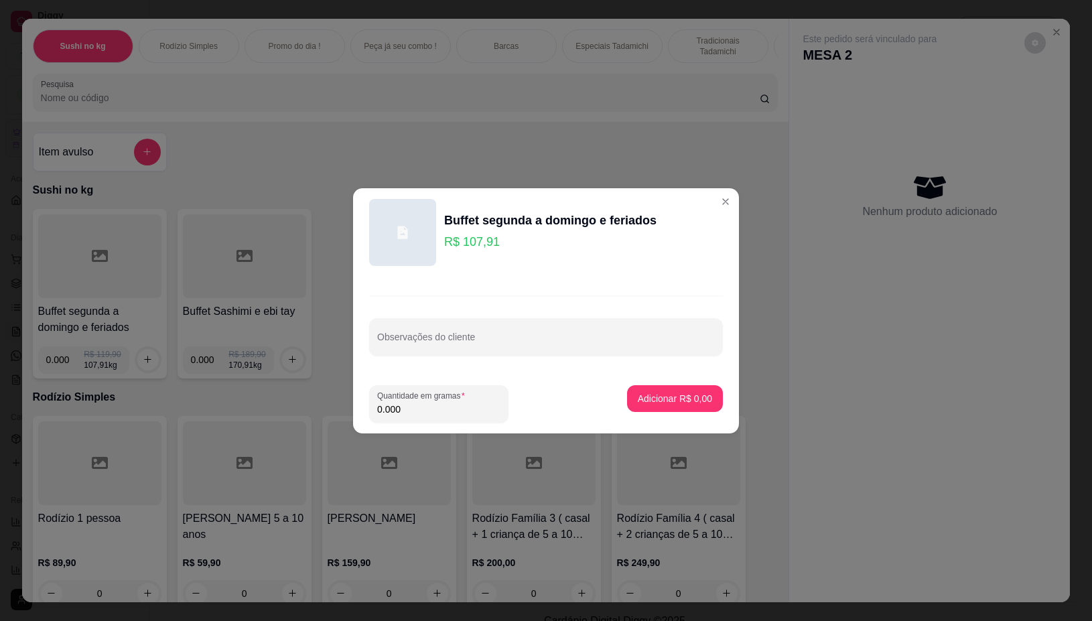
click at [444, 412] on input "0.000" at bounding box center [438, 409] width 123 height 13
type input "0.210"
click at [691, 394] on p "Adicionar R$ 22,66" at bounding box center [672, 398] width 80 height 13
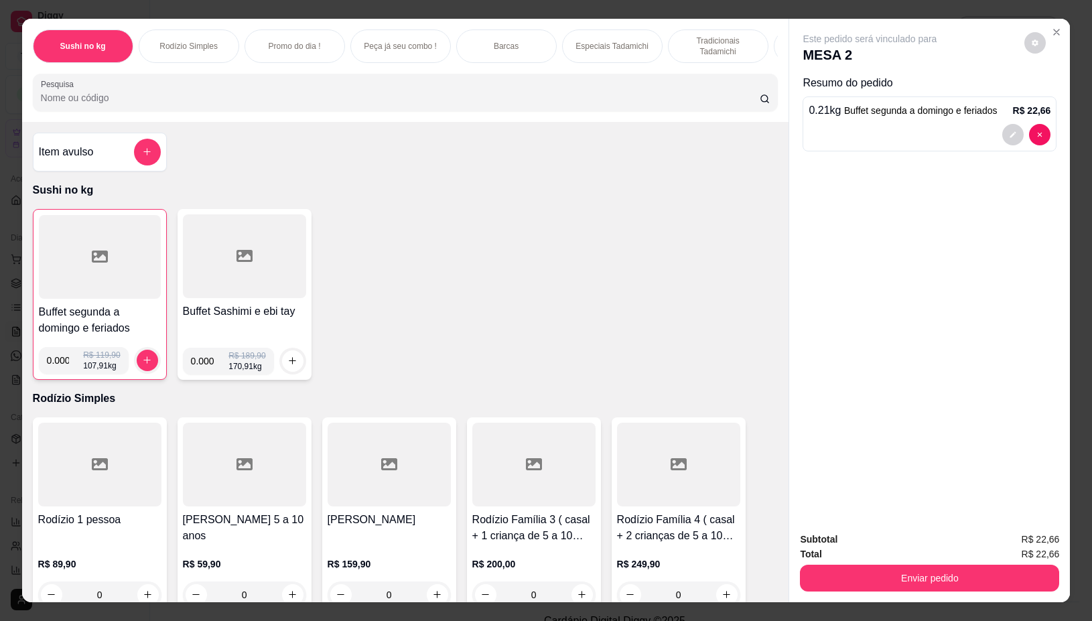
click at [129, 295] on div at bounding box center [100, 257] width 122 height 84
click at [129, 293] on div at bounding box center [100, 257] width 122 height 84
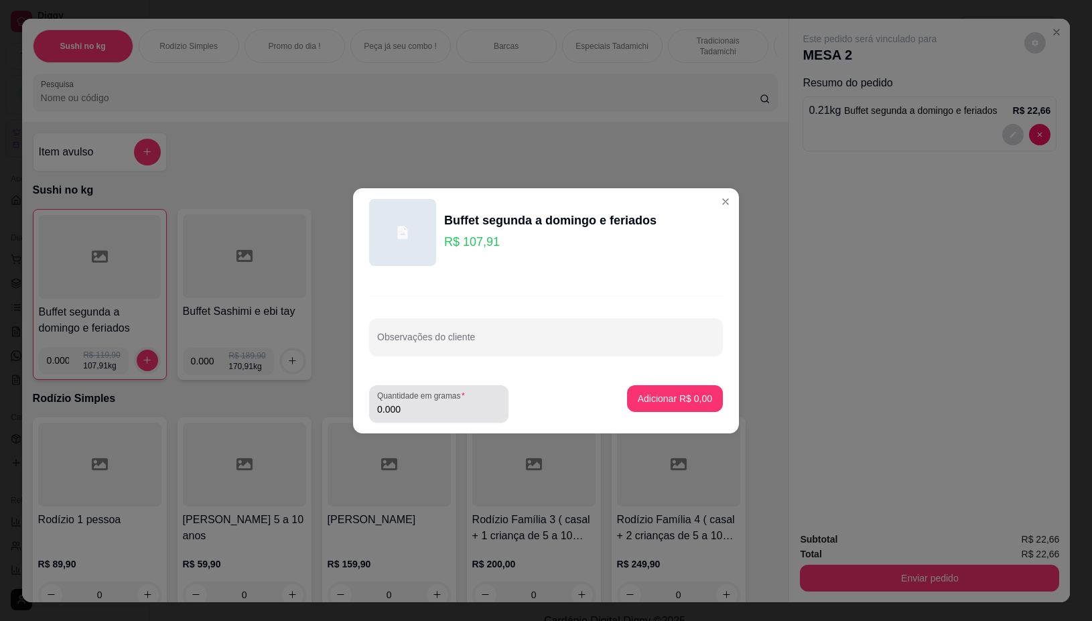
click at [419, 409] on input "0.000" at bounding box center [438, 409] width 123 height 13
type input "0.116"
click at [663, 388] on button "Adicionar R$ 12,52" at bounding box center [672, 398] width 101 height 27
click at [663, 388] on div "Item avulso Sushi no kg Buffet segunda a domingo e feriados 0.000 R$ 119,90 107…" at bounding box center [405, 362] width 767 height 480
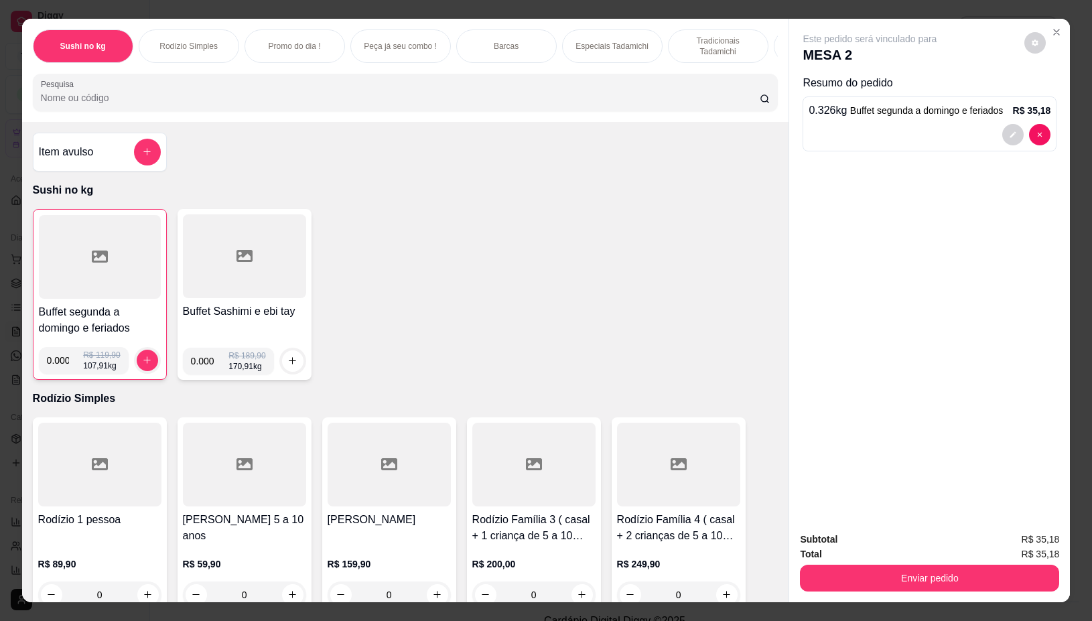
click at [275, 275] on div at bounding box center [244, 256] width 123 height 84
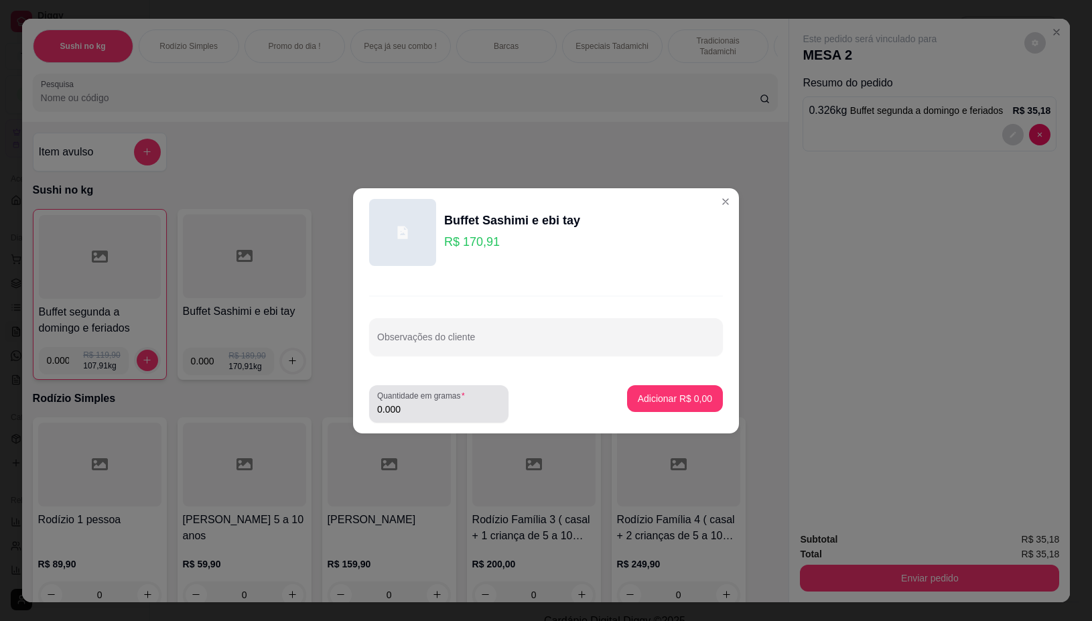
click at [425, 412] on input "0.000" at bounding box center [438, 409] width 123 height 13
type input "0.202"
click at [632, 393] on p "Adicionar R$ 34,52" at bounding box center [672, 398] width 80 height 13
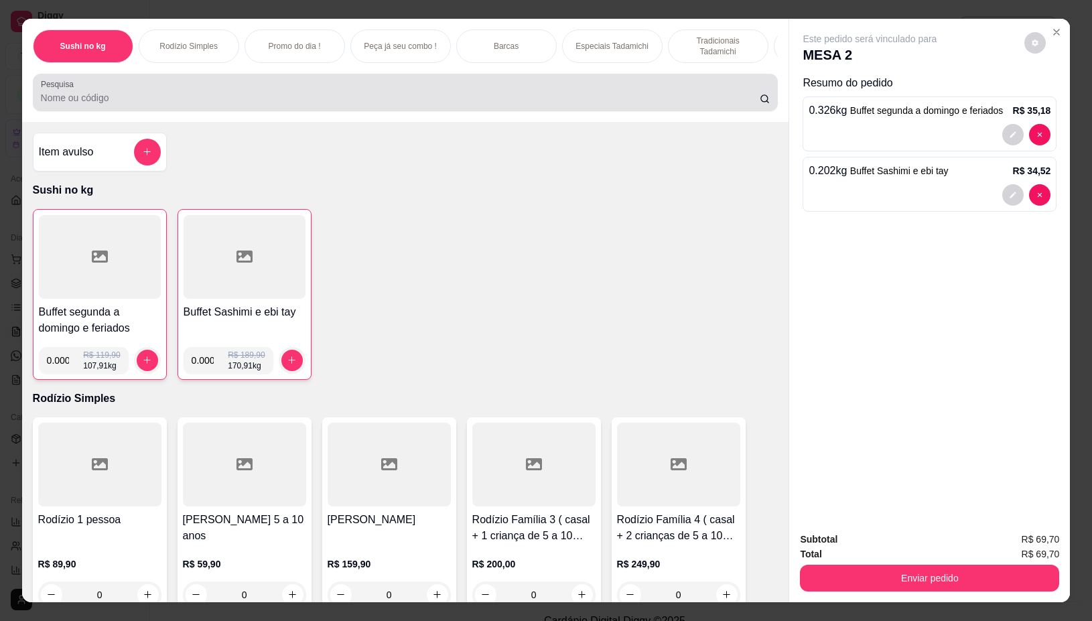
click at [337, 104] on input "Pesquisa" at bounding box center [400, 97] width 719 height 13
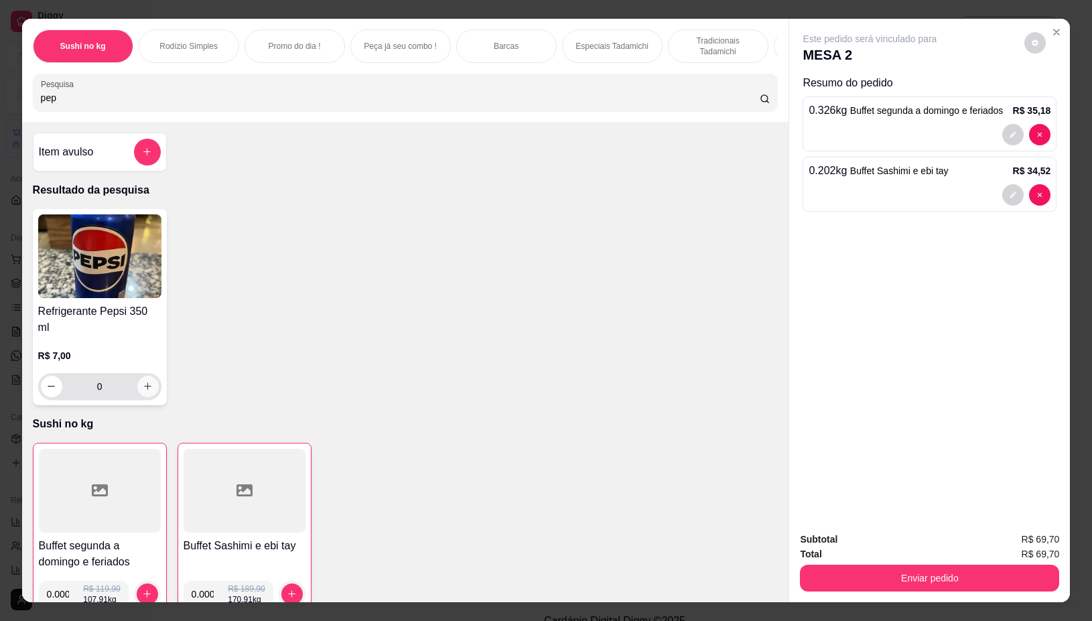
type input "pep"
click at [148, 376] on button "increase-product-quantity" at bounding box center [147, 386] width 21 height 21
type input "1"
click at [146, 376] on button "increase-product-quantity" at bounding box center [147, 386] width 21 height 21
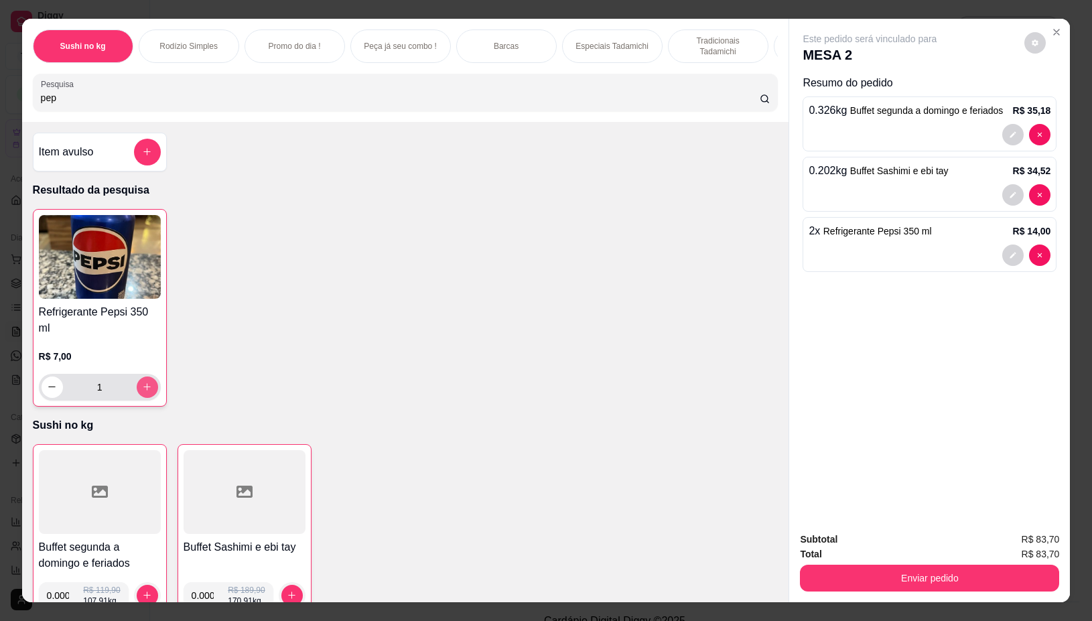
type input "2"
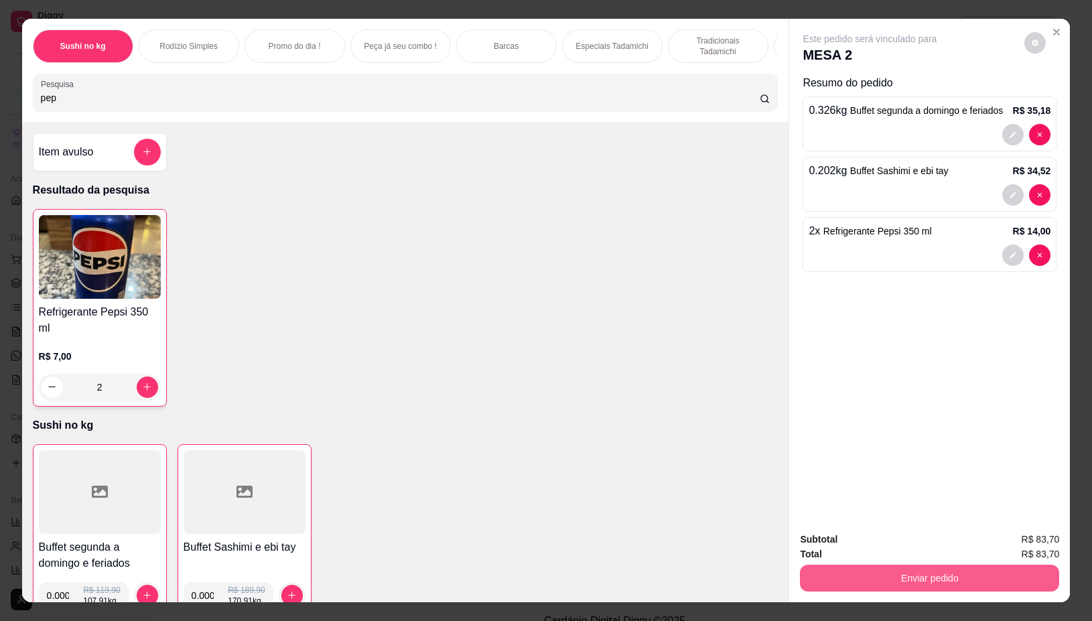
click at [864, 575] on button "Enviar pedido" at bounding box center [929, 578] width 259 height 27
click at [851, 545] on button "Não registrar e enviar pedido" at bounding box center [883, 538] width 139 height 25
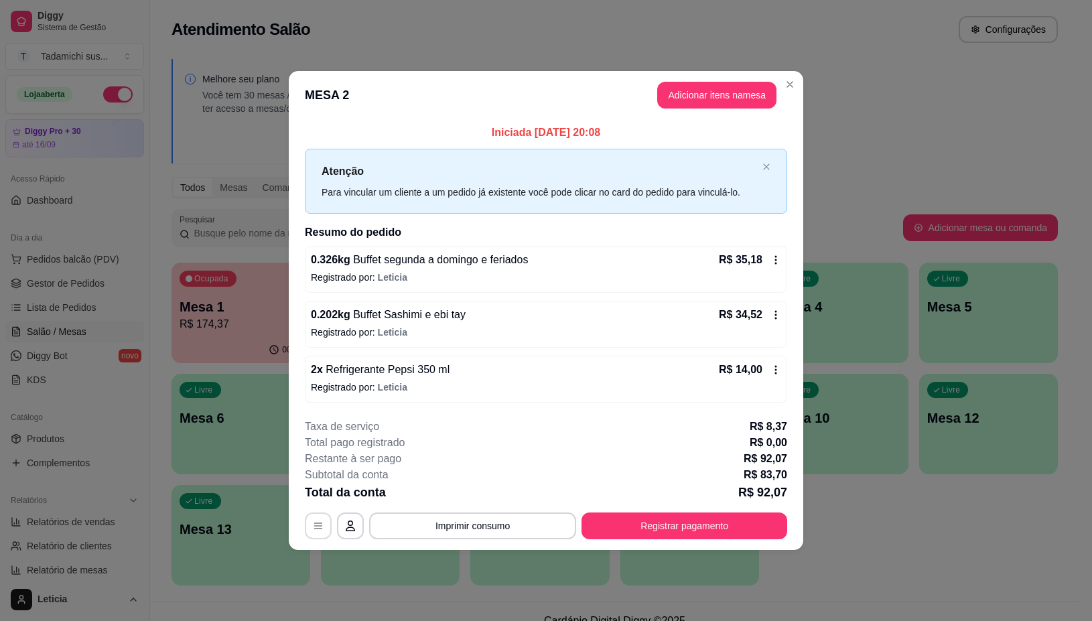
click at [330, 530] on button "button" at bounding box center [318, 525] width 27 height 27
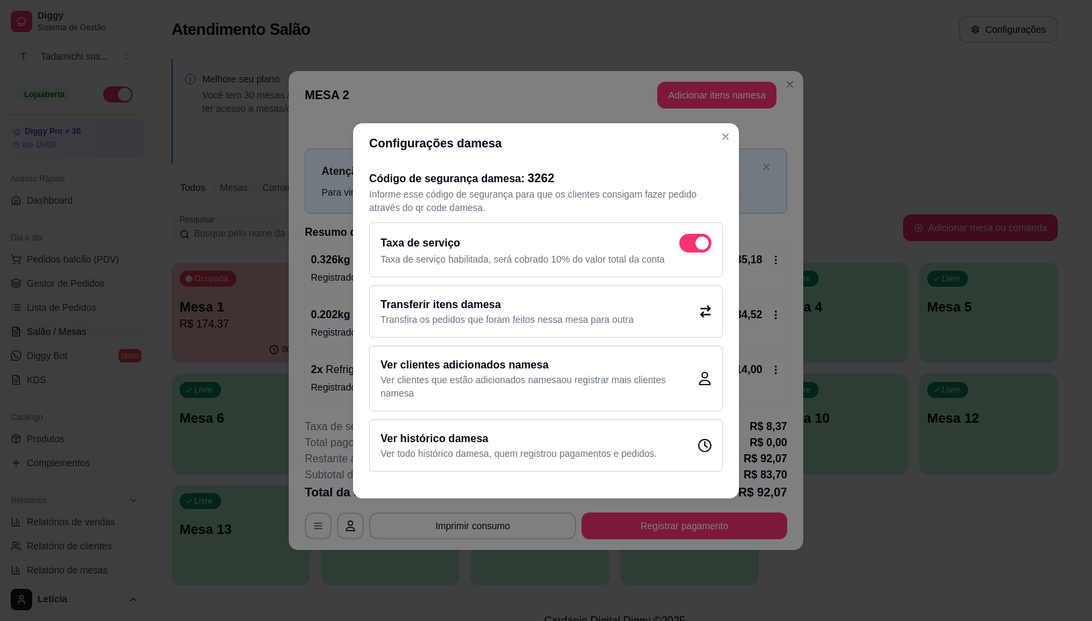
click at [700, 253] on p "Taxa de serviço habilitada, será cobrado 10% do valor total da conta" at bounding box center [545, 259] width 331 height 13
checkbox input "false"
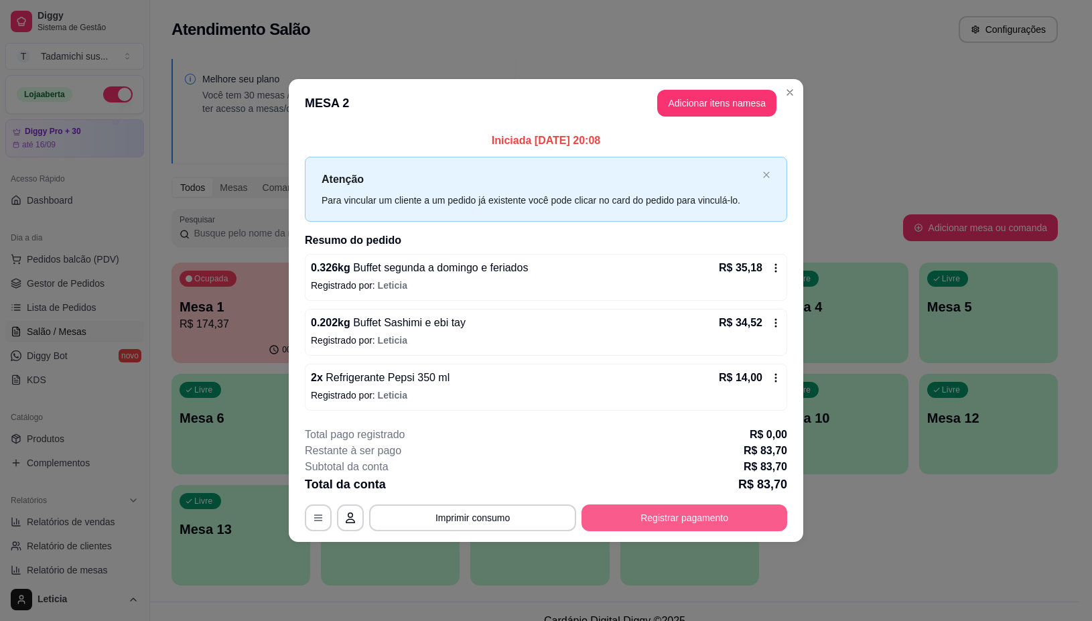
click at [640, 528] on button "Registrar pagamento" at bounding box center [684, 517] width 206 height 27
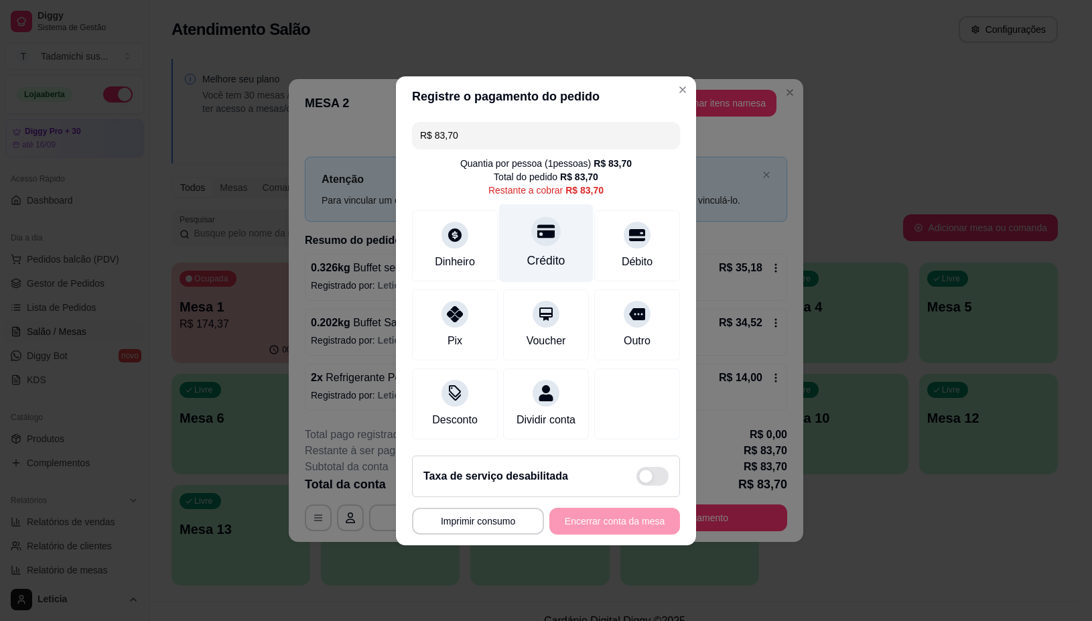
click at [551, 256] on div "Crédito" at bounding box center [546, 260] width 38 height 17
type input "R$ 0,00"
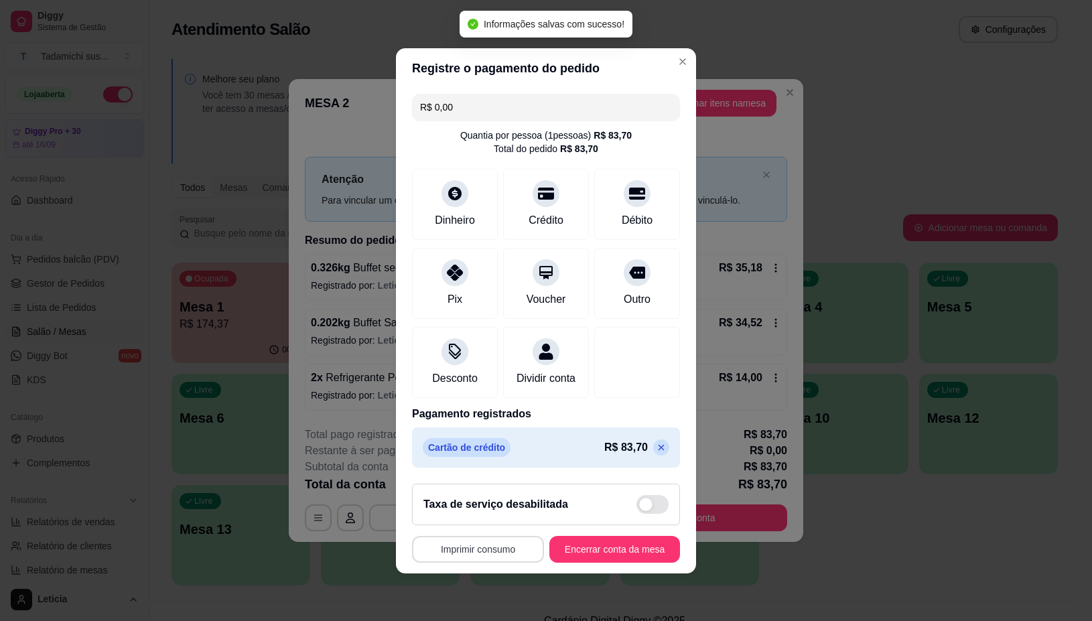
click at [469, 553] on button "Imprimir consumo" at bounding box center [478, 549] width 132 height 27
click at [484, 497] on button "IMPRESSORA" at bounding box center [472, 499] width 103 height 21
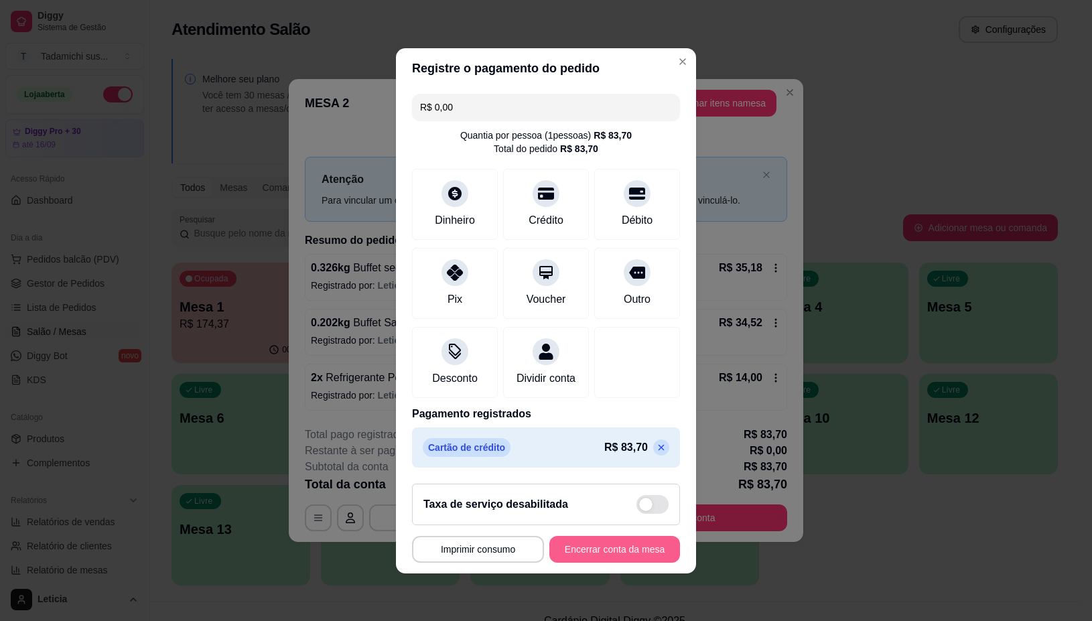
click at [570, 558] on button "Encerrar conta da mesa" at bounding box center [614, 549] width 131 height 27
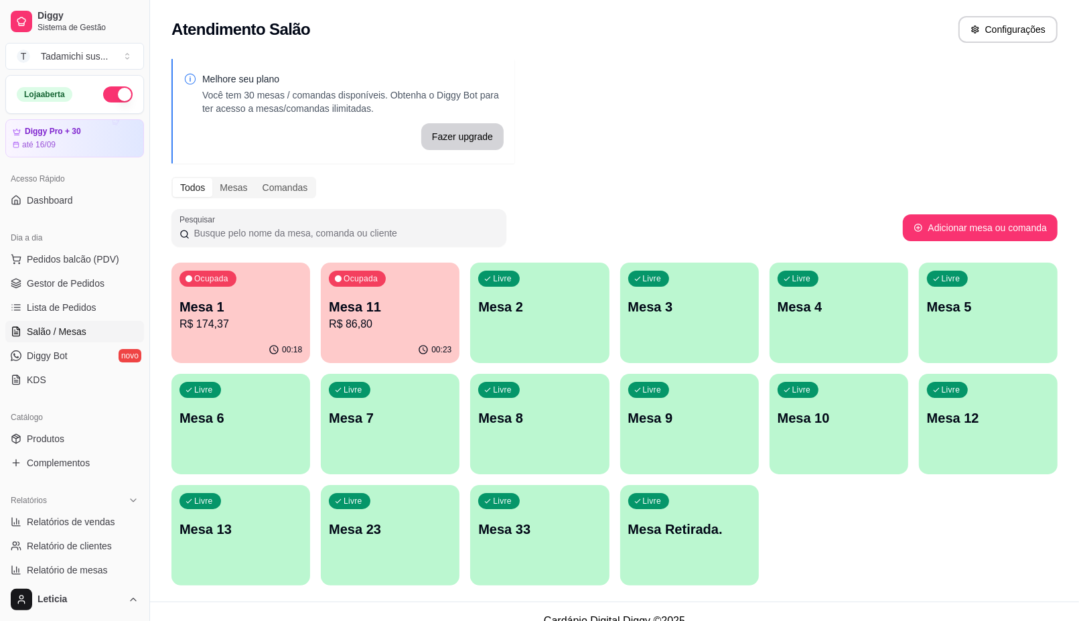
click at [239, 327] on p "R$ 174,37" at bounding box center [240, 324] width 123 height 16
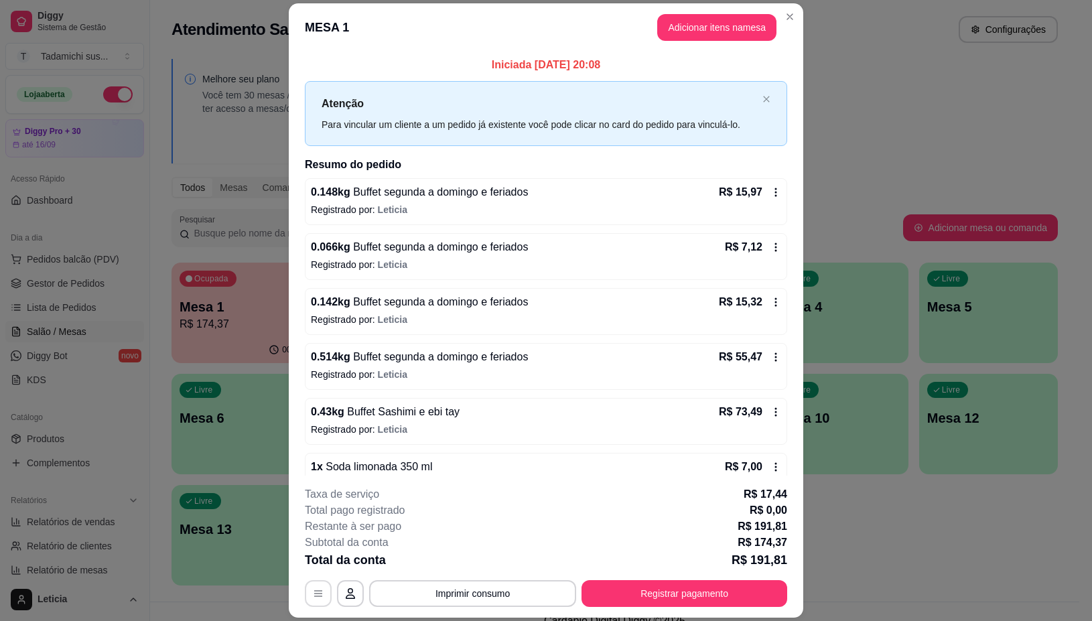
click at [315, 591] on icon "button" at bounding box center [318, 593] width 11 height 11
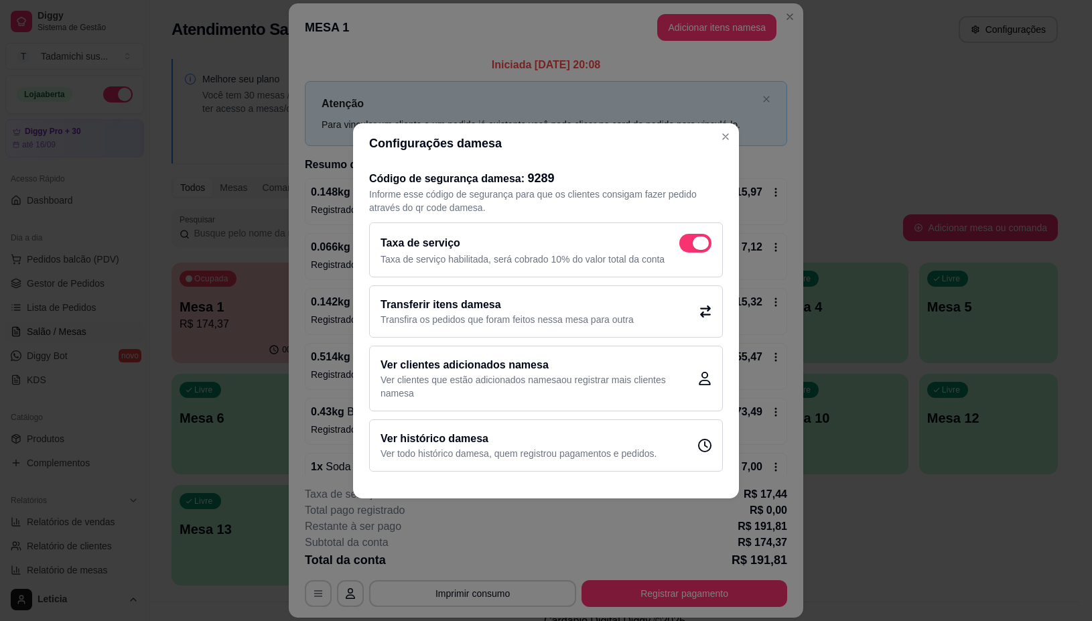
click at [707, 251] on label at bounding box center [695, 243] width 32 height 19
click at [687, 251] on input "checkbox" at bounding box center [682, 249] width 9 height 9
checkbox input "false"
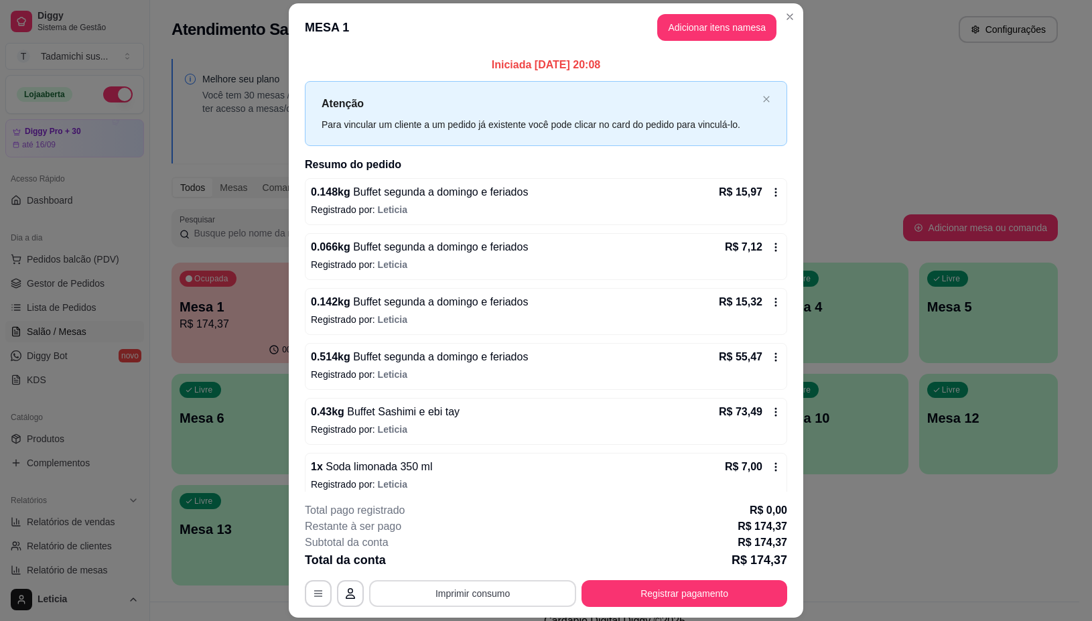
click at [476, 594] on button "Imprimir consumo" at bounding box center [472, 593] width 207 height 27
click at [449, 534] on button "IMPRESSORA" at bounding box center [470, 536] width 103 height 21
click at [683, 595] on button "Registrar pagamento" at bounding box center [684, 593] width 206 height 27
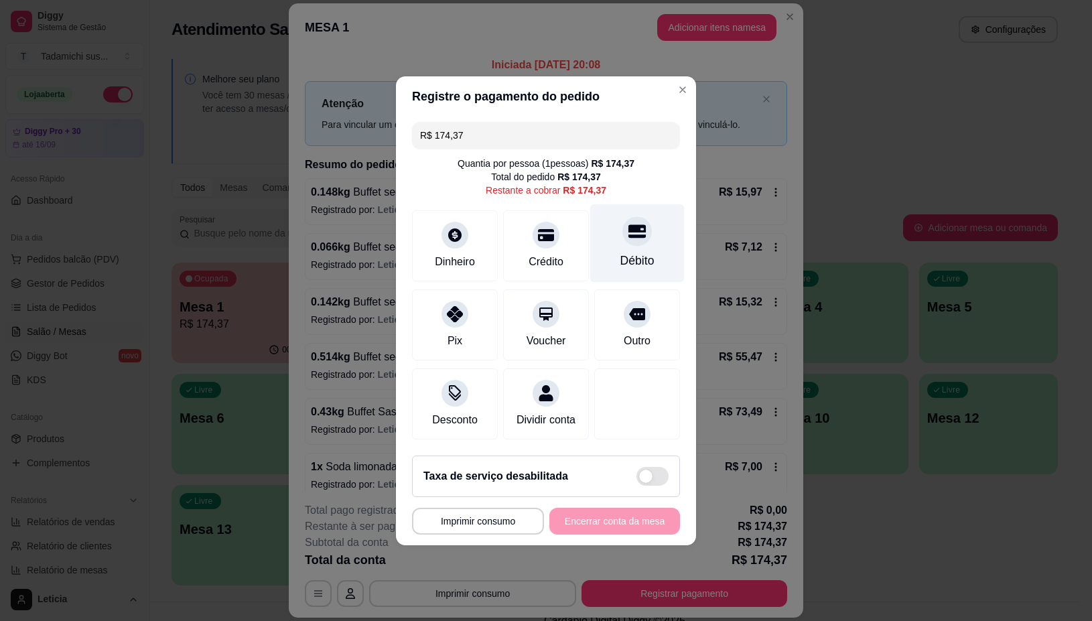
click at [621, 252] on div "Débito" at bounding box center [637, 260] width 34 height 17
type input "R$ 0,00"
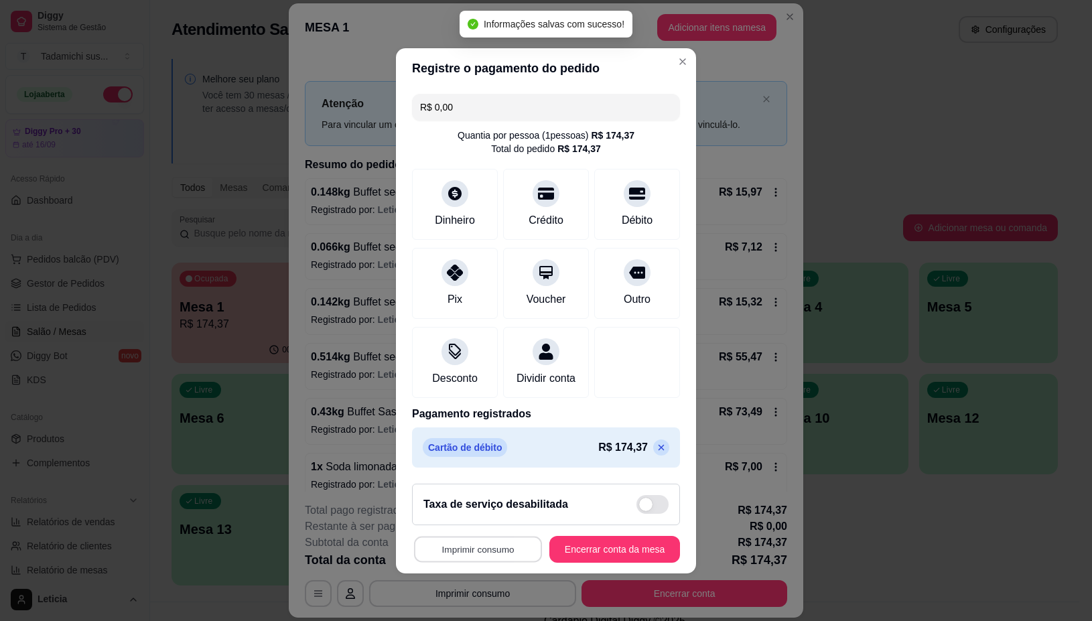
click at [502, 557] on button "Imprimir consumo" at bounding box center [478, 549] width 128 height 26
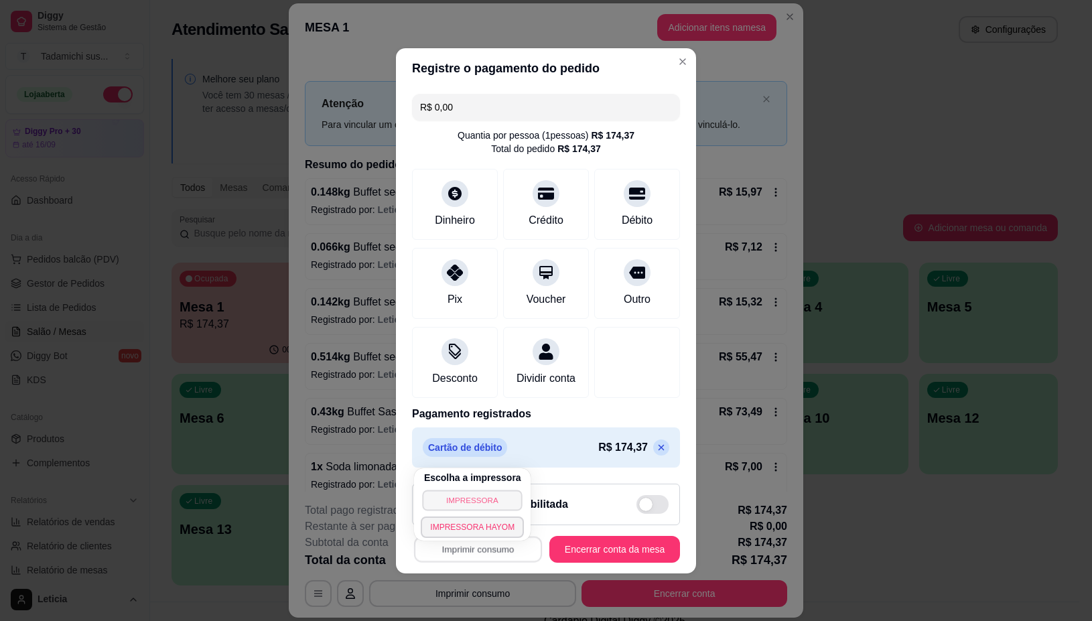
click at [459, 498] on button "IMPRESSORA" at bounding box center [473, 500] width 100 height 21
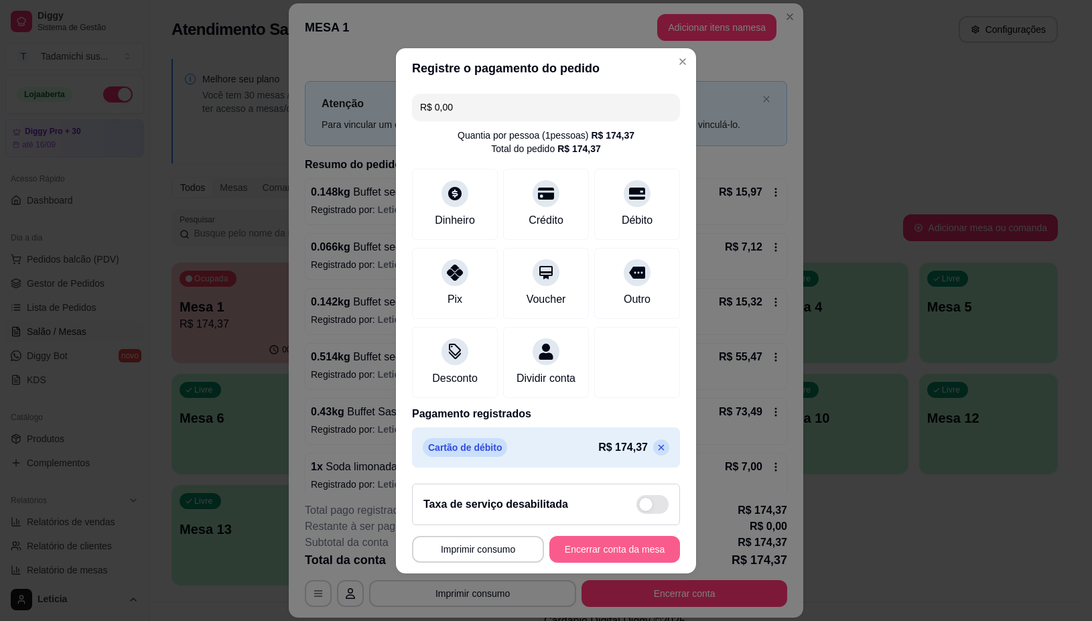
click at [608, 553] on button "Encerrar conta da mesa" at bounding box center [614, 549] width 131 height 27
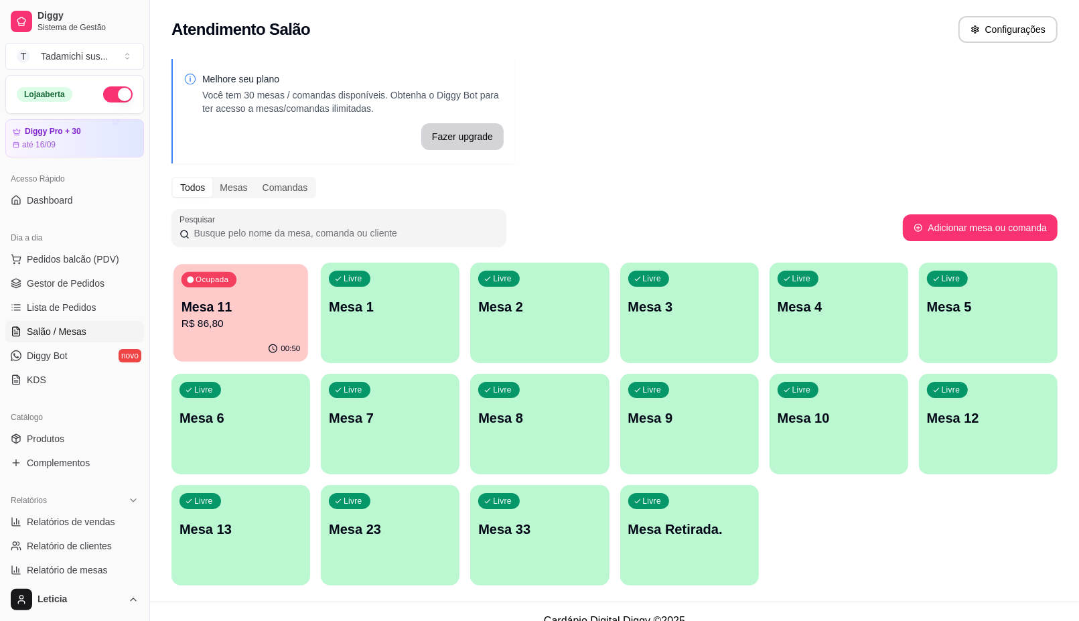
click at [268, 305] on p "Mesa 11" at bounding box center [241, 307] width 119 height 18
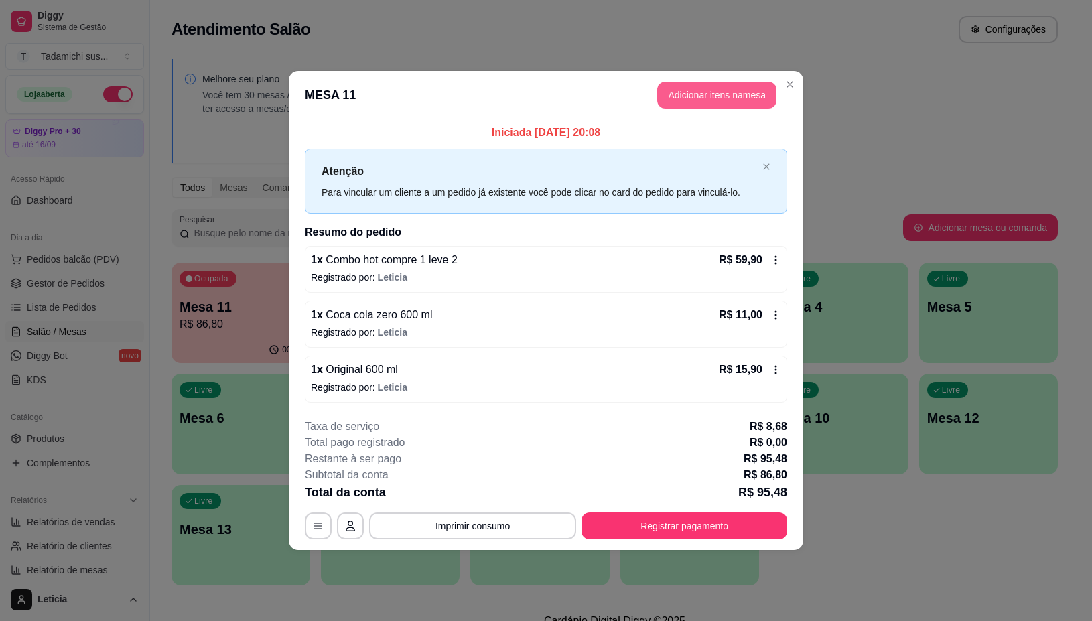
click at [715, 100] on button "Adicionar itens na mesa" at bounding box center [716, 95] width 119 height 27
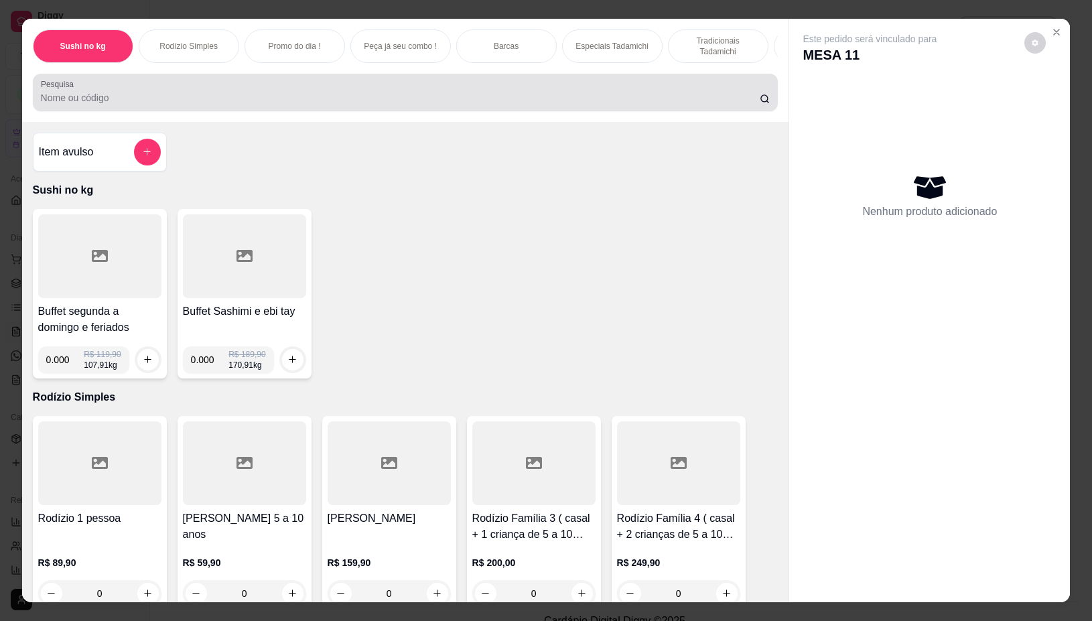
drag, startPoint x: 338, startPoint y: 104, endPoint x: 347, endPoint y: 95, distance: 12.3
click at [342, 102] on input "Pesquisa" at bounding box center [400, 97] width 719 height 13
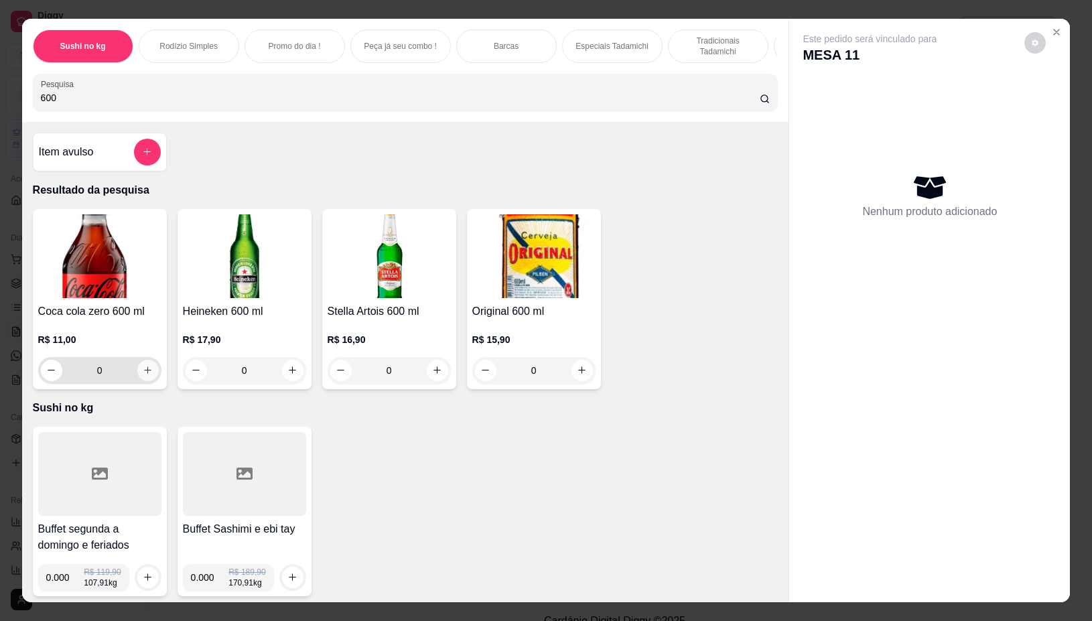
type input "600"
click at [143, 375] on icon "increase-product-quantity" at bounding box center [148, 370] width 10 height 10
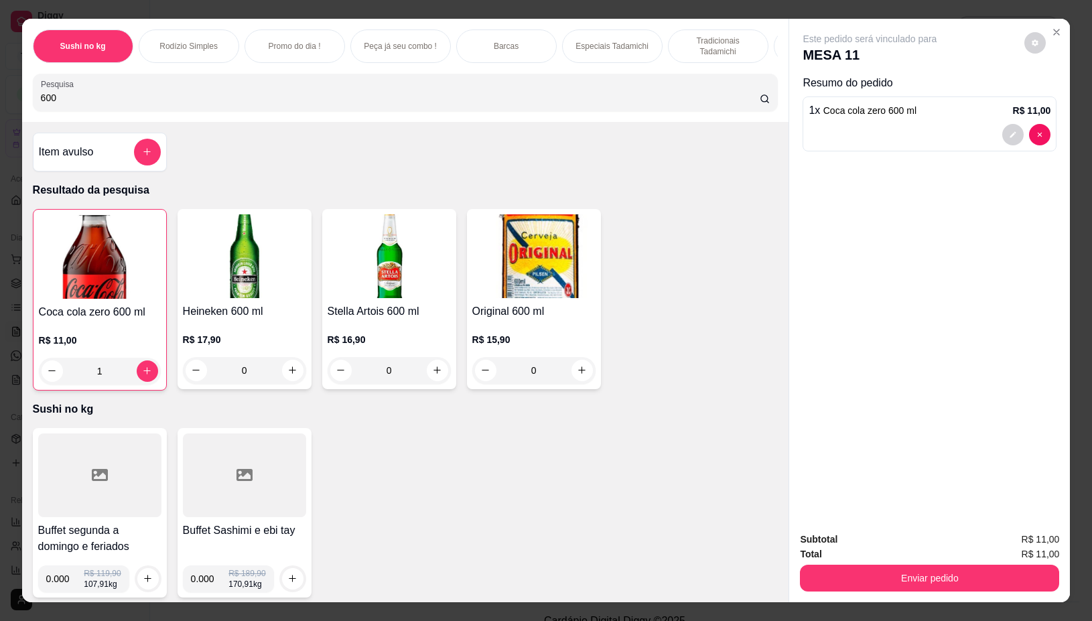
type input "1"
click at [577, 375] on icon "increase-product-quantity" at bounding box center [582, 370] width 10 height 10
type input "1"
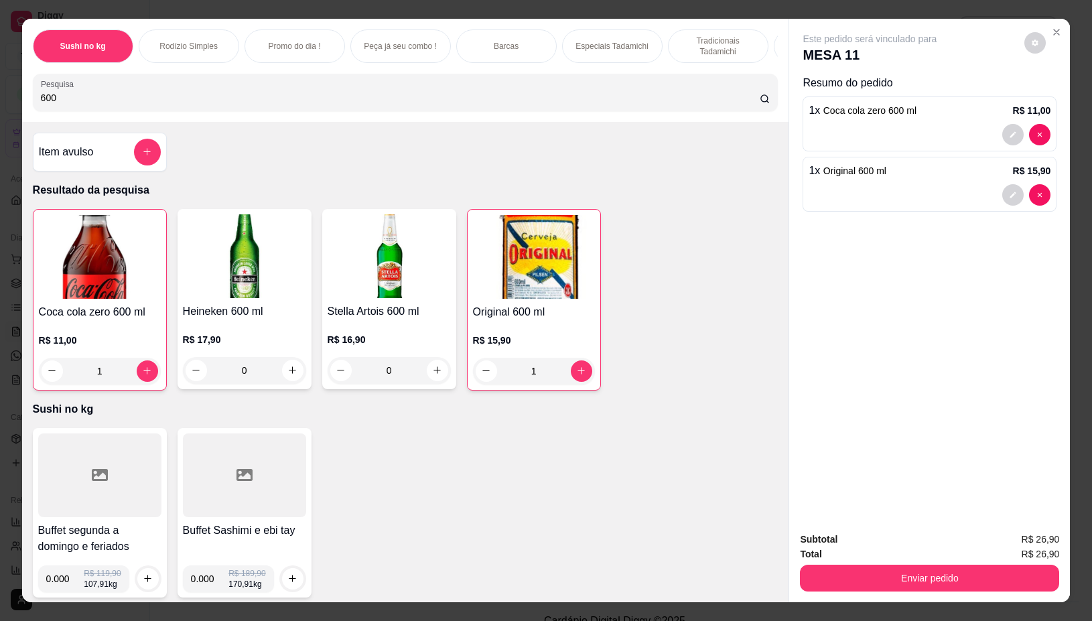
click at [257, 97] on input "600" at bounding box center [400, 97] width 719 height 13
type input "6"
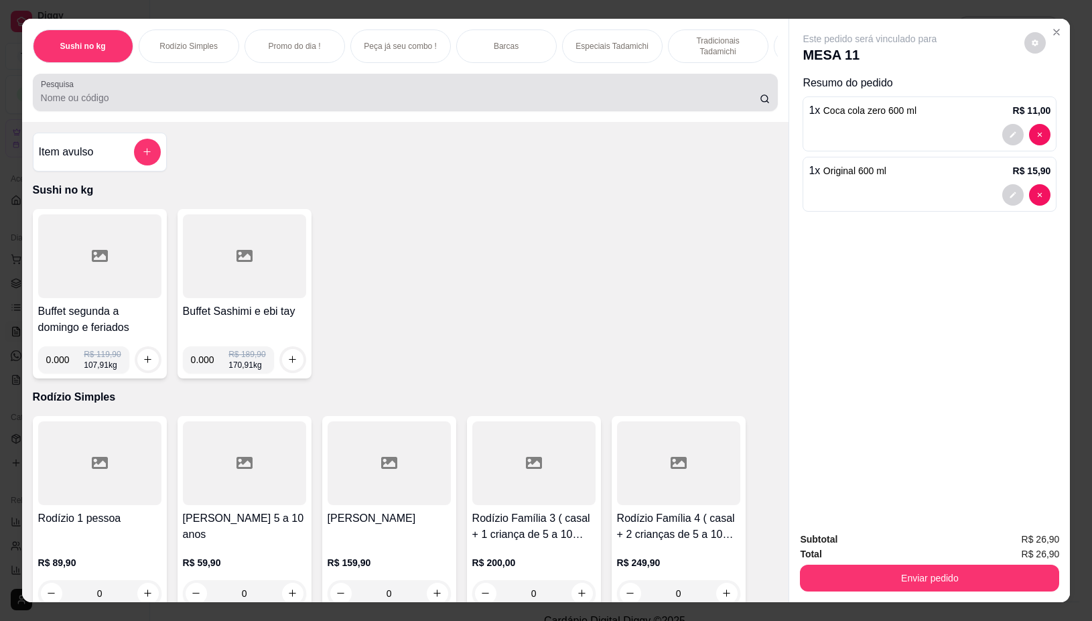
click at [476, 94] on div at bounding box center [405, 92] width 729 height 27
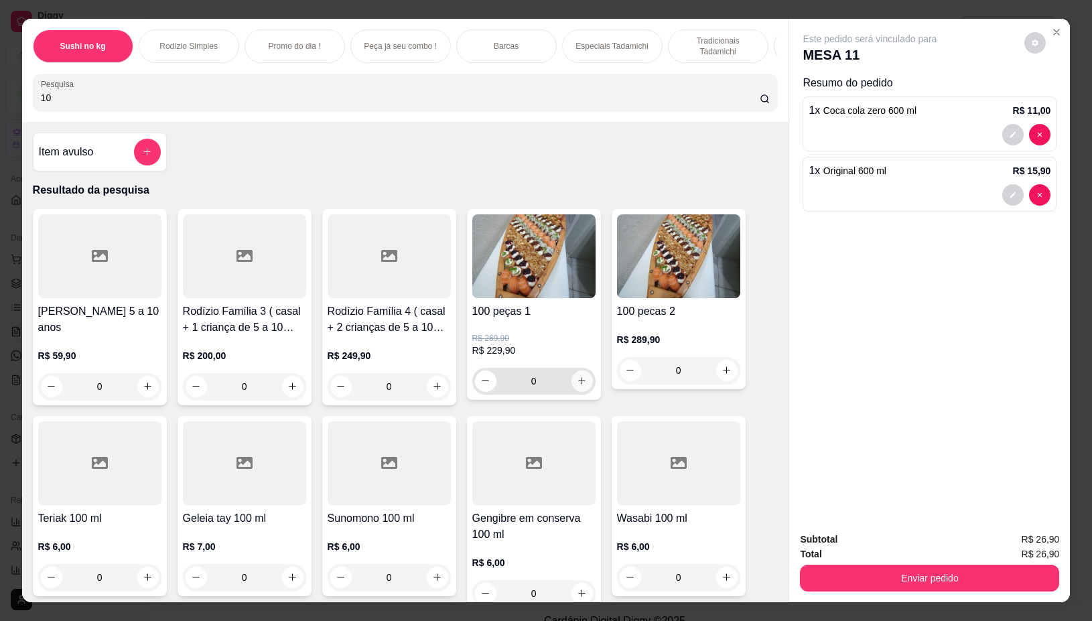
type input "10"
click at [577, 386] on icon "increase-product-quantity" at bounding box center [582, 381] width 10 height 10
type input "1"
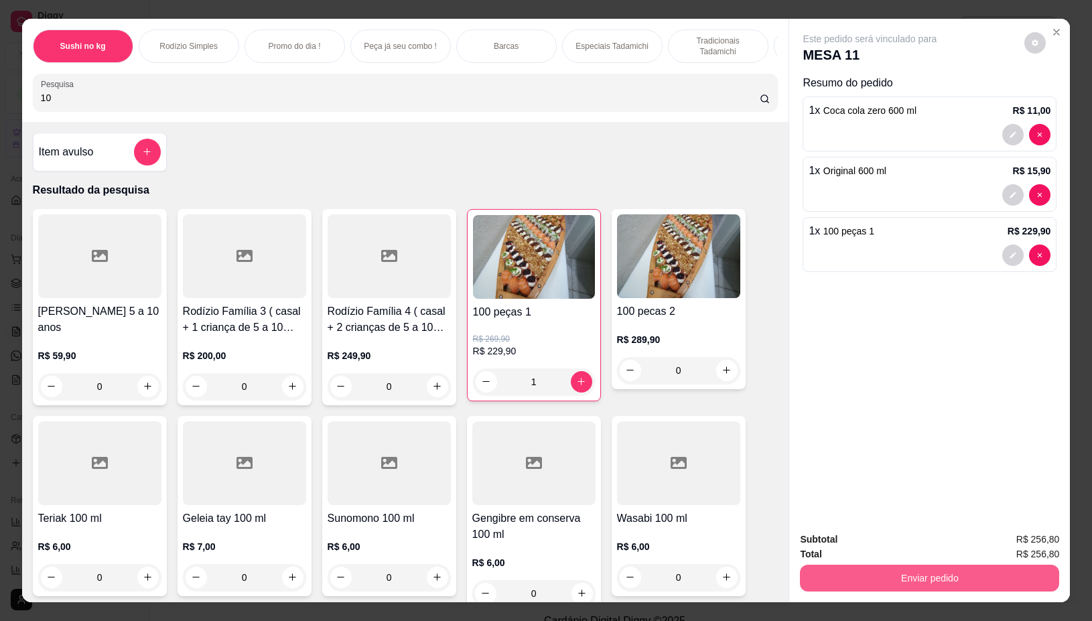
click at [933, 569] on button "Enviar pedido" at bounding box center [929, 578] width 259 height 27
click at [912, 537] on button "Não registrar e enviar pedido" at bounding box center [883, 538] width 135 height 25
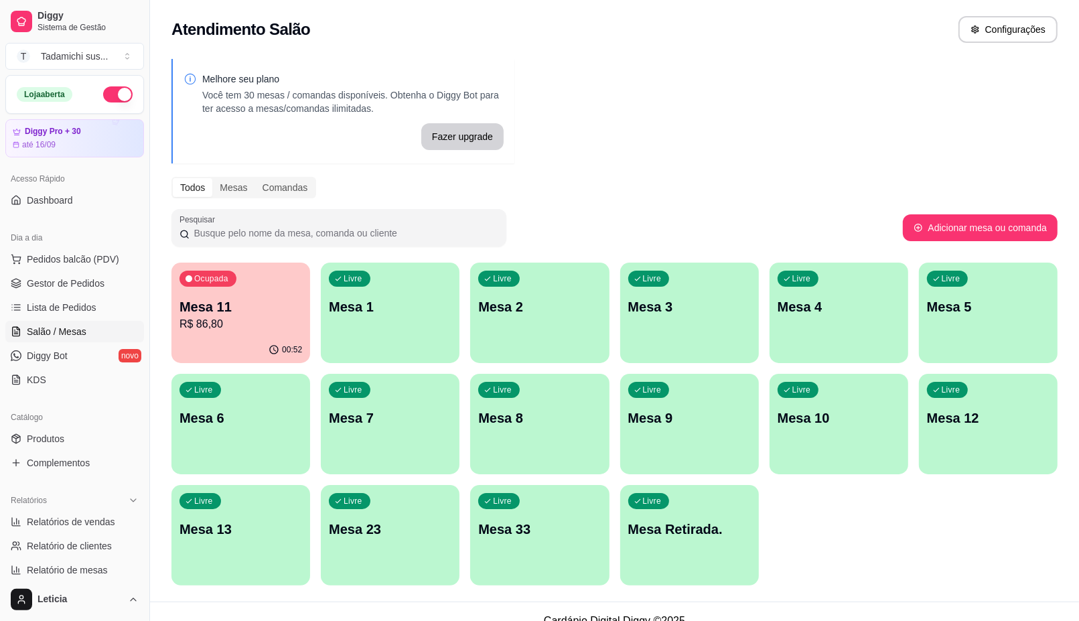
click at [550, 321] on div "Livre Mesa 2" at bounding box center [539, 305] width 139 height 84
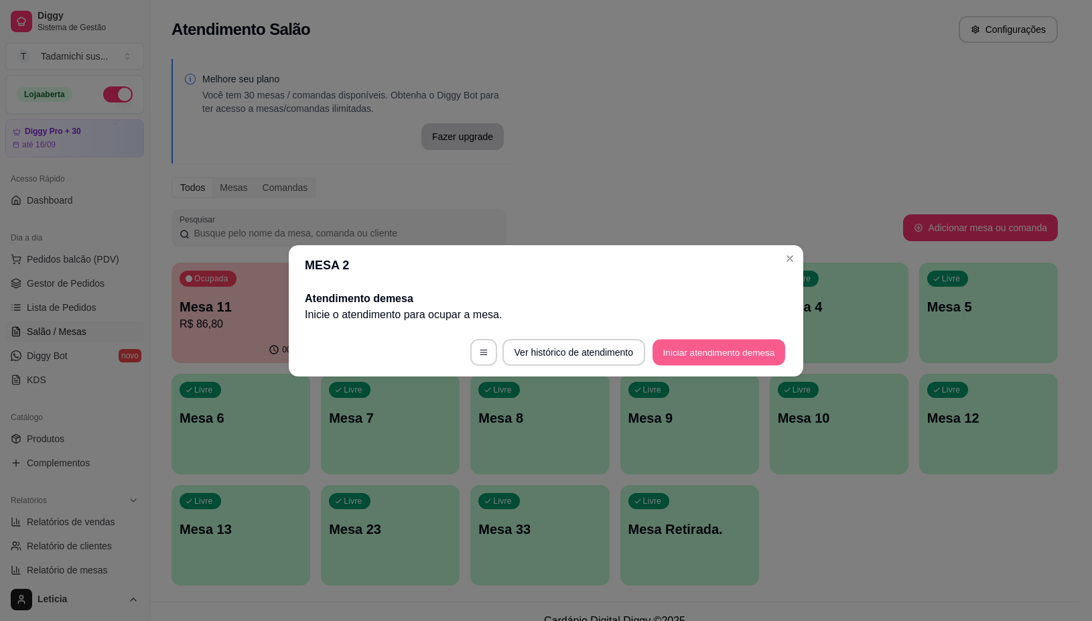
click at [727, 358] on button "Iniciar atendimento de mesa" at bounding box center [718, 352] width 133 height 26
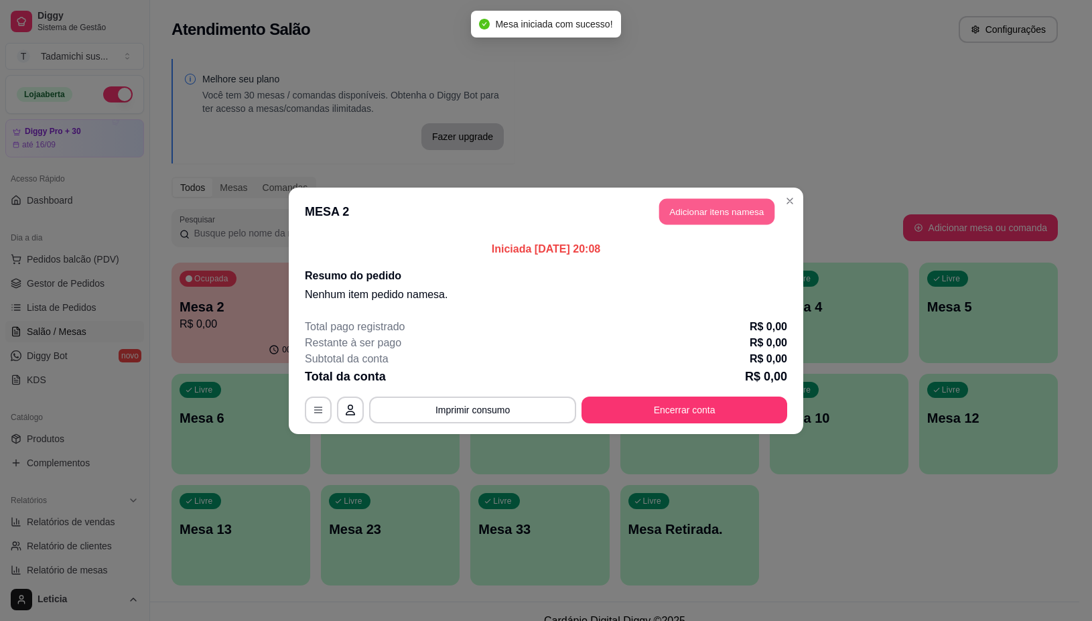
click at [678, 206] on button "Adicionar itens na mesa" at bounding box center [716, 211] width 115 height 26
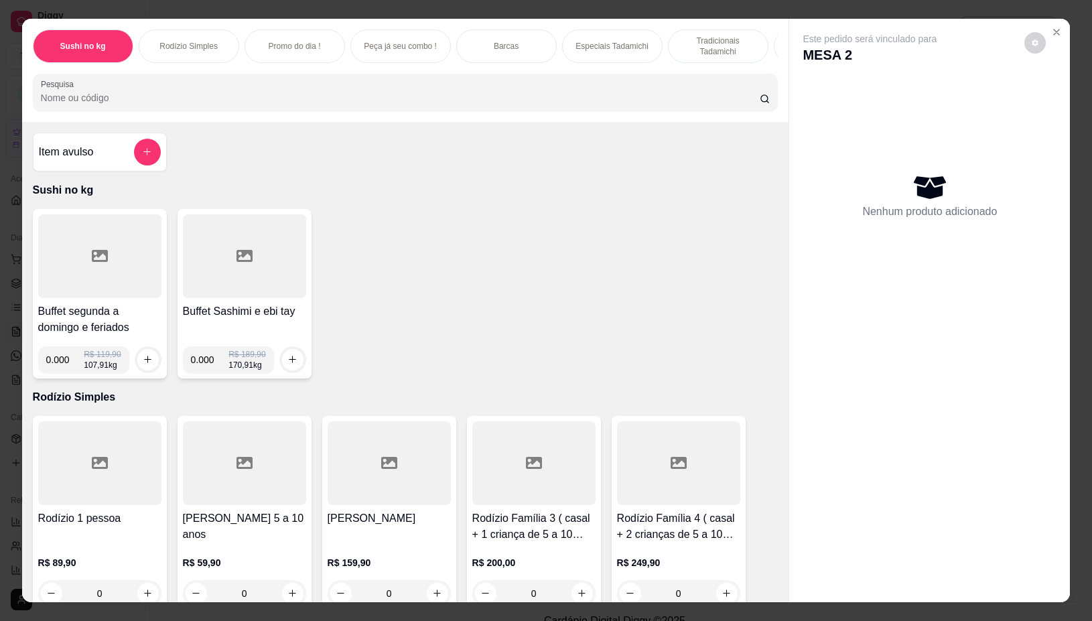
click at [108, 249] on div at bounding box center [99, 256] width 123 height 84
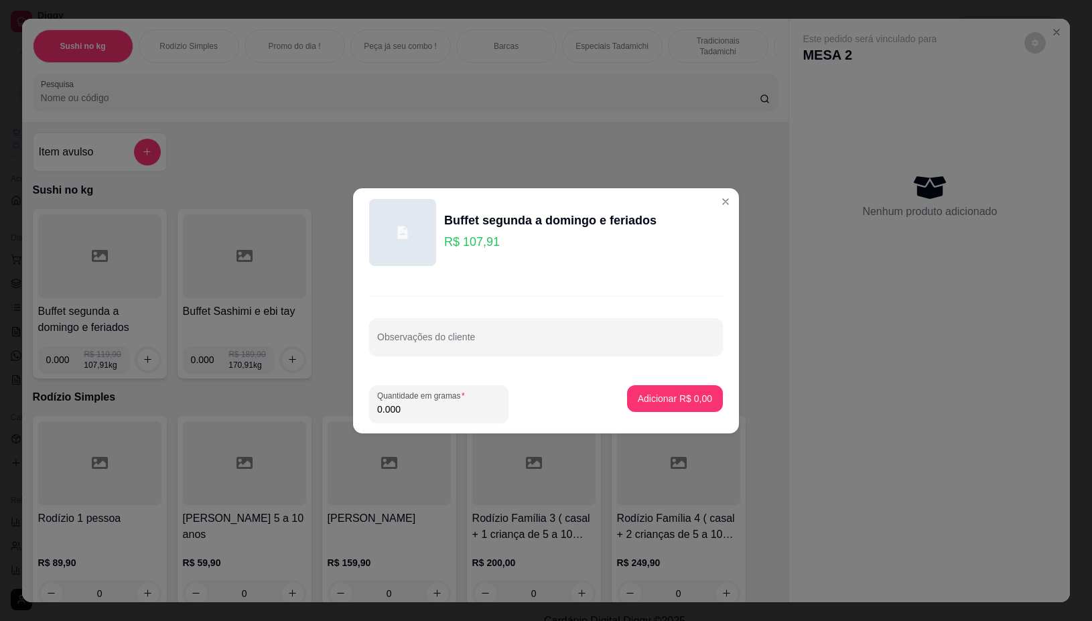
drag, startPoint x: 486, startPoint y: 409, endPoint x: 503, endPoint y: 403, distance: 18.0
click at [493, 409] on input "0.000" at bounding box center [438, 409] width 123 height 13
type input "0.392"
click at [654, 389] on button "Adicionar R$ 42,30" at bounding box center [672, 398] width 101 height 27
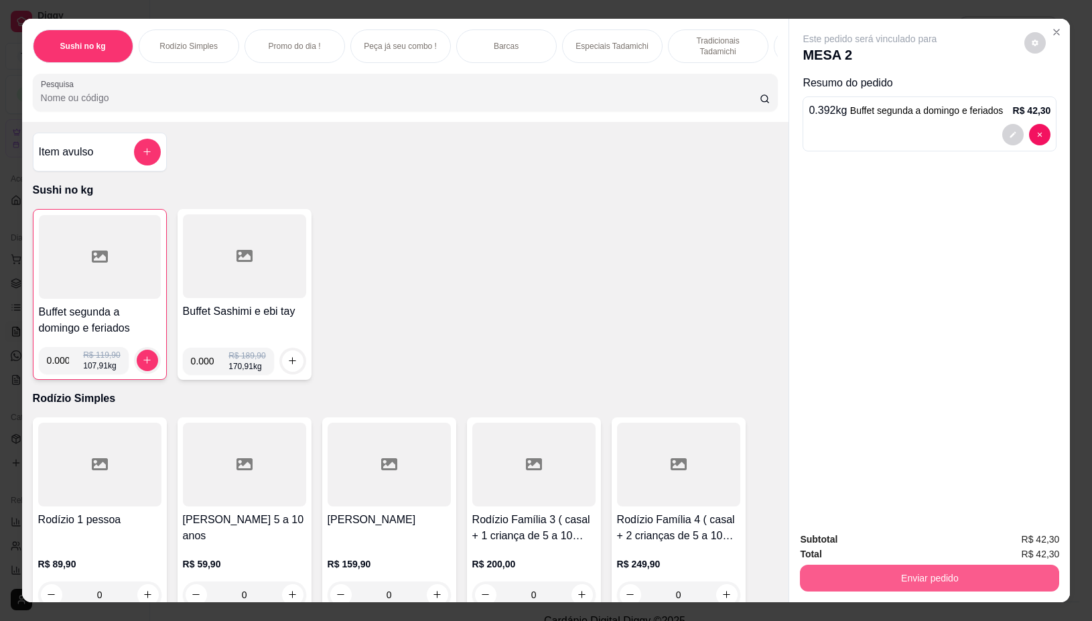
click at [866, 567] on button "Enviar pedido" at bounding box center [929, 578] width 259 height 27
click at [868, 567] on button "Enviar pedido" at bounding box center [929, 578] width 259 height 27
click at [847, 574] on button "Enviar pedido" at bounding box center [929, 578] width 259 height 27
click at [859, 539] on button "Não registrar e enviar pedido" at bounding box center [883, 538] width 139 height 25
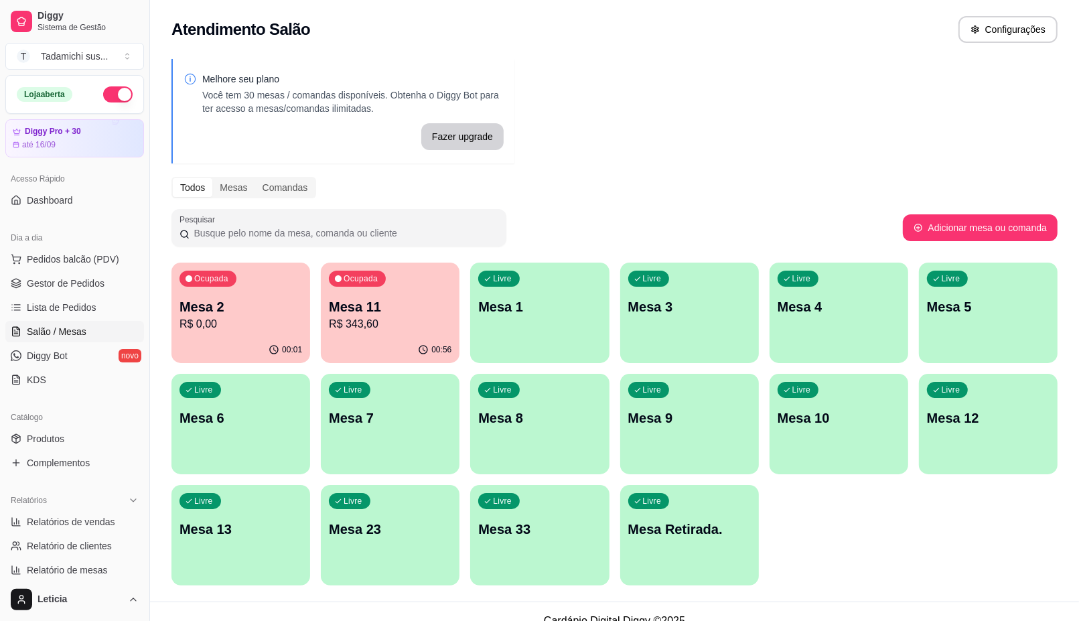
click at [253, 461] on div "button" at bounding box center [240, 466] width 139 height 16
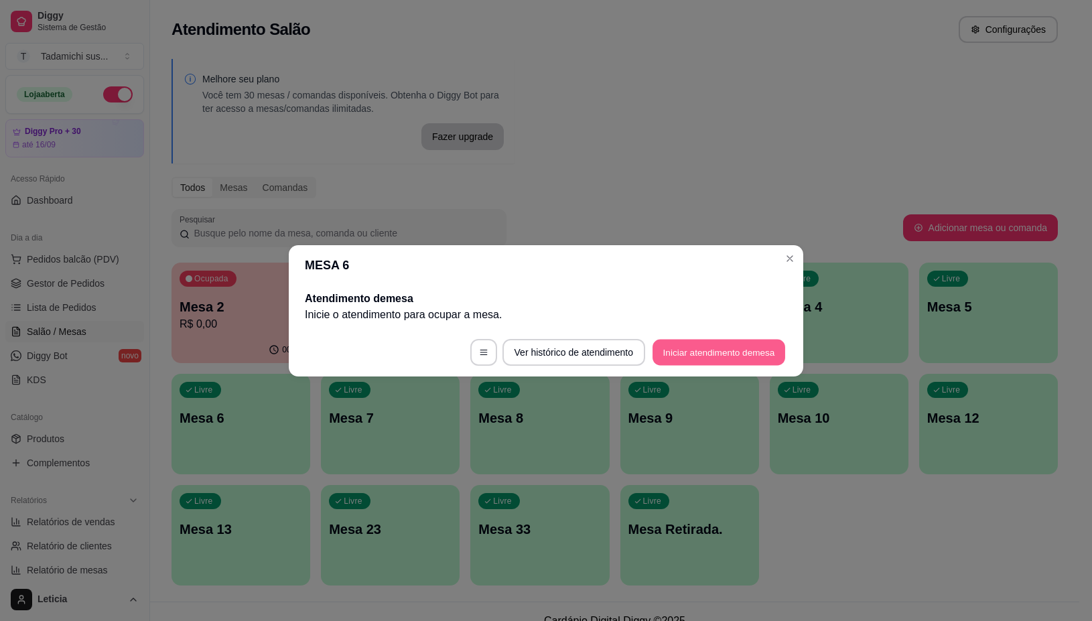
click at [721, 354] on button "Iniciar atendimento de mesa" at bounding box center [718, 352] width 133 height 26
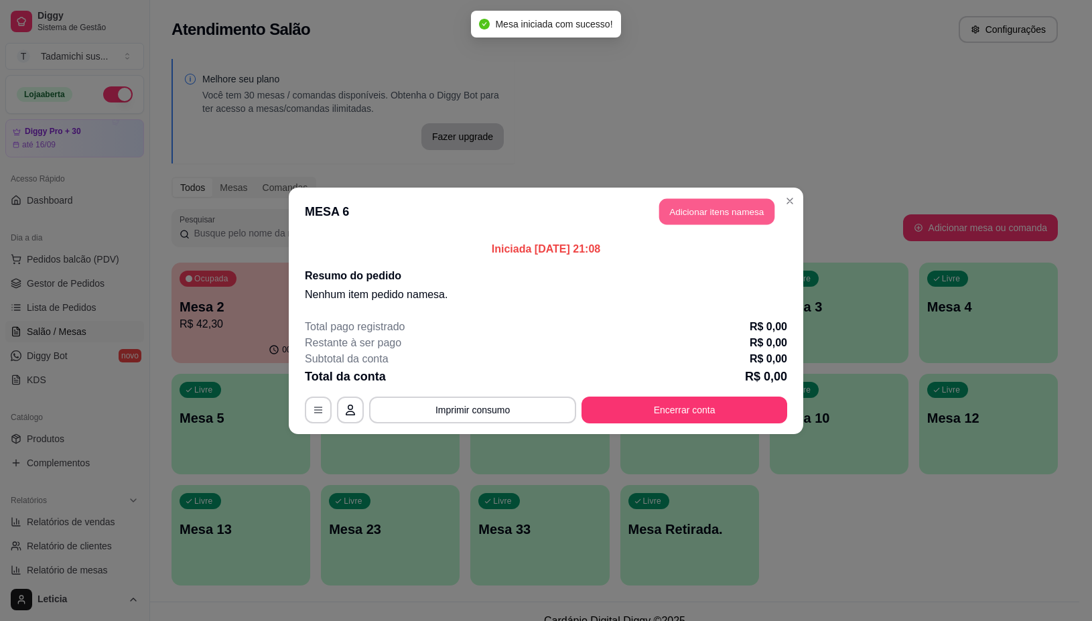
click at [687, 218] on button "Adicionar itens na mesa" at bounding box center [716, 211] width 115 height 26
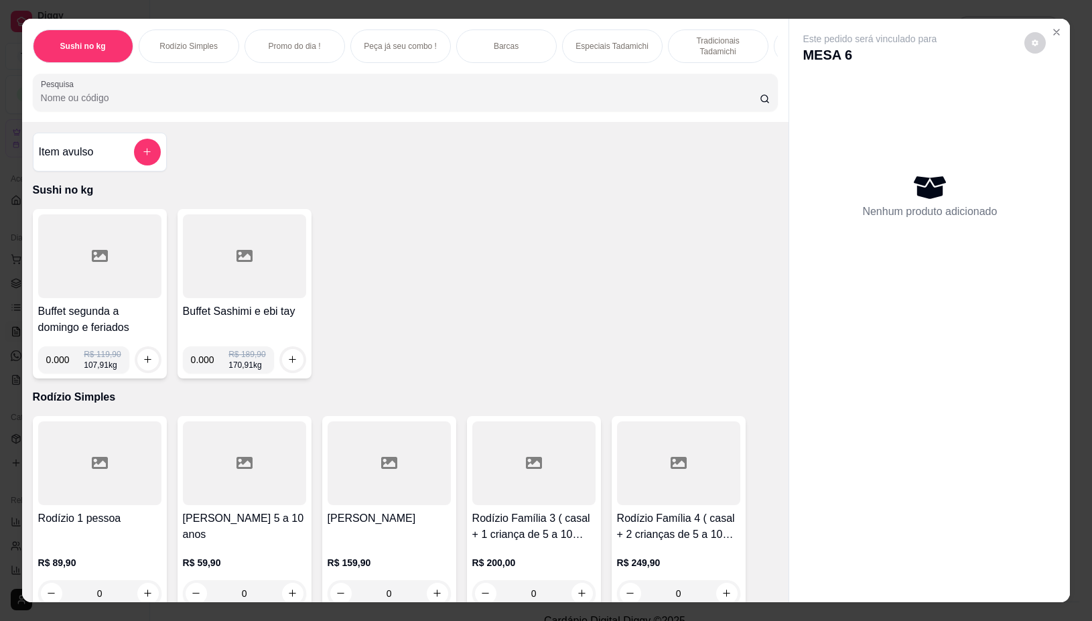
click at [115, 268] on div at bounding box center [99, 256] width 123 height 84
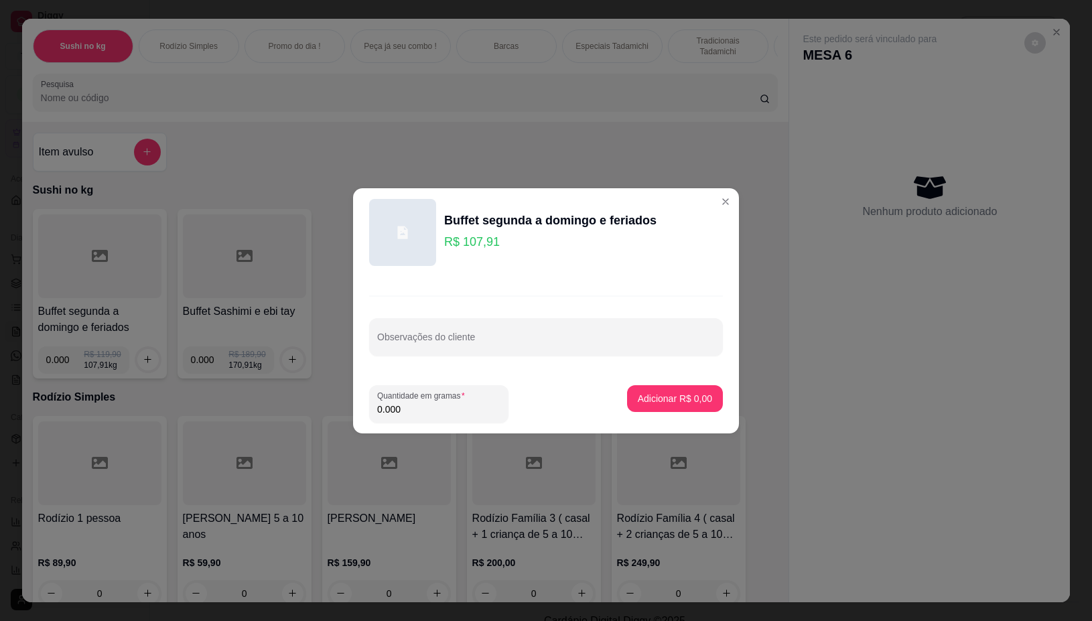
click at [407, 413] on input "0.000" at bounding box center [438, 409] width 123 height 13
type input "0.276"
click at [657, 389] on button "Adicionar R$ 29,78" at bounding box center [672, 398] width 98 height 26
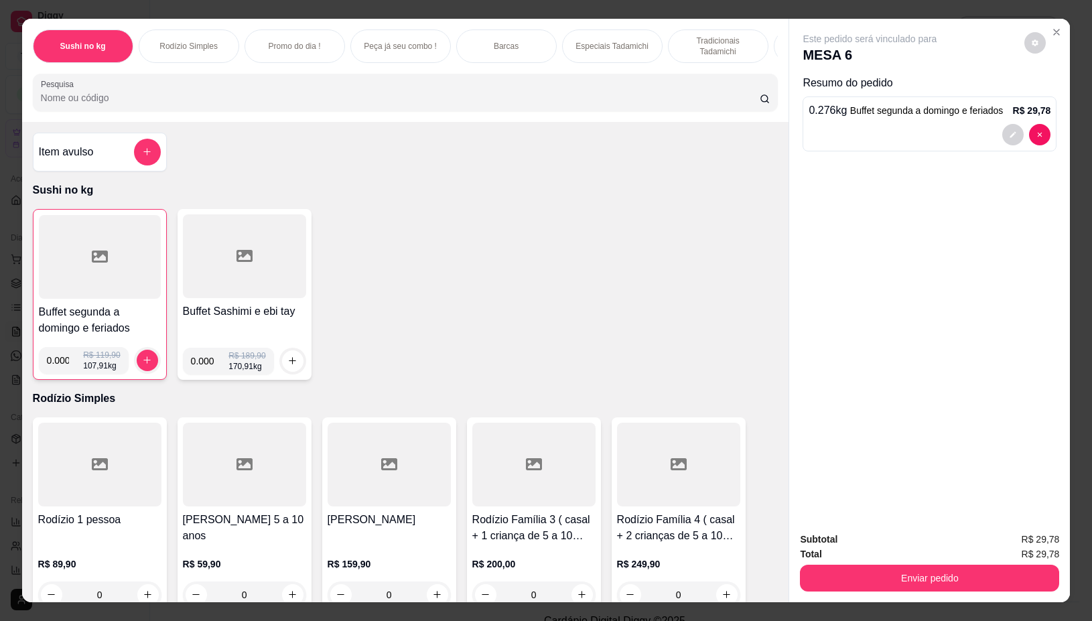
click at [74, 241] on div at bounding box center [100, 257] width 122 height 84
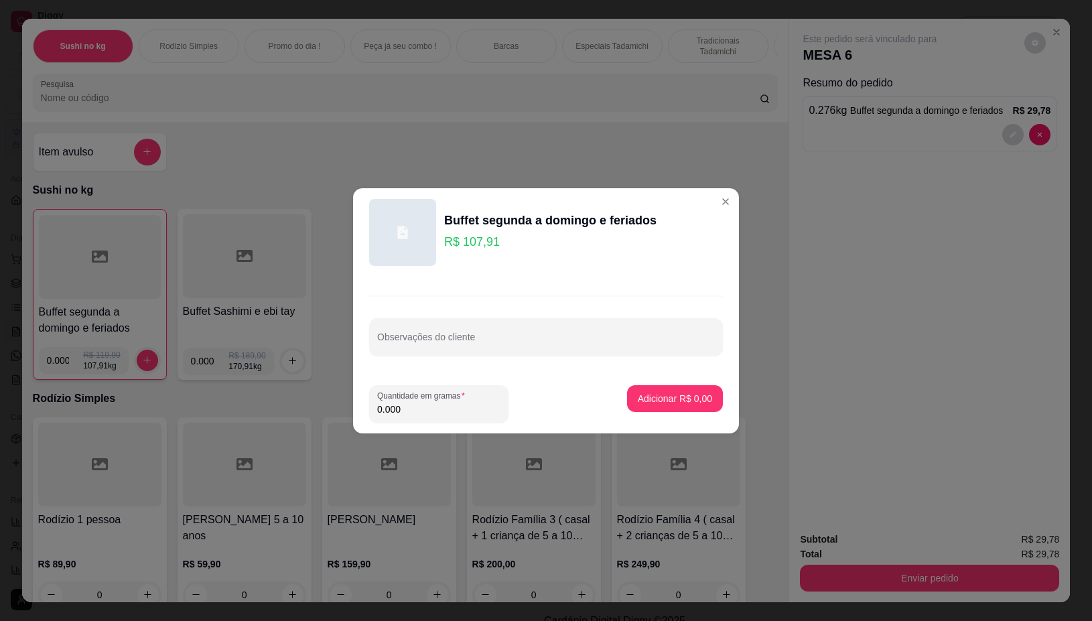
drag, startPoint x: 437, startPoint y: 414, endPoint x: 447, endPoint y: 414, distance: 9.4
click at [439, 413] on input "0.000" at bounding box center [438, 409] width 123 height 13
type input "0.224"
click at [660, 389] on button "Adicionar R$ 24,17" at bounding box center [672, 398] width 101 height 27
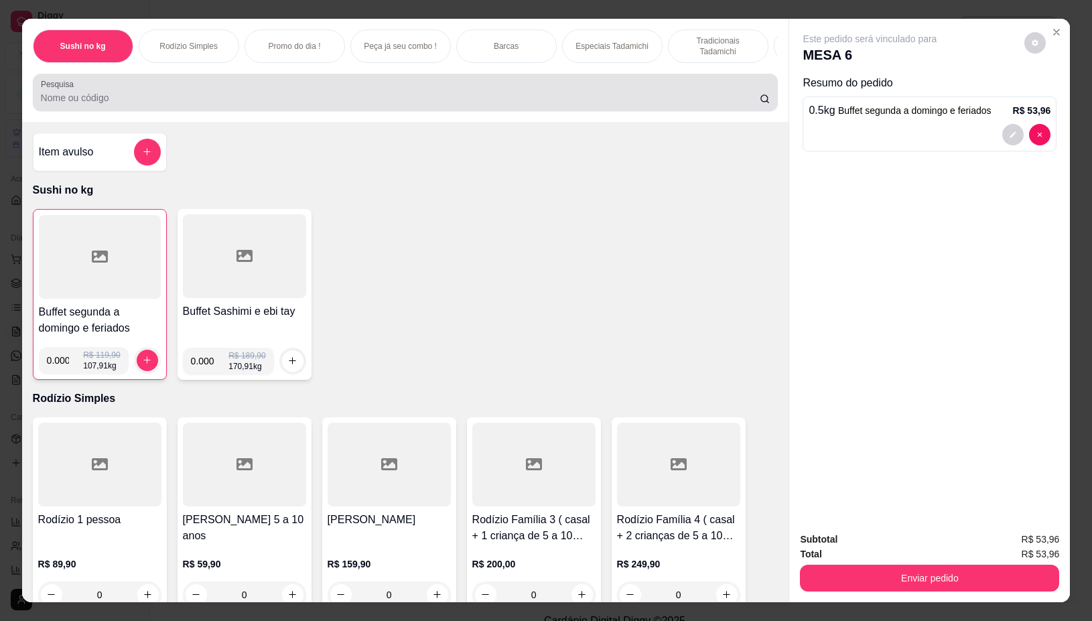
click at [354, 104] on input "Pesquisa" at bounding box center [400, 97] width 719 height 13
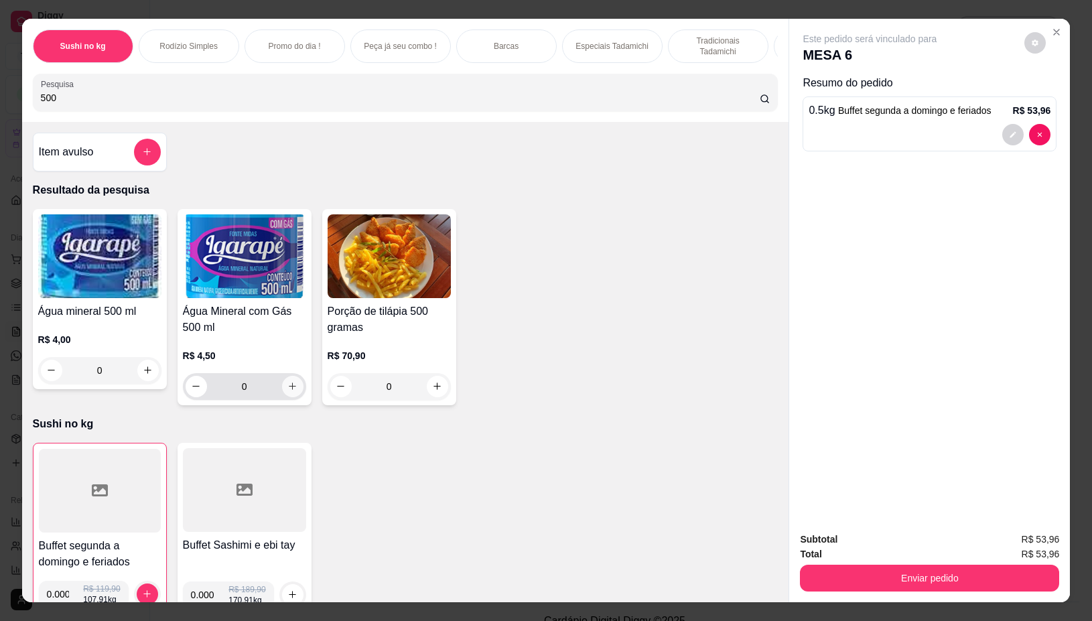
type input "500"
click at [287, 391] on icon "increase-product-quantity" at bounding box center [292, 386] width 10 height 10
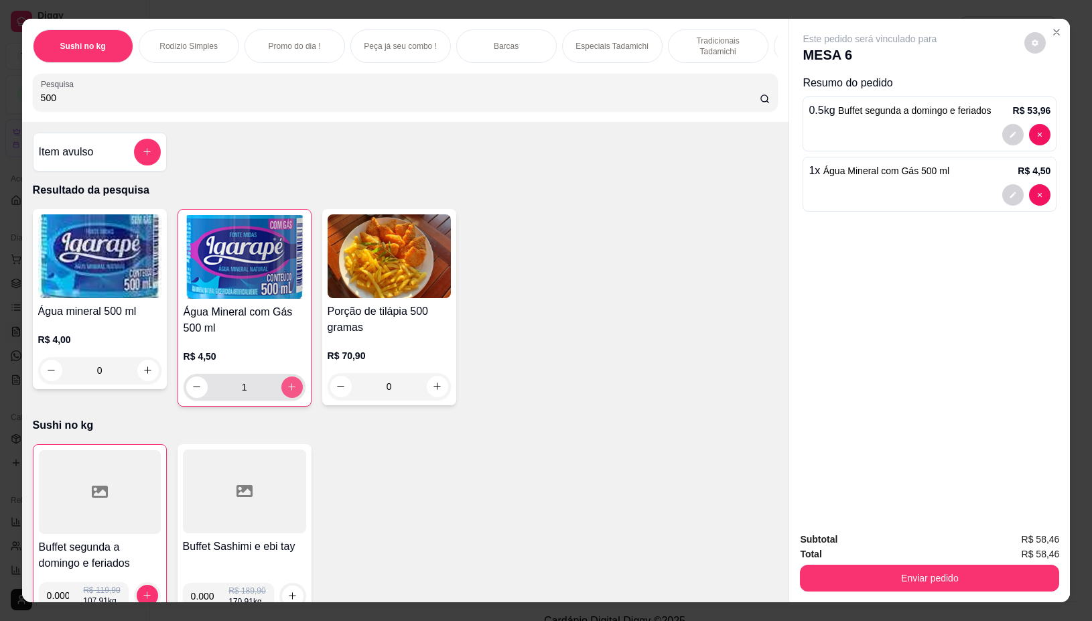
type input "1"
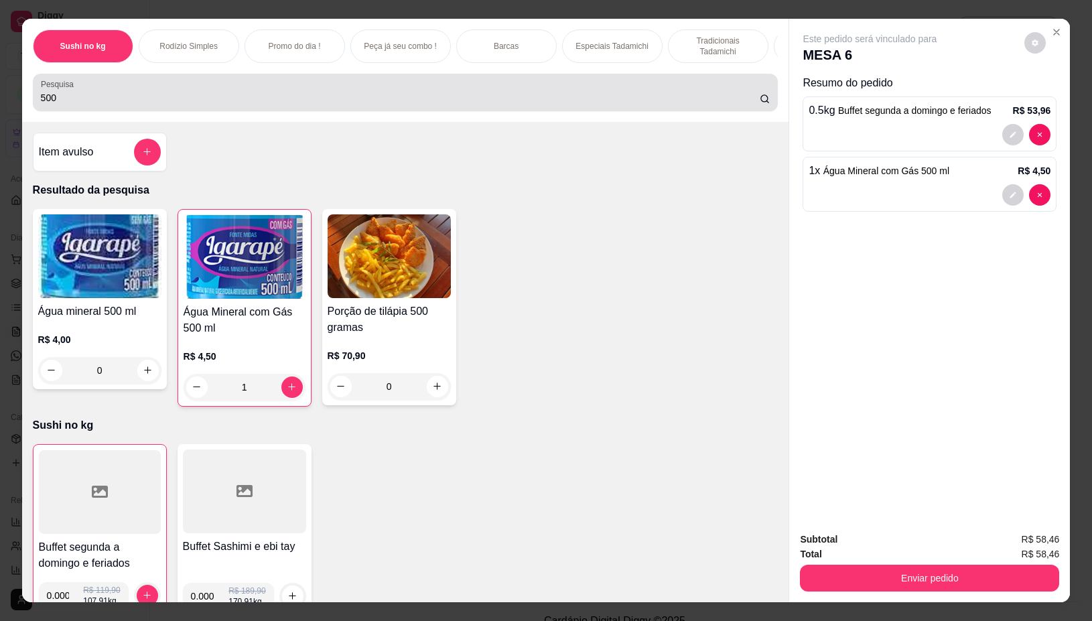
click at [107, 102] on input "500" at bounding box center [400, 97] width 719 height 13
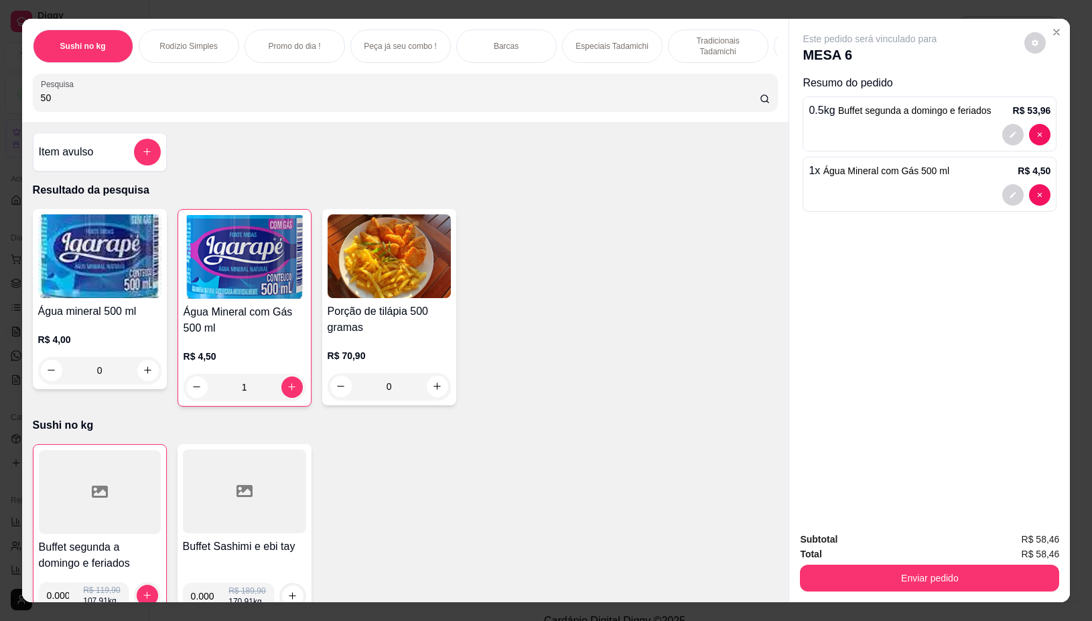
type input "5"
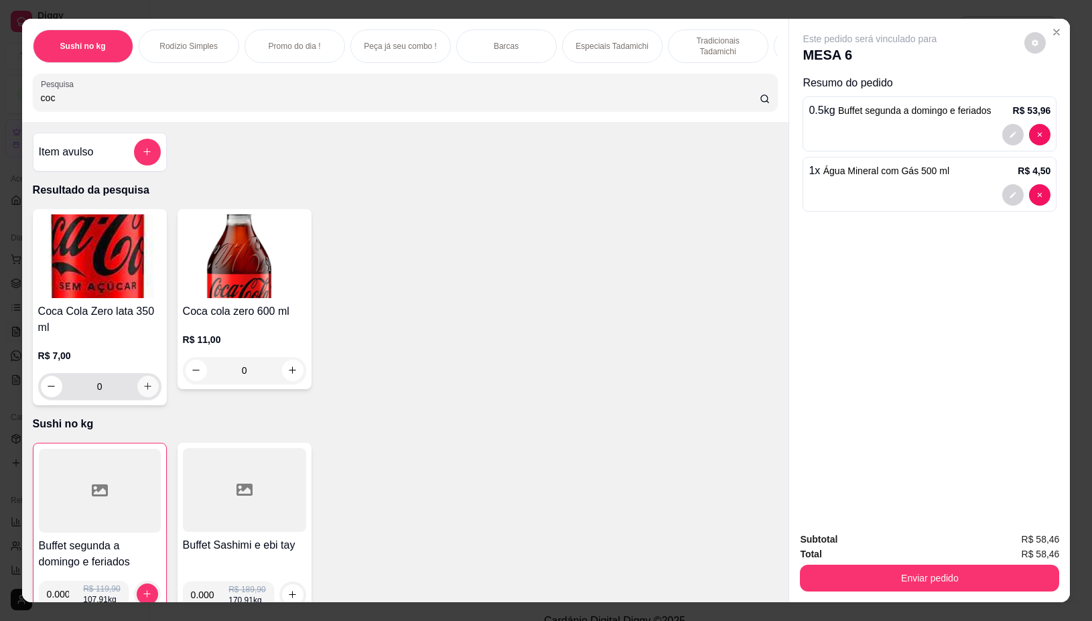
type input "coc"
click at [143, 391] on icon "increase-product-quantity" at bounding box center [148, 386] width 10 height 10
type input "1"
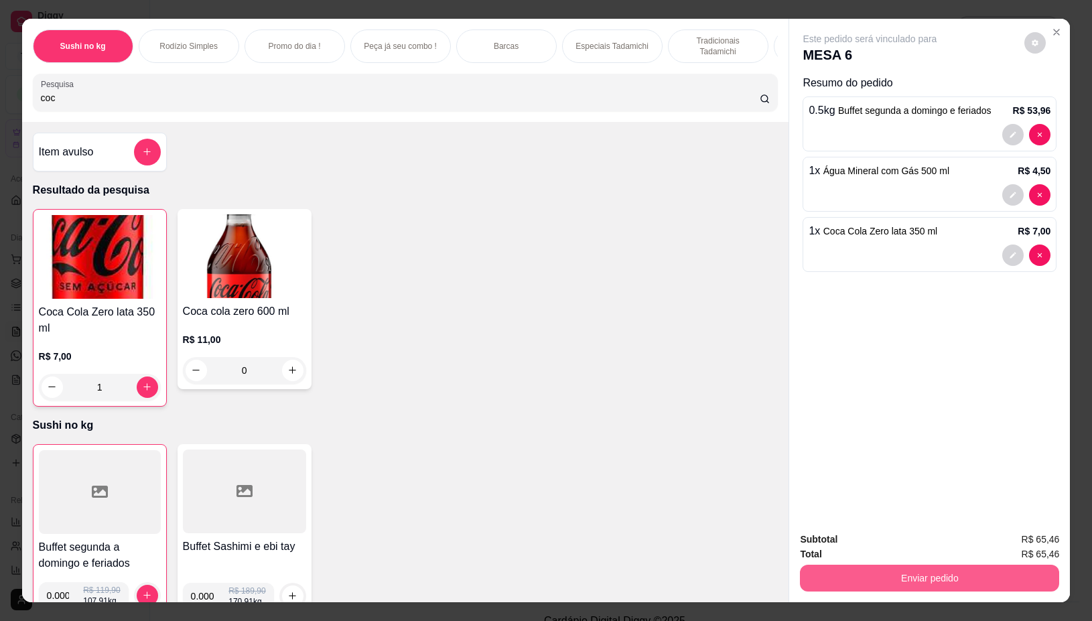
click at [900, 575] on button "Enviar pedido" at bounding box center [929, 578] width 259 height 27
click at [827, 541] on button "Não registrar e enviar pedido" at bounding box center [883, 538] width 135 height 25
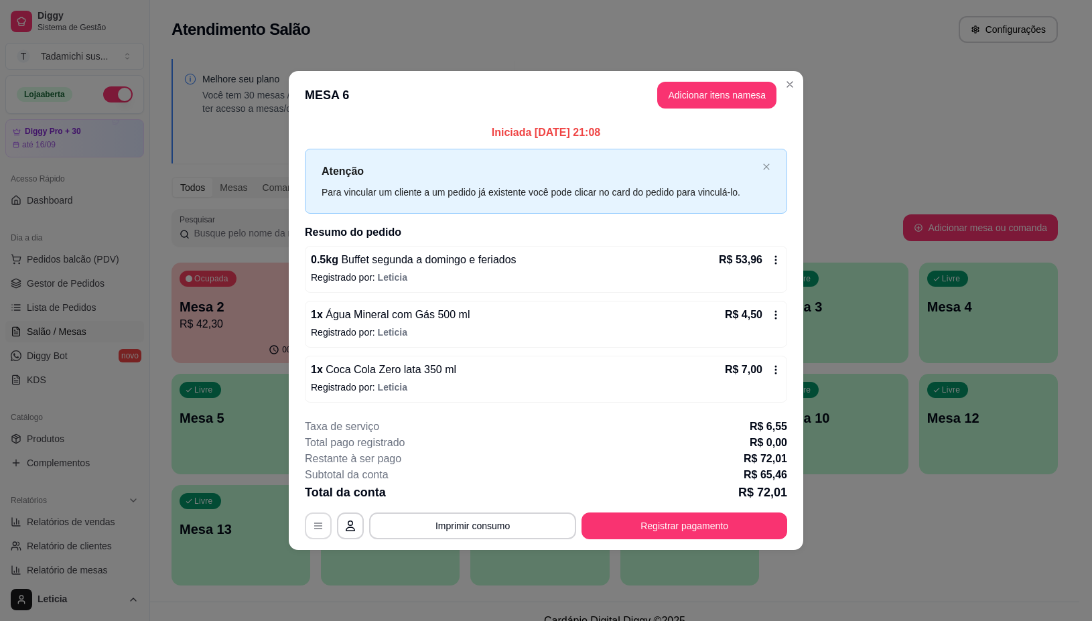
click at [319, 536] on button "button" at bounding box center [318, 525] width 27 height 27
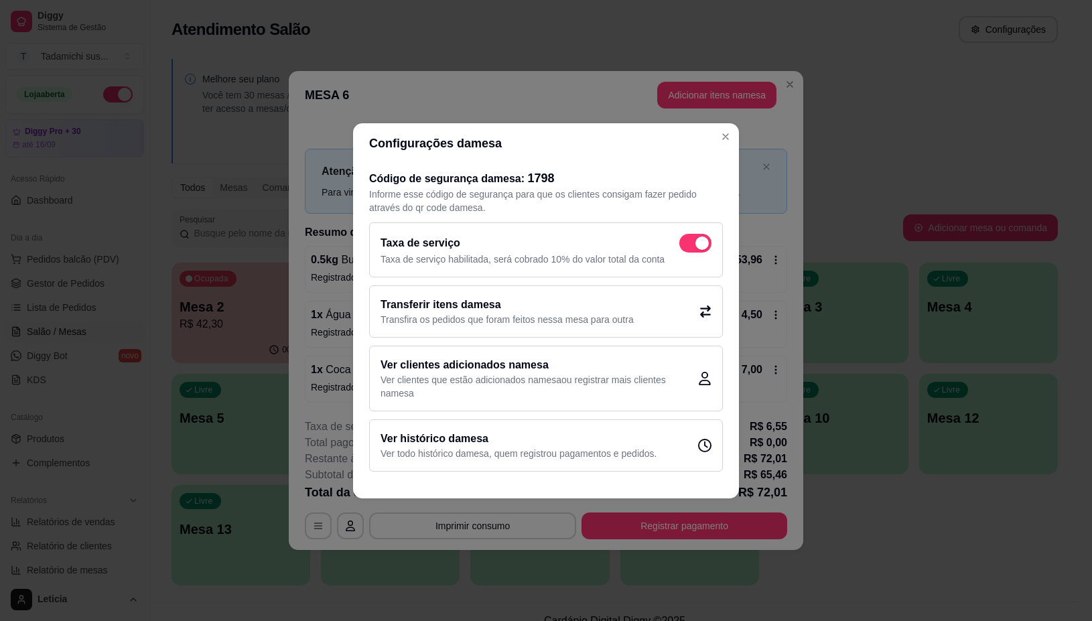
click at [699, 234] on span at bounding box center [695, 243] width 32 height 19
click at [687, 245] on input "checkbox" at bounding box center [682, 249] width 9 height 9
checkbox input "false"
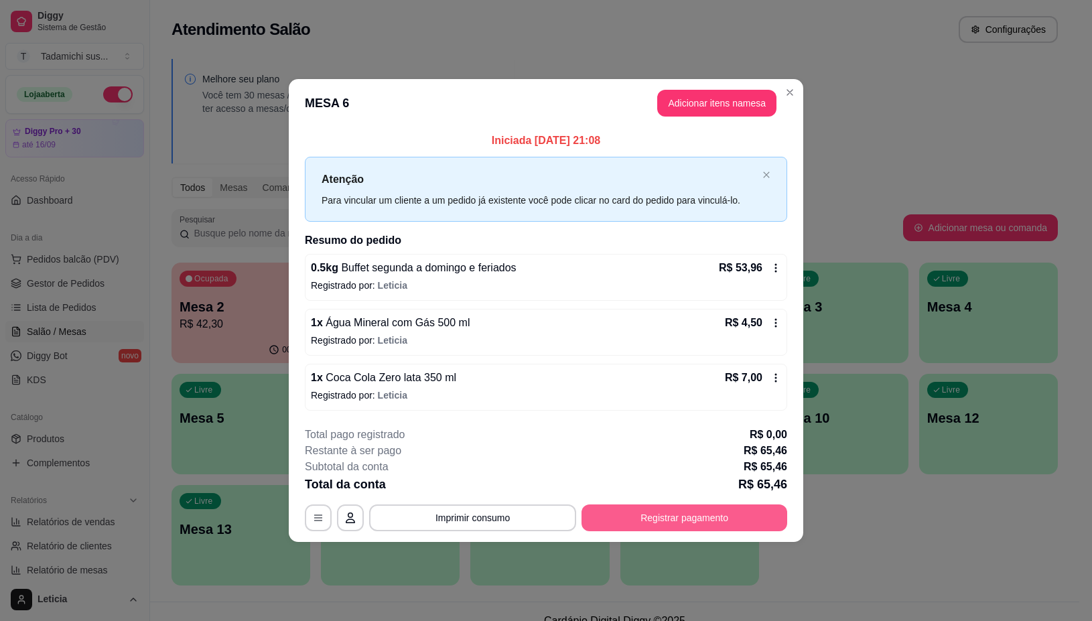
click at [653, 520] on button "Registrar pagamento" at bounding box center [684, 517] width 206 height 27
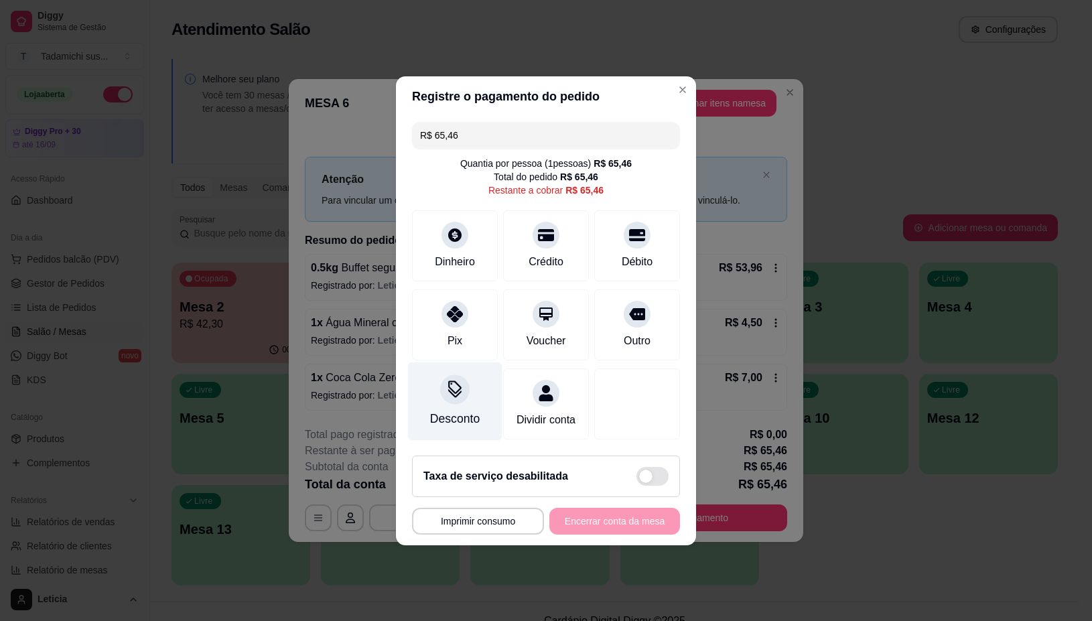
click at [451, 396] on div "Desconto" at bounding box center [455, 401] width 94 height 78
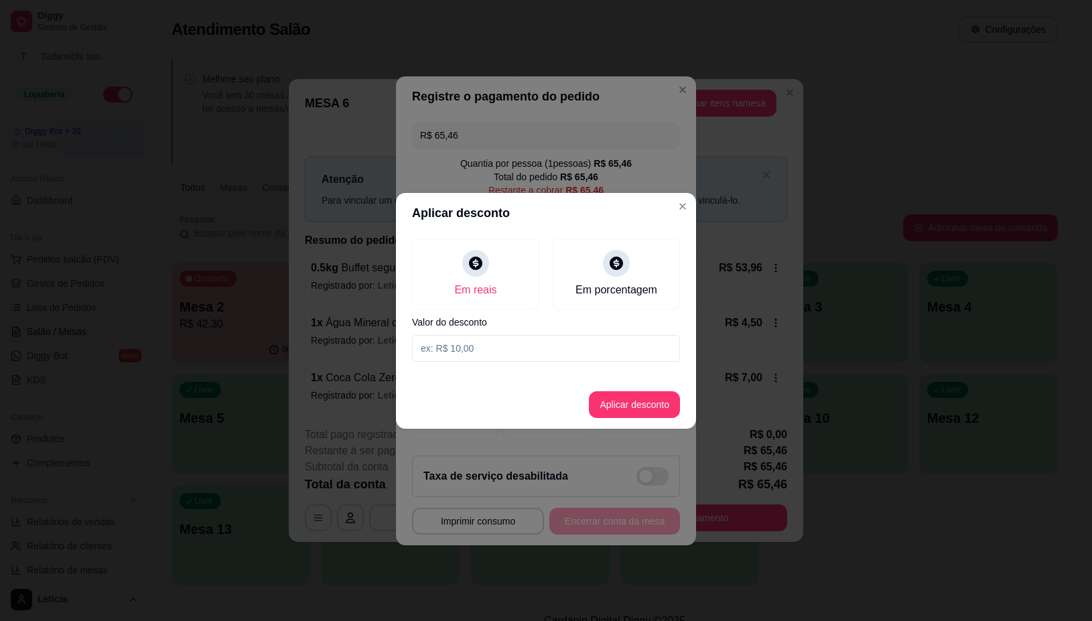
click at [481, 349] on input at bounding box center [546, 348] width 268 height 27
type input "0,01"
click at [620, 411] on button "Aplicar desconto" at bounding box center [634, 404] width 91 height 27
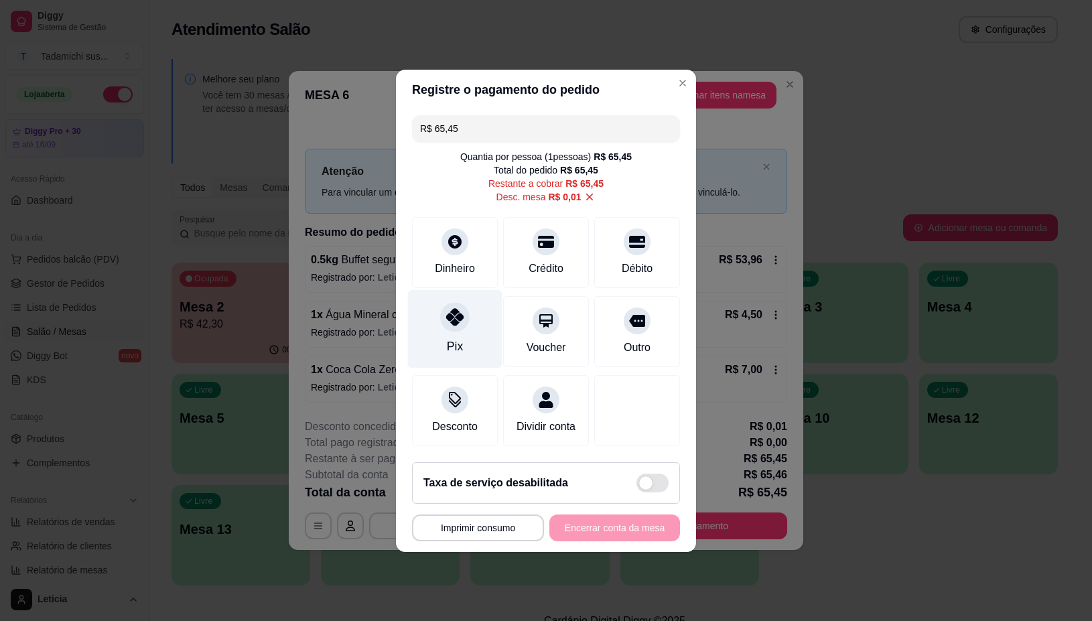
click at [457, 326] on div "Pix" at bounding box center [455, 328] width 94 height 78
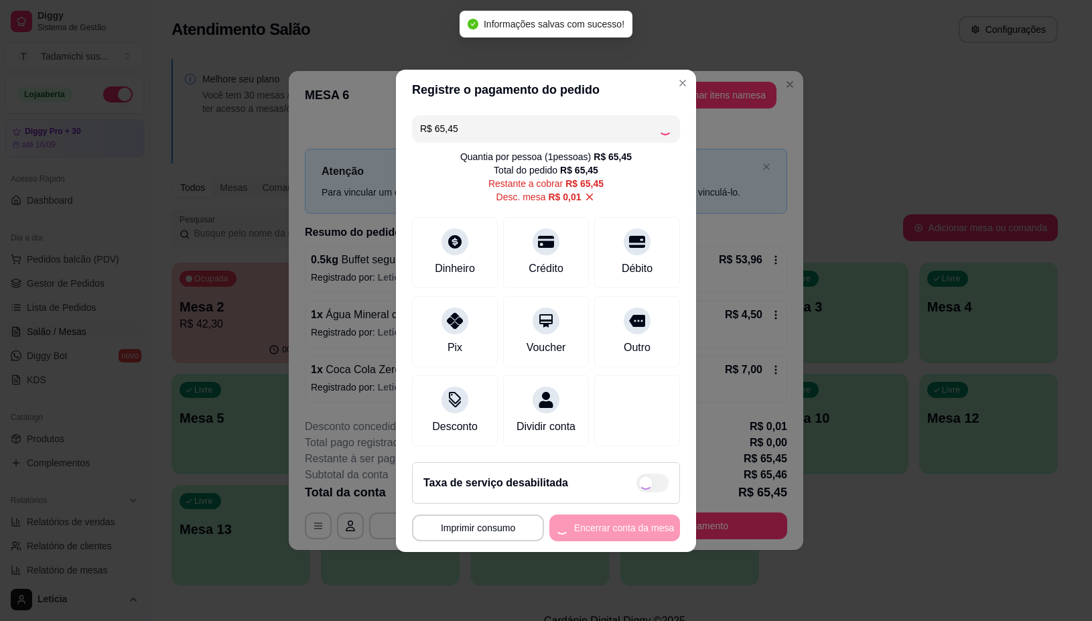
type input "R$ 0,00"
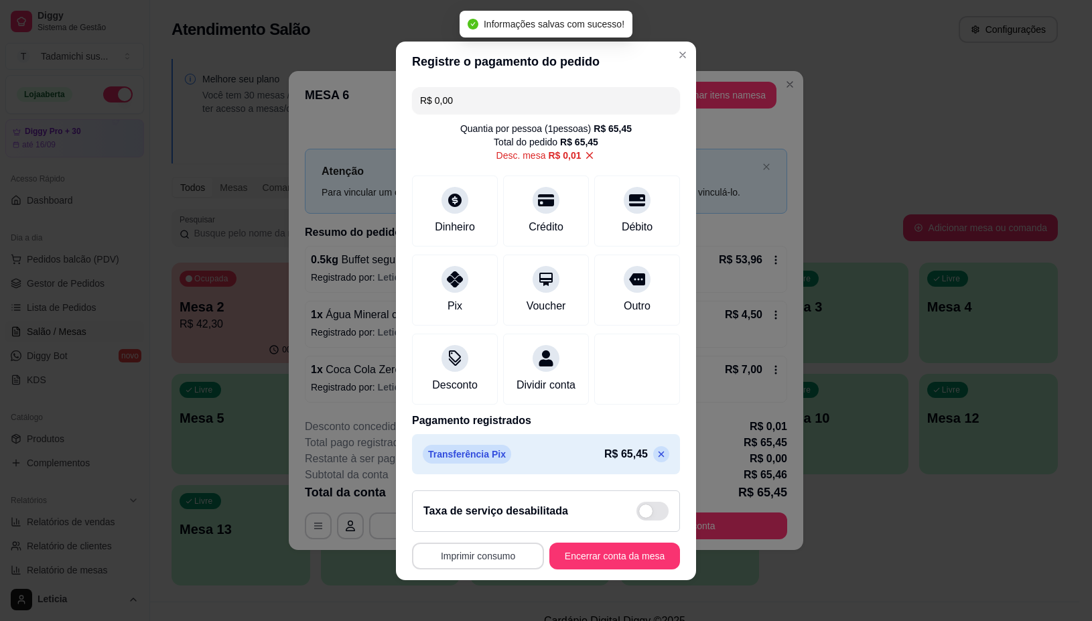
click at [472, 566] on button "Imprimir consumo" at bounding box center [478, 556] width 132 height 27
click at [472, 499] on button "IMPRESSORA" at bounding box center [472, 506] width 103 height 21
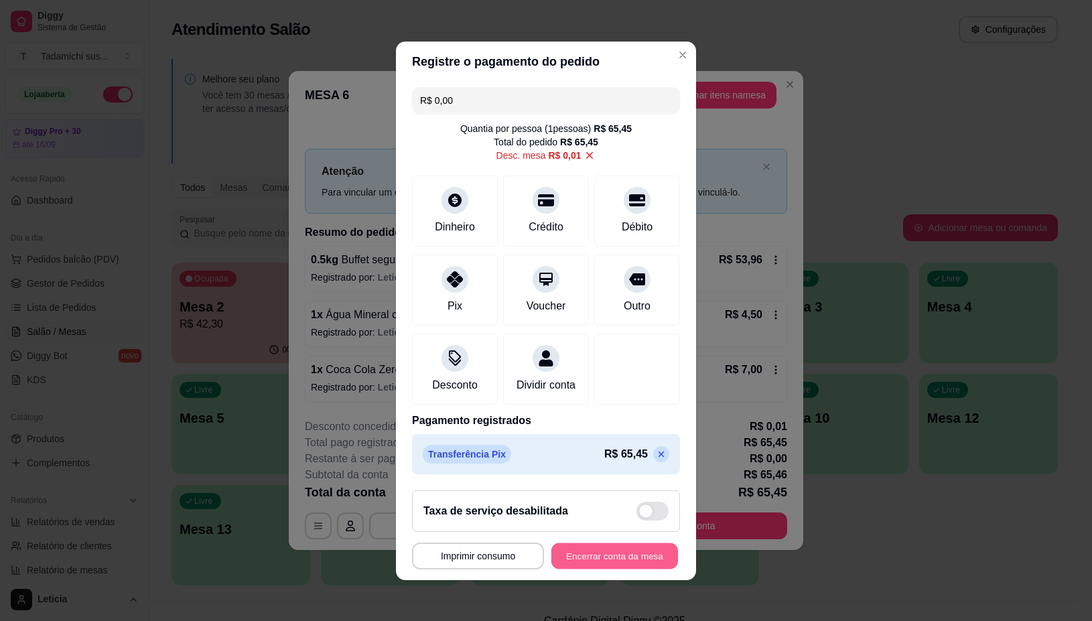
click at [620, 566] on button "Encerrar conta da mesa" at bounding box center [614, 556] width 127 height 26
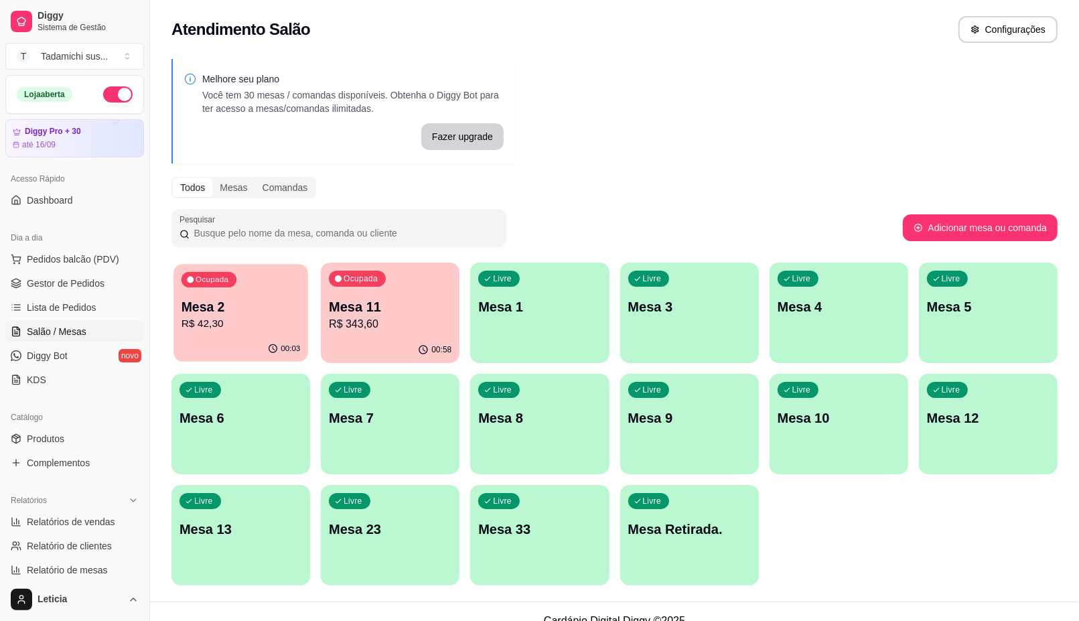
click at [223, 323] on p "R$ 42,30" at bounding box center [241, 323] width 119 height 15
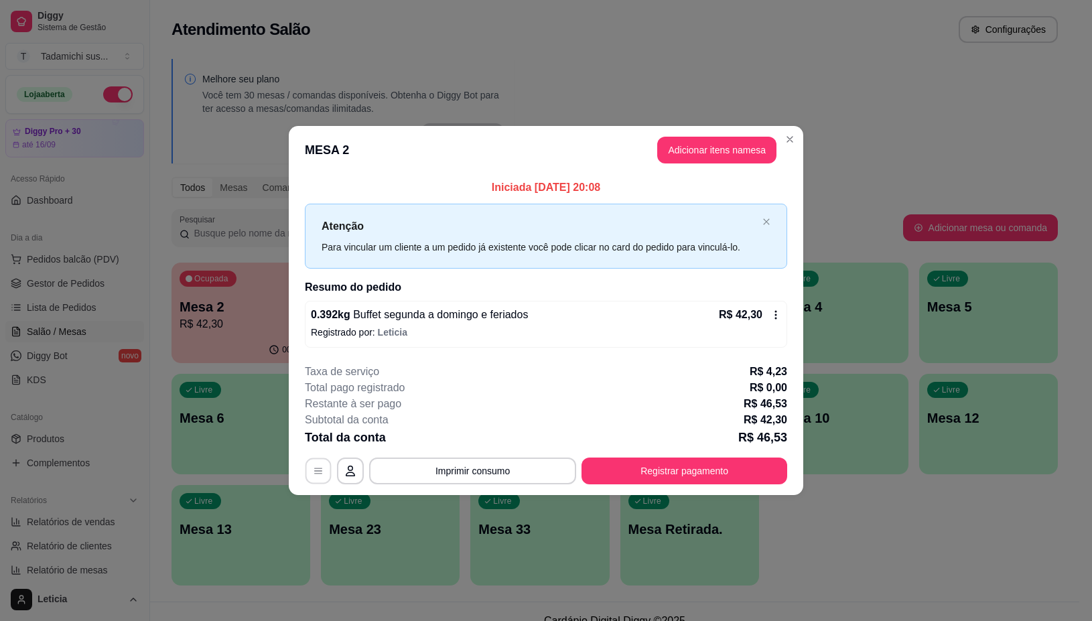
click at [328, 476] on button "button" at bounding box center [318, 471] width 26 height 26
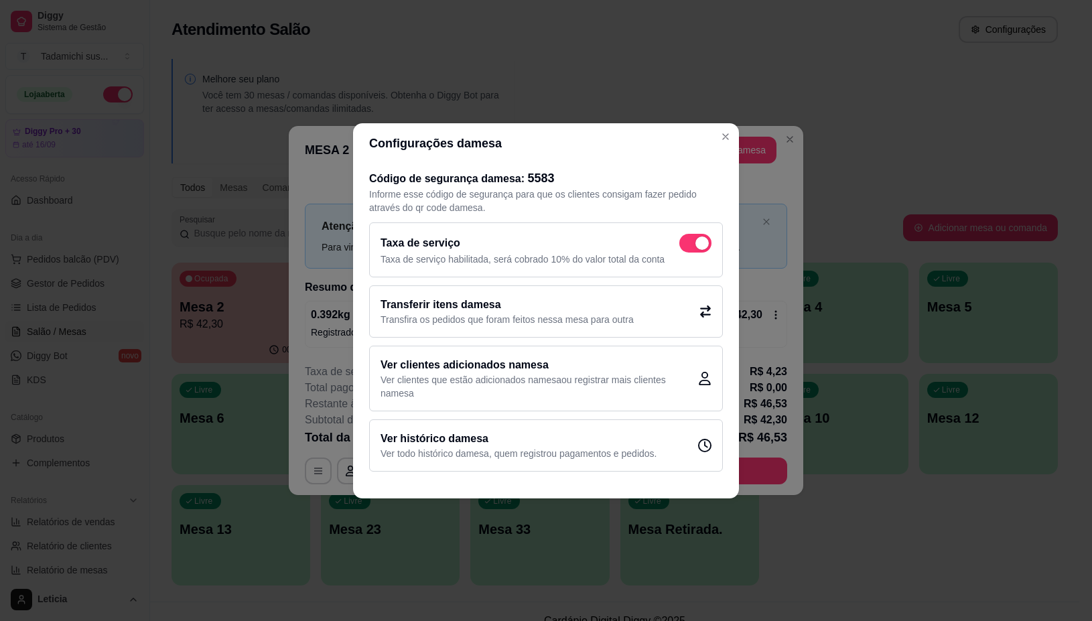
click at [689, 246] on span at bounding box center [695, 243] width 32 height 19
click at [687, 246] on input "checkbox" at bounding box center [682, 249] width 9 height 9
checkbox input "false"
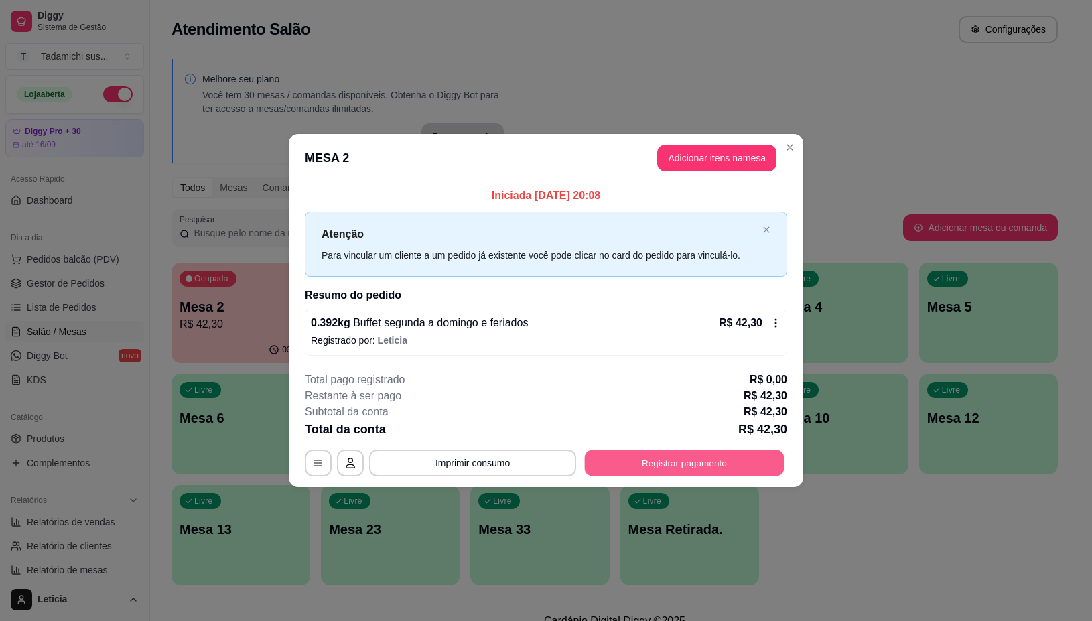
click at [645, 464] on button "Registrar pagamento" at bounding box center [685, 463] width 200 height 26
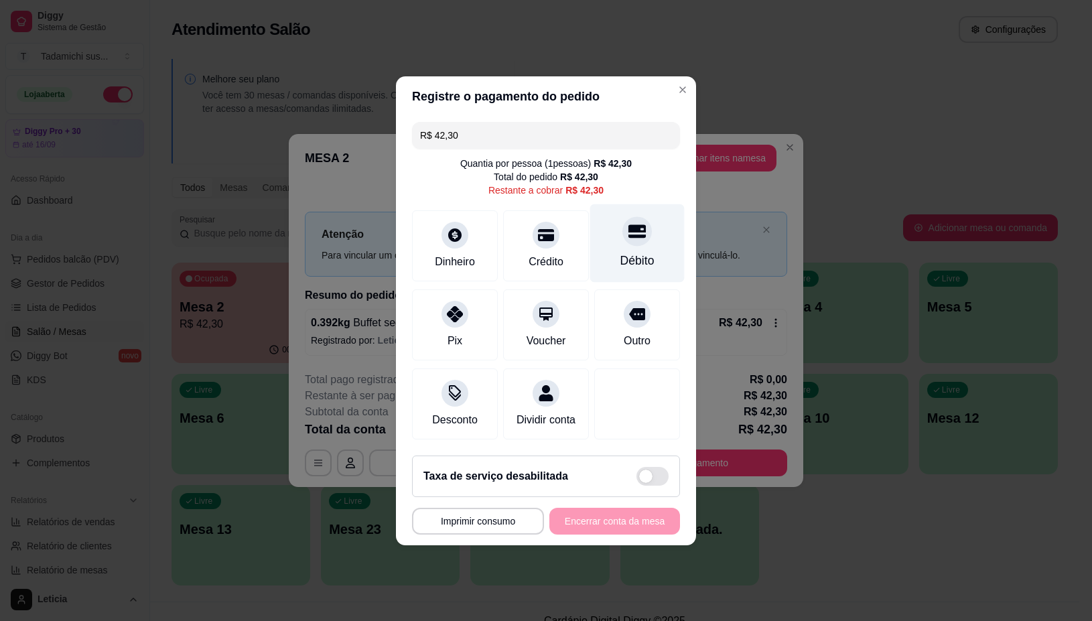
click at [630, 252] on div "Débito" at bounding box center [637, 260] width 34 height 17
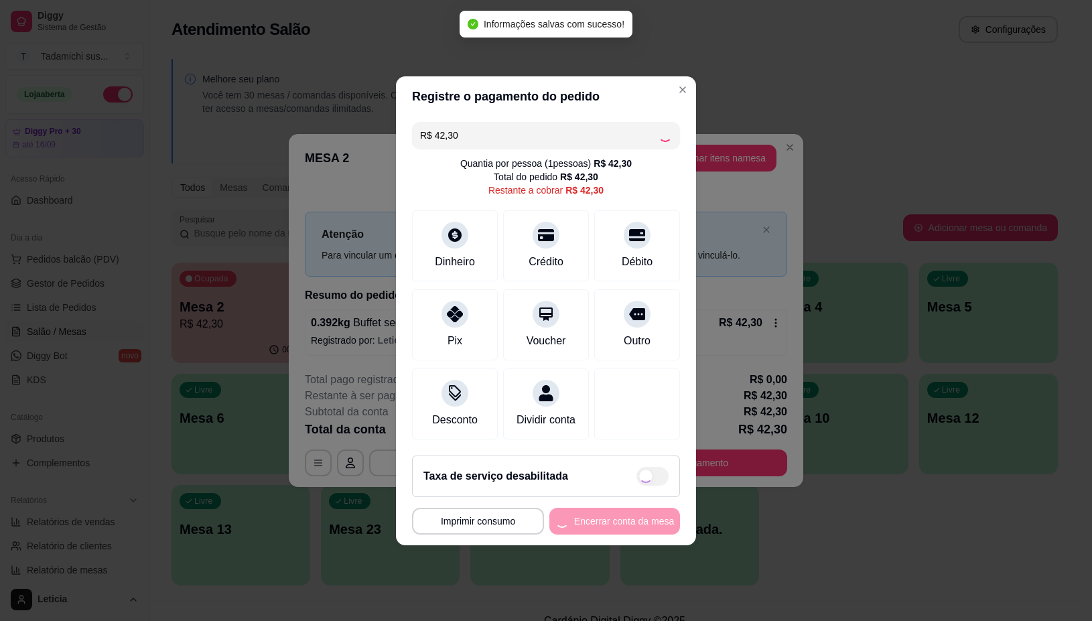
type input "R$ 0,00"
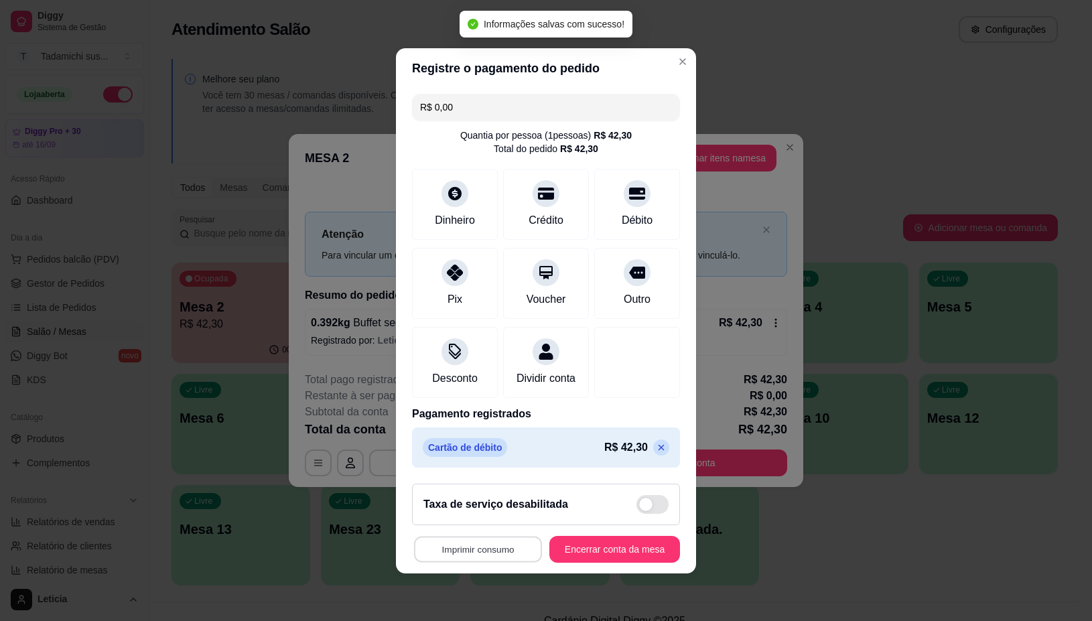
click at [455, 562] on button "Imprimir consumo" at bounding box center [478, 549] width 128 height 26
click at [434, 498] on button "IMPRESSORA" at bounding box center [473, 500] width 100 height 21
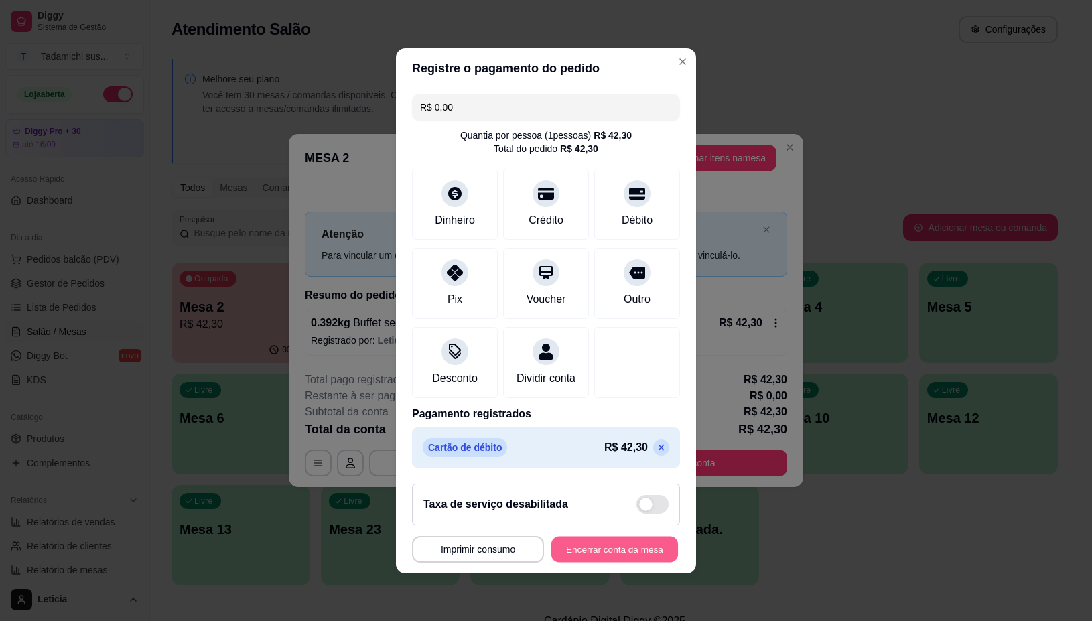
click at [571, 560] on button "Encerrar conta da mesa" at bounding box center [614, 549] width 127 height 26
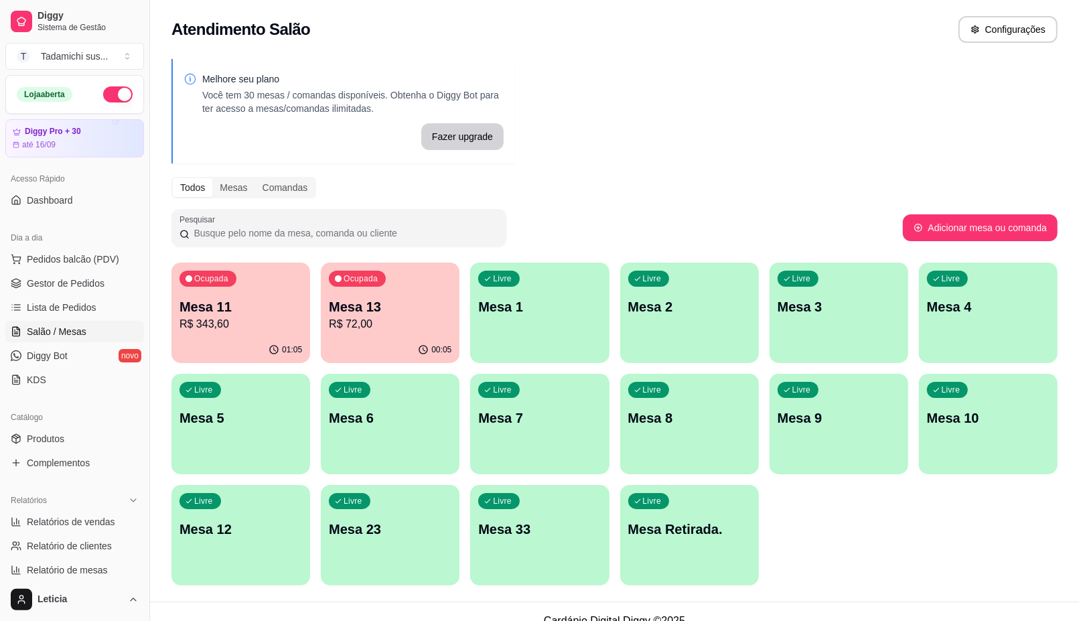
click at [232, 325] on p "R$ 343,60" at bounding box center [240, 324] width 123 height 16
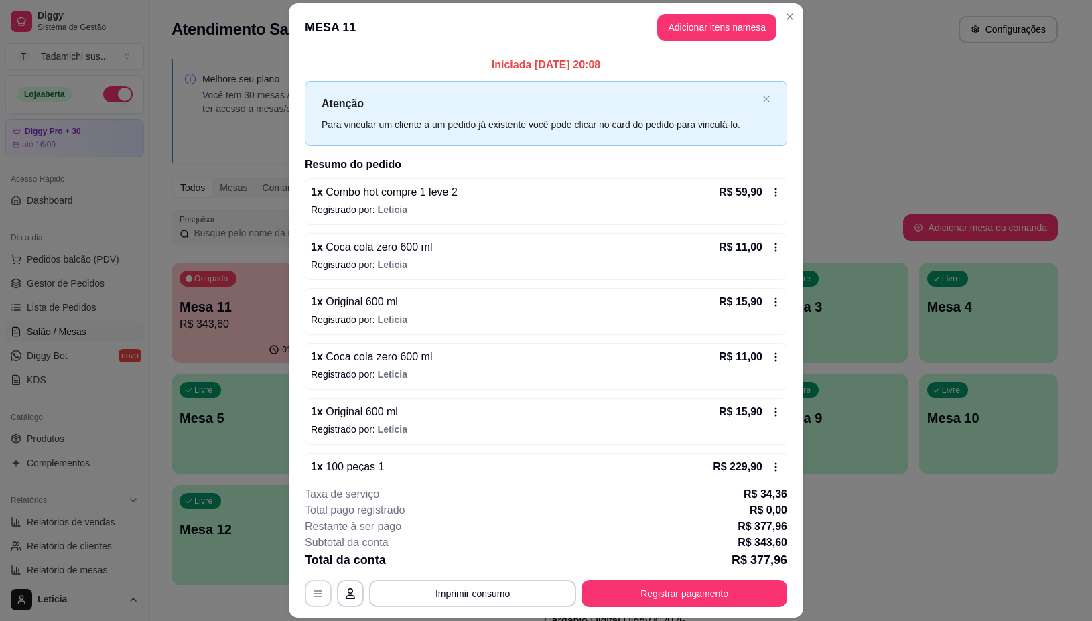
click at [320, 600] on button "button" at bounding box center [318, 593] width 27 height 27
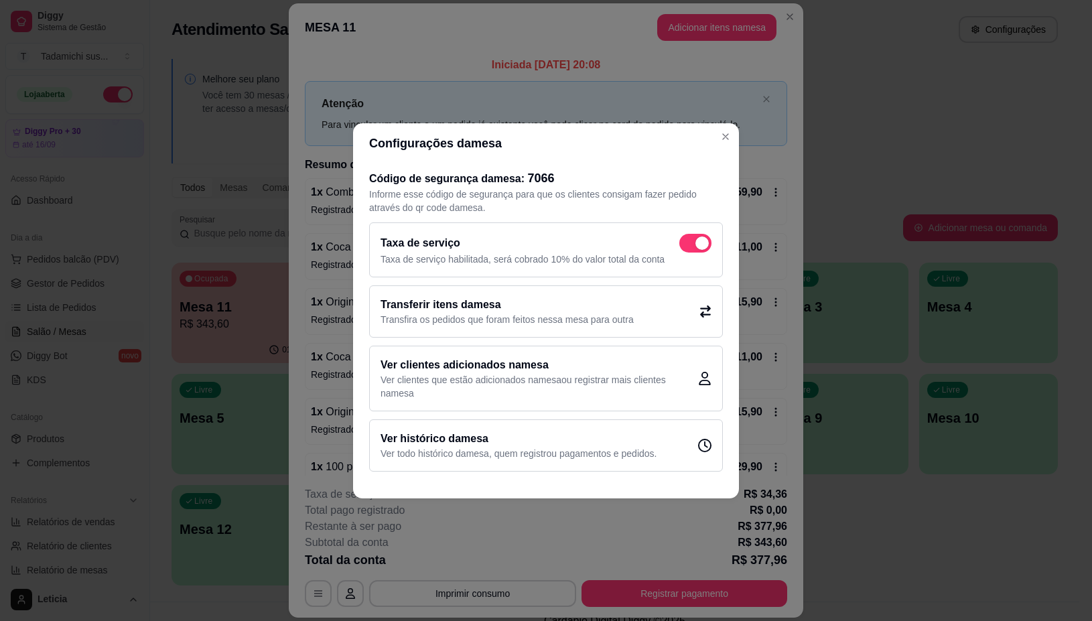
click at [703, 253] on p "Taxa de serviço habilitada, será cobrado 10% do valor total da conta" at bounding box center [545, 259] width 331 height 13
checkbox input "false"
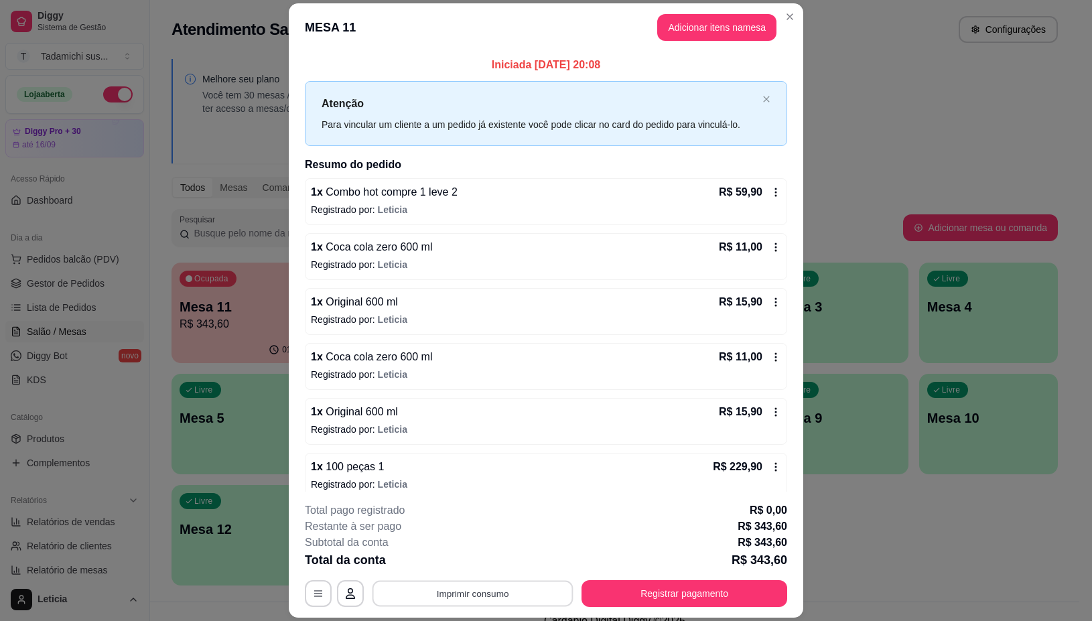
click at [443, 593] on button "Imprimir consumo" at bounding box center [472, 594] width 201 height 26
click at [457, 541] on button "IMPRESSORA" at bounding box center [470, 536] width 103 height 21
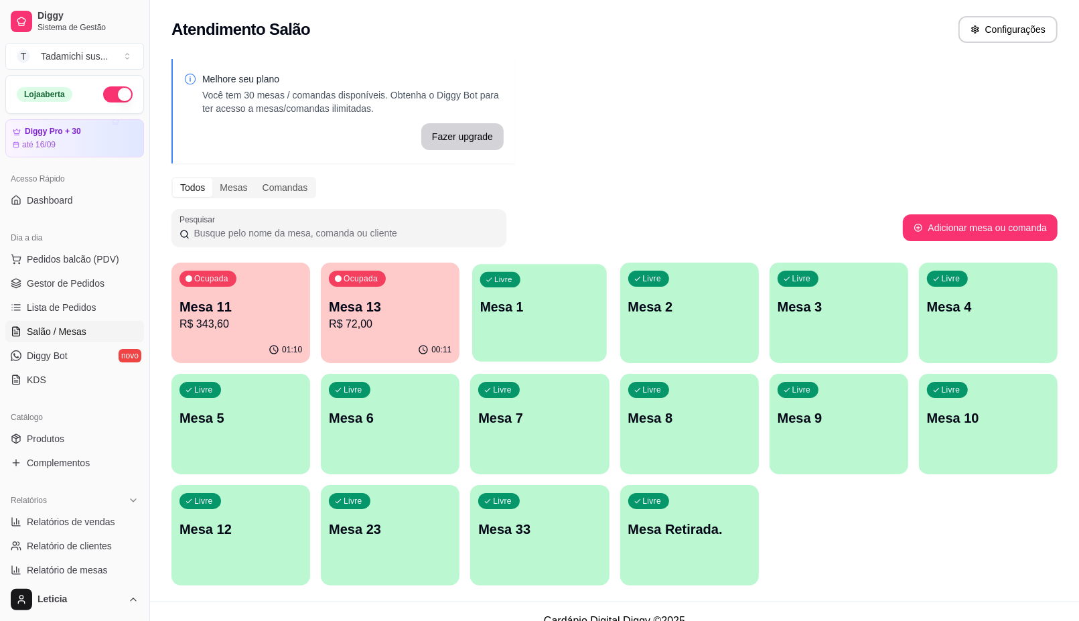
click at [509, 317] on div "Livre Mesa 1" at bounding box center [539, 305] width 135 height 82
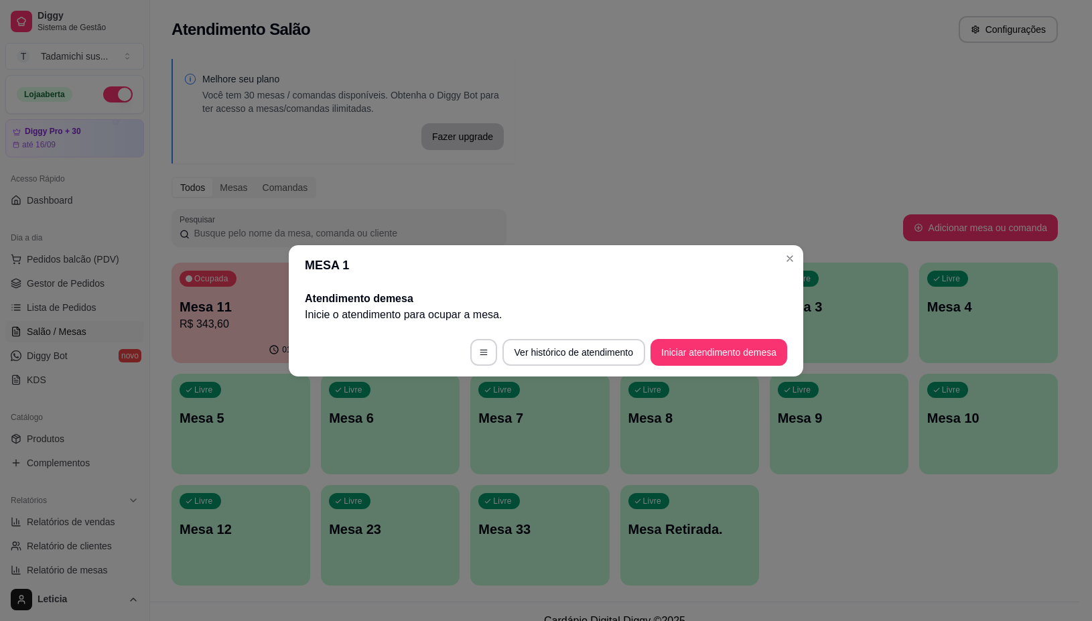
click at [725, 245] on header "MESA 1" at bounding box center [546, 265] width 514 height 40
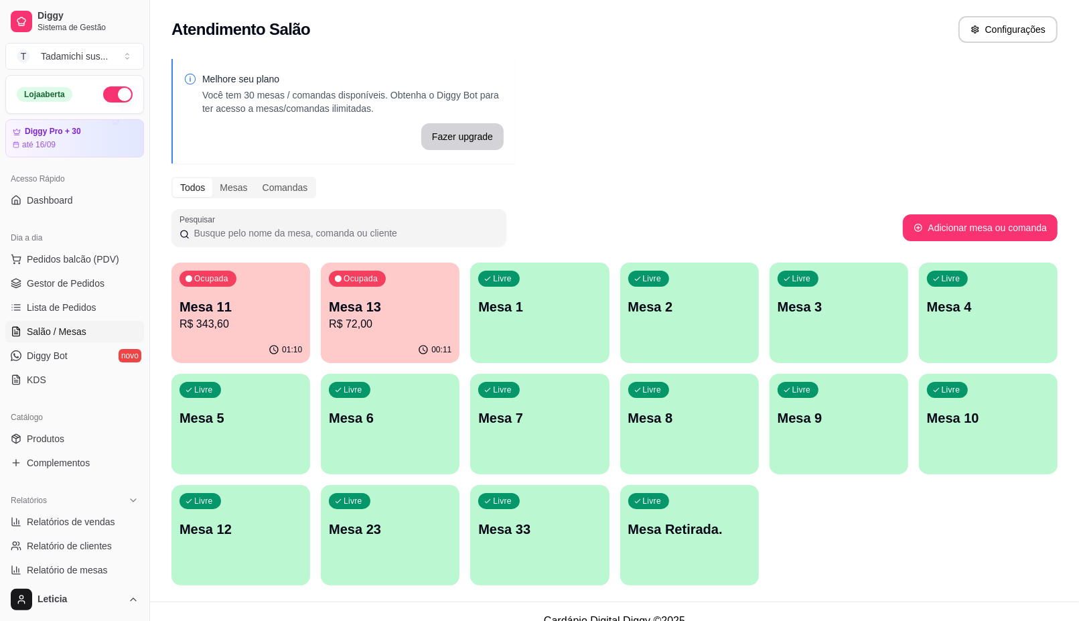
click at [569, 315] on p "Mesa 1" at bounding box center [539, 306] width 123 height 19
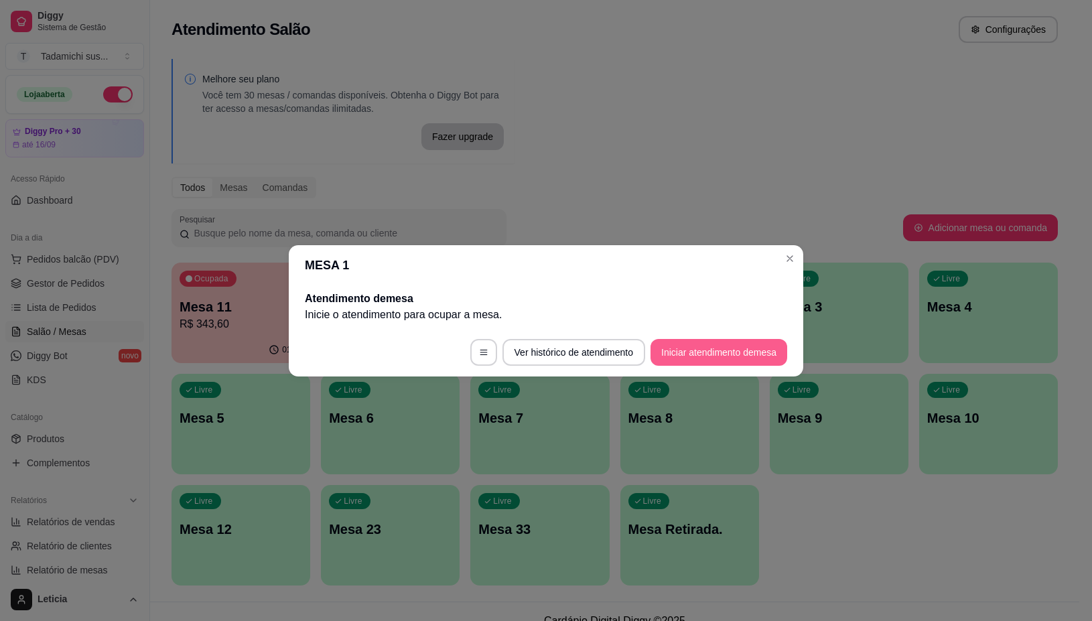
click at [713, 346] on button "Iniciar atendimento de mesa" at bounding box center [718, 352] width 137 height 27
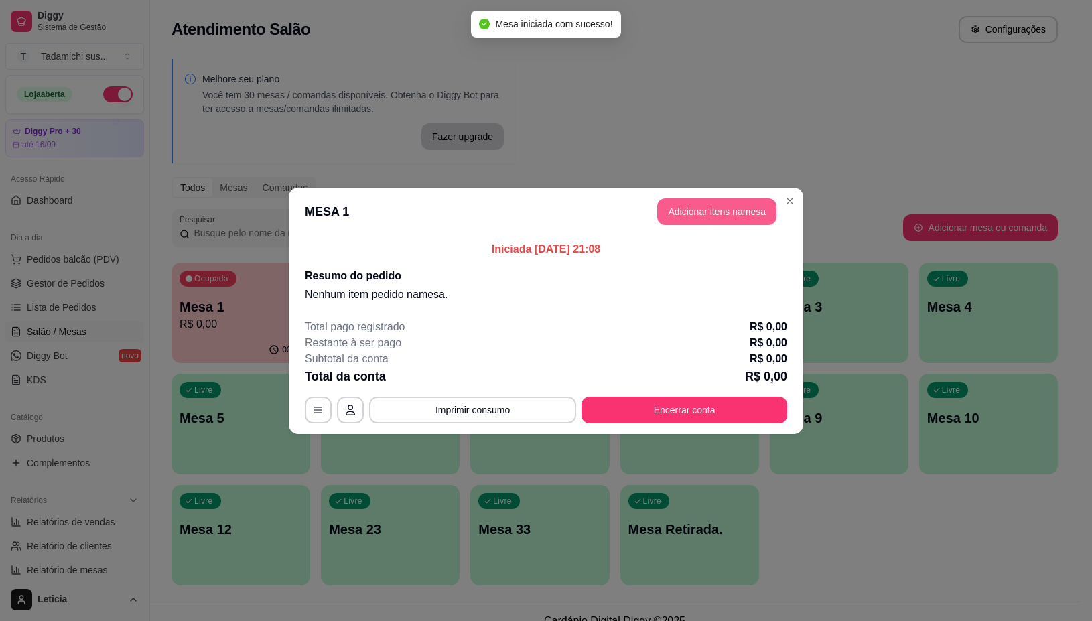
click at [718, 202] on button "Adicionar itens na mesa" at bounding box center [716, 211] width 119 height 27
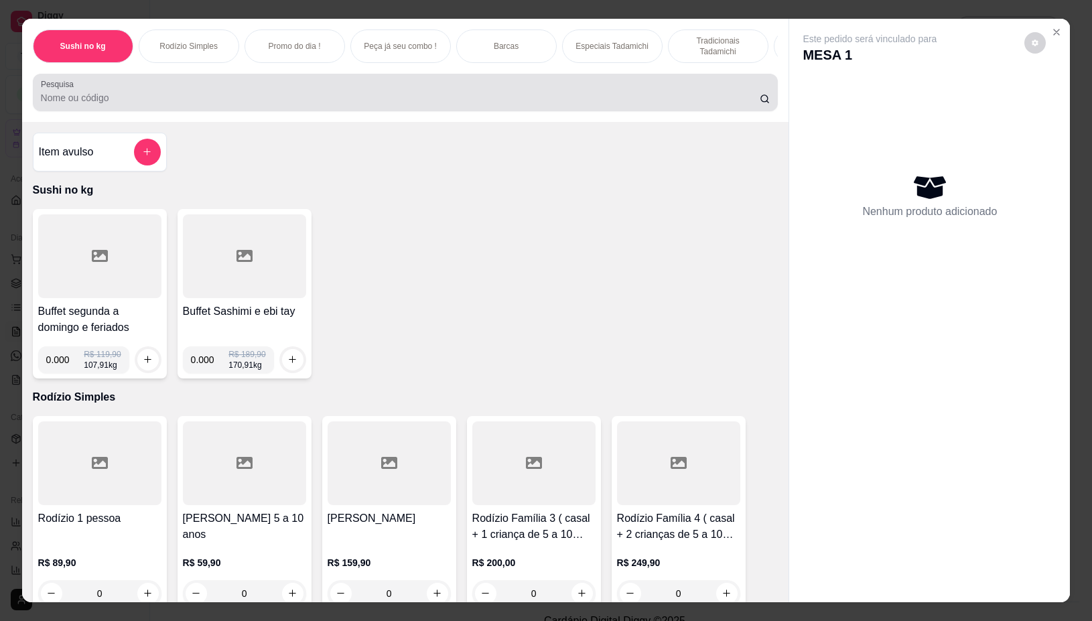
click at [362, 90] on div at bounding box center [405, 92] width 729 height 27
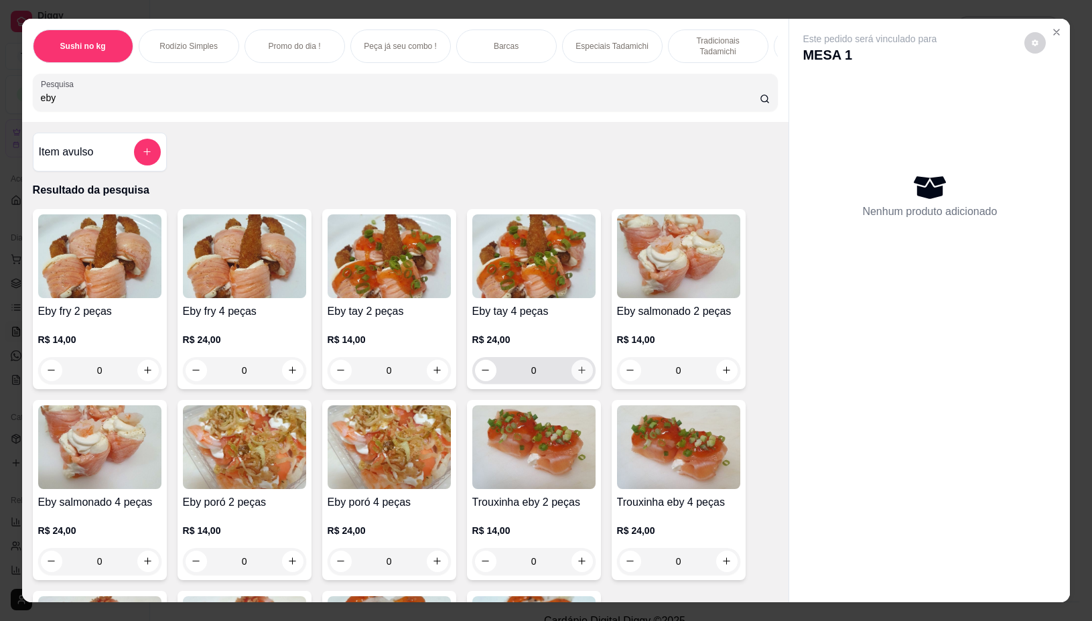
type input "eby"
click at [579, 372] on icon "increase-product-quantity" at bounding box center [582, 370] width 10 height 10
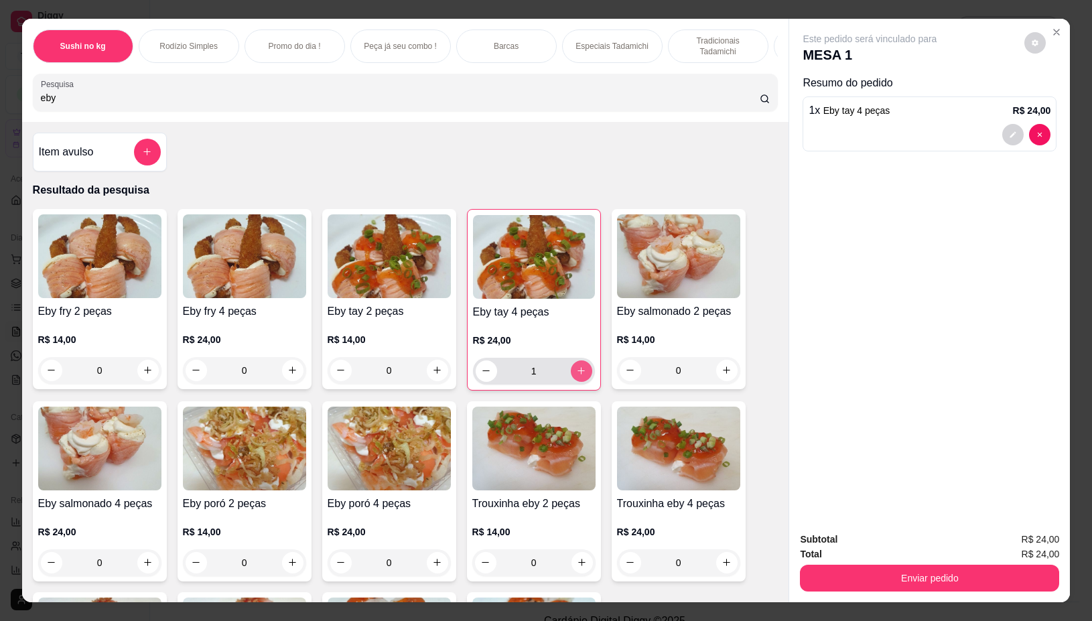
type input "1"
click at [577, 376] on icon "increase-product-quantity" at bounding box center [581, 371] width 10 height 10
type input "2"
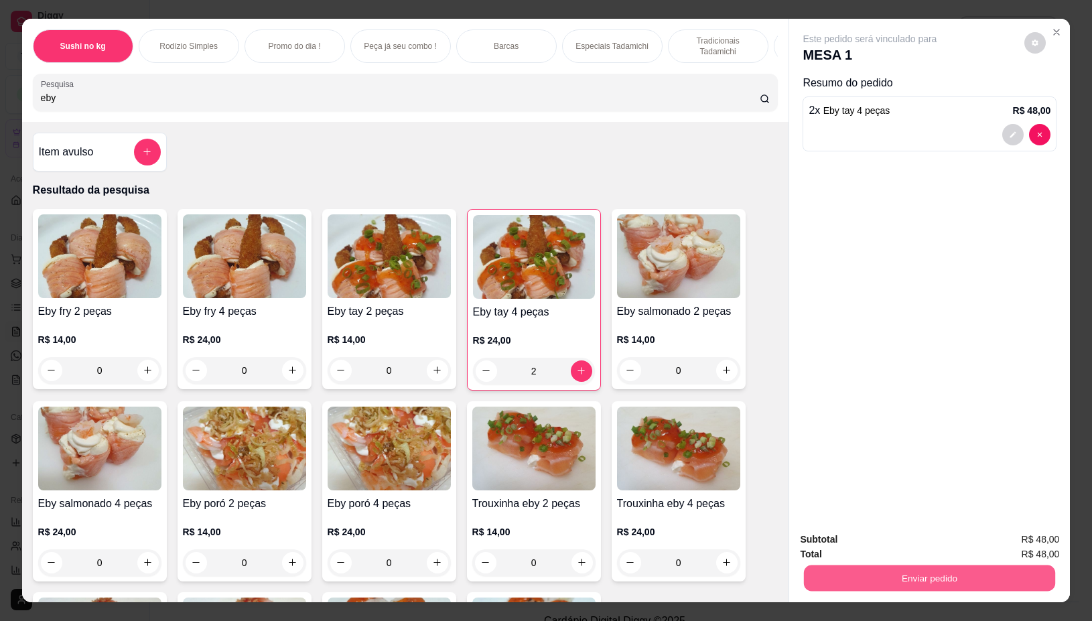
click at [812, 584] on button "Enviar pedido" at bounding box center [929, 578] width 251 height 26
click at [856, 538] on button "Não registrar e enviar pedido" at bounding box center [883, 538] width 135 height 25
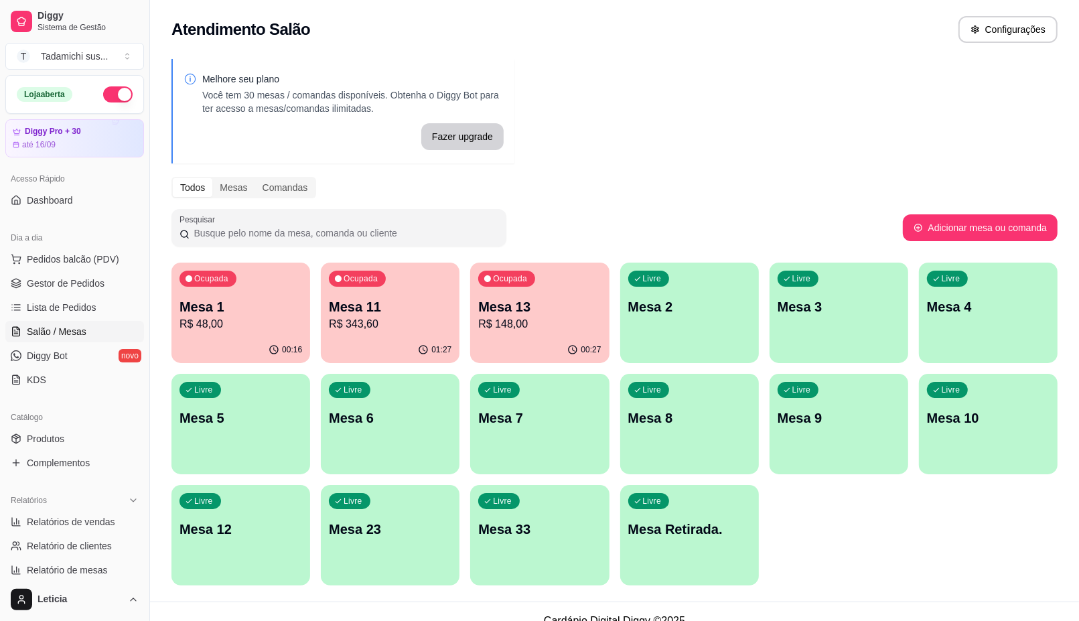
click at [253, 334] on div "Ocupada Mesa 1 R$ 48,00" at bounding box center [240, 300] width 139 height 74
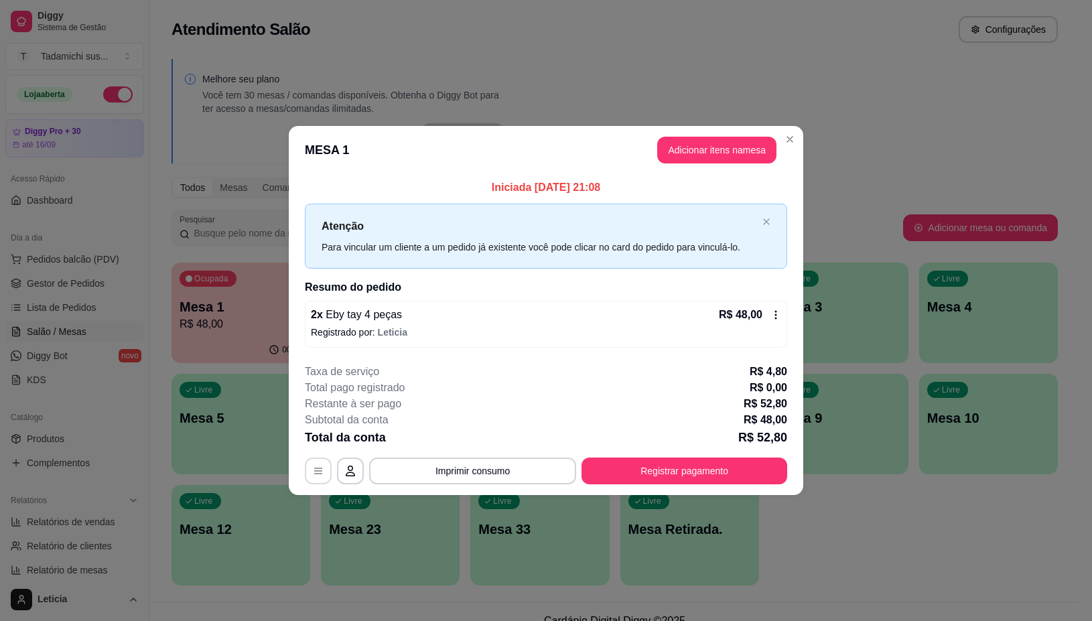
click at [321, 480] on button "button" at bounding box center [318, 470] width 27 height 27
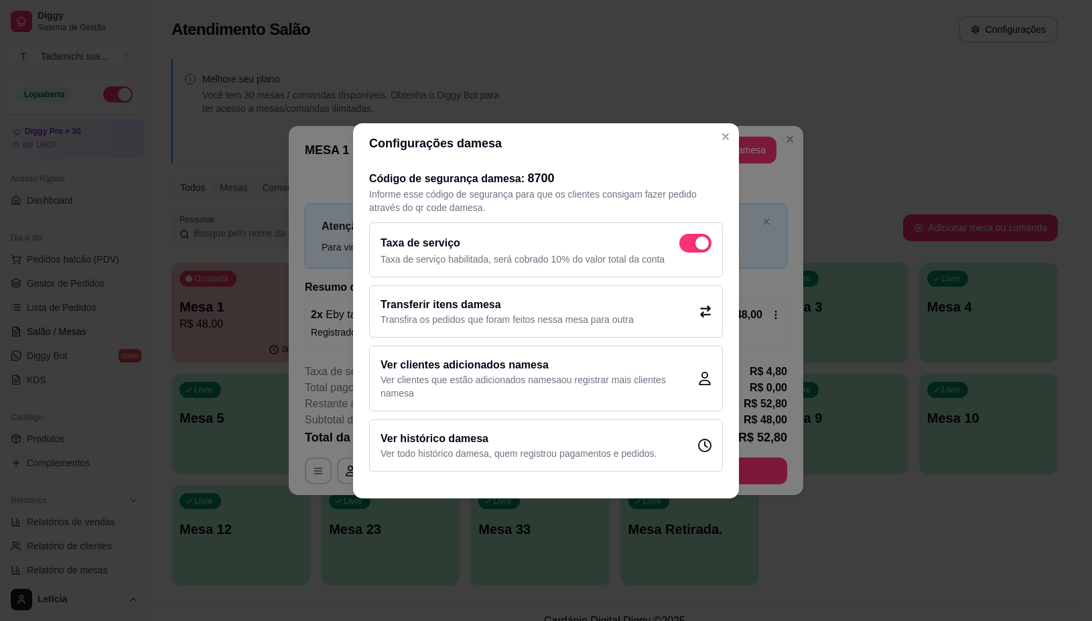
click at [707, 315] on icon at bounding box center [705, 311] width 12 height 12
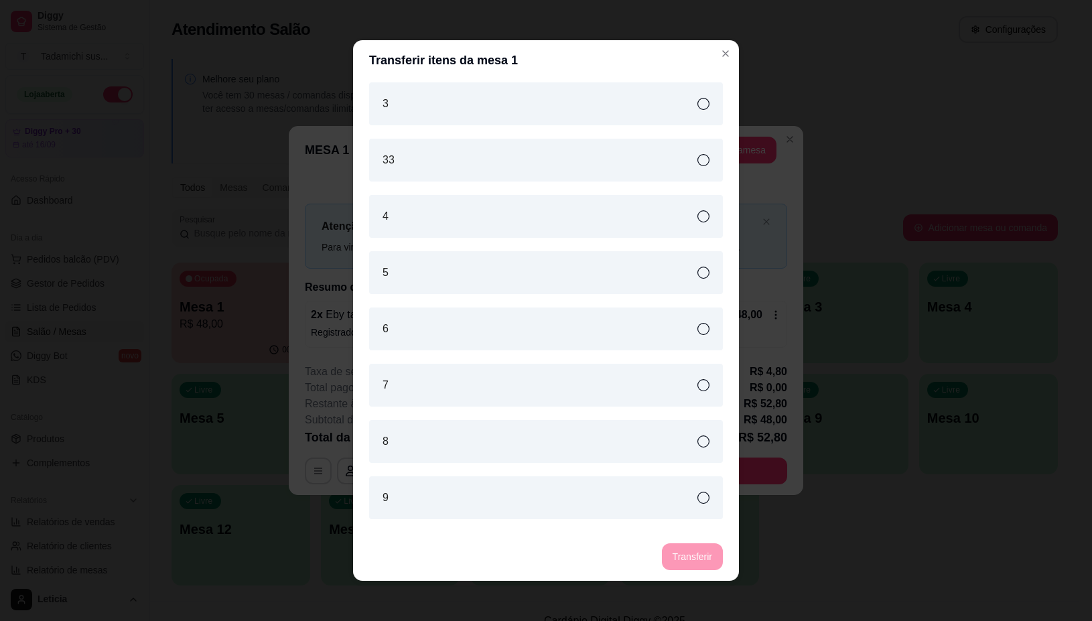
scroll to position [251, 0]
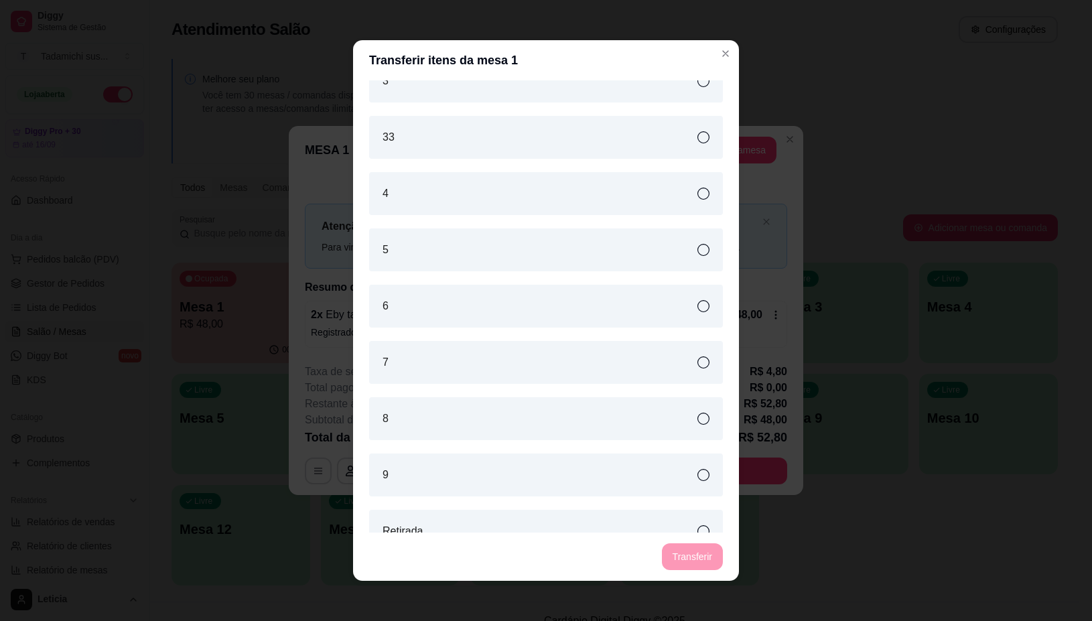
click at [697, 309] on icon at bounding box center [703, 306] width 12 height 12
click at [683, 551] on button "Transferir" at bounding box center [692, 556] width 61 height 27
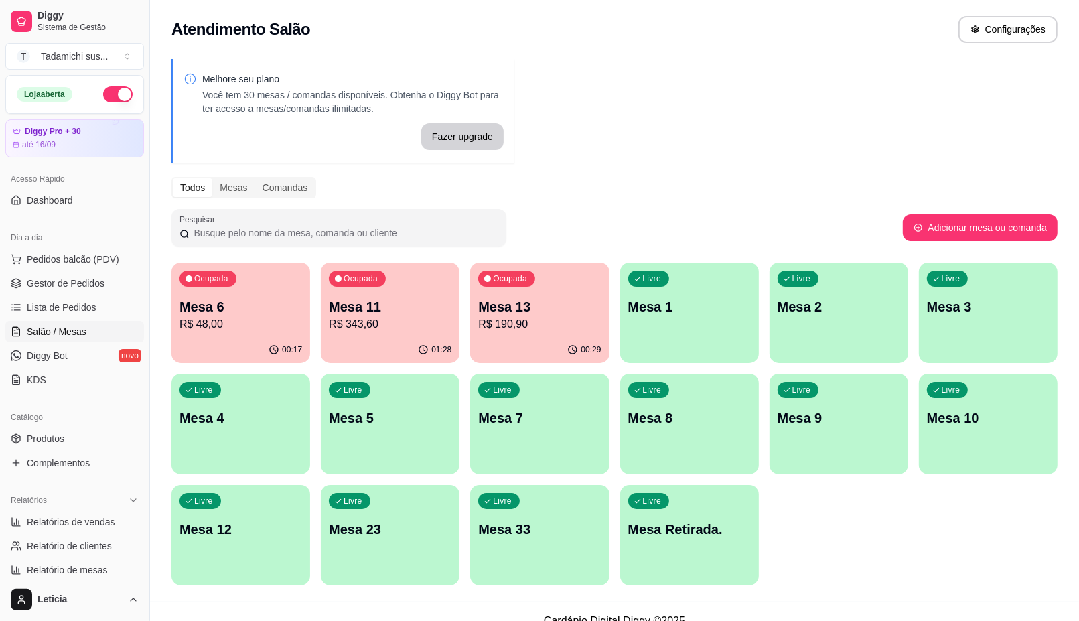
click at [446, 350] on p "01:28" at bounding box center [441, 349] width 20 height 11
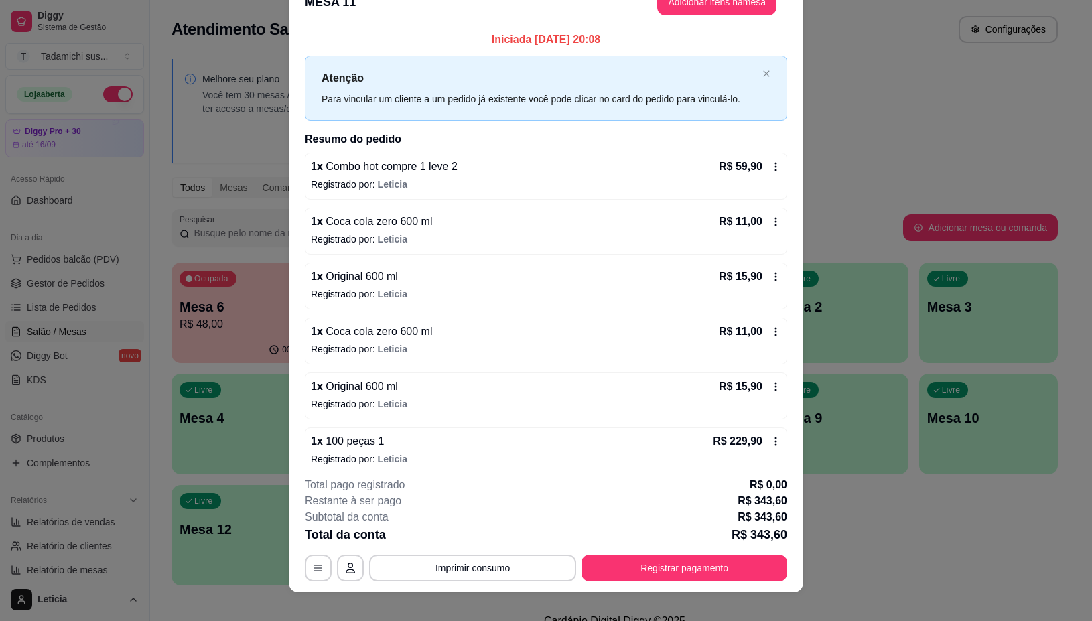
scroll to position [39, 0]
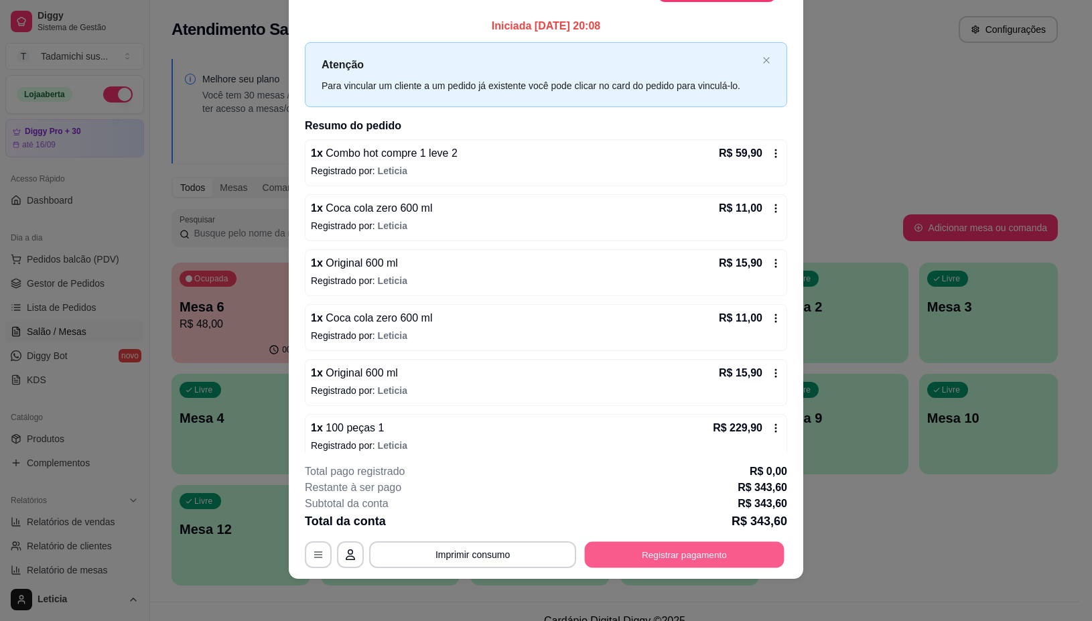
click at [689, 553] on button "Registrar pagamento" at bounding box center [685, 555] width 200 height 26
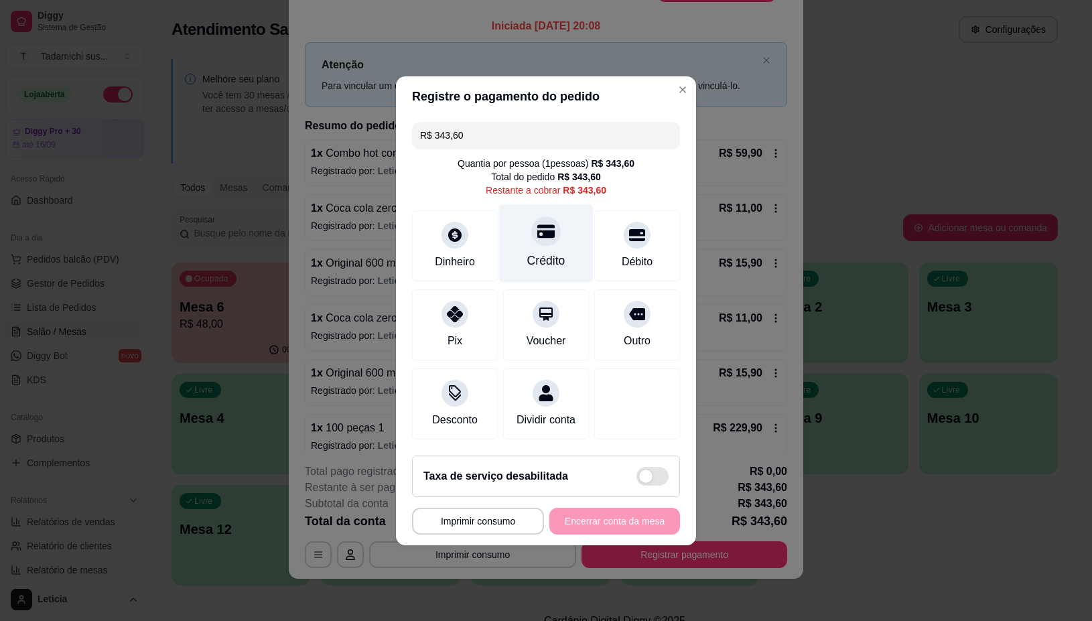
click at [557, 232] on div "Crédito" at bounding box center [546, 243] width 94 height 78
type input "R$ 0,00"
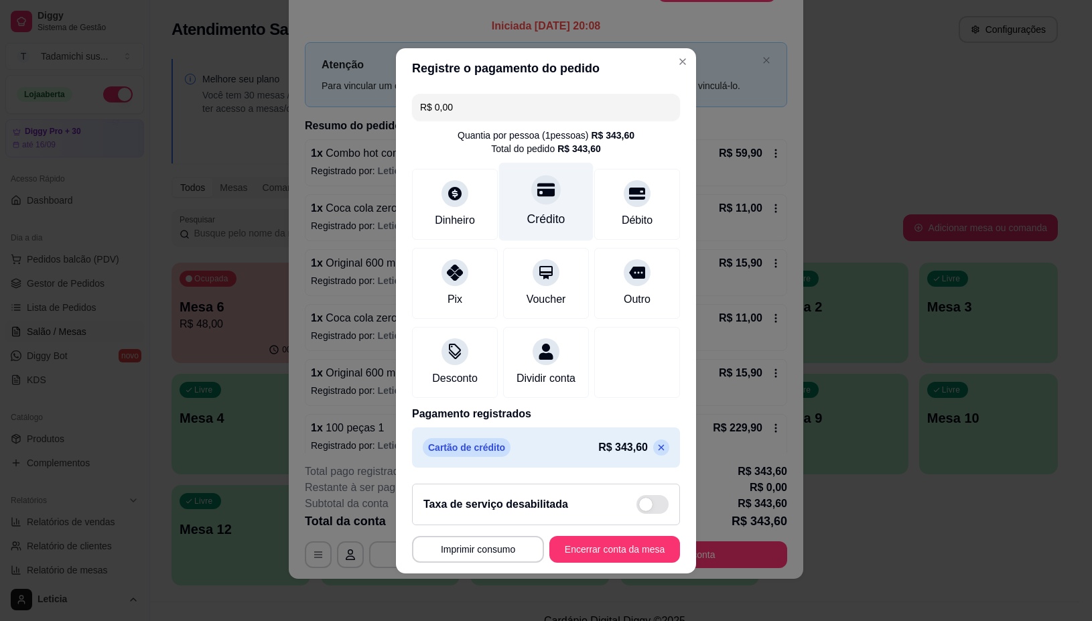
click at [527, 210] on div "Crédito" at bounding box center [546, 218] width 38 height 17
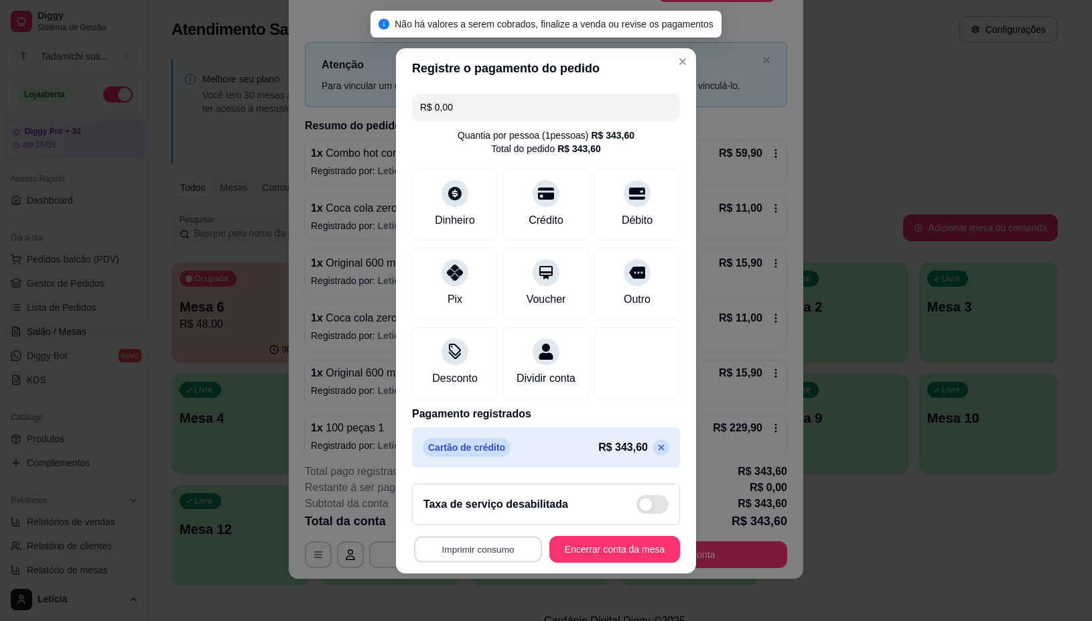
click at [480, 553] on button "Imprimir consumo" at bounding box center [478, 549] width 128 height 26
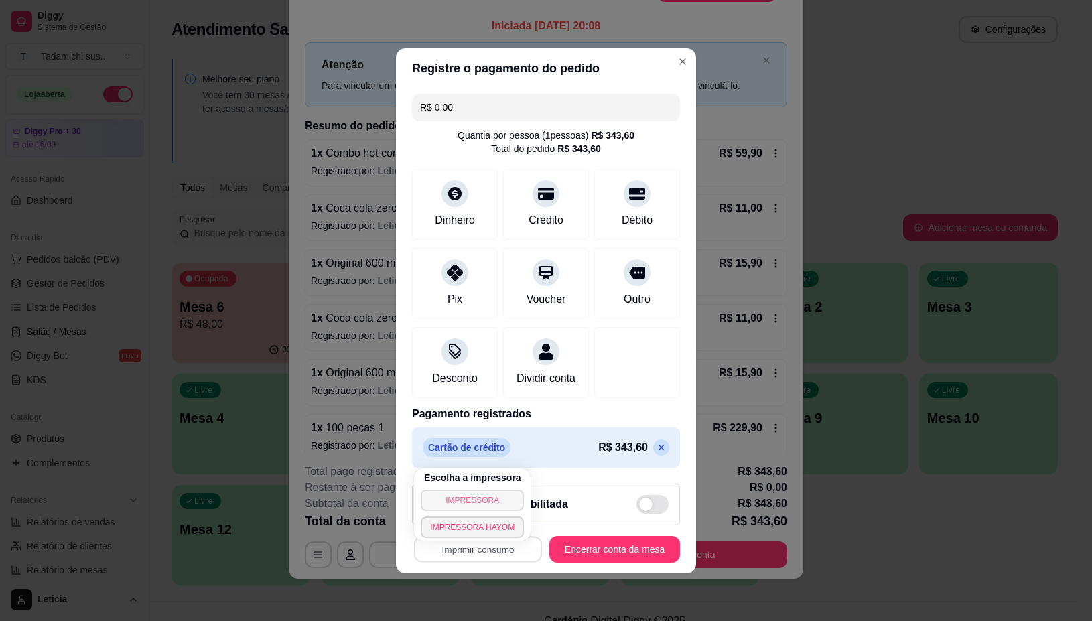
click at [449, 496] on button "IMPRESSORA" at bounding box center [472, 500] width 103 height 21
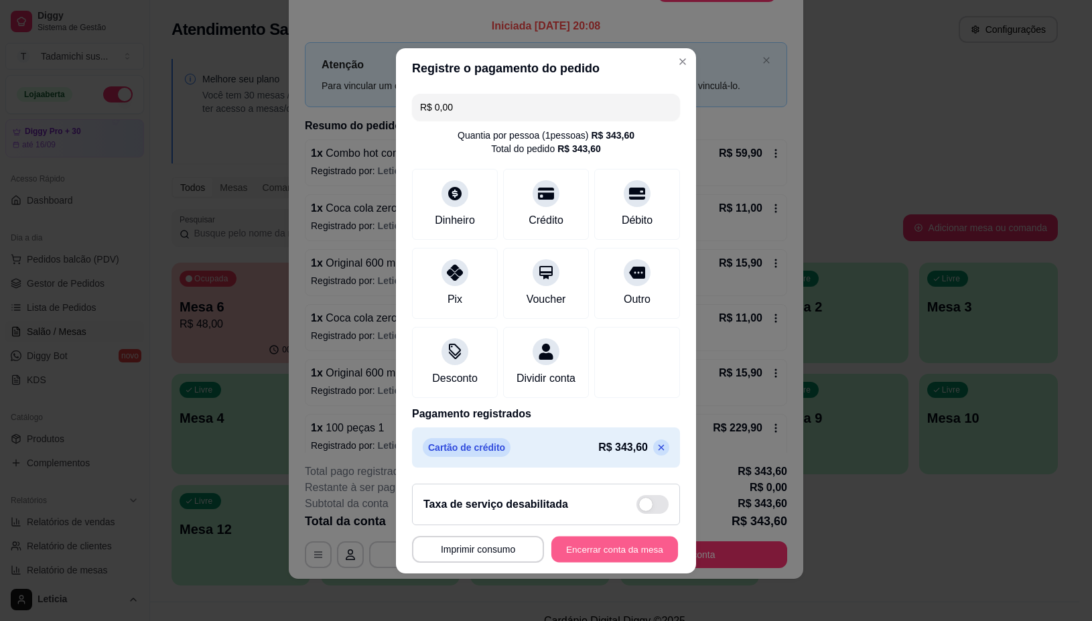
click at [618, 553] on button "Encerrar conta da mesa" at bounding box center [614, 549] width 127 height 26
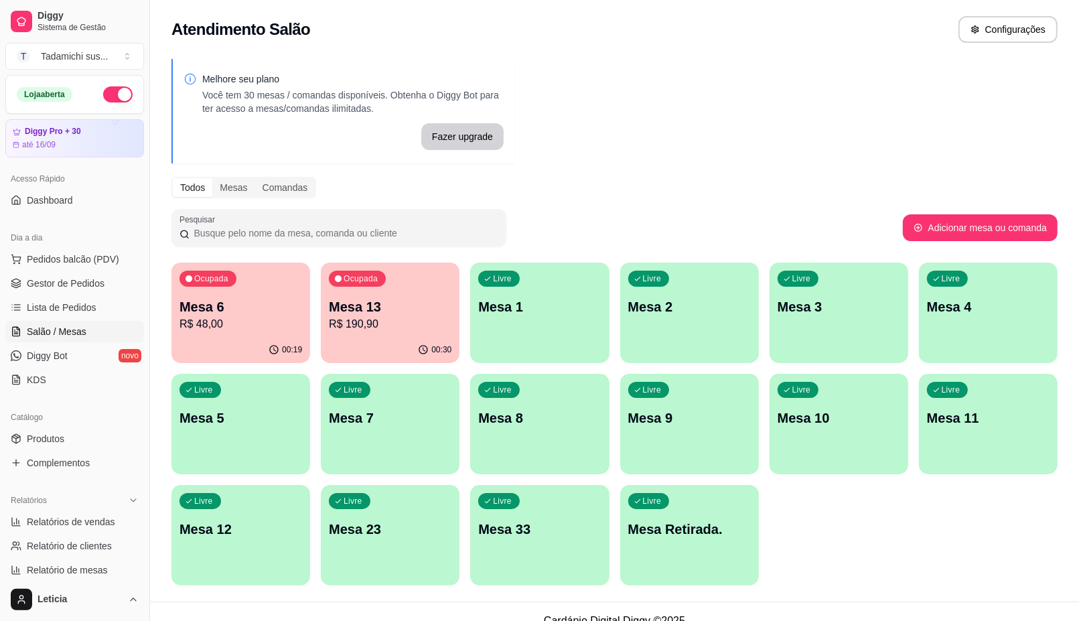
click at [507, 332] on div "Livre Mesa 1" at bounding box center [539, 305] width 139 height 84
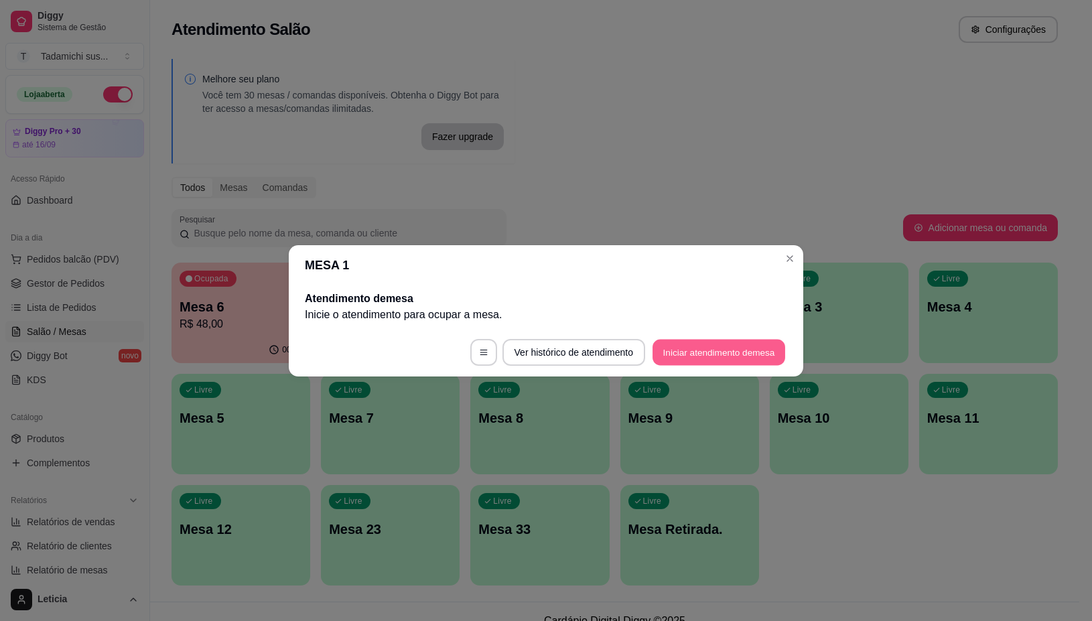
click at [729, 360] on button "Iniciar atendimento de mesa" at bounding box center [718, 352] width 133 height 26
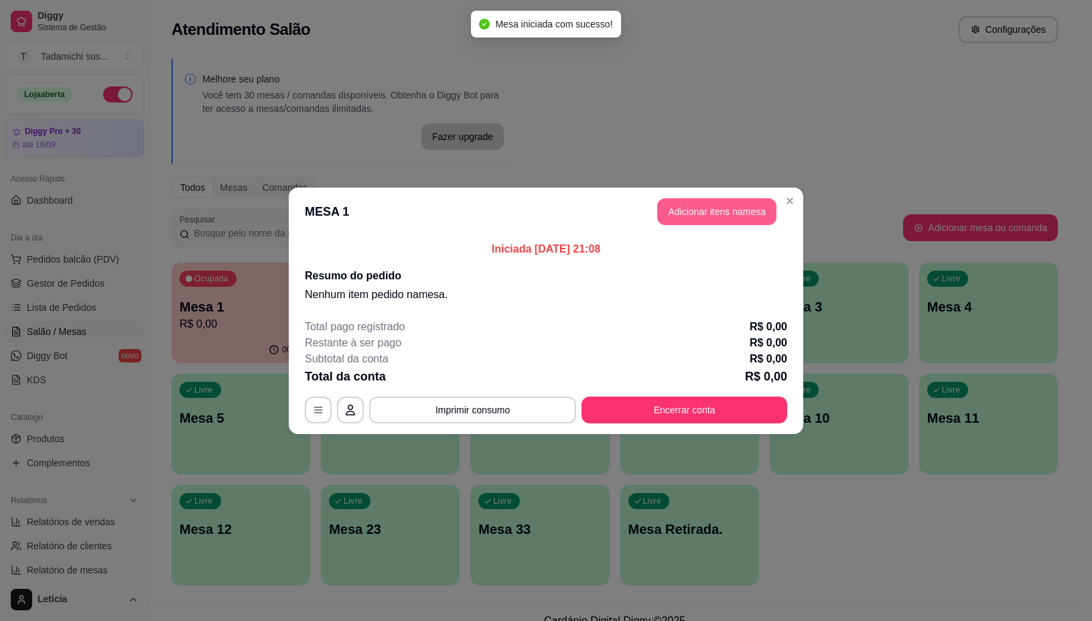
click at [715, 209] on button "Adicionar itens na mesa" at bounding box center [716, 211] width 119 height 27
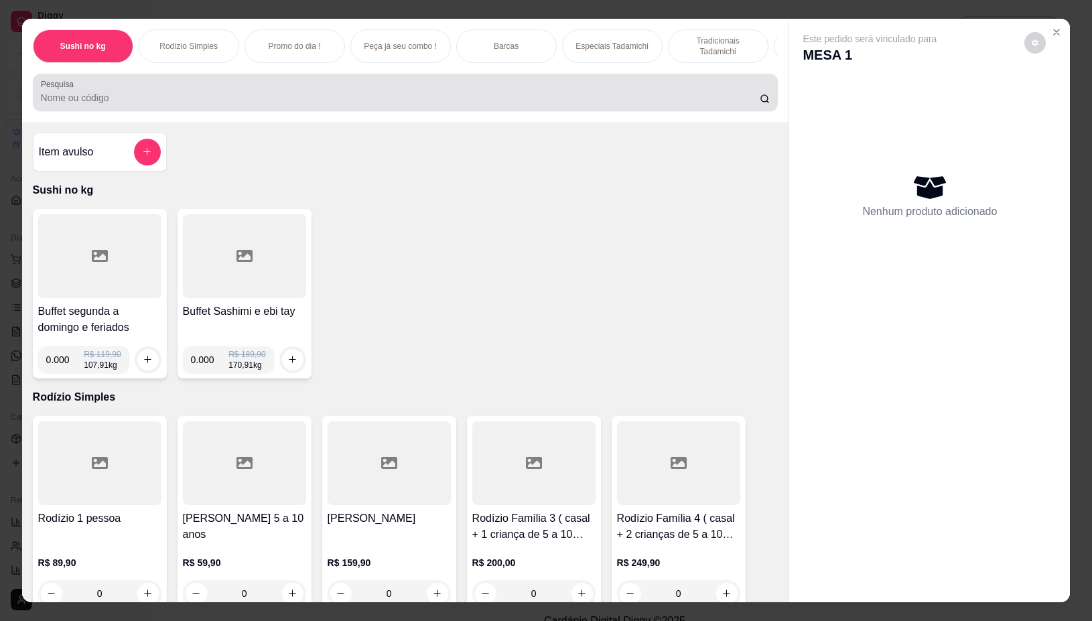
click at [269, 100] on input "Pesquisa" at bounding box center [400, 97] width 719 height 13
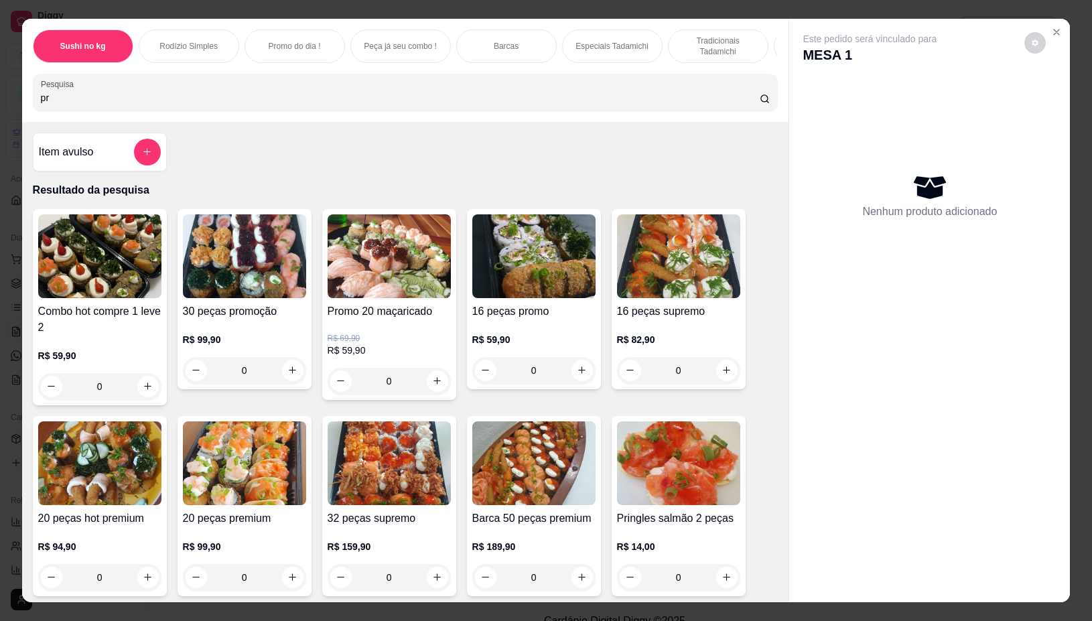
scroll to position [167, 0]
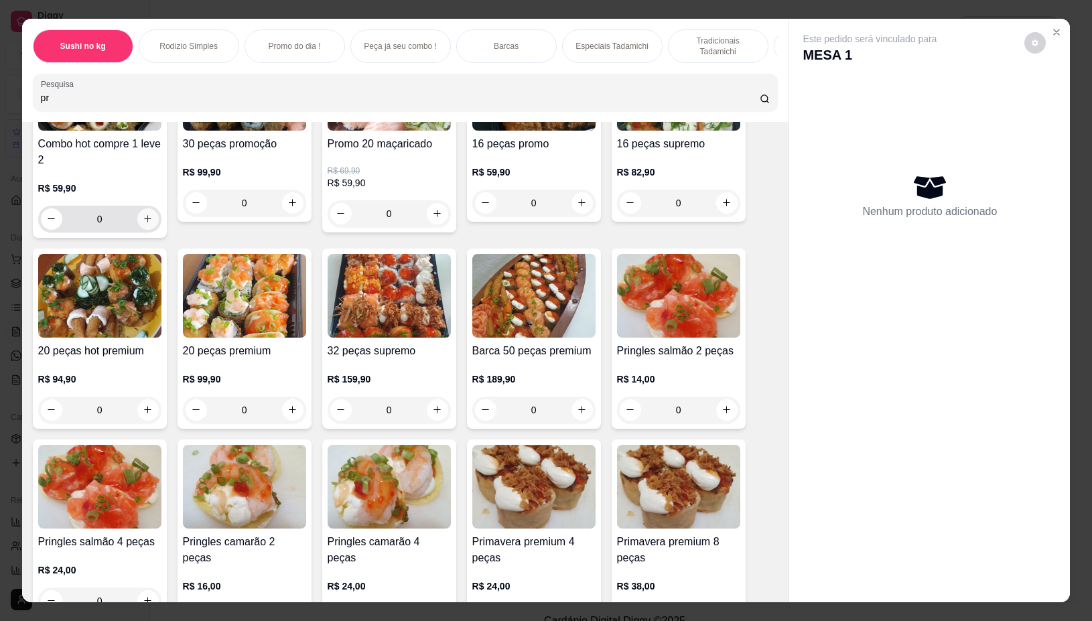
type input "pr"
click at [141, 216] on button "increase-product-quantity" at bounding box center [147, 218] width 21 height 21
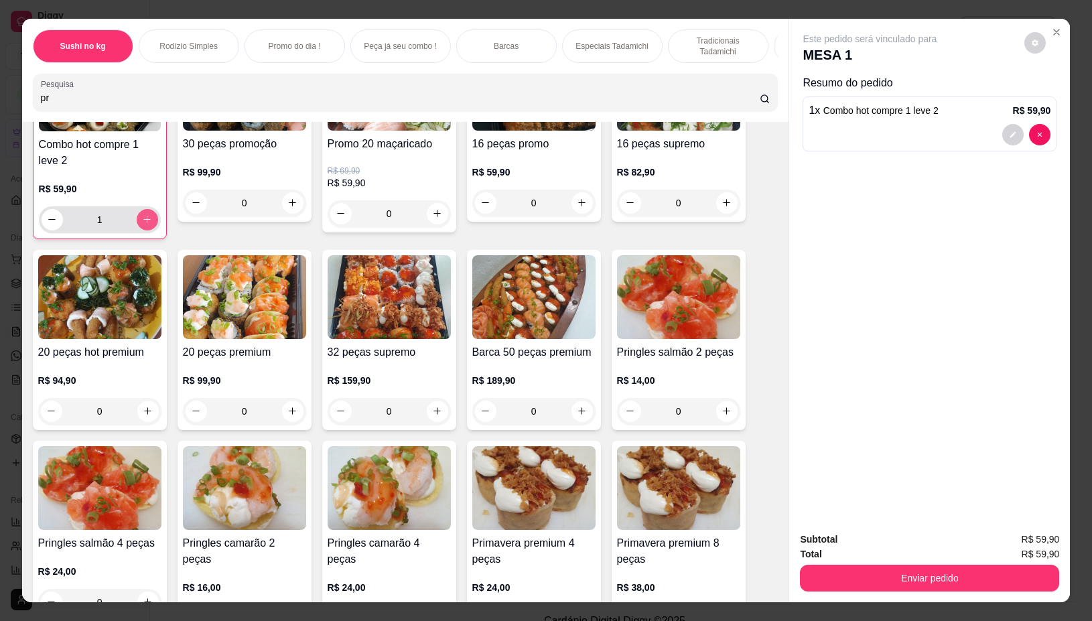
type input "1"
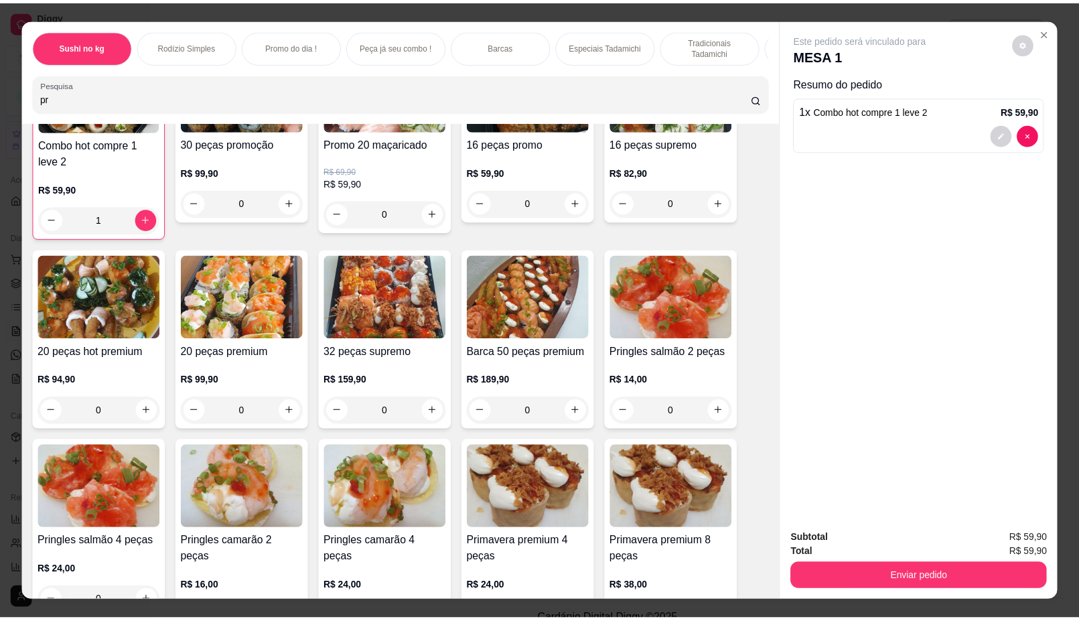
scroll to position [168, 0]
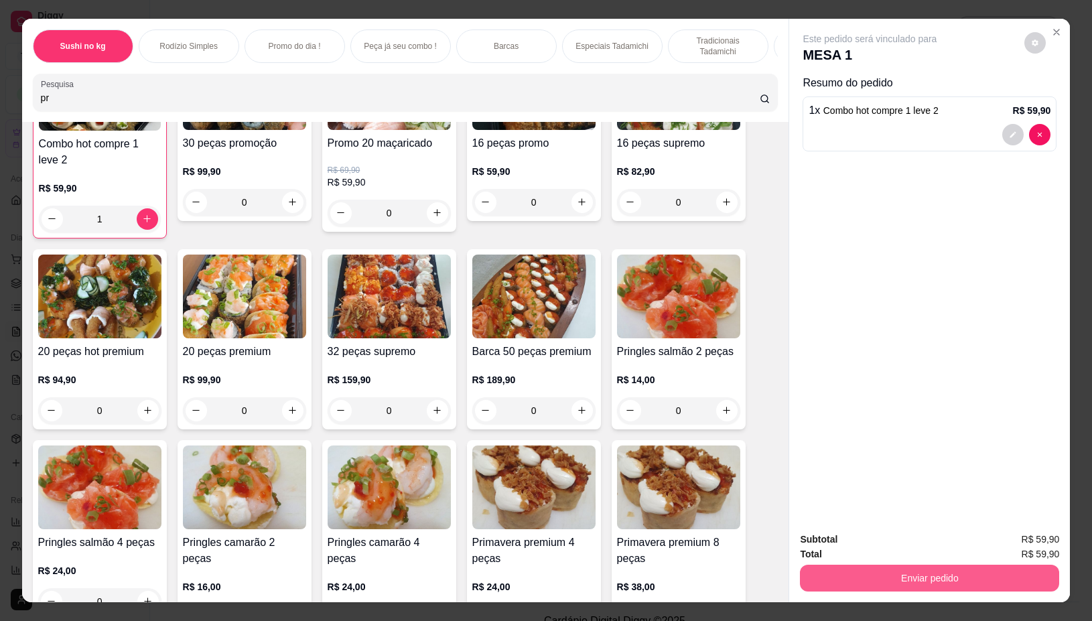
click at [835, 573] on button "Enviar pedido" at bounding box center [929, 578] width 259 height 27
click at [842, 539] on button "Não registrar e enviar pedido" at bounding box center [883, 538] width 135 height 25
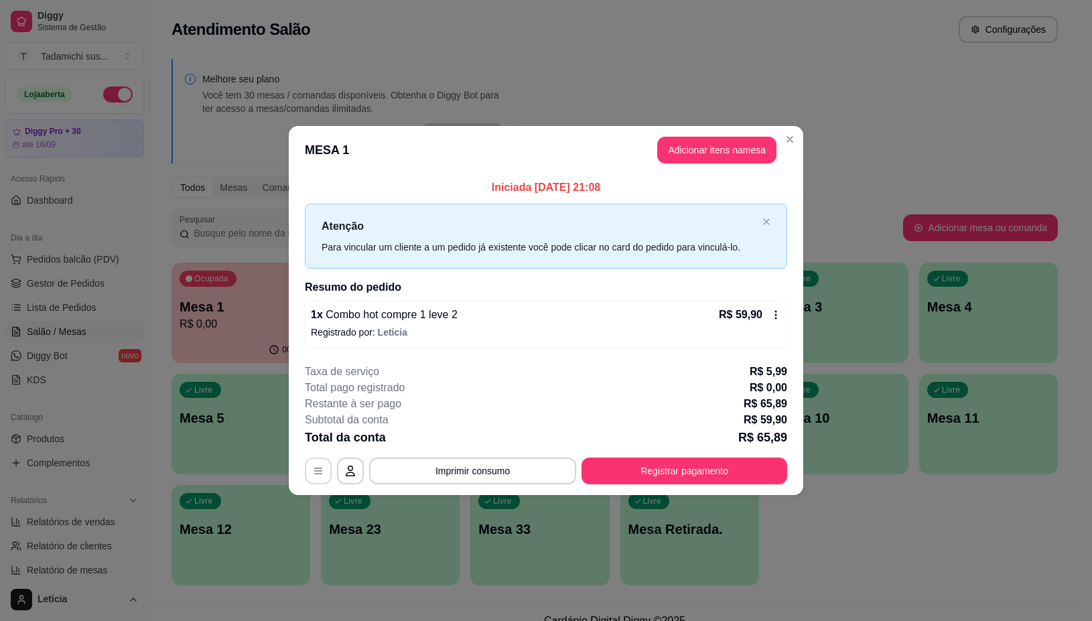
click at [313, 468] on icon "button" at bounding box center [318, 470] width 11 height 11
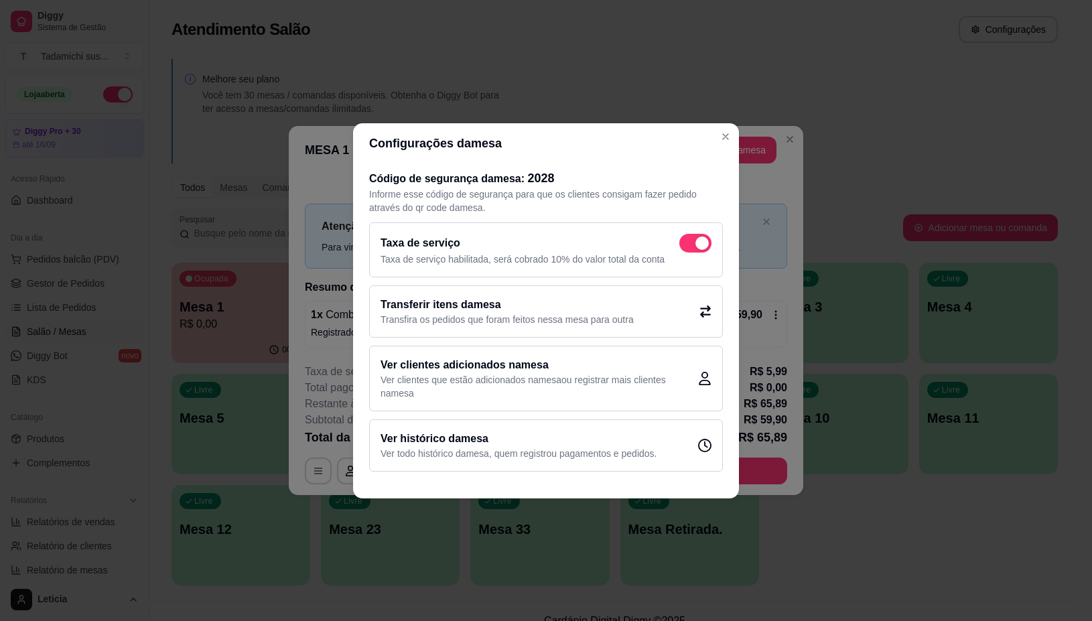
click at [690, 232] on div "Taxa de serviço Taxa de serviço habilitada, será cobrado 10% do valor total da …" at bounding box center [546, 249] width 354 height 55
checkbox input "false"
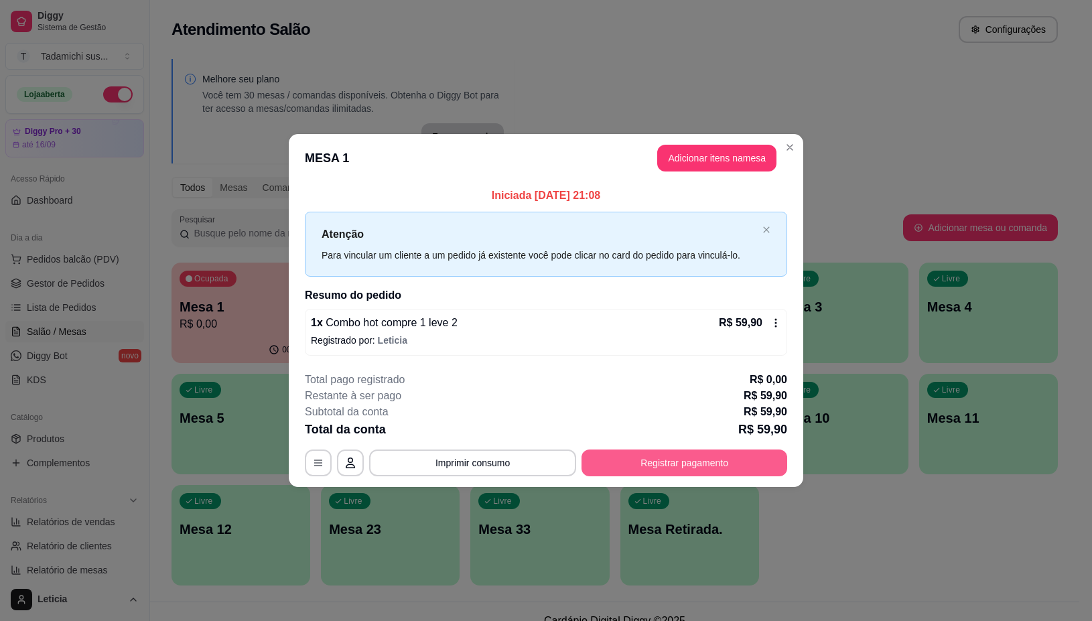
click at [717, 455] on button "Registrar pagamento" at bounding box center [684, 462] width 206 height 27
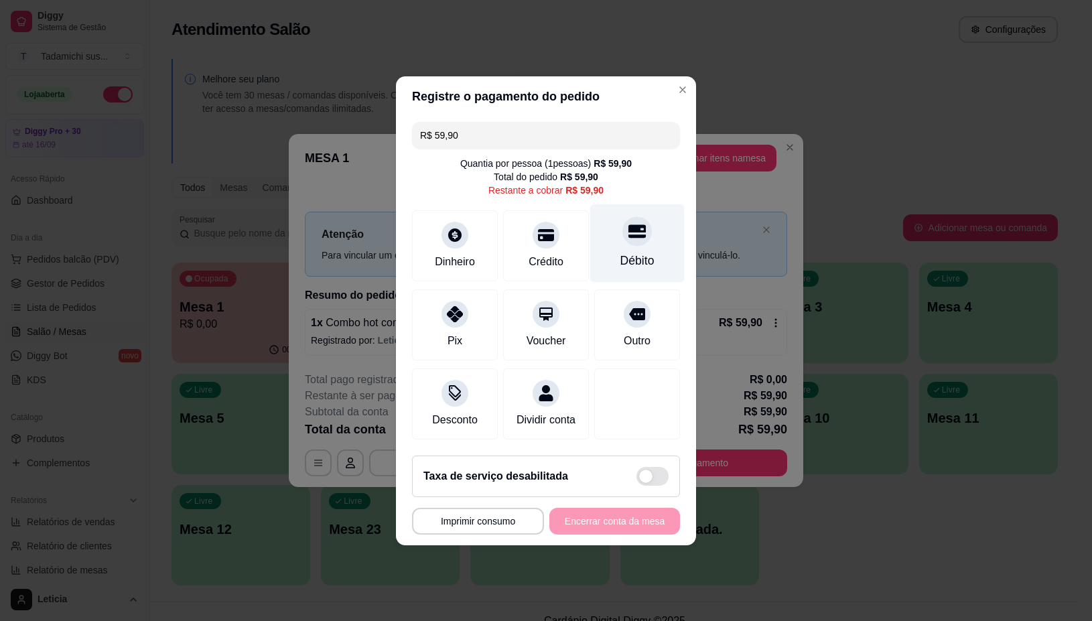
click at [616, 238] on div "Débito" at bounding box center [637, 243] width 94 height 78
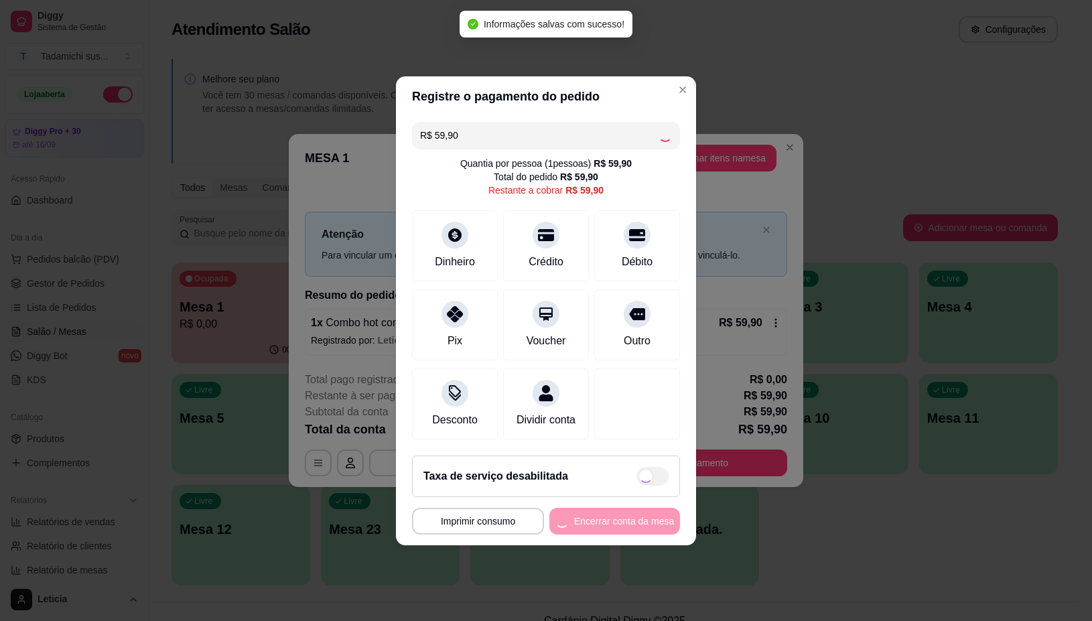
type input "R$ 0,00"
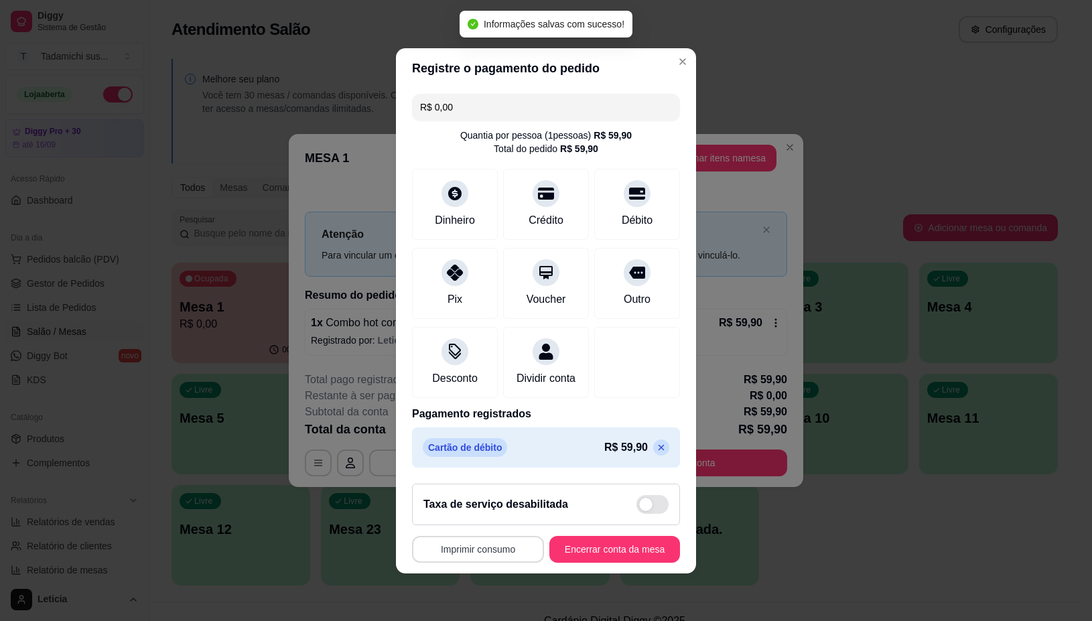
click at [478, 561] on button "Imprimir consumo" at bounding box center [478, 549] width 132 height 27
click at [476, 494] on button "IMPRESSORA" at bounding box center [473, 499] width 100 height 21
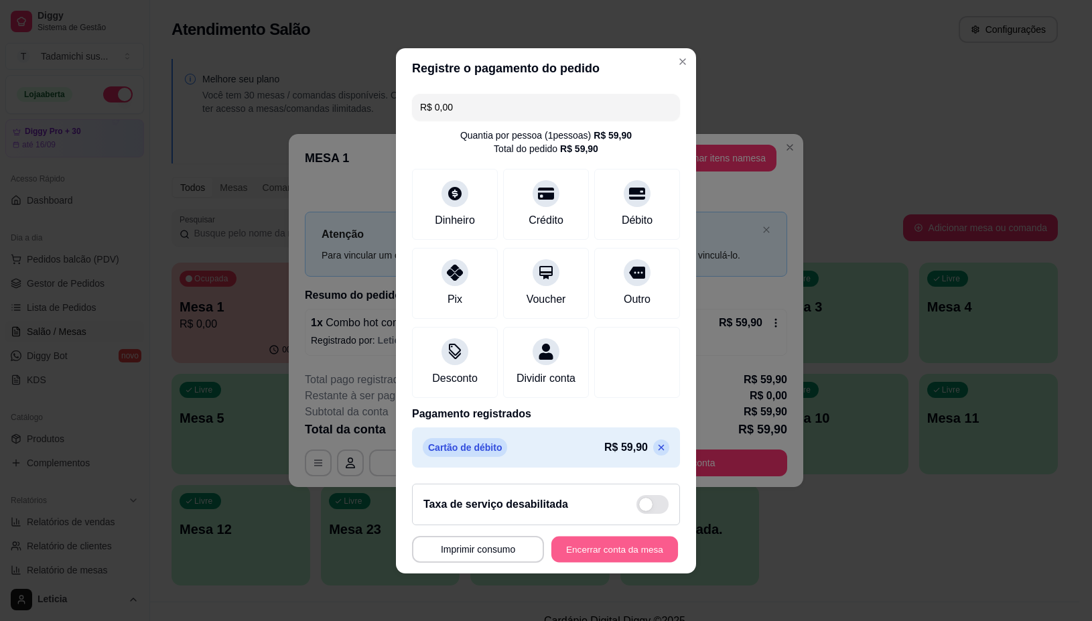
click at [589, 553] on button "Encerrar conta da mesa" at bounding box center [614, 549] width 127 height 26
